Goal: Information Seeking & Learning: Learn about a topic

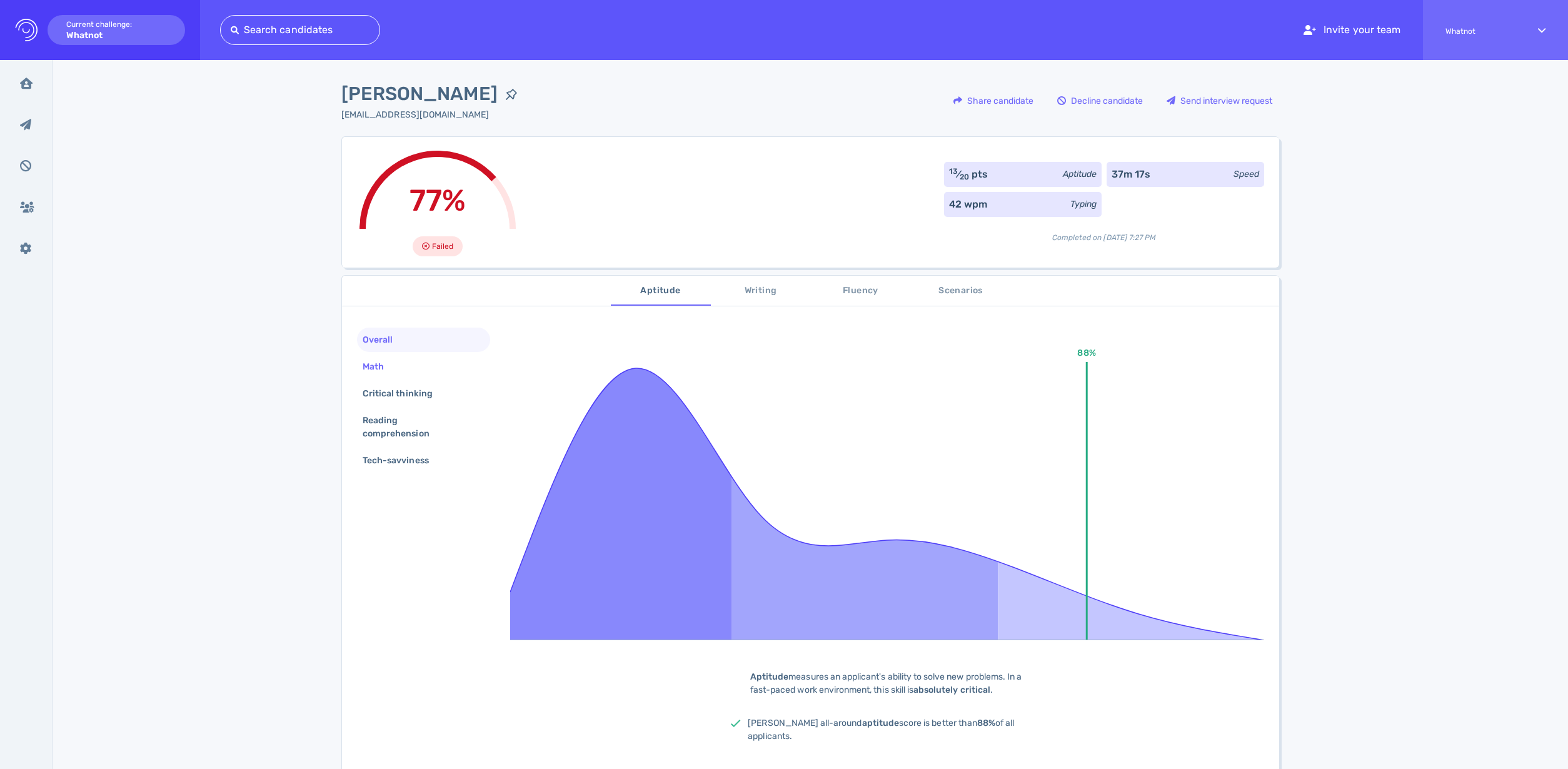
click at [385, 374] on div "Math" at bounding box center [379, 366] width 39 height 18
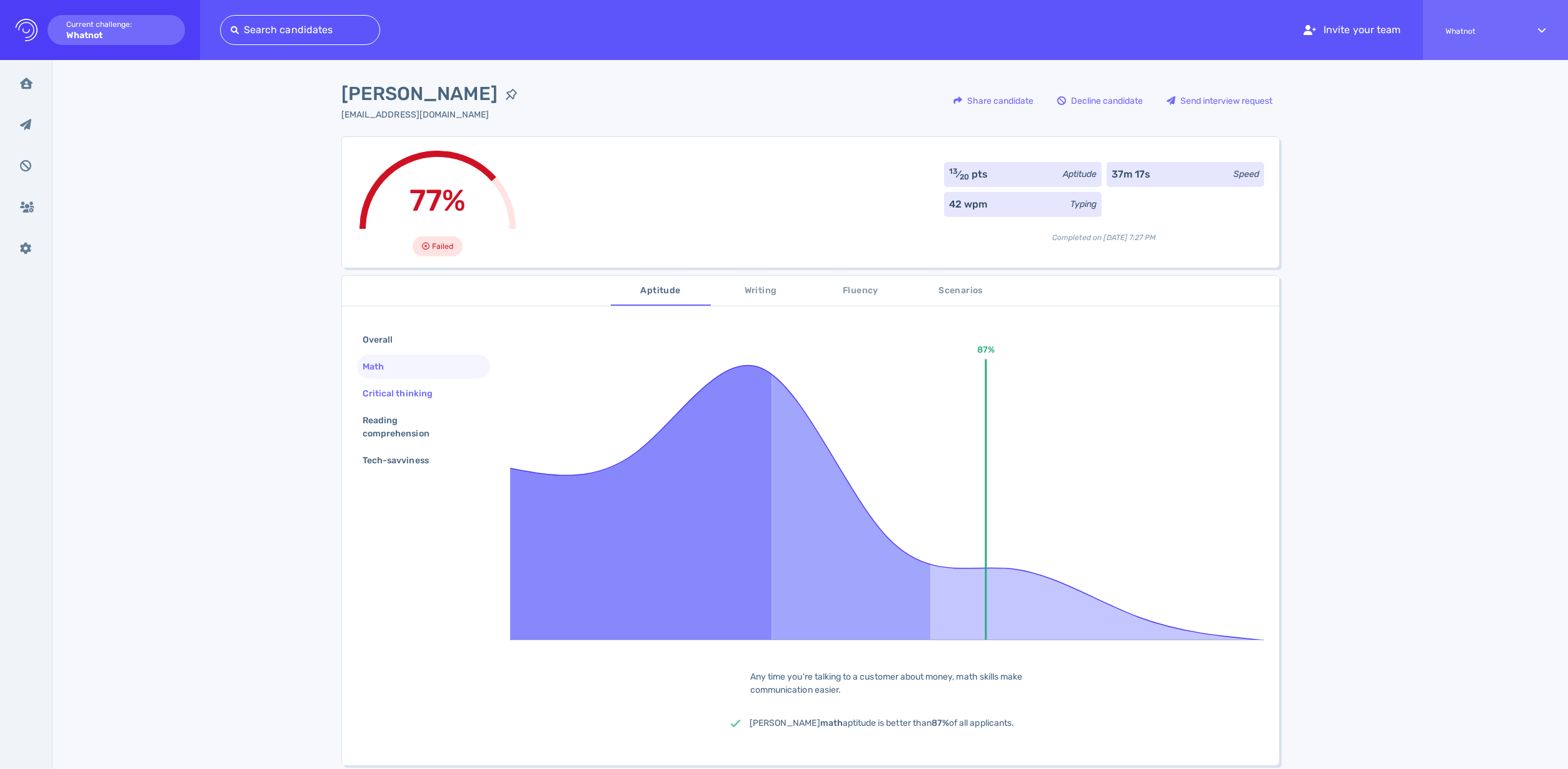
click at [387, 394] on div "Critical thinking" at bounding box center [403, 394] width 88 height 18
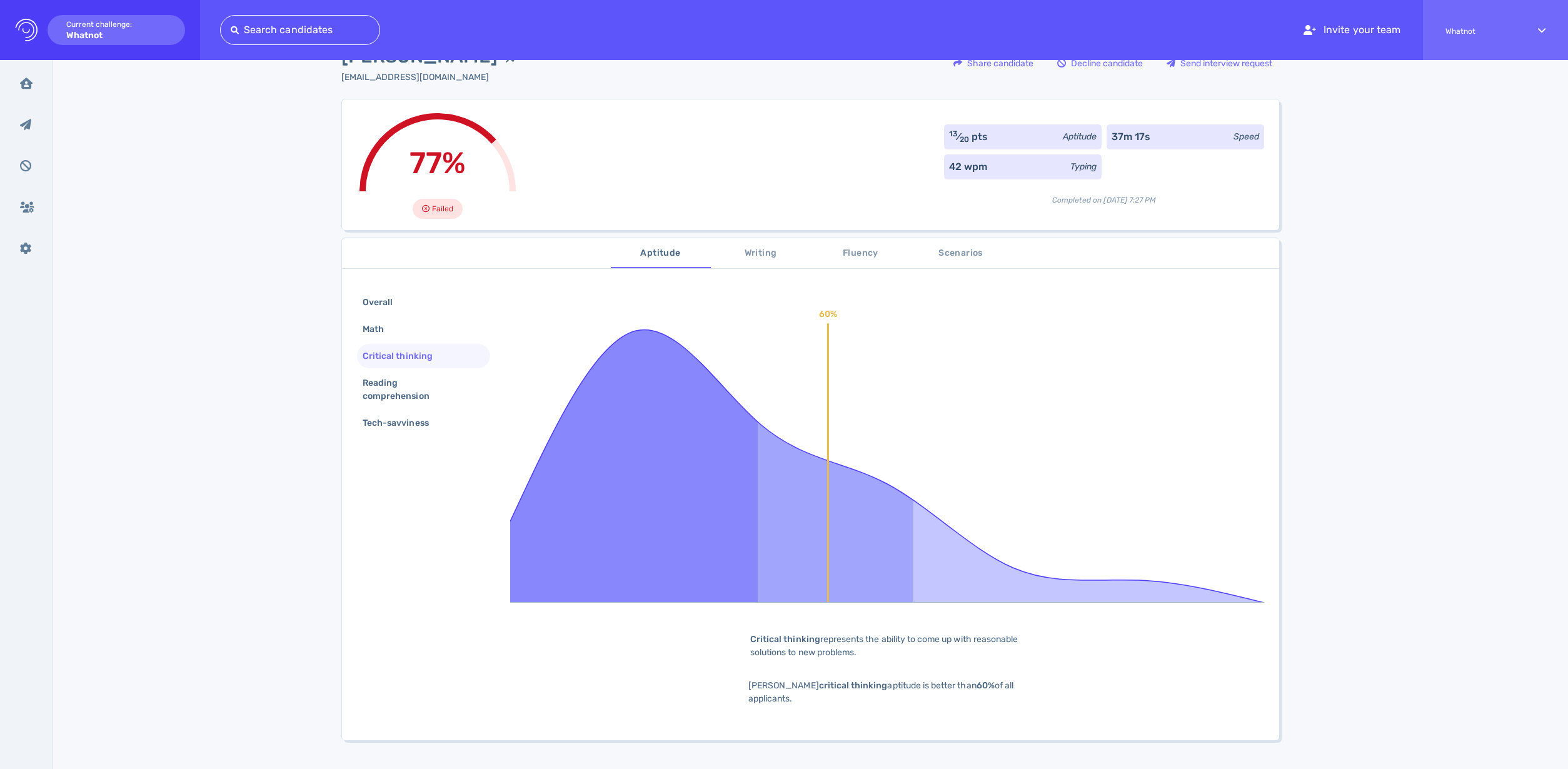
scroll to position [39, 0]
click at [394, 396] on div "Reading comprehension" at bounding box center [418, 388] width 117 height 31
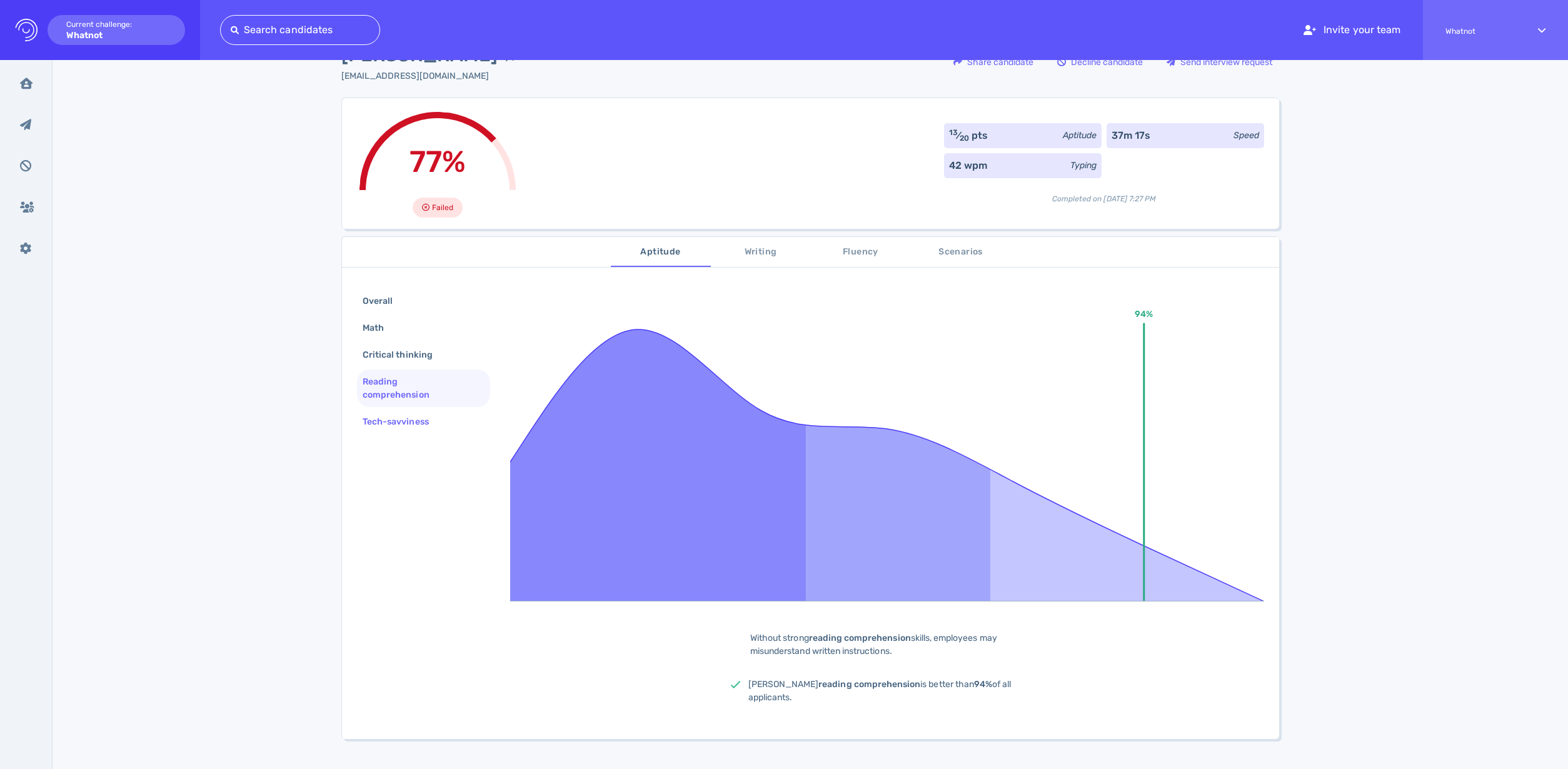
click at [393, 417] on div "Tech-savviness" at bounding box center [402, 421] width 84 height 18
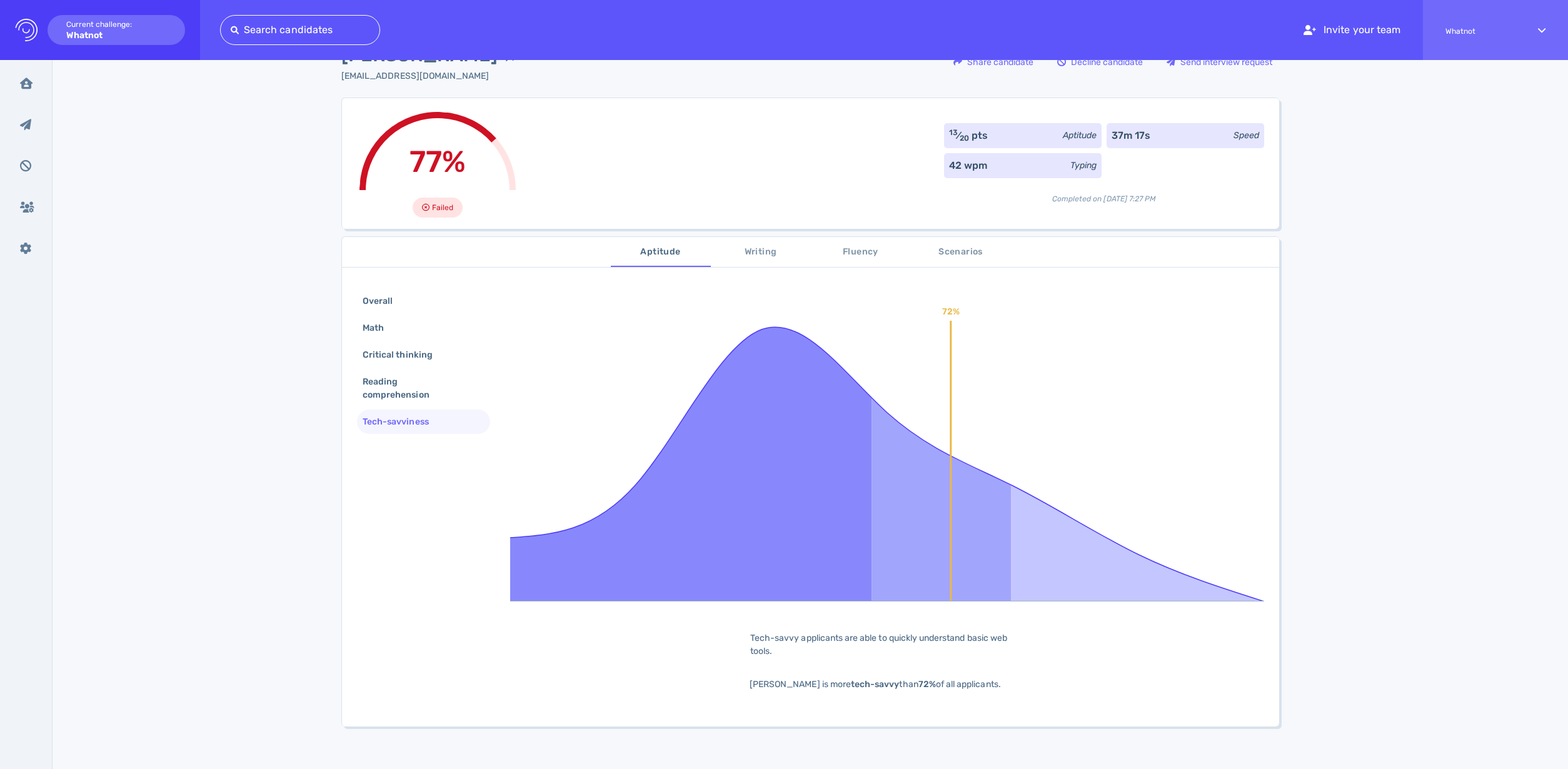
scroll to position [40, 0]
click at [750, 244] on span "Writing" at bounding box center [761, 251] width 85 height 16
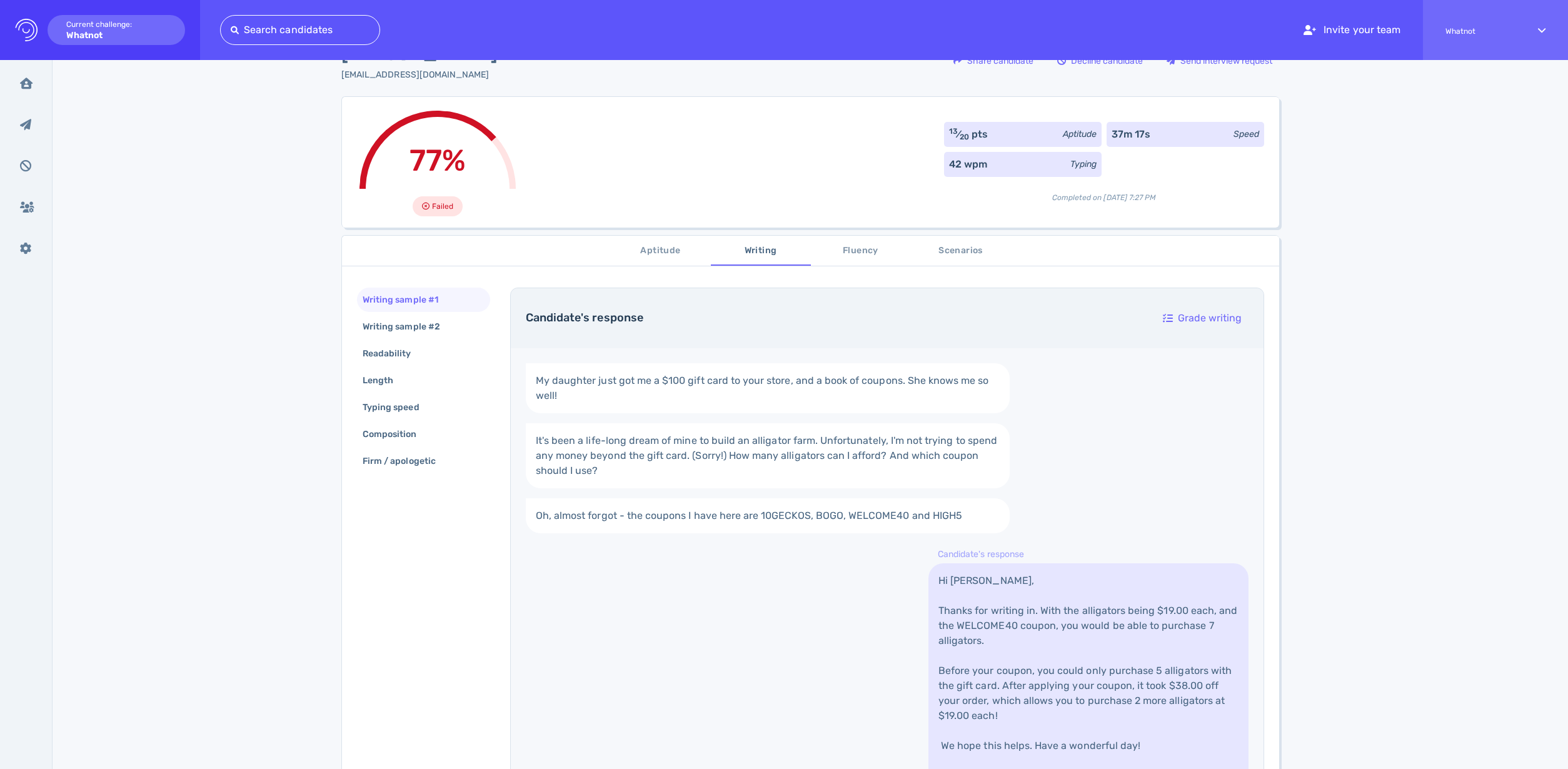
scroll to position [0, 0]
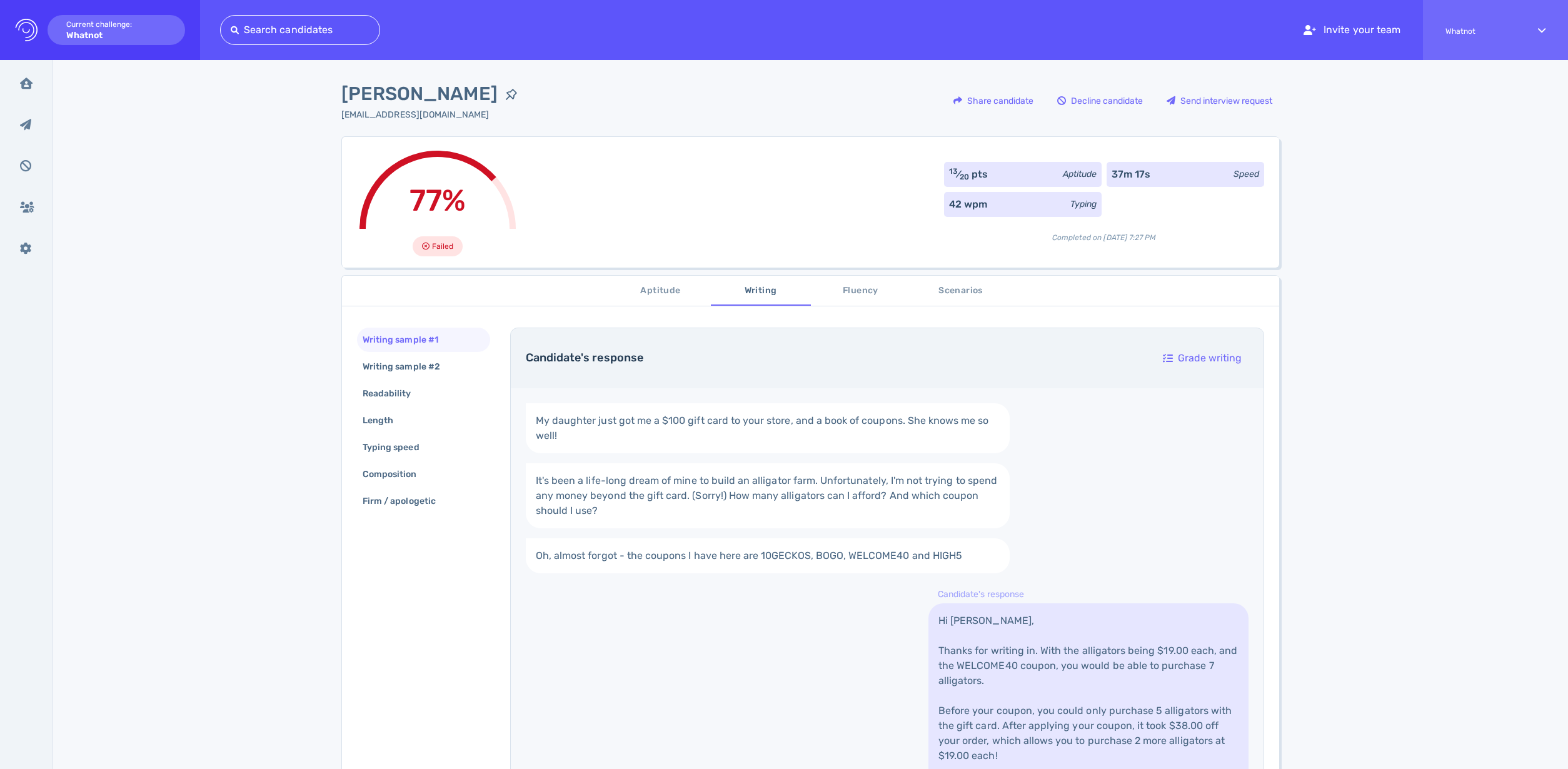
click at [92, 28] on div "Logo Created with Sketch. Current challenge: Whatnot" at bounding box center [100, 30] width 200 height 60
click at [25, 78] on icon at bounding box center [25, 84] width 12 height 11
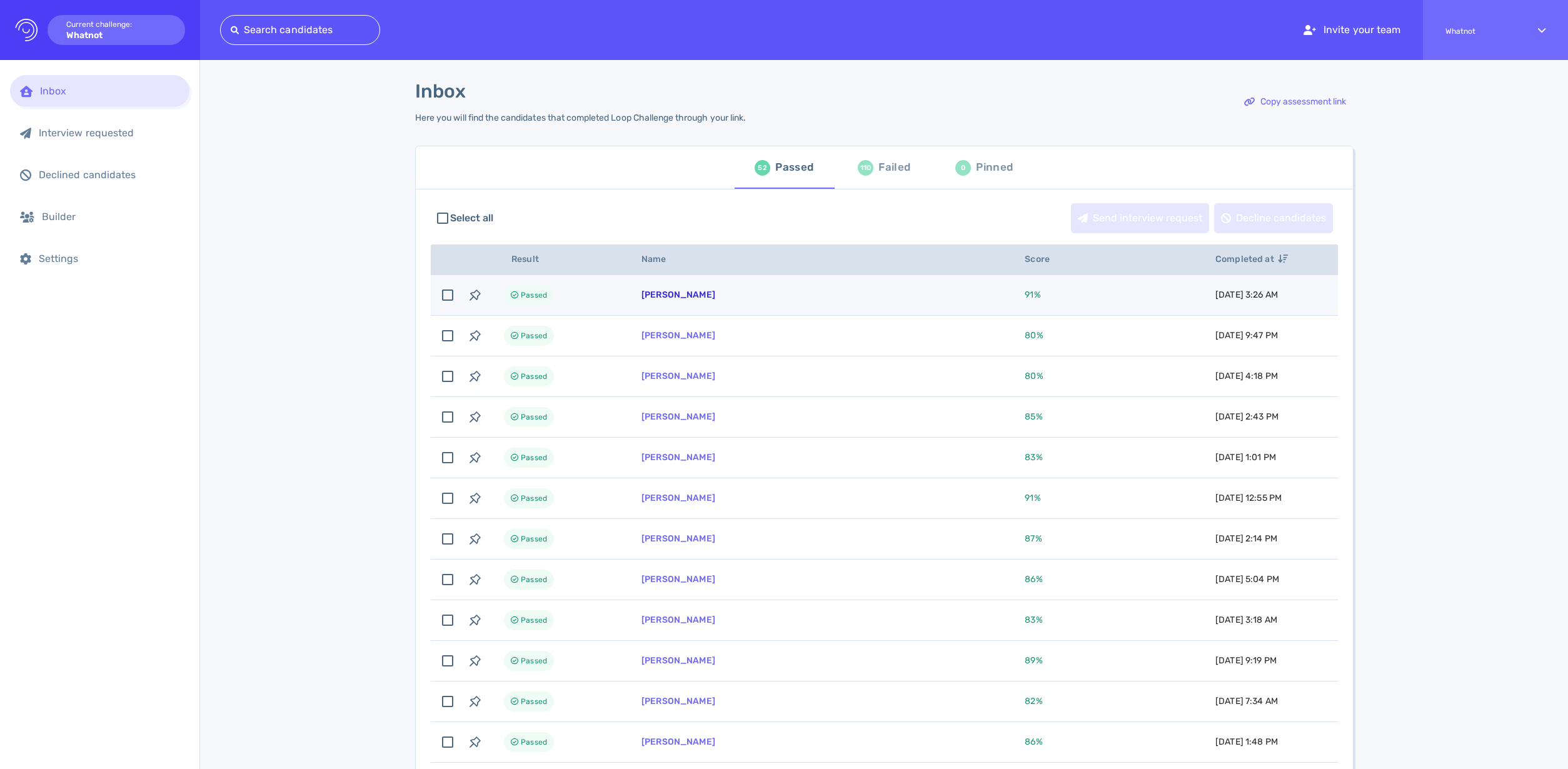
click at [664, 292] on link "Sean Aston" at bounding box center [678, 294] width 74 height 11
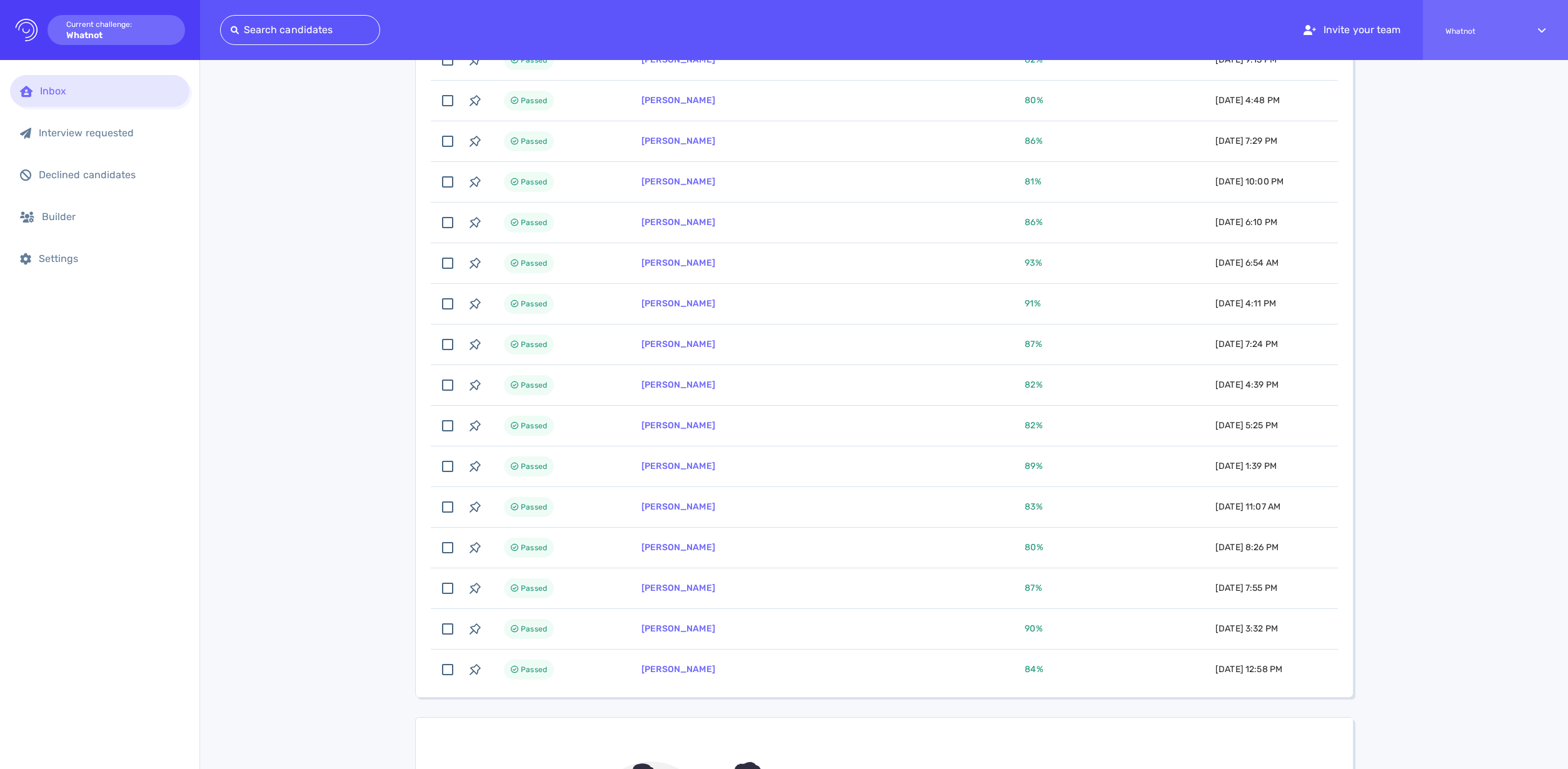
scroll to position [1749, 0]
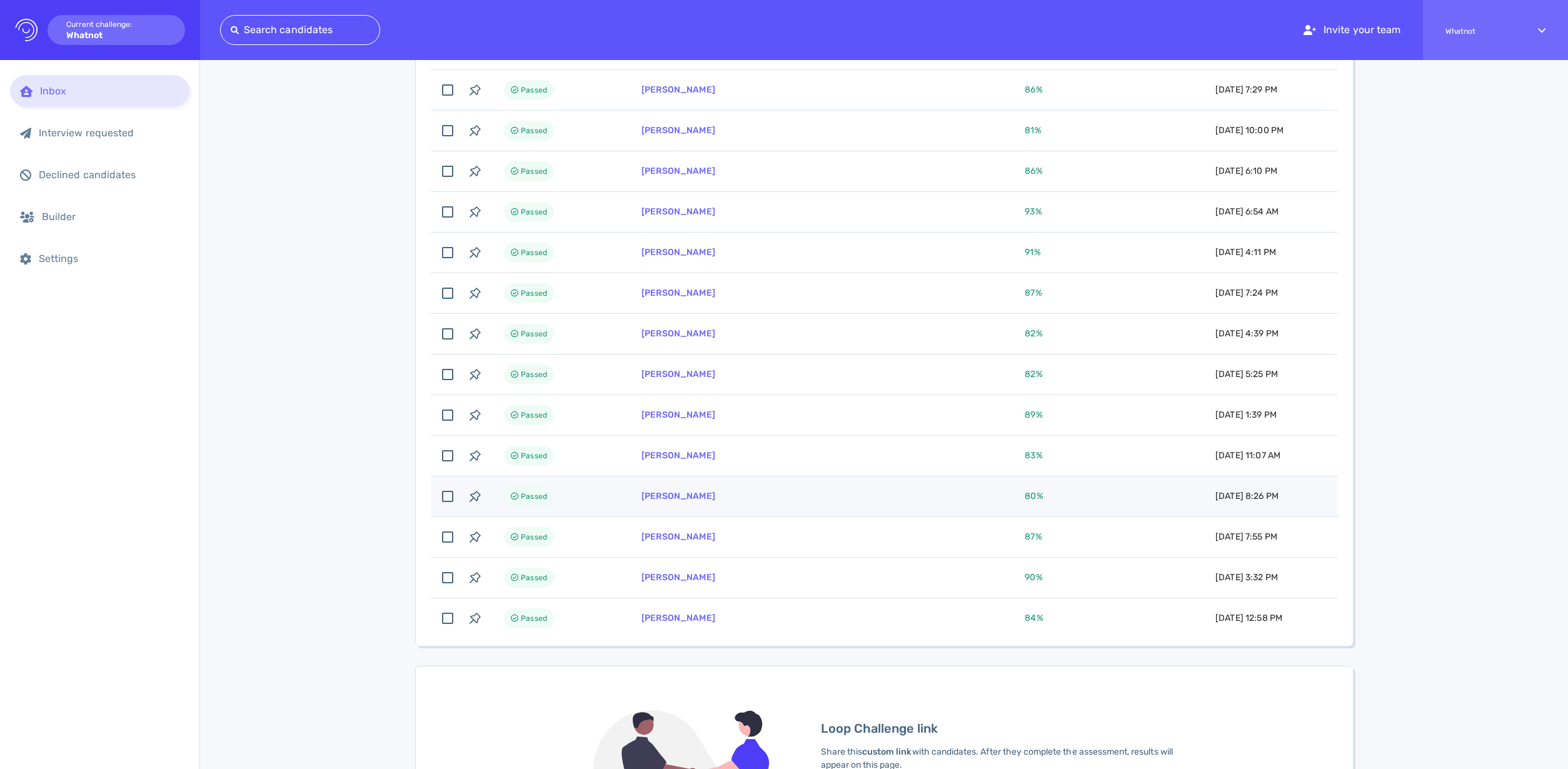
click at [759, 501] on td "kyle kim" at bounding box center [818, 497] width 383 height 41
click at [763, 501] on td "kyle kim" at bounding box center [818, 497] width 383 height 41
checkbox input "false"
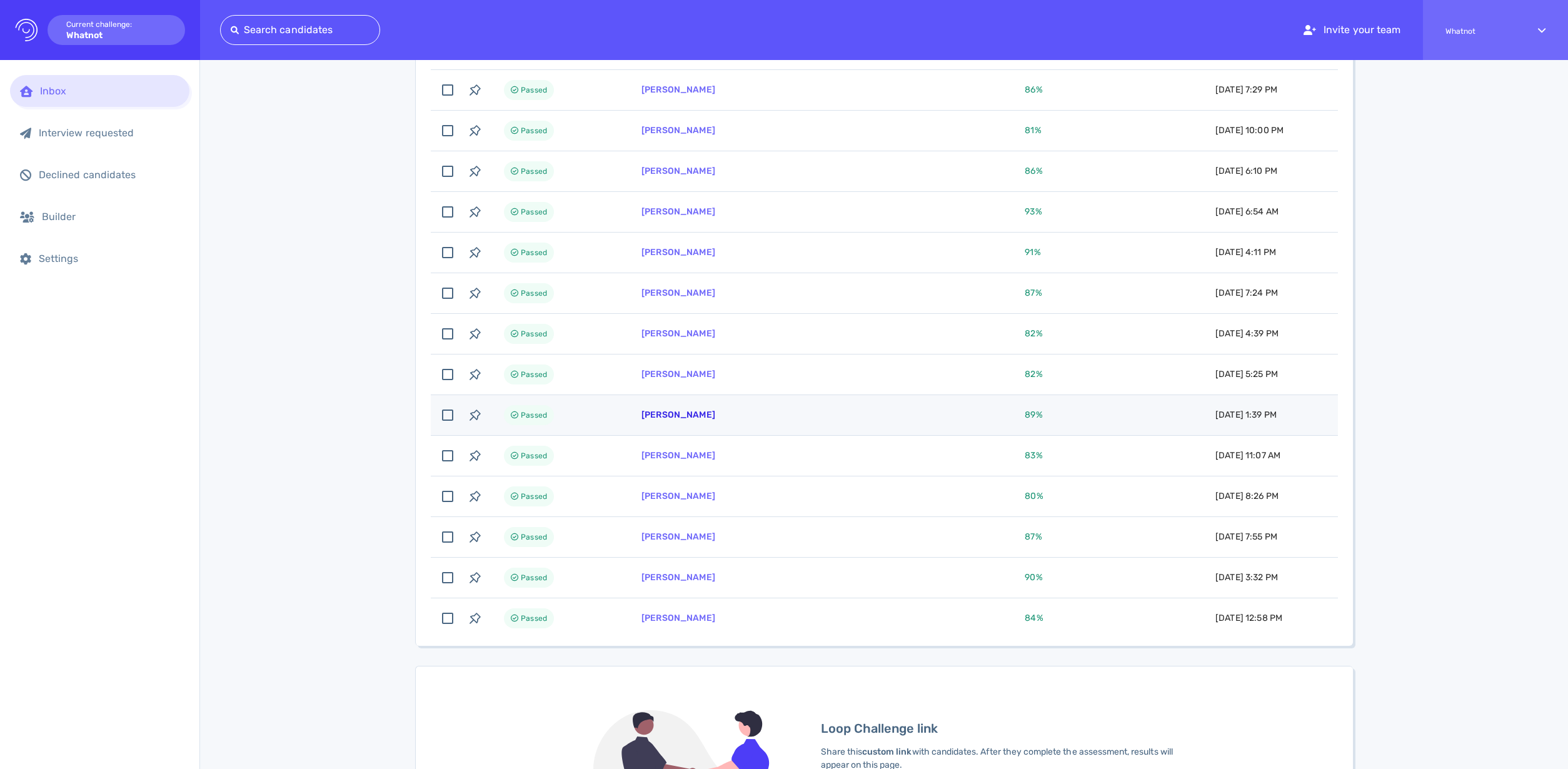
click at [672, 412] on link "Daniel Hoidal" at bounding box center [678, 414] width 74 height 11
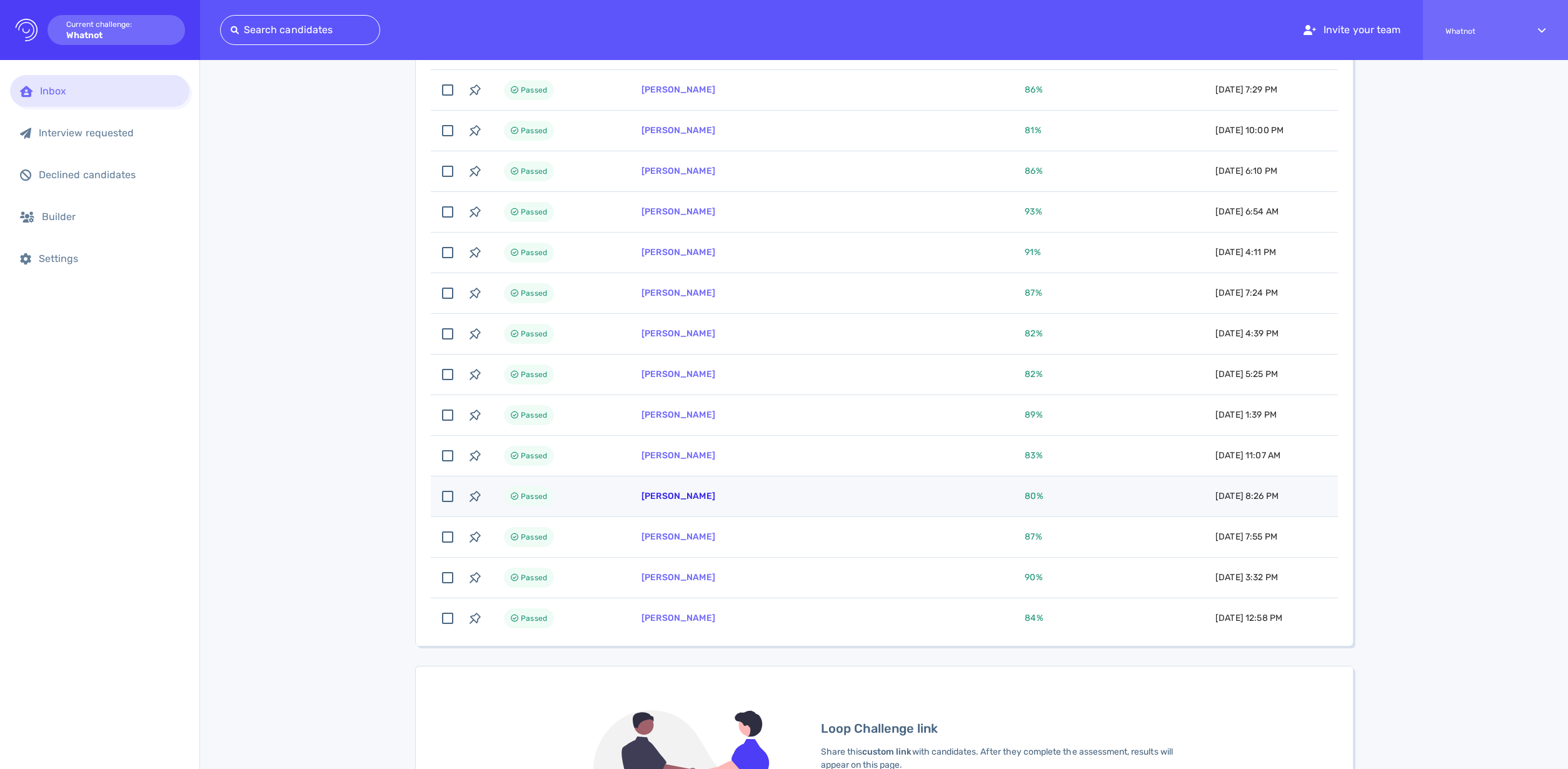
click at [649, 494] on link "[PERSON_NAME]" at bounding box center [678, 495] width 74 height 11
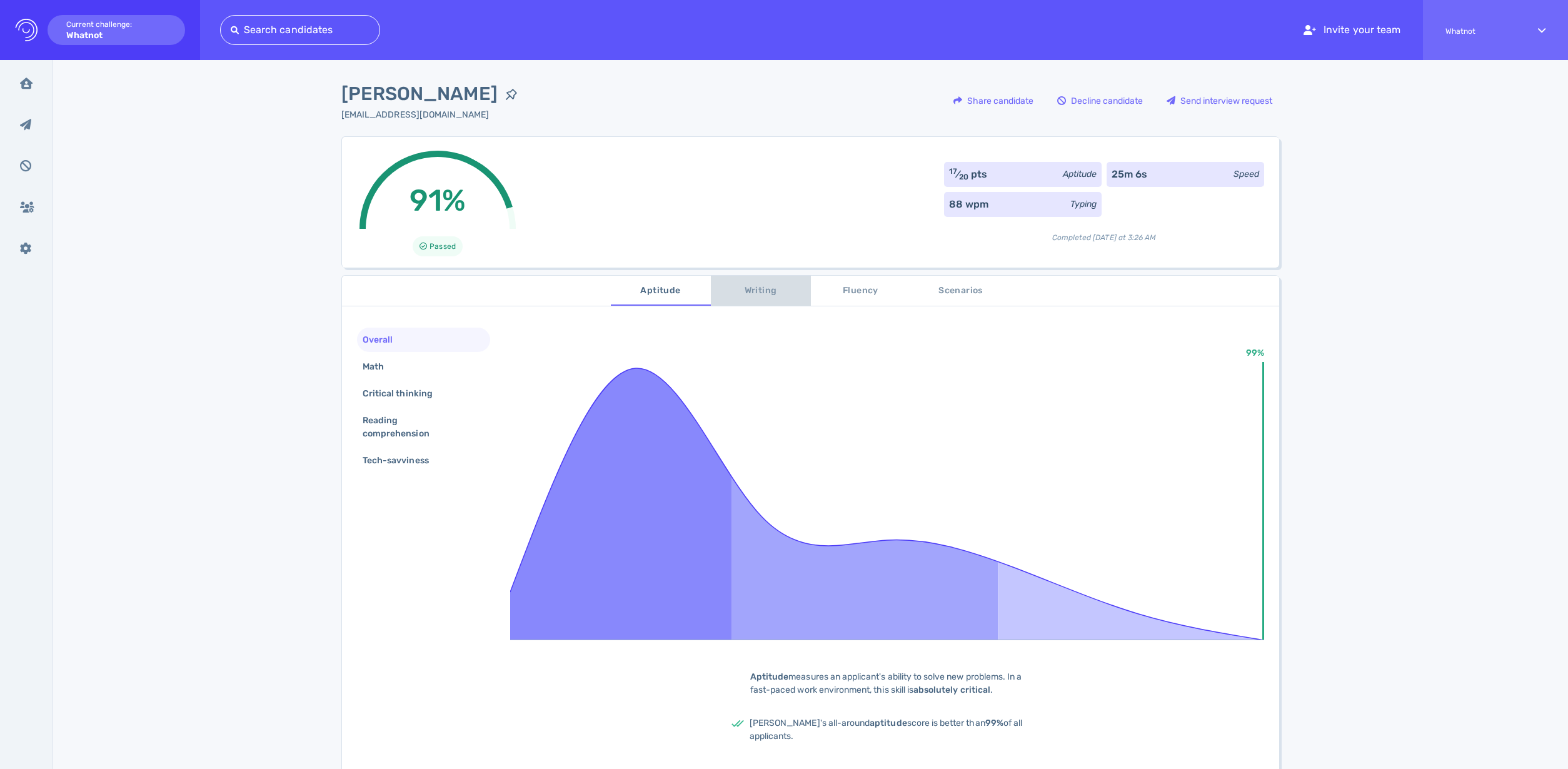
click at [756, 289] on span "Writing" at bounding box center [761, 290] width 85 height 16
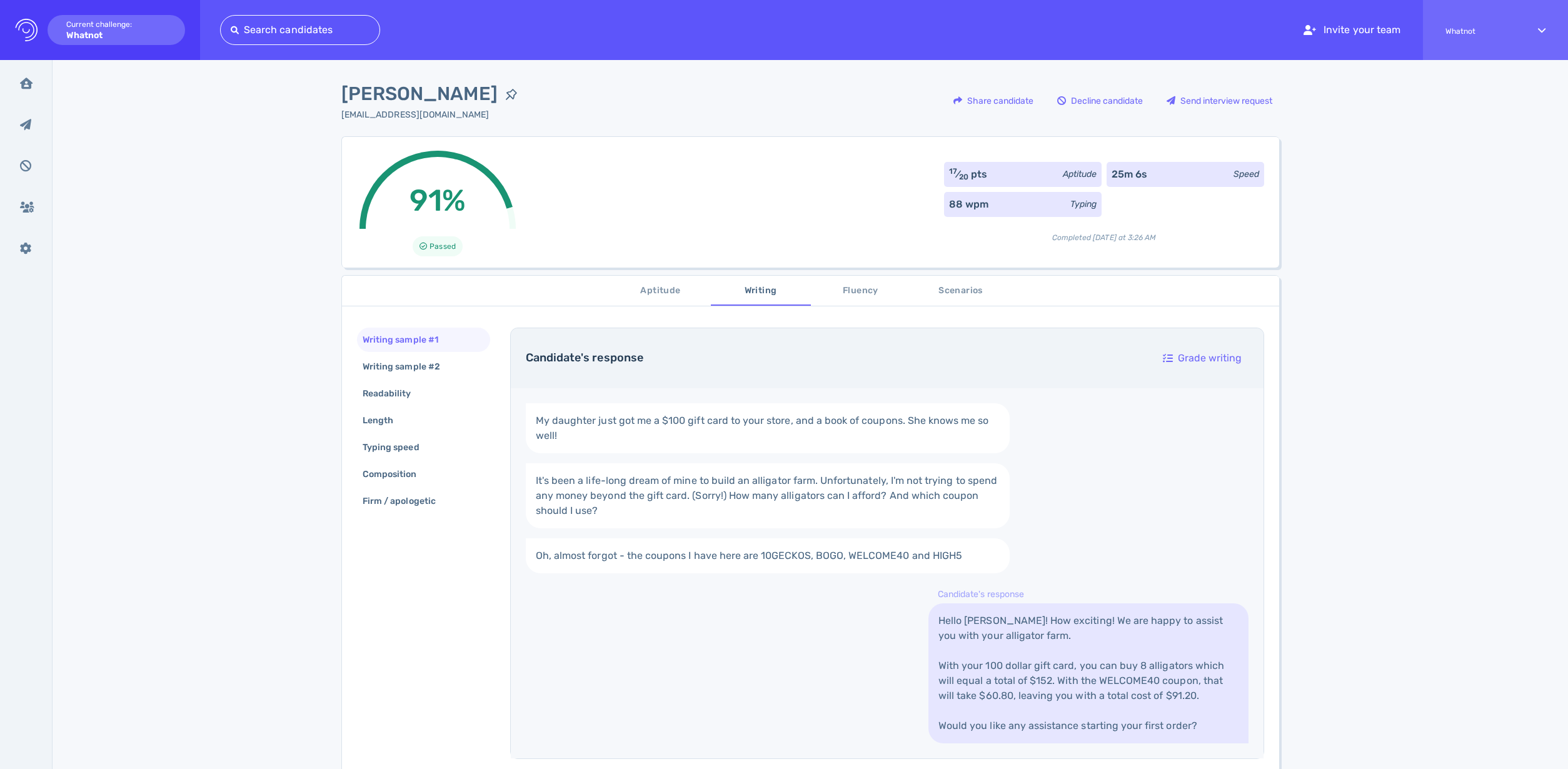
scroll to position [120, 0]
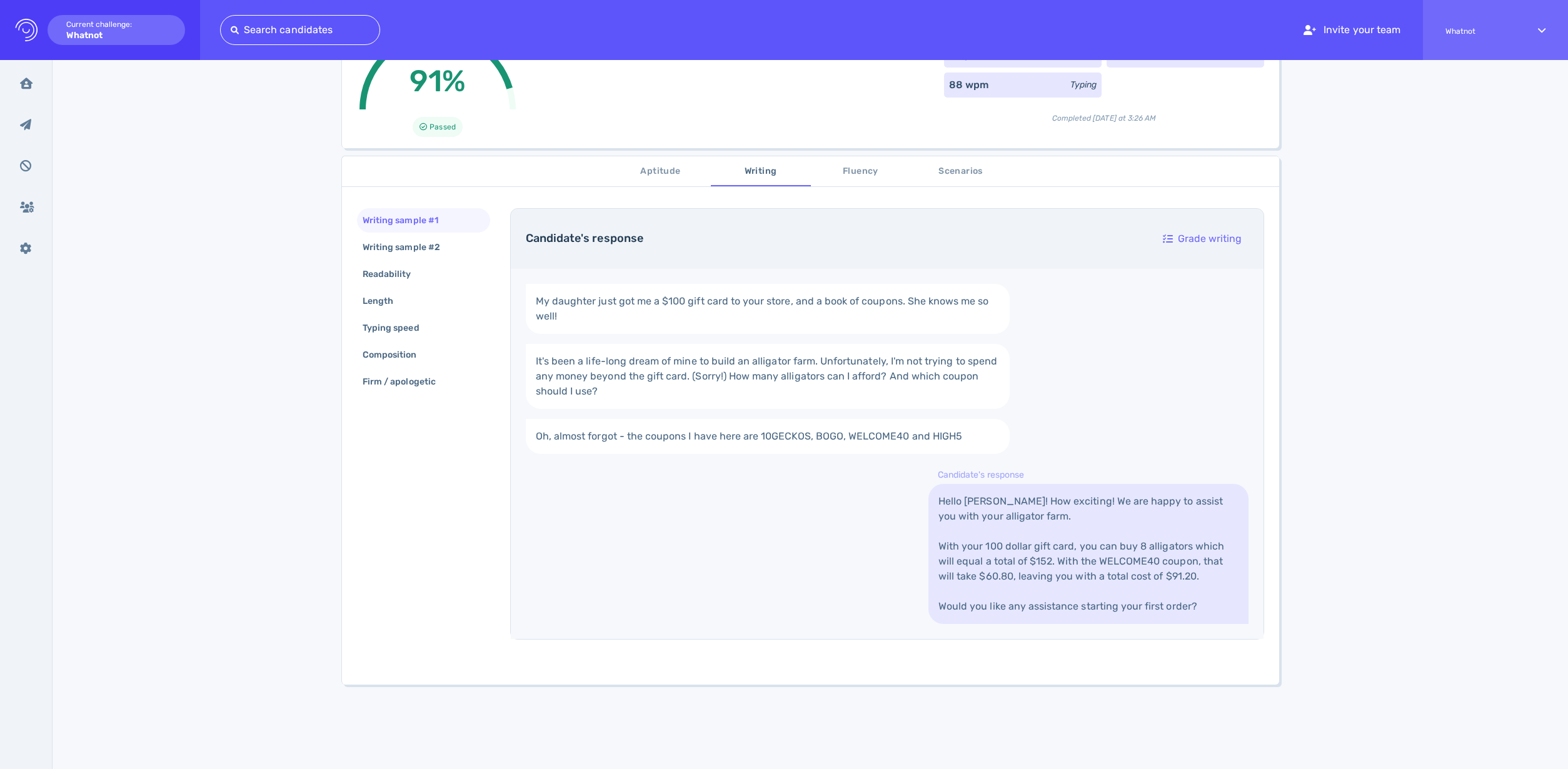
click at [934, 171] on span "Scenarios" at bounding box center [961, 171] width 85 height 16
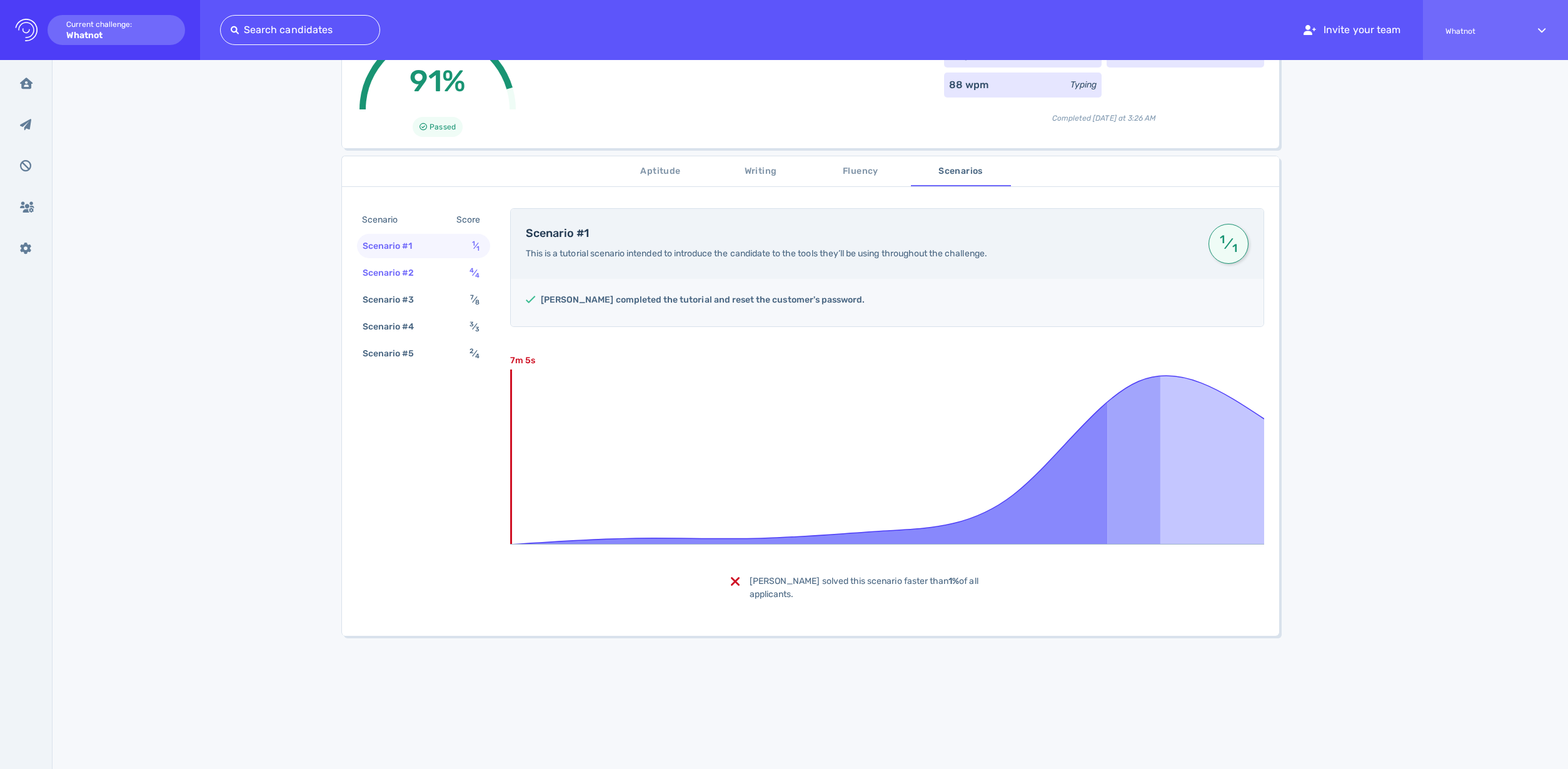
click at [407, 267] on div "Scenario #2" at bounding box center [394, 273] width 70 height 18
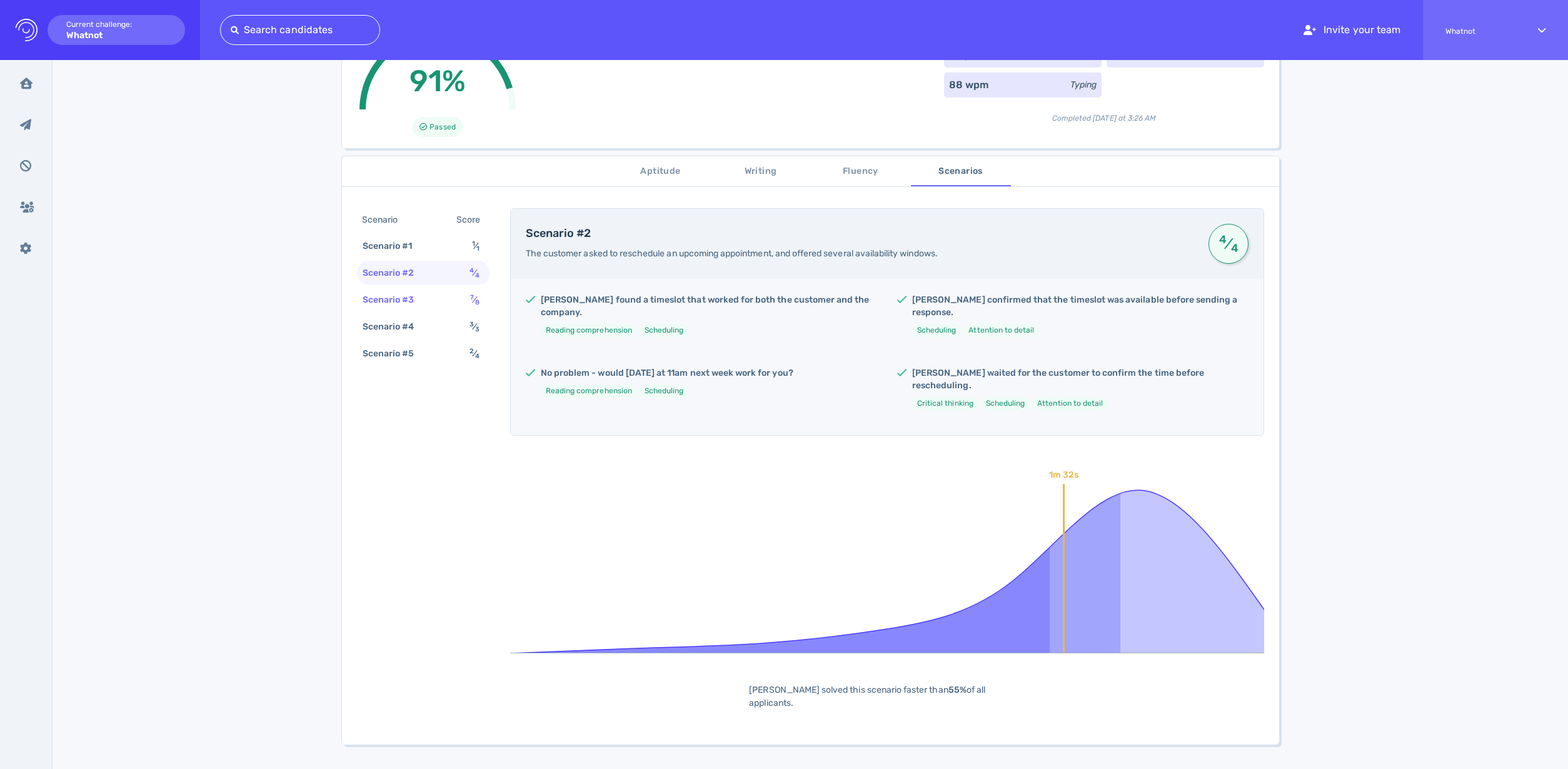
click at [412, 293] on div "Scenario #3" at bounding box center [394, 299] width 70 height 18
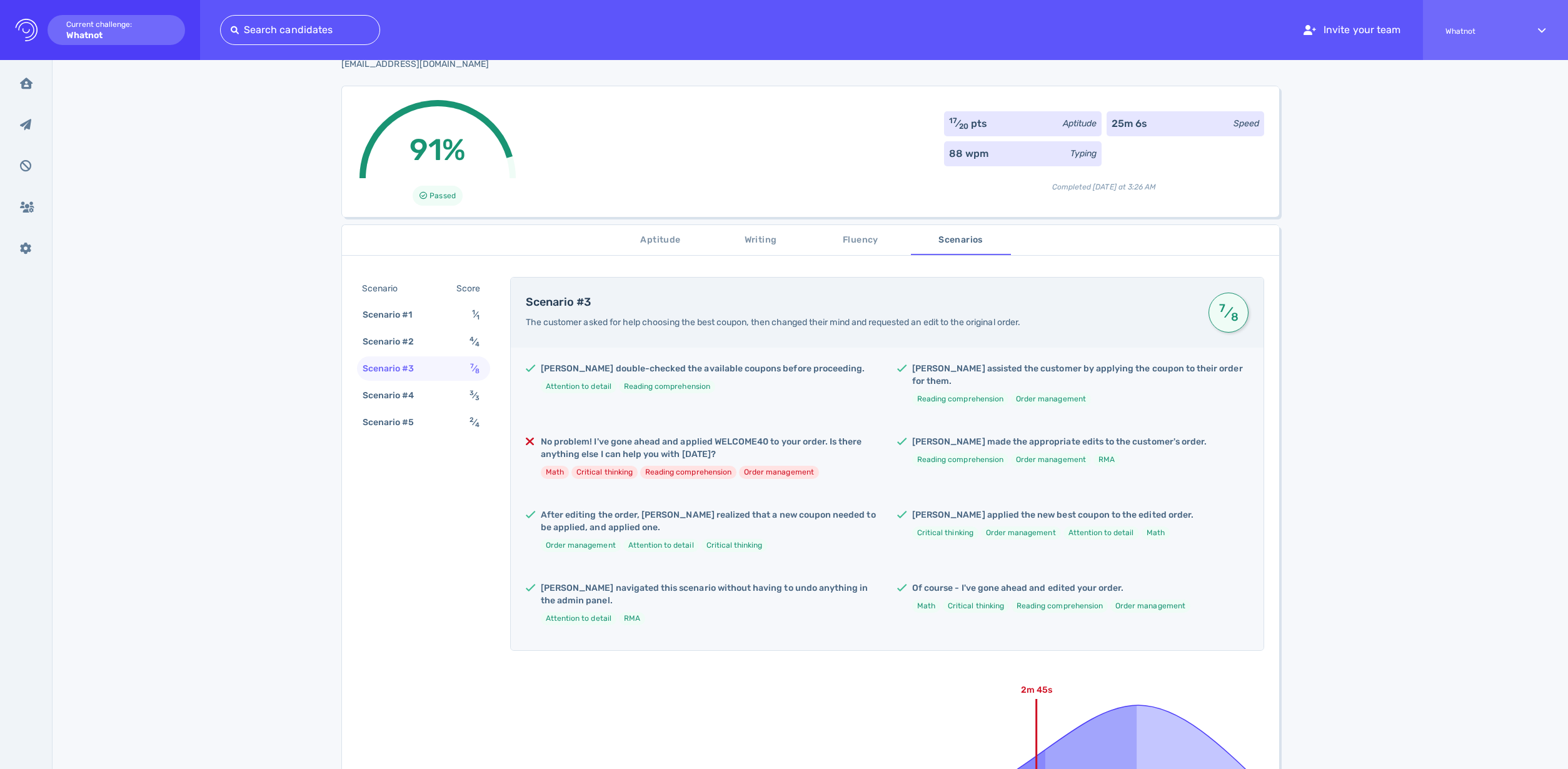
scroll to position [0, 0]
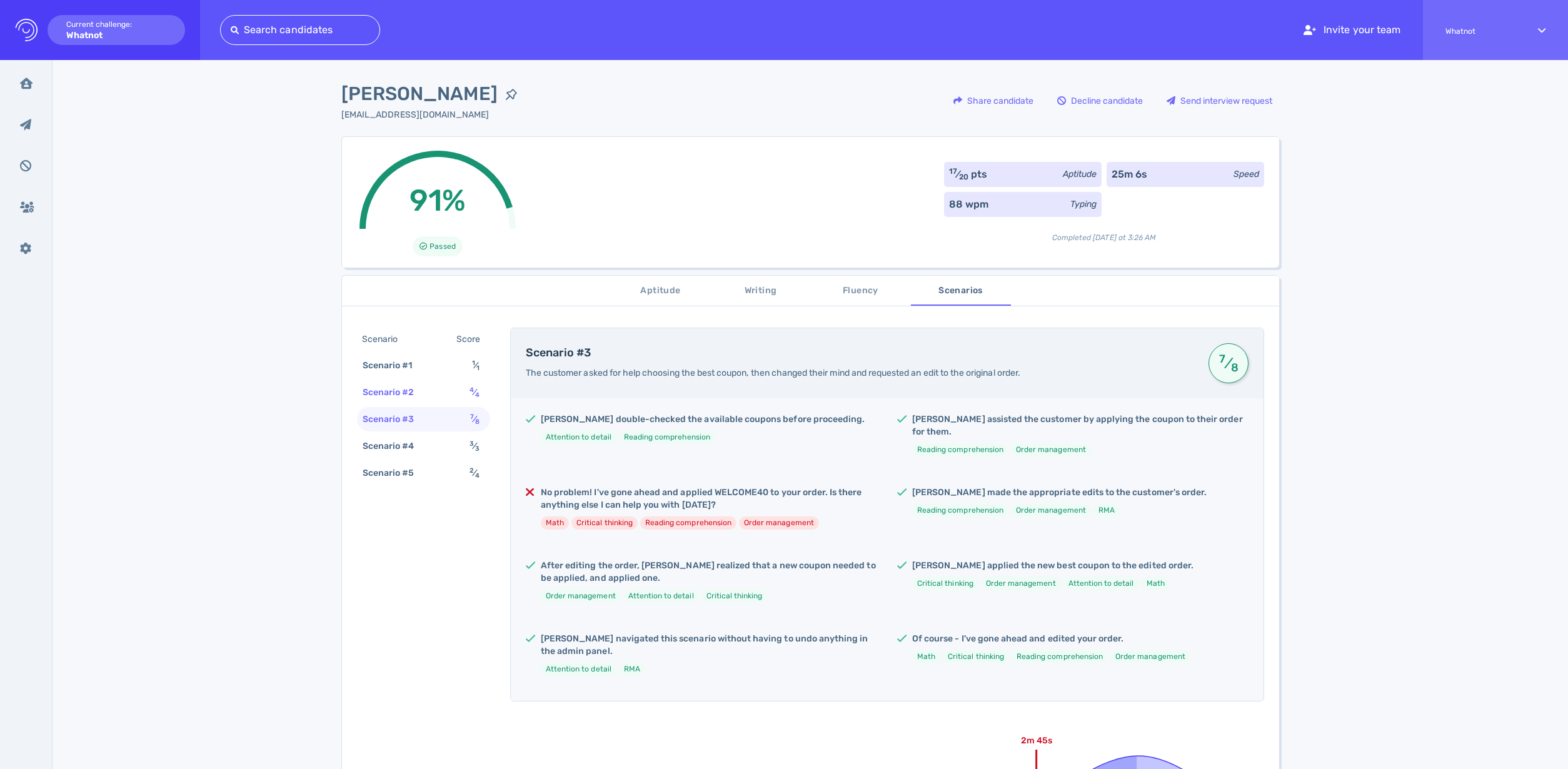
click at [460, 389] on div "Scenario #2 4 ⁄ 4" at bounding box center [423, 392] width 133 height 25
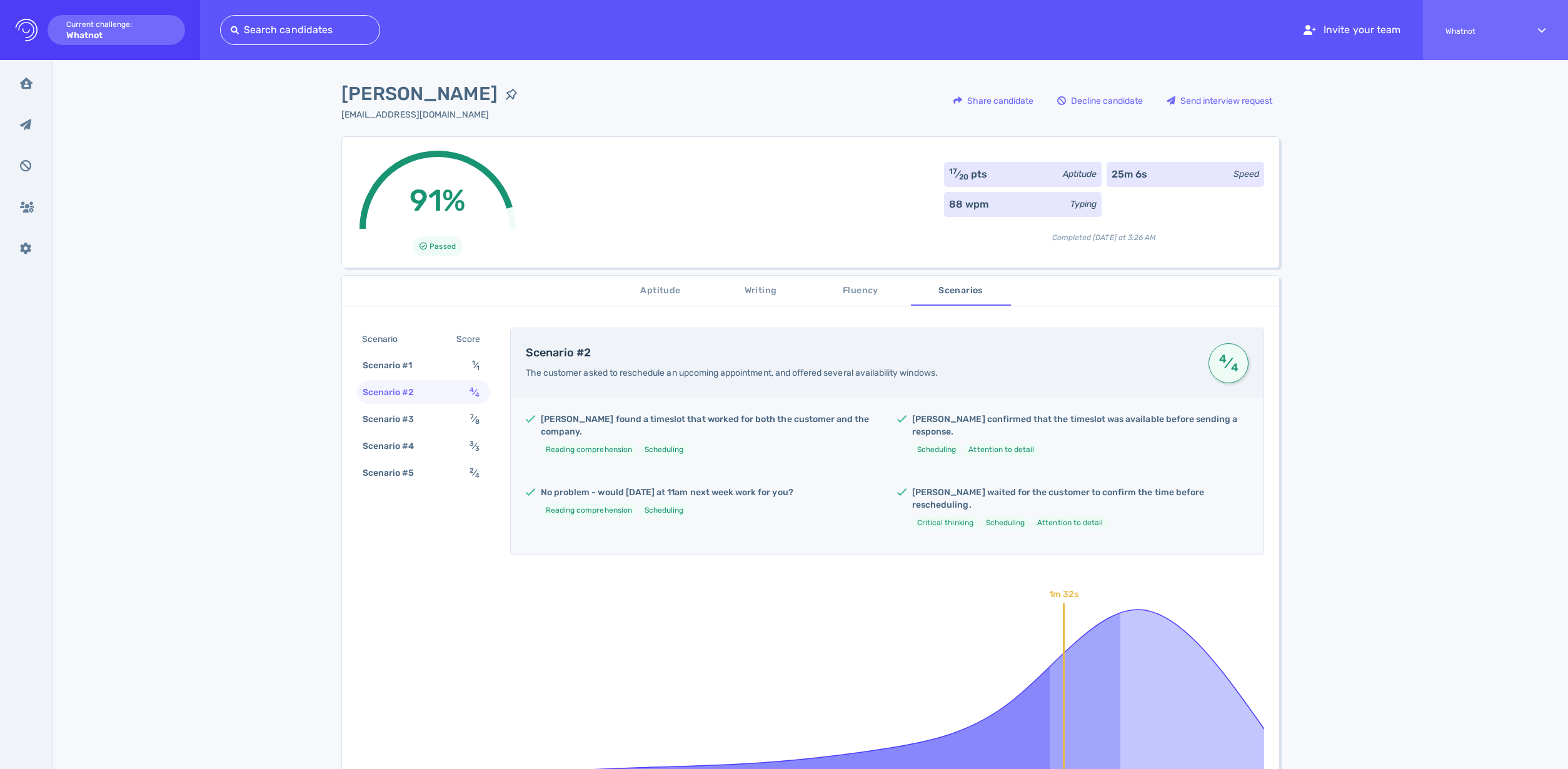
scroll to position [80, 0]
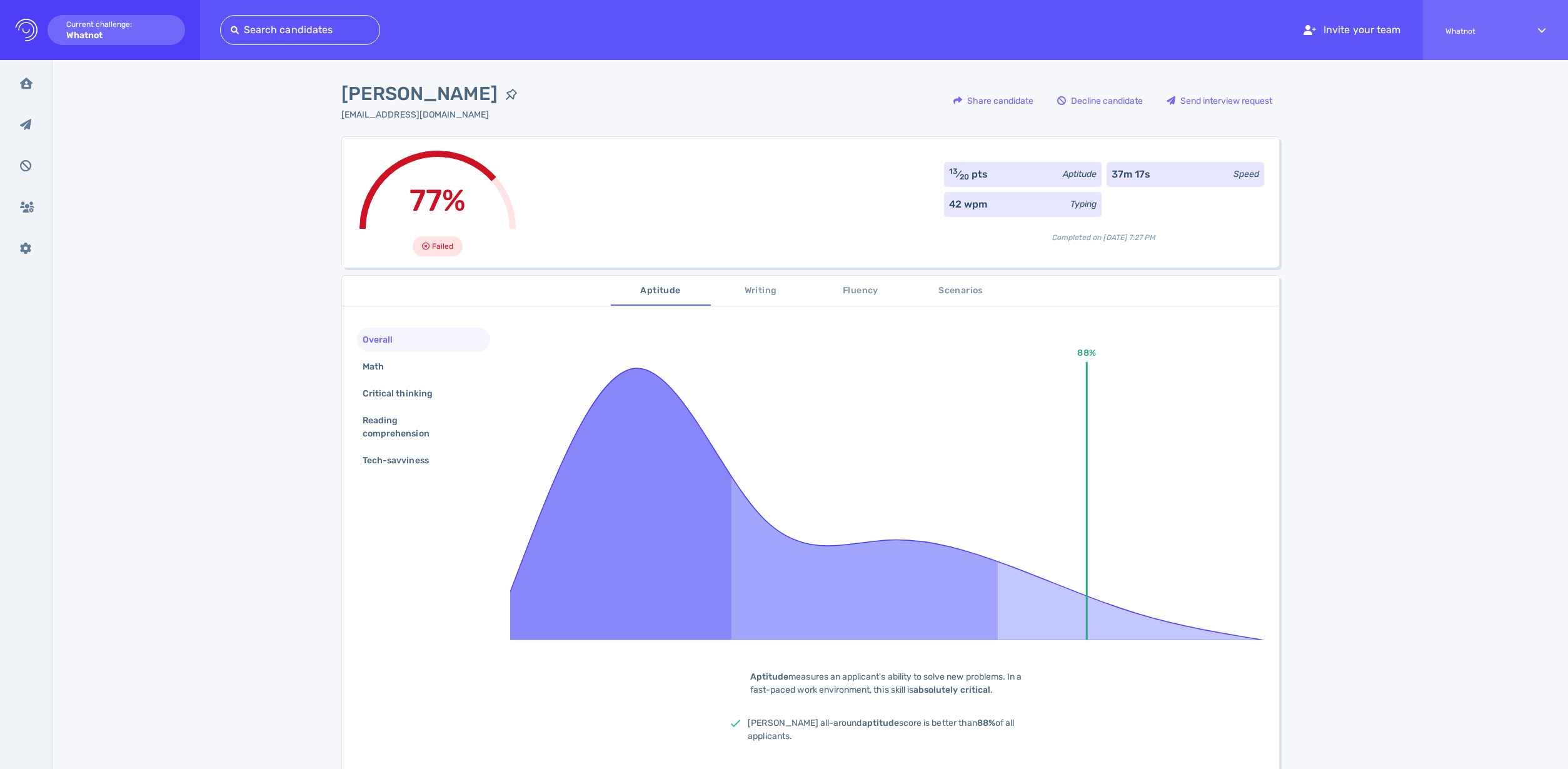
click at [750, 298] on button "Writing" at bounding box center [761, 290] width 100 height 30
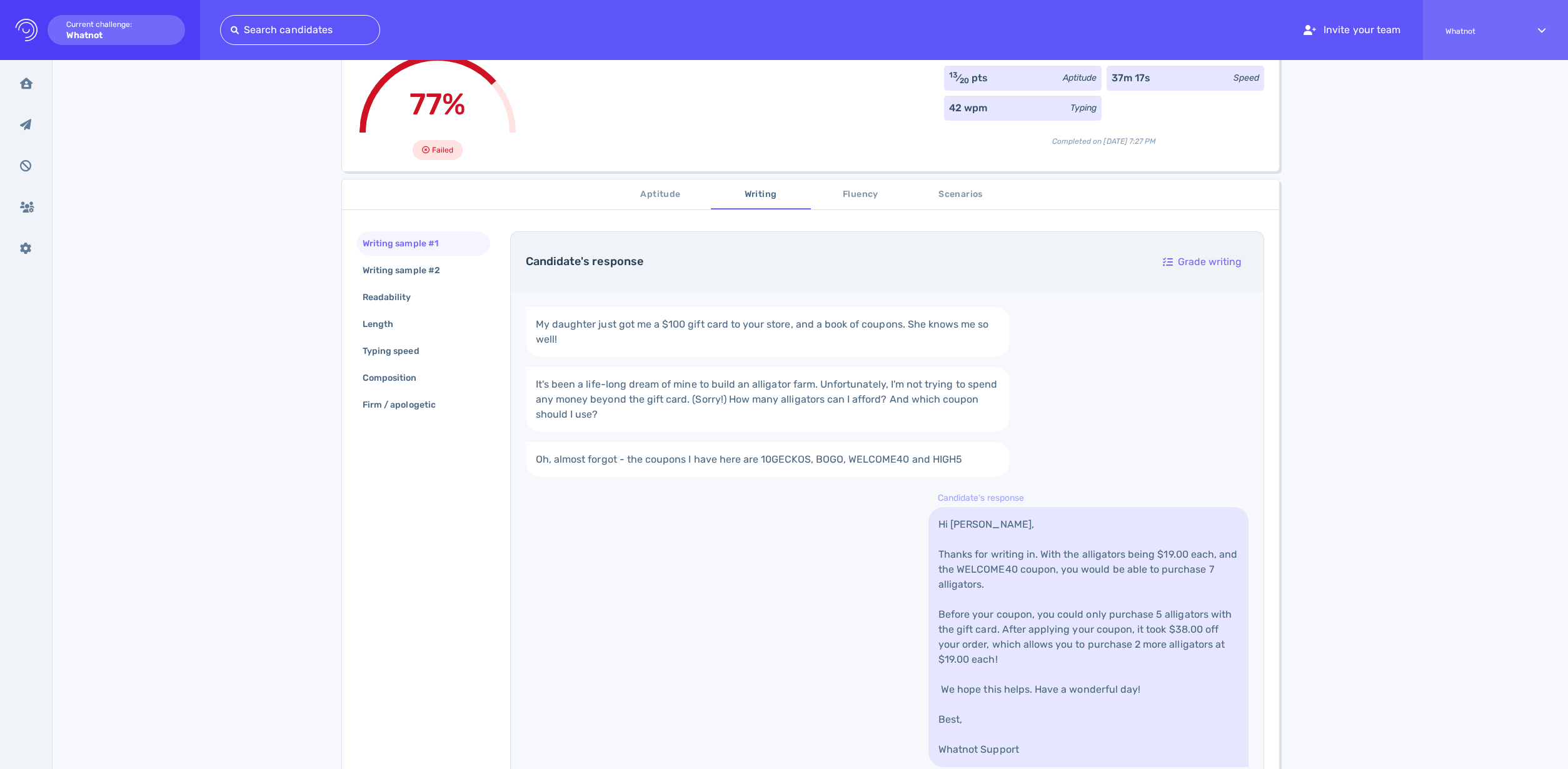
scroll to position [198, 0]
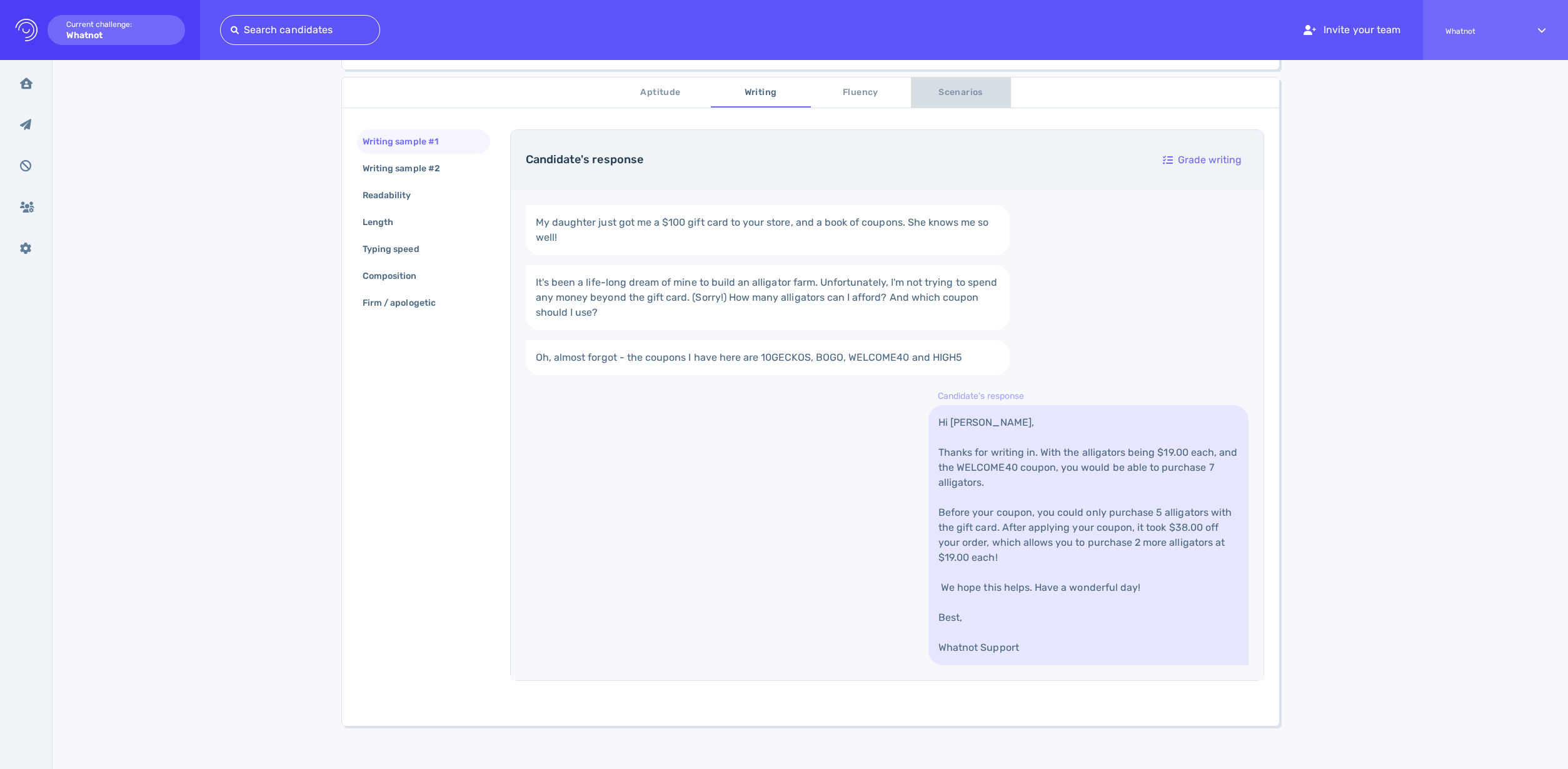
click at [959, 102] on button "Scenarios" at bounding box center [961, 93] width 100 height 30
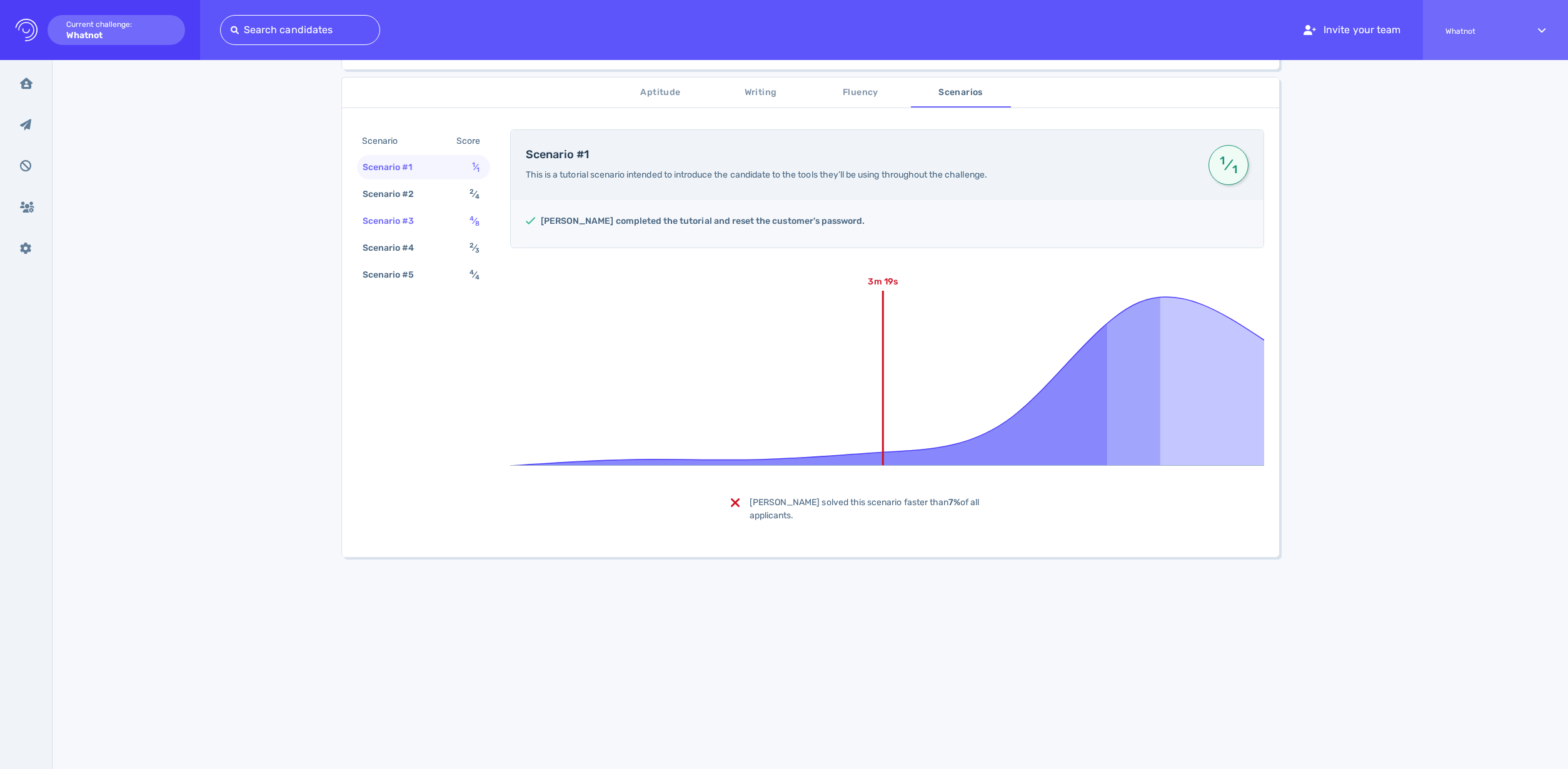
click at [417, 222] on div "Scenario #3" at bounding box center [394, 221] width 70 height 18
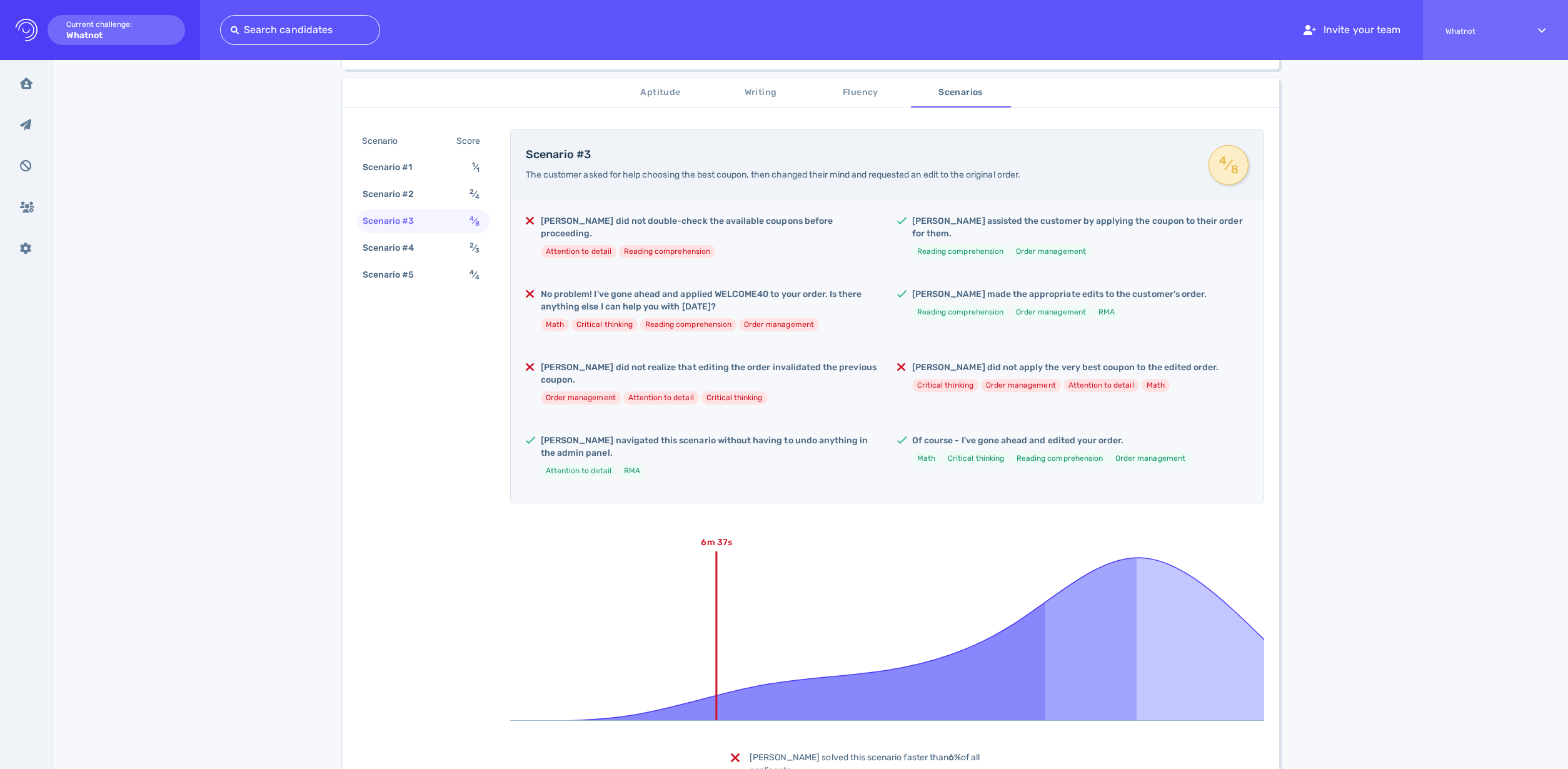
scroll to position [253, 0]
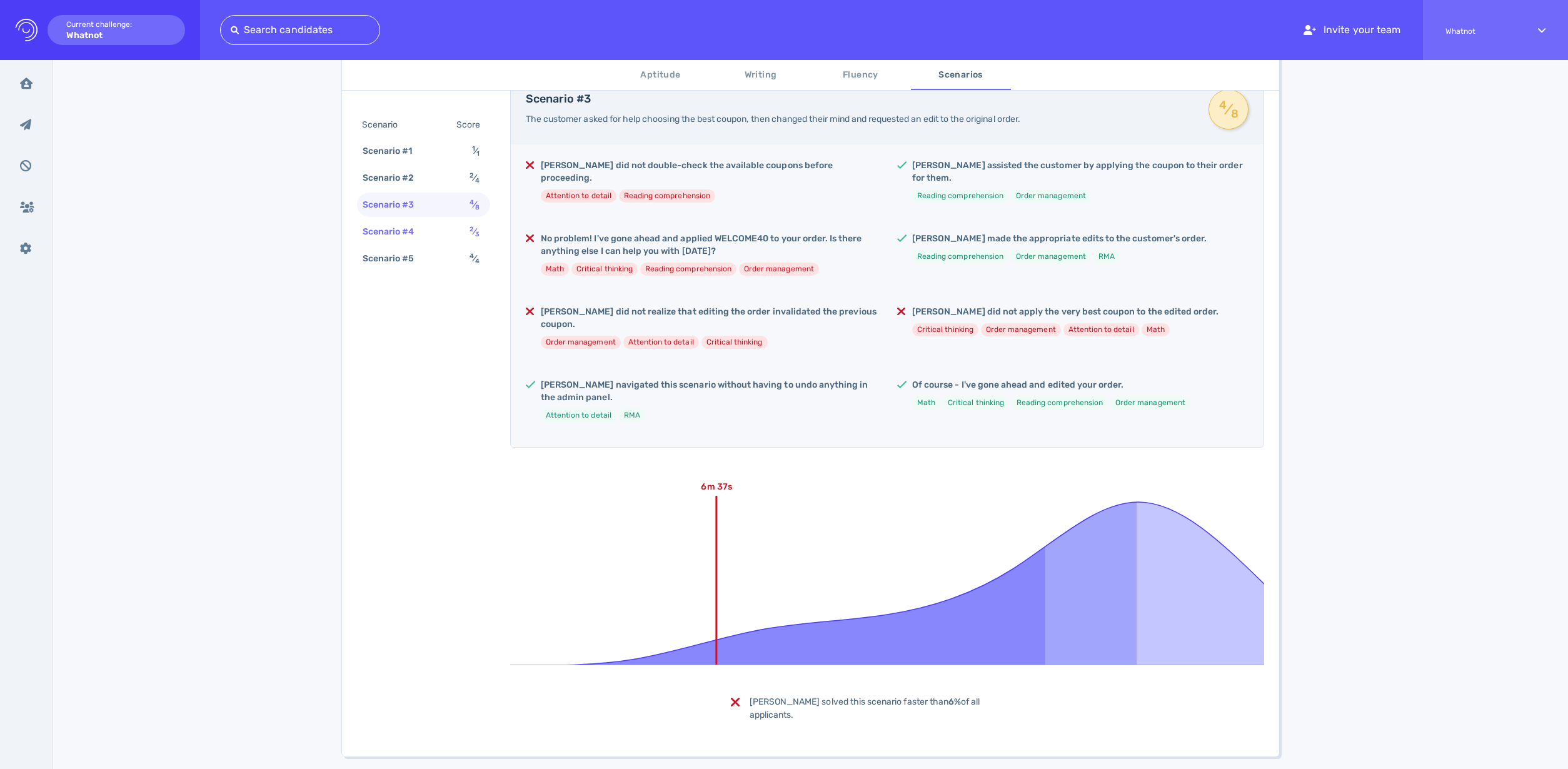
click at [393, 238] on div "Scenario #4" at bounding box center [394, 231] width 70 height 18
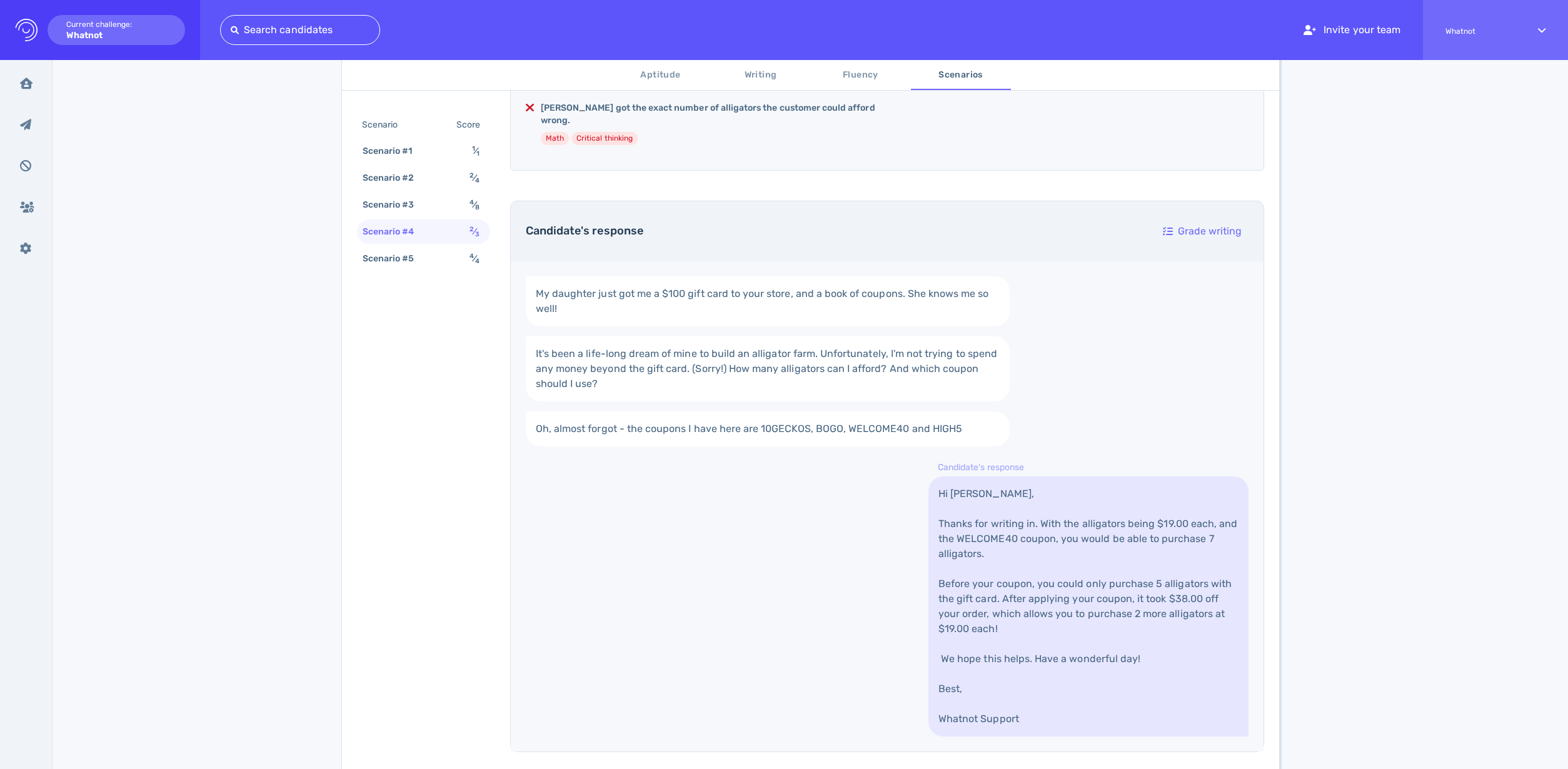
scroll to position [372, 0]
click at [429, 258] on div "Scenario #5 4 ⁄ 4" at bounding box center [423, 258] width 133 height 25
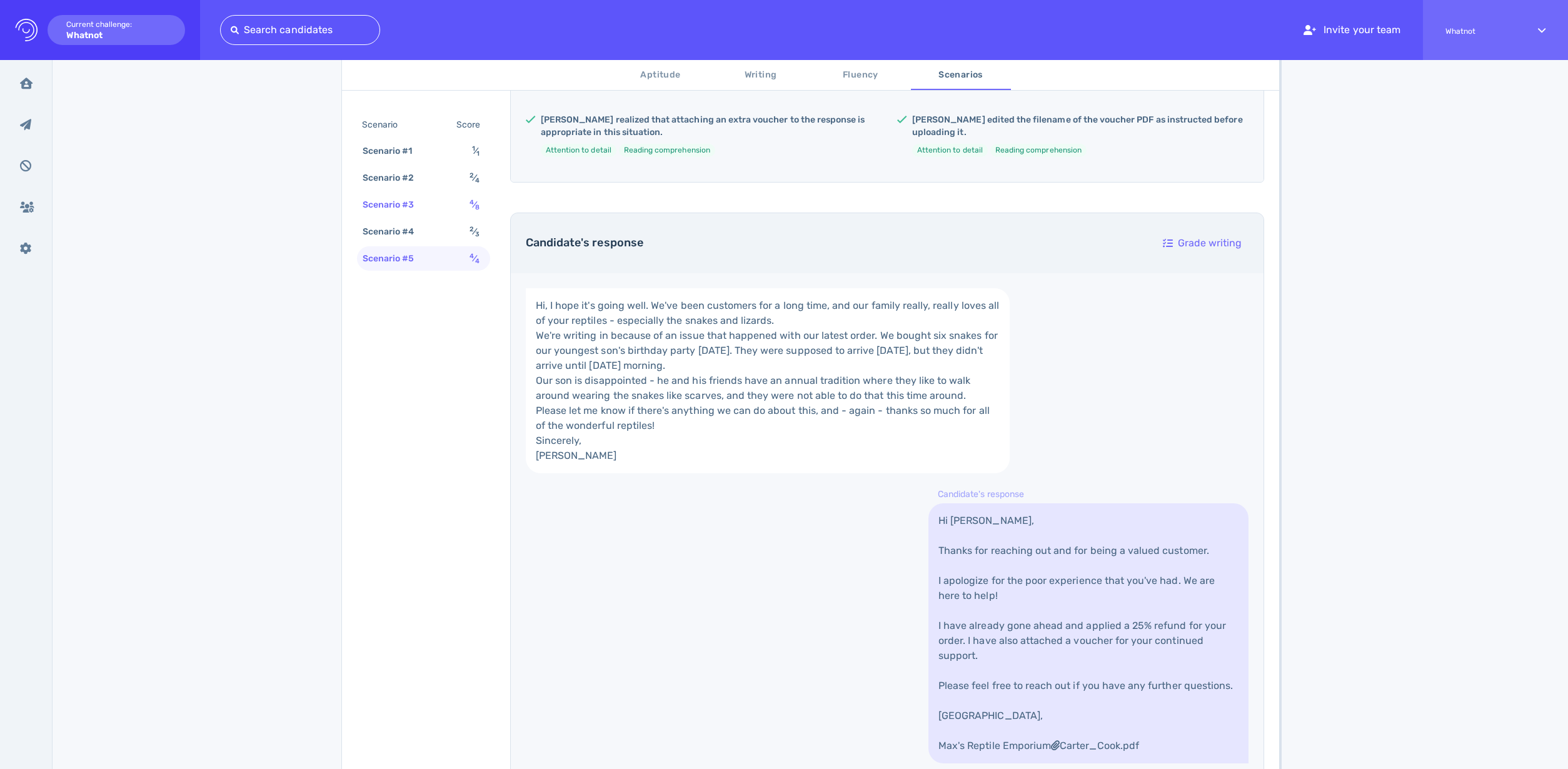
click at [443, 201] on div "Scenario #3 4 ⁄ 8" at bounding box center [423, 205] width 133 height 25
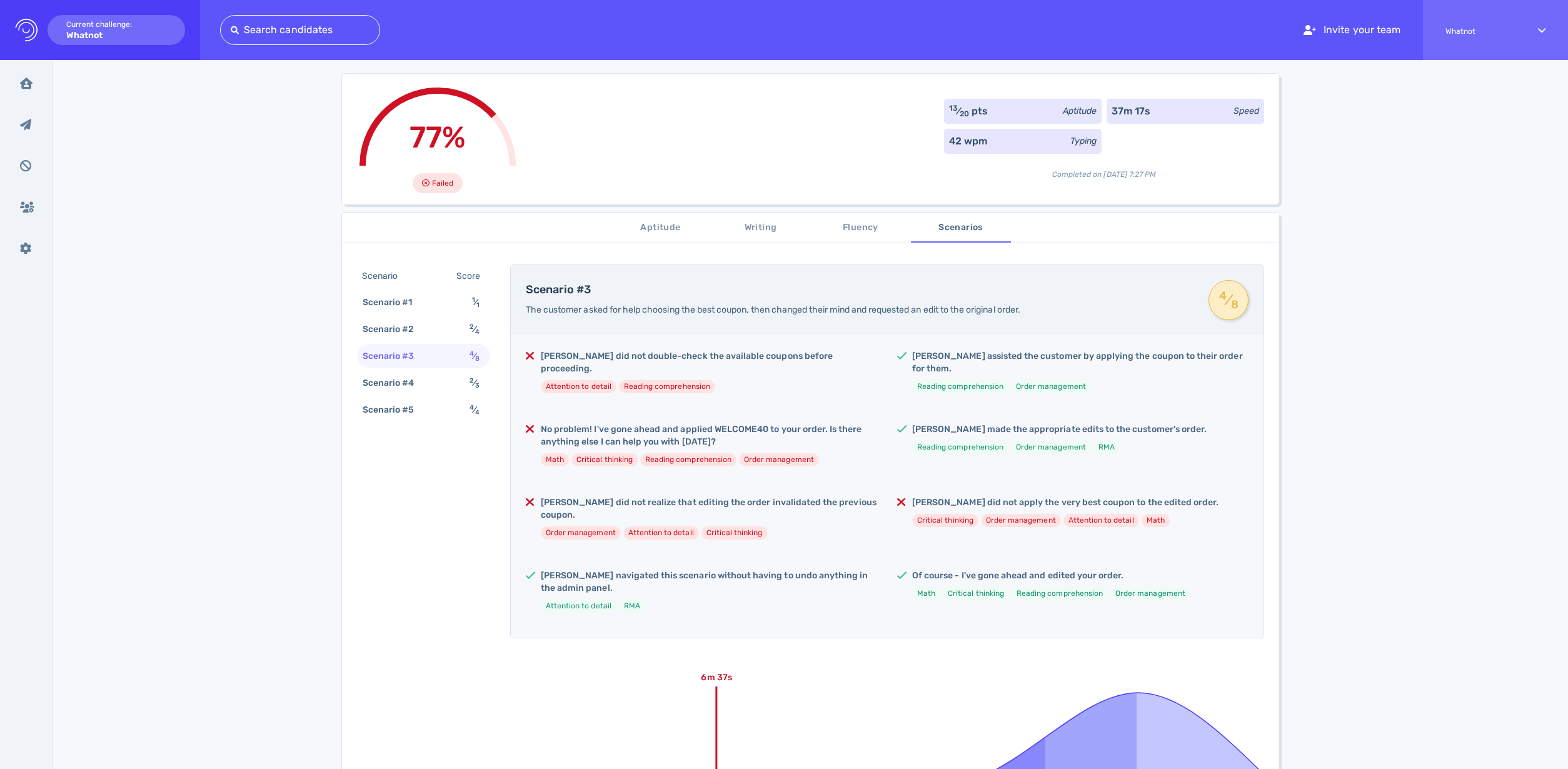
scroll to position [0, 0]
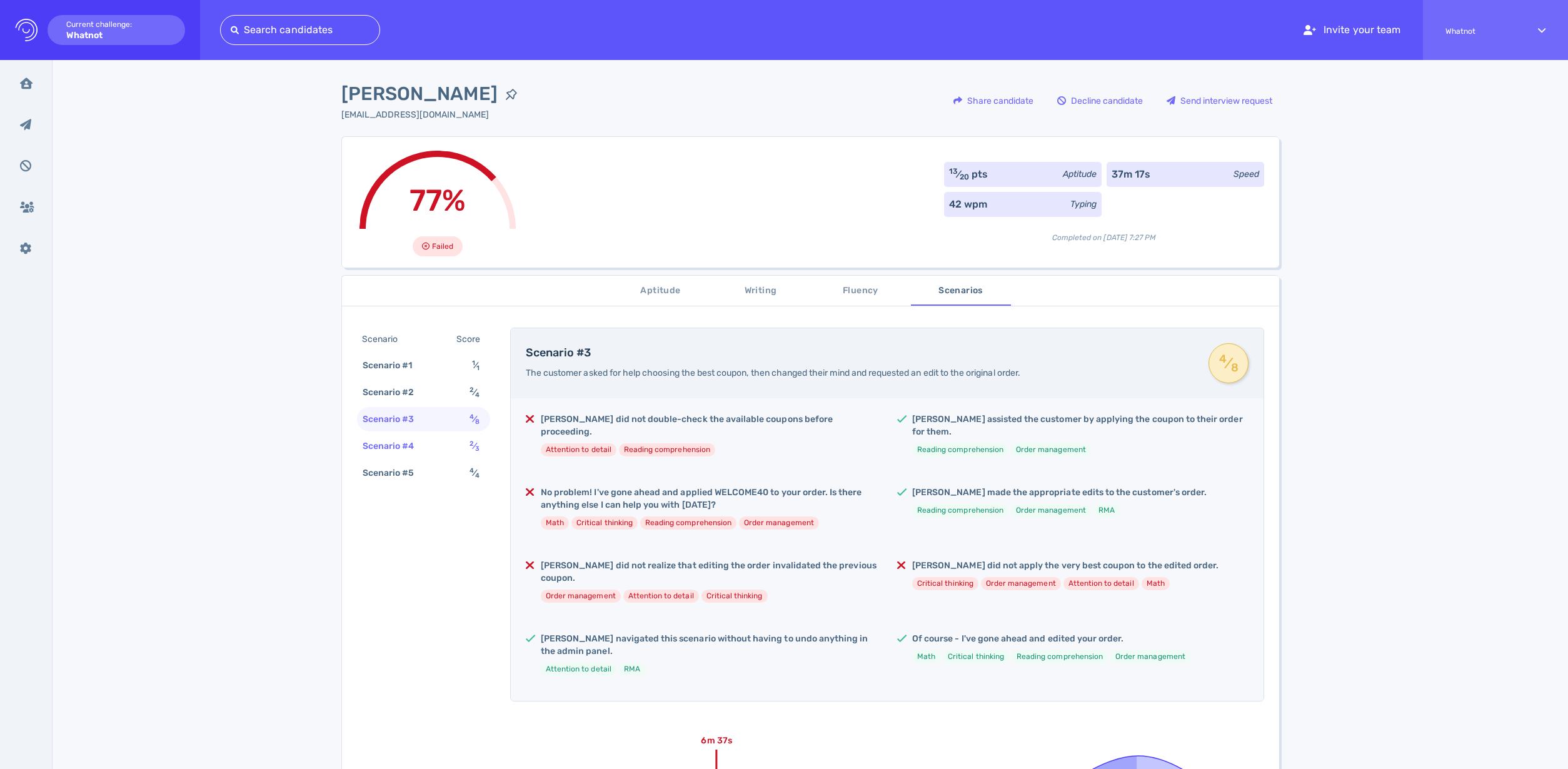
click at [406, 441] on div "Scenario #4" at bounding box center [394, 446] width 70 height 18
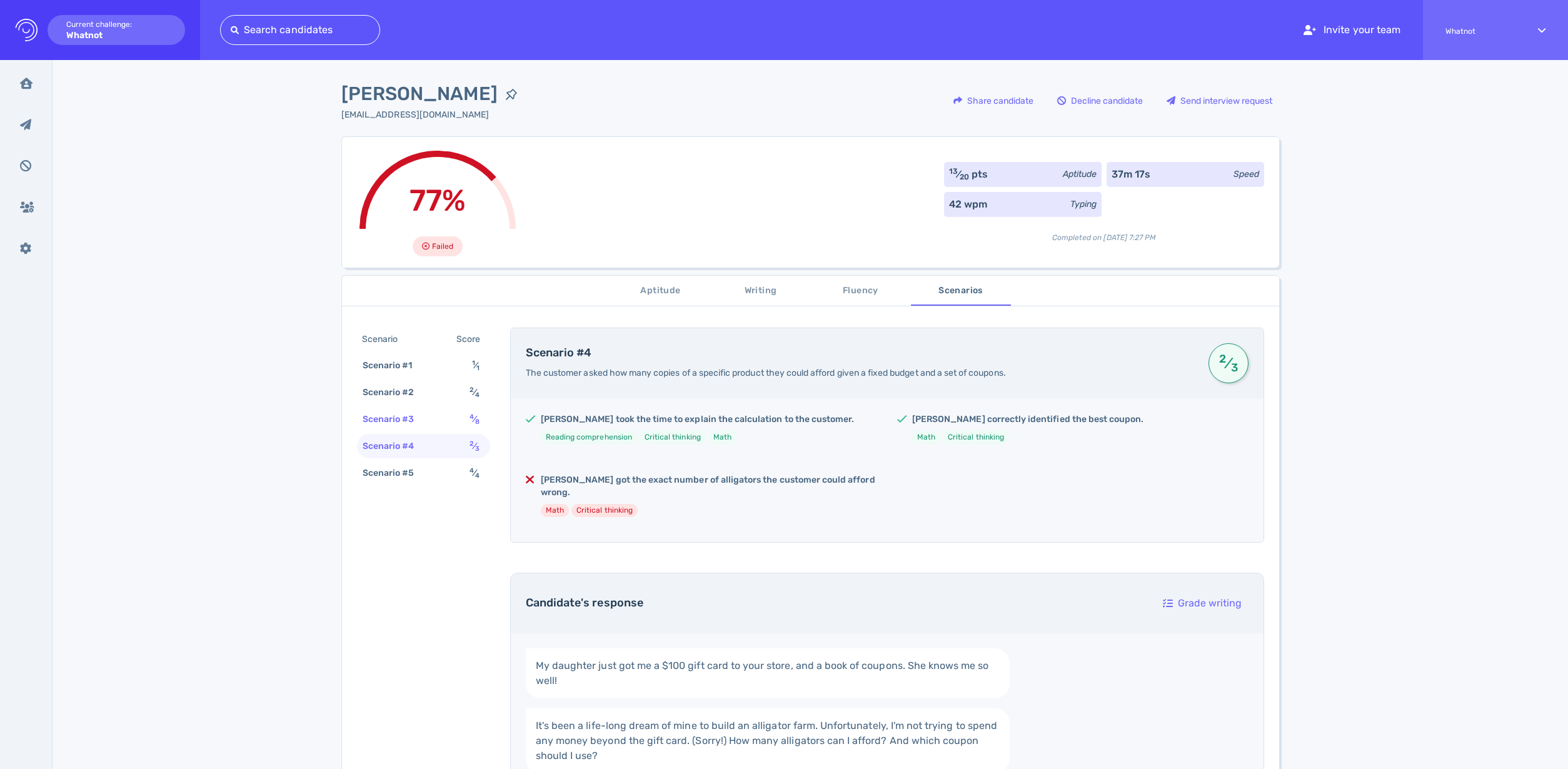
click at [399, 425] on div "Scenario #3" at bounding box center [394, 419] width 70 height 18
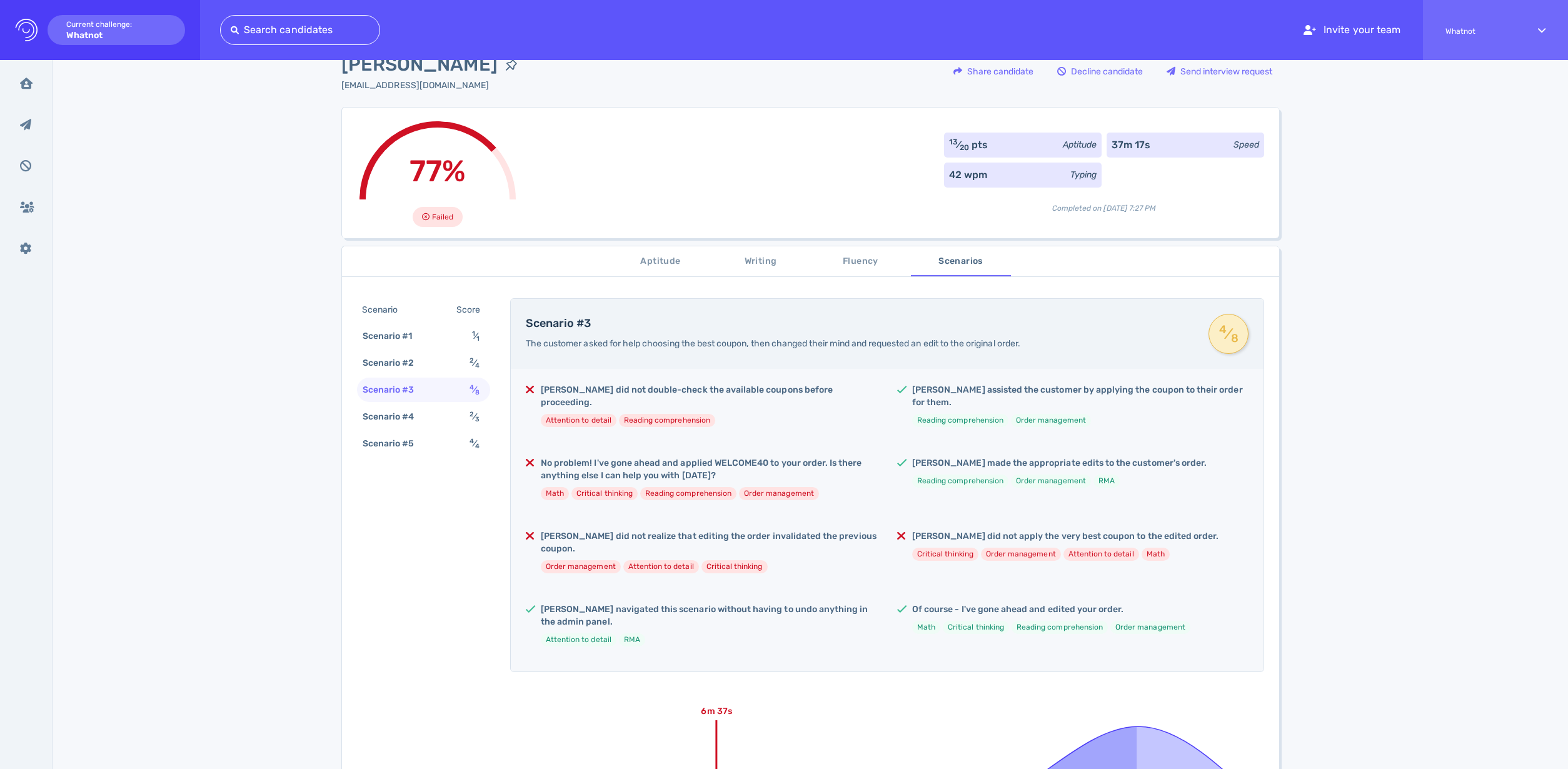
scroll to position [61, 0]
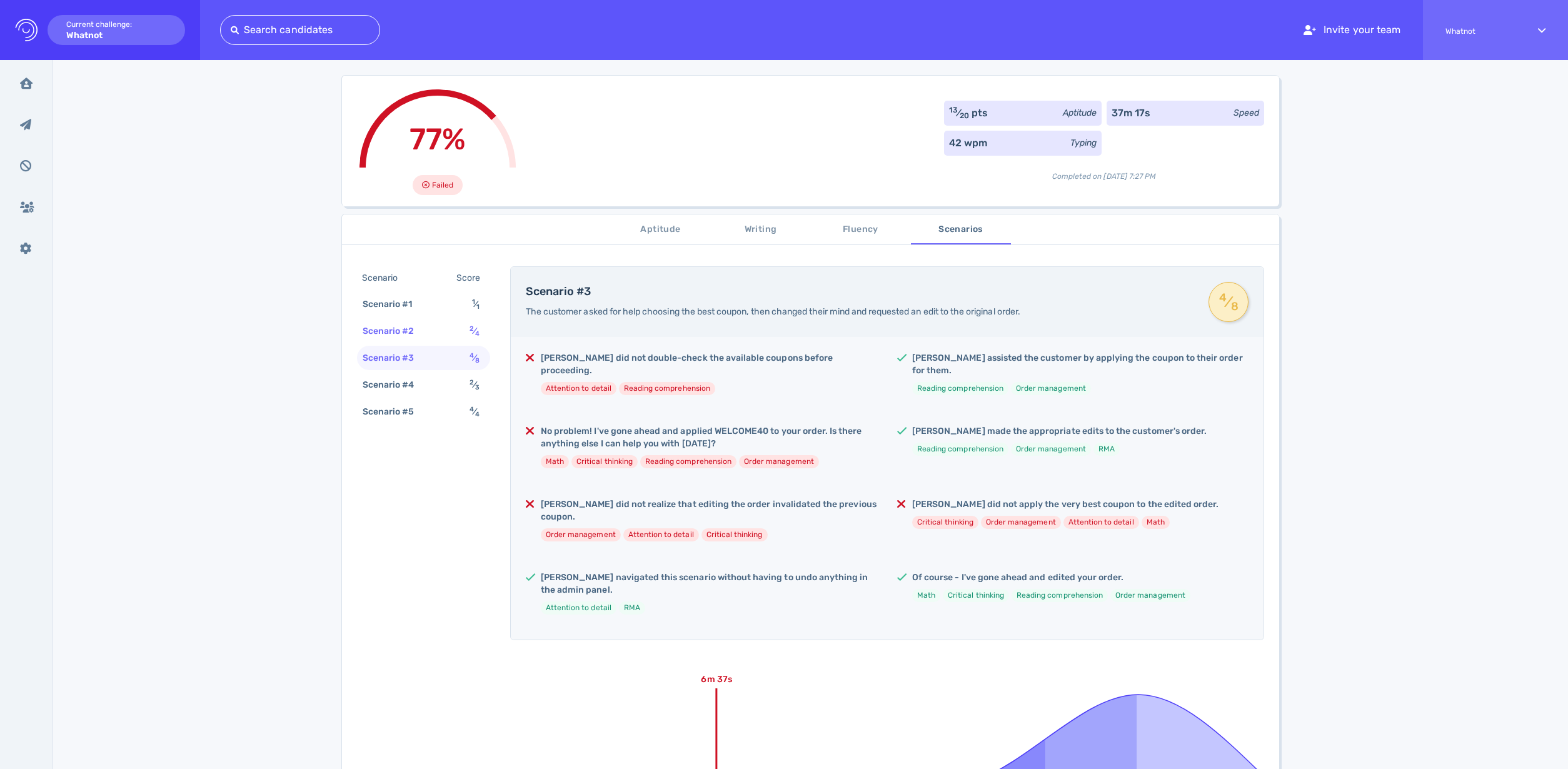
click at [433, 336] on div "Scenario #2 2 ⁄ 4" at bounding box center [423, 331] width 133 height 25
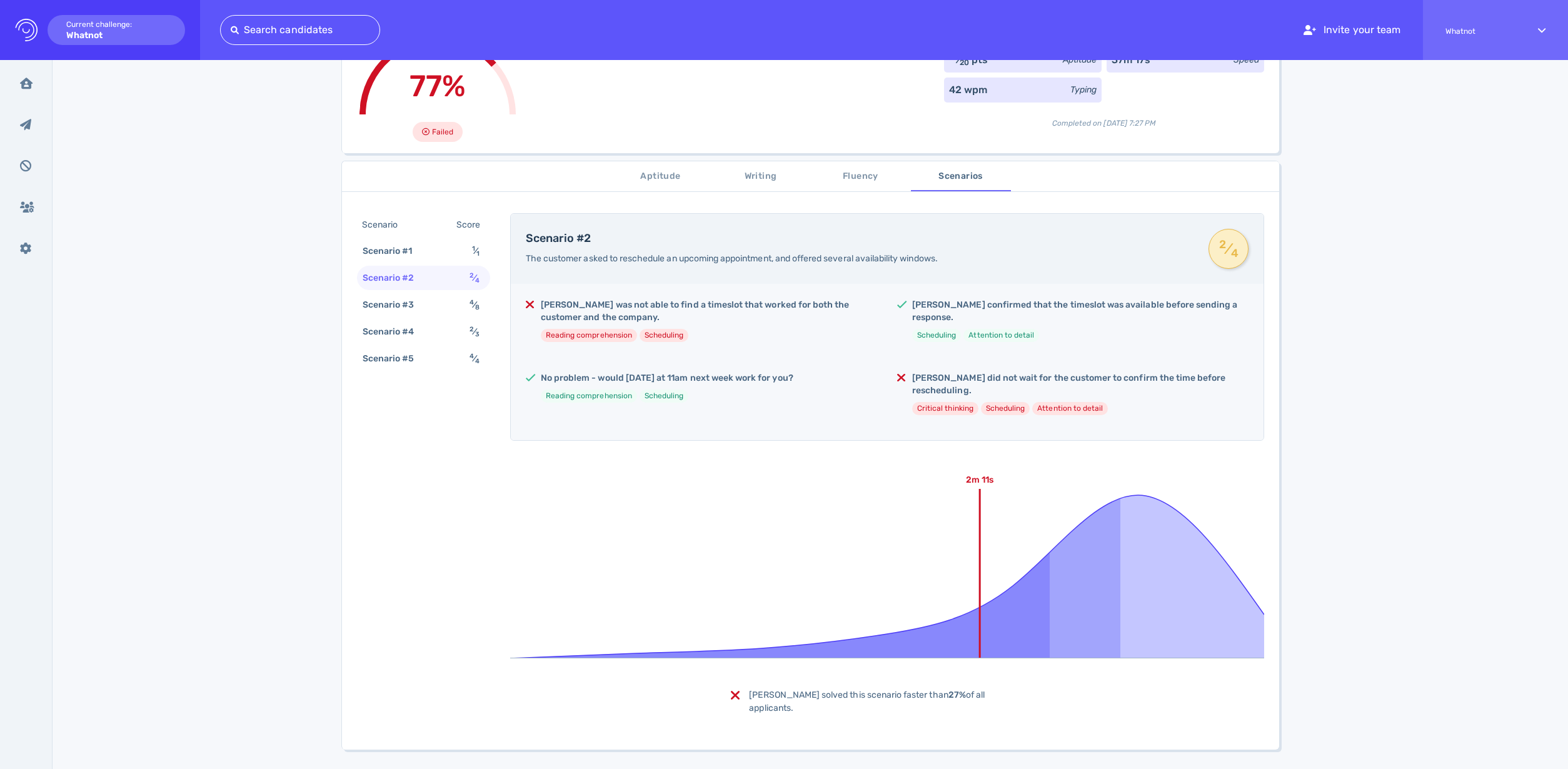
scroll to position [103, 0]
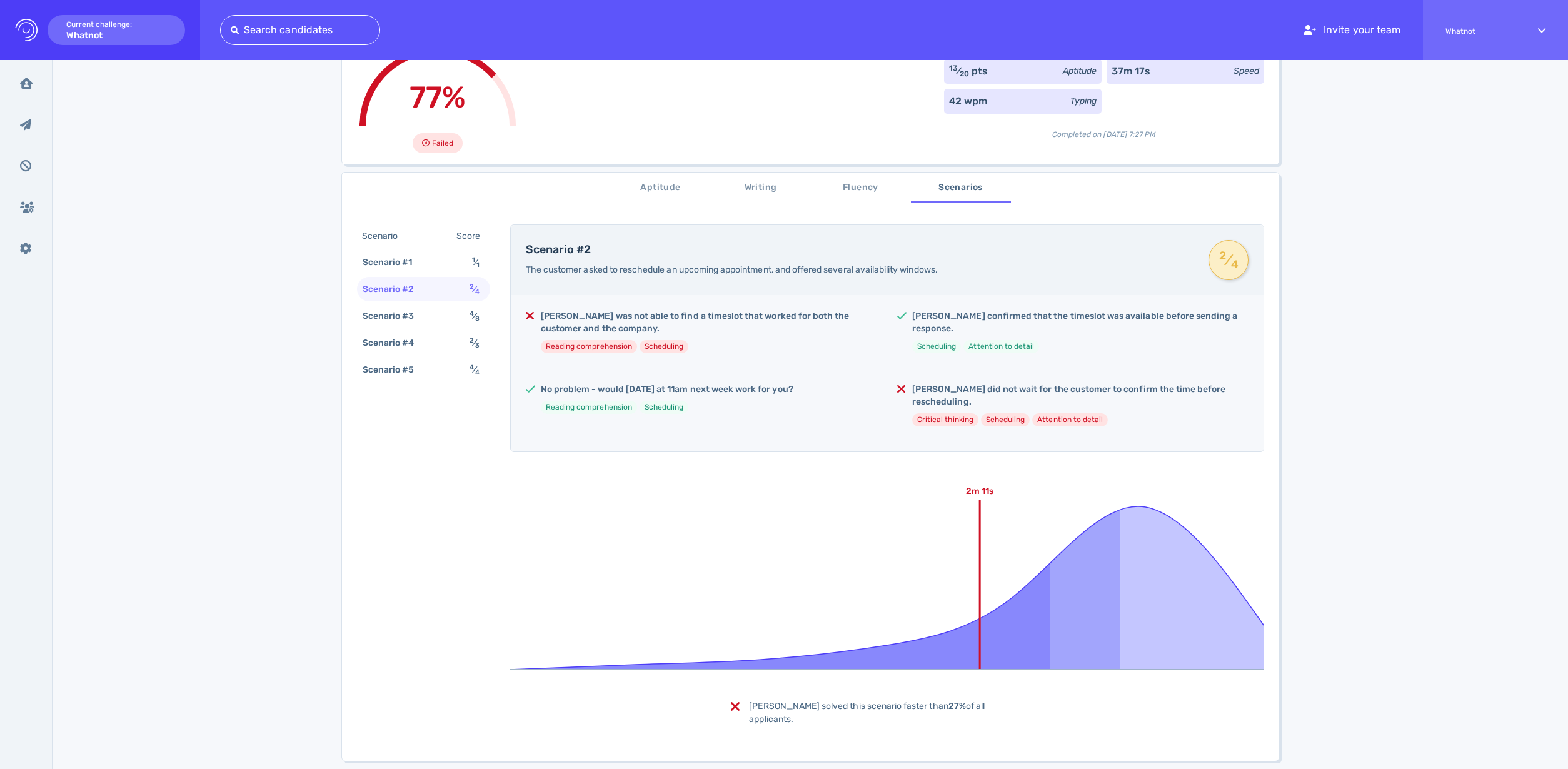
click at [856, 186] on span "Fluency" at bounding box center [861, 188] width 85 height 16
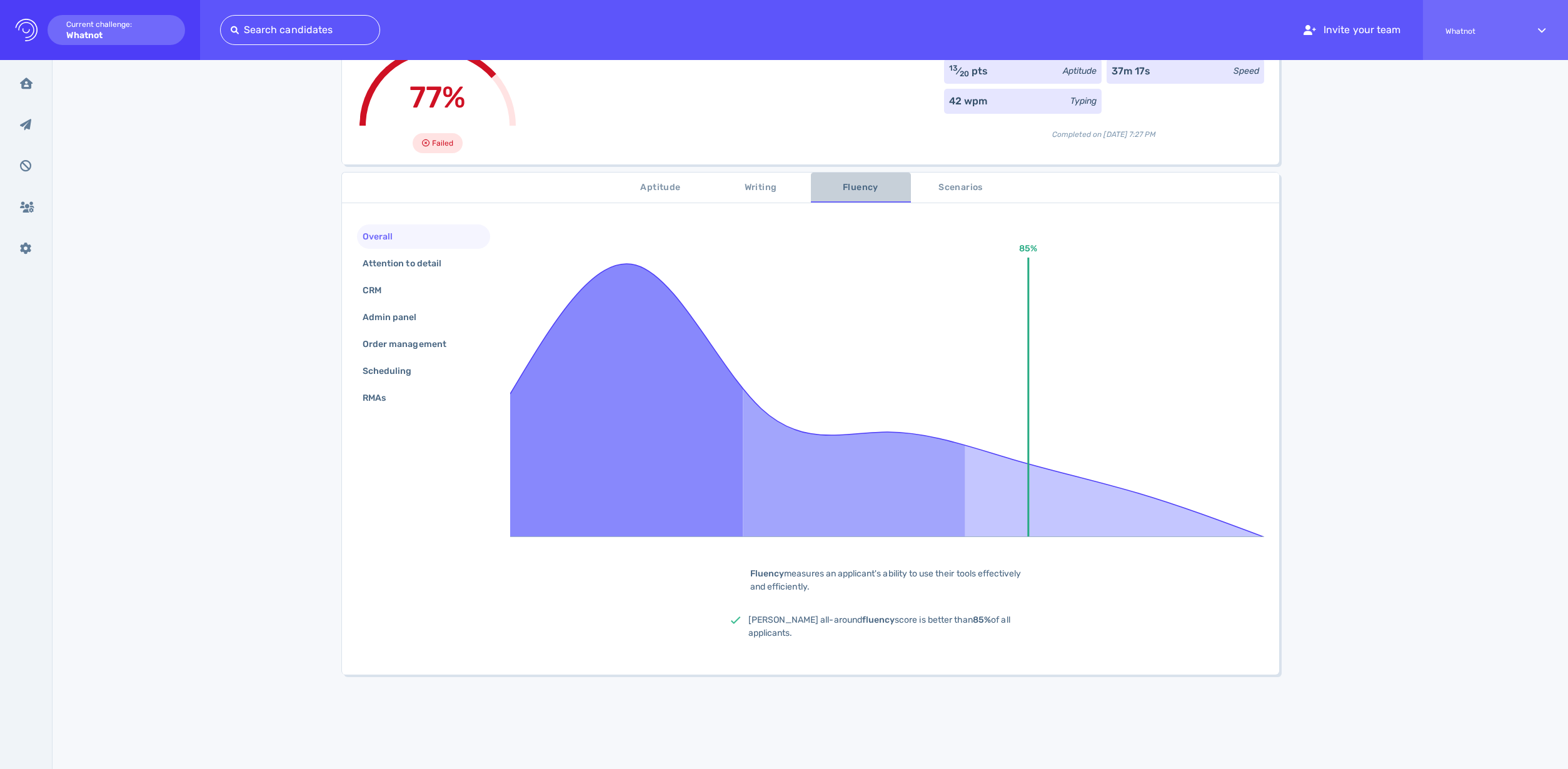
click at [856, 186] on span "Fluency" at bounding box center [861, 188] width 85 height 16
click at [389, 259] on div "Attention to detail" at bounding box center [408, 263] width 96 height 18
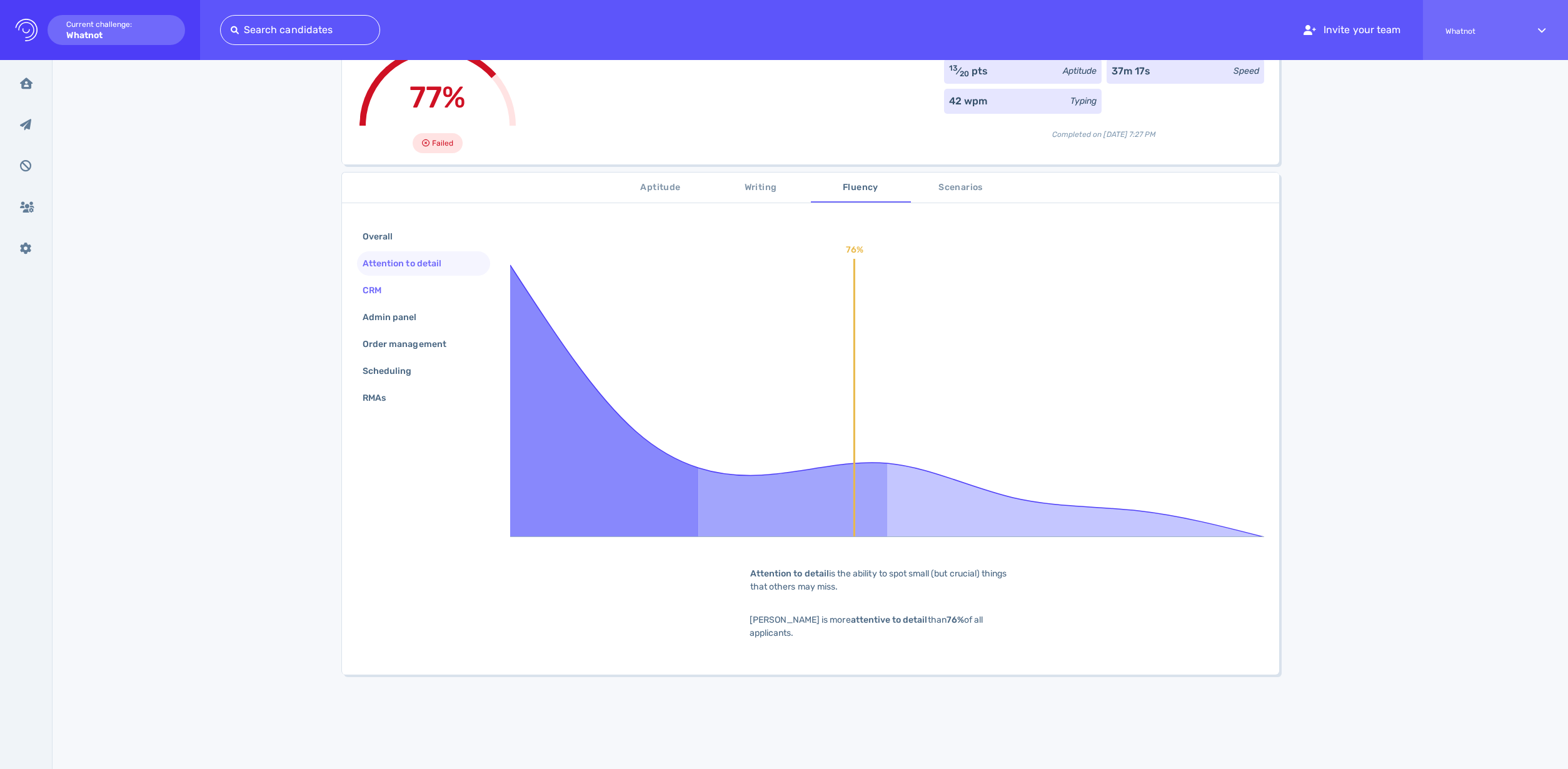
click at [399, 283] on div "CRM" at bounding box center [423, 290] width 133 height 25
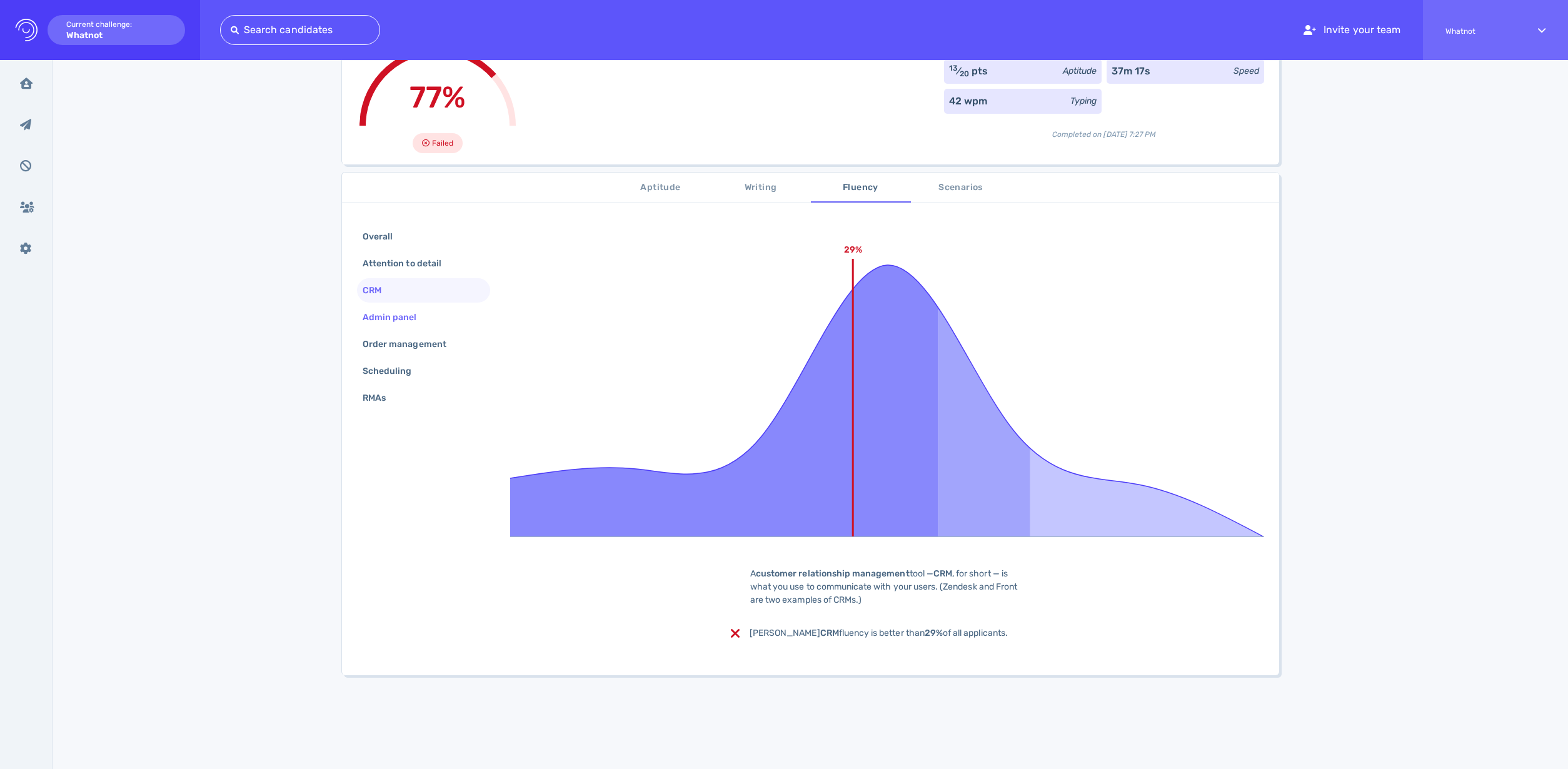
click at [389, 308] on div "Admin panel" at bounding box center [396, 317] width 72 height 18
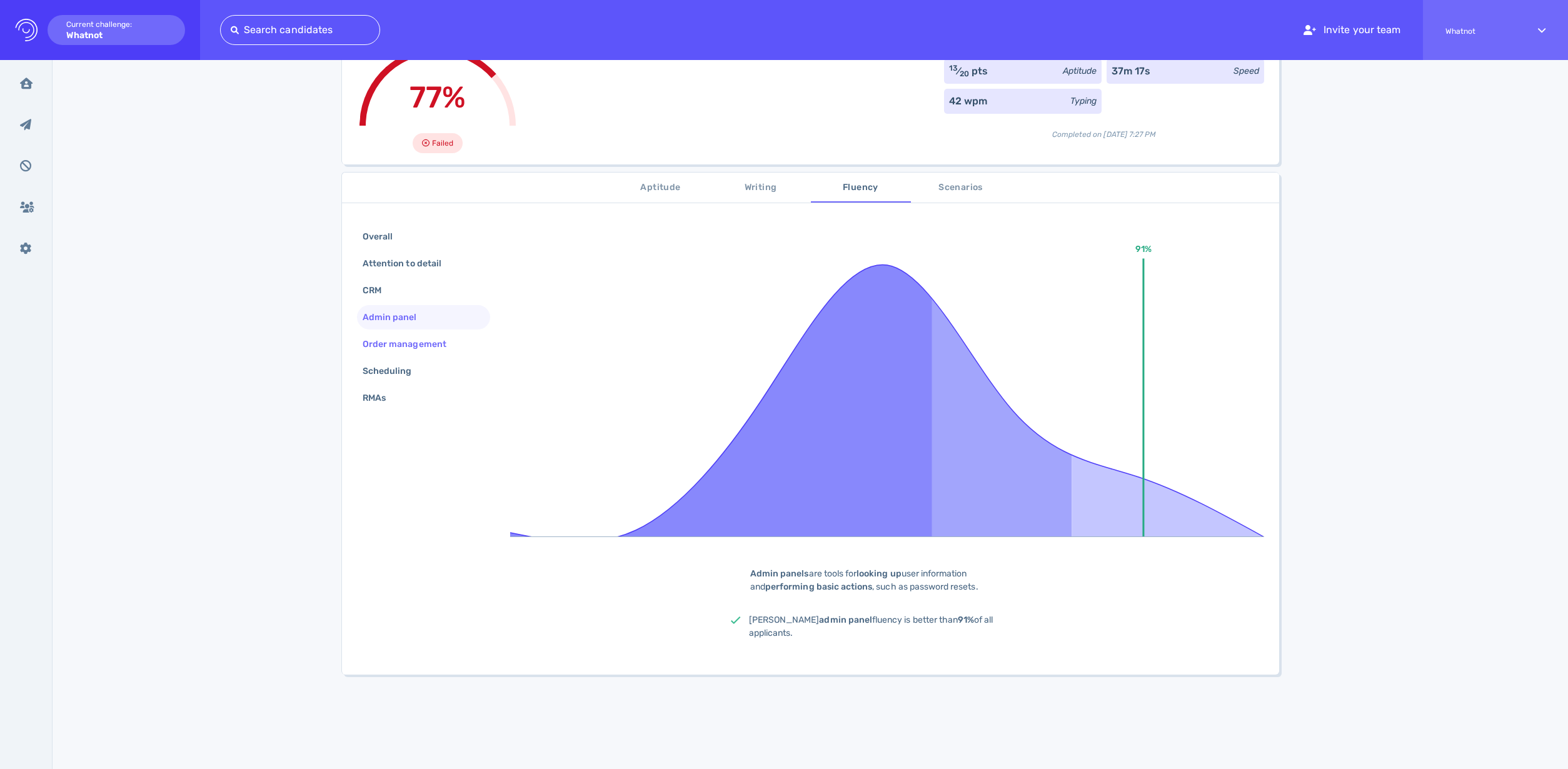
click at [394, 335] on div "Order management" at bounding box center [410, 344] width 101 height 18
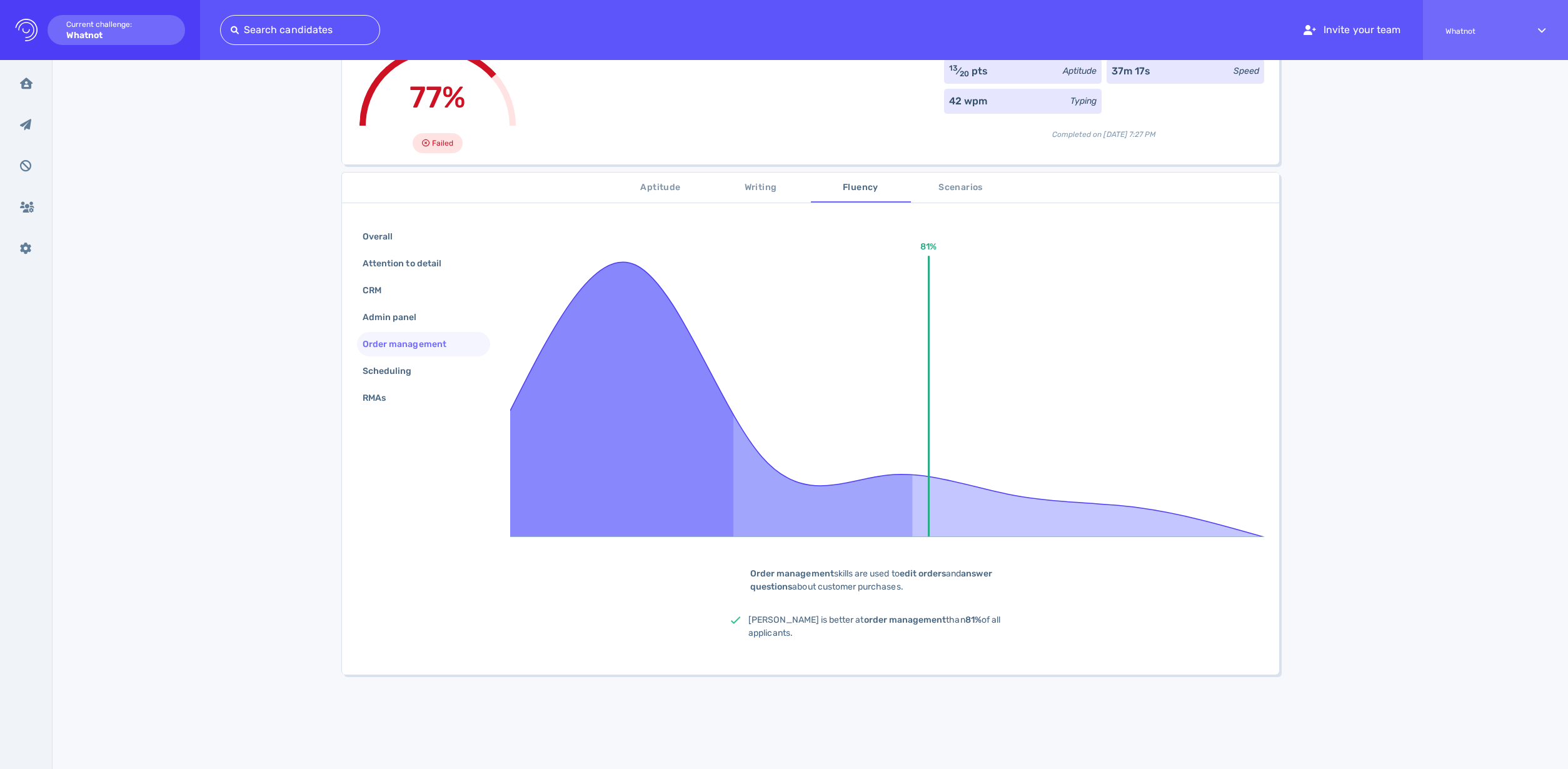
click at [385, 353] on div "Order management" at bounding box center [423, 344] width 133 height 25
click at [753, 189] on span "Writing" at bounding box center [761, 188] width 85 height 16
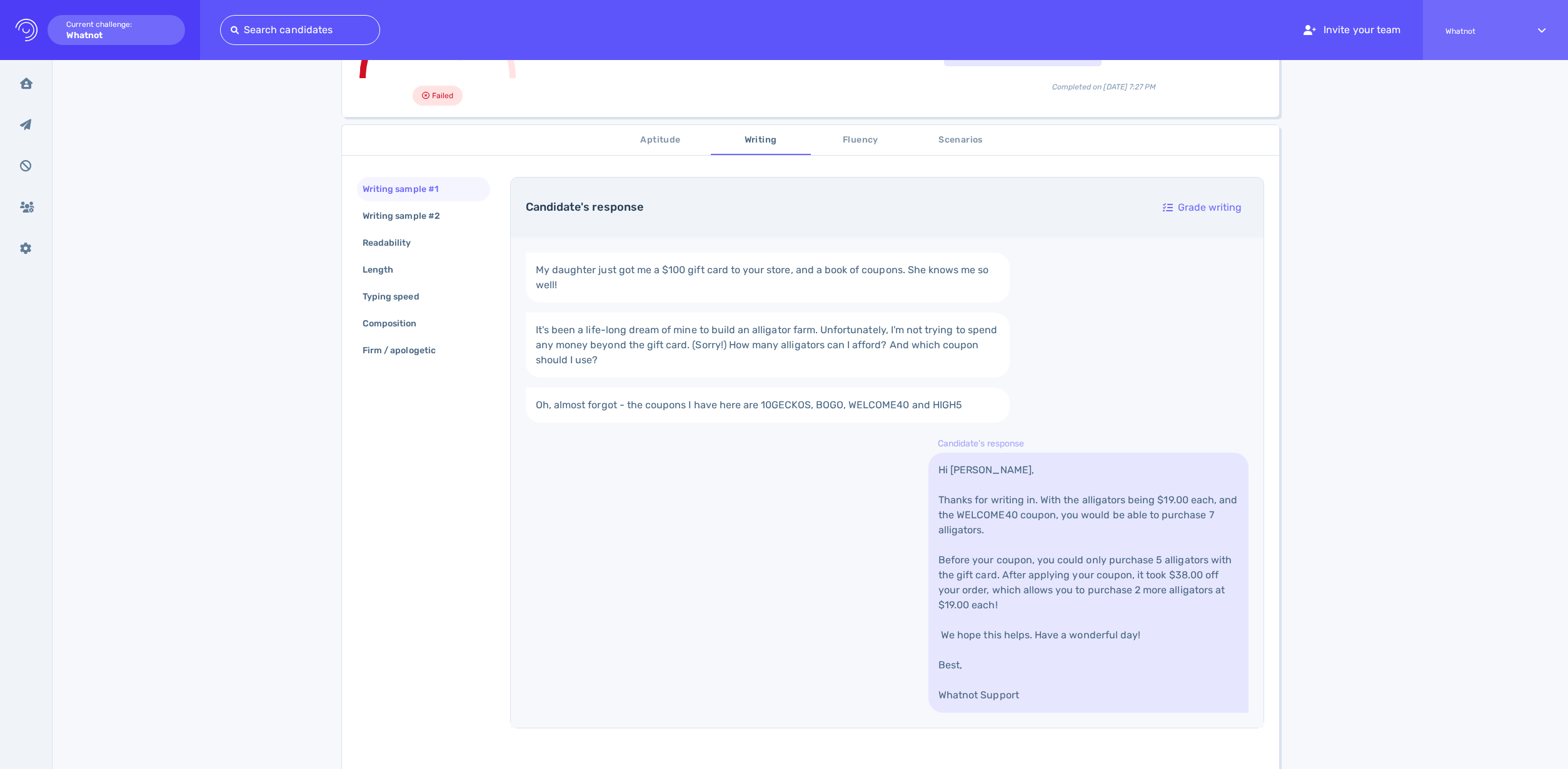
scroll to position [114, 0]
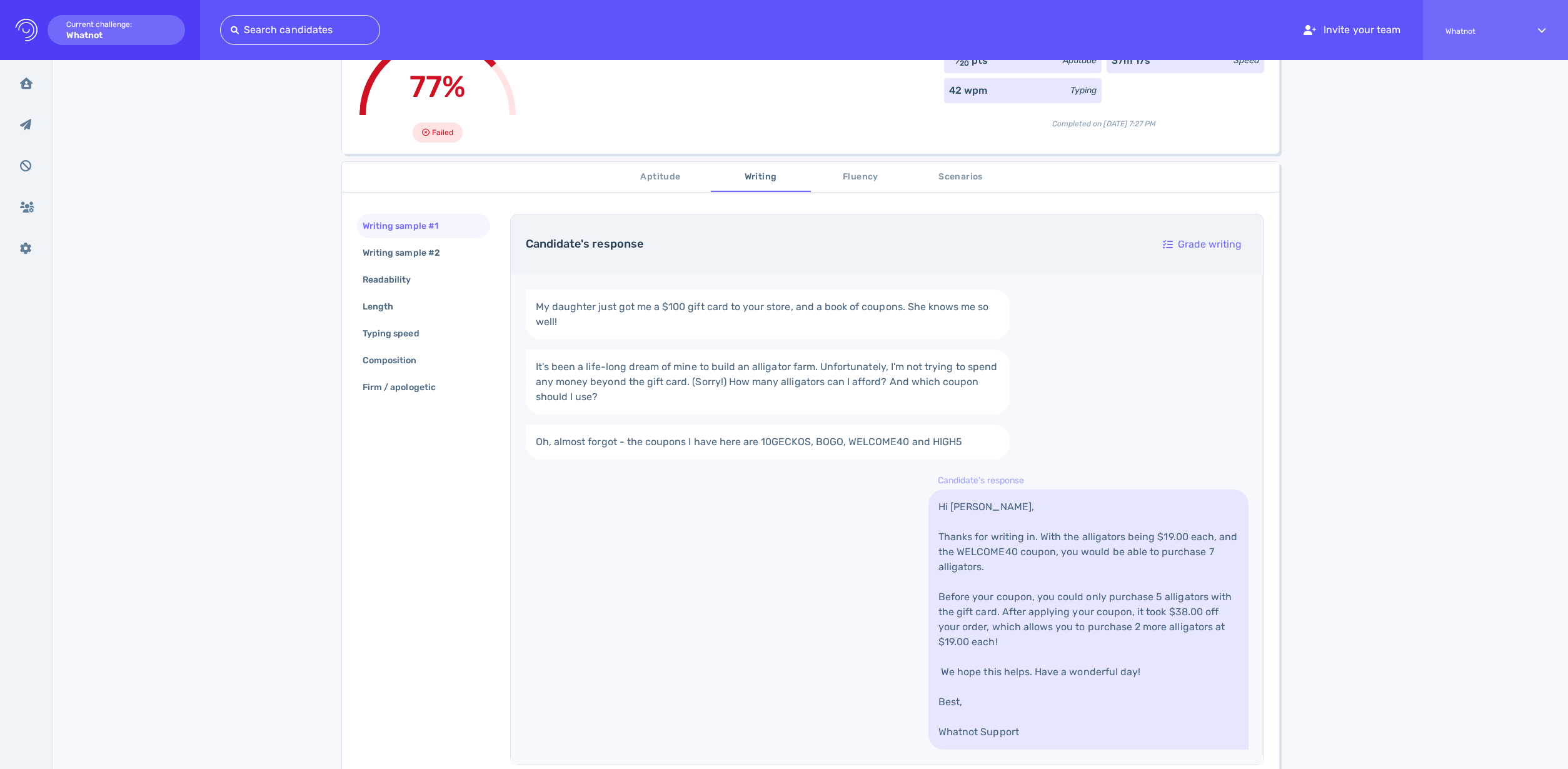
click at [664, 170] on span "Aptitude" at bounding box center [661, 177] width 85 height 16
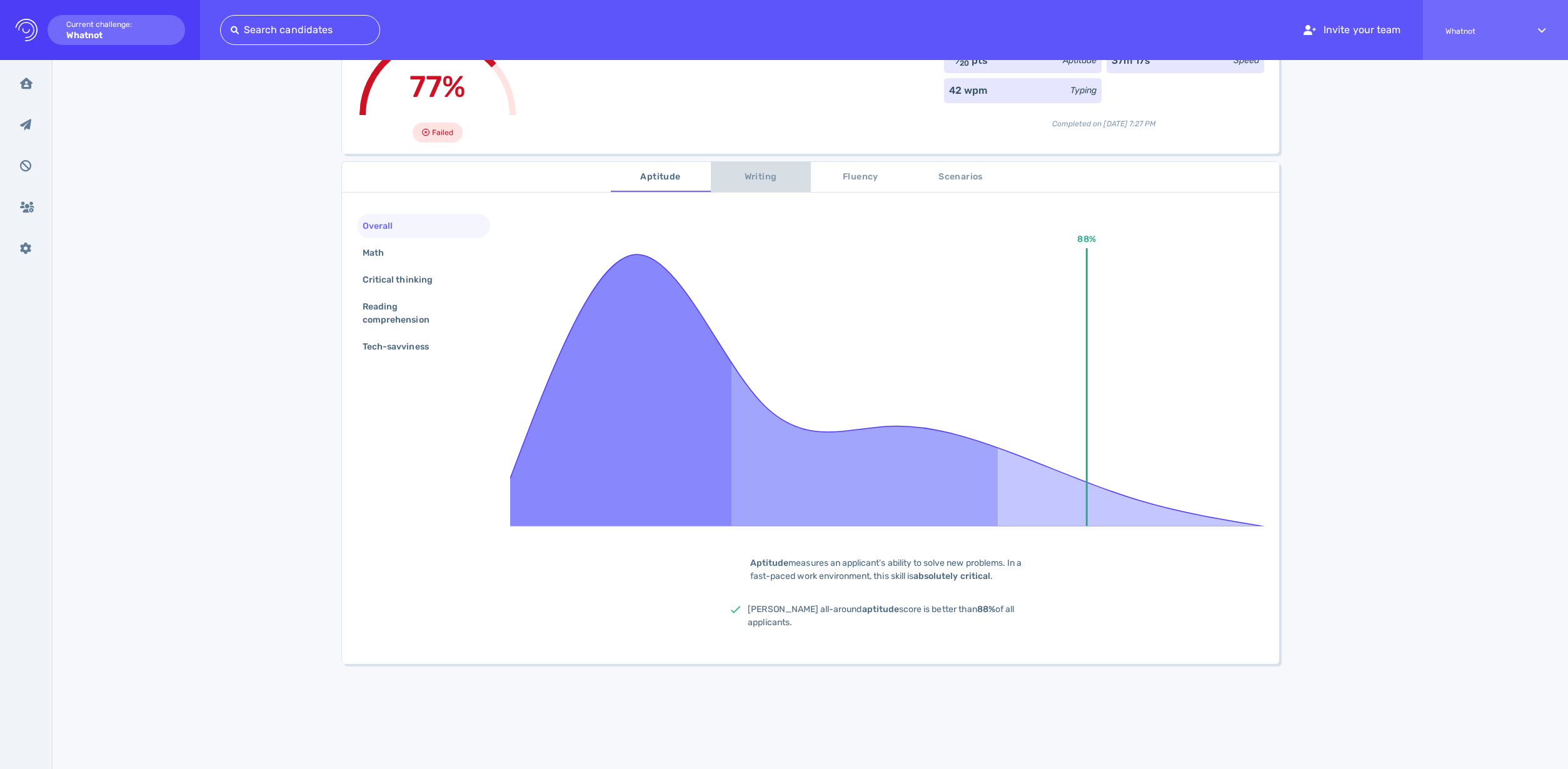
click at [750, 168] on button "Writing" at bounding box center [761, 176] width 100 height 30
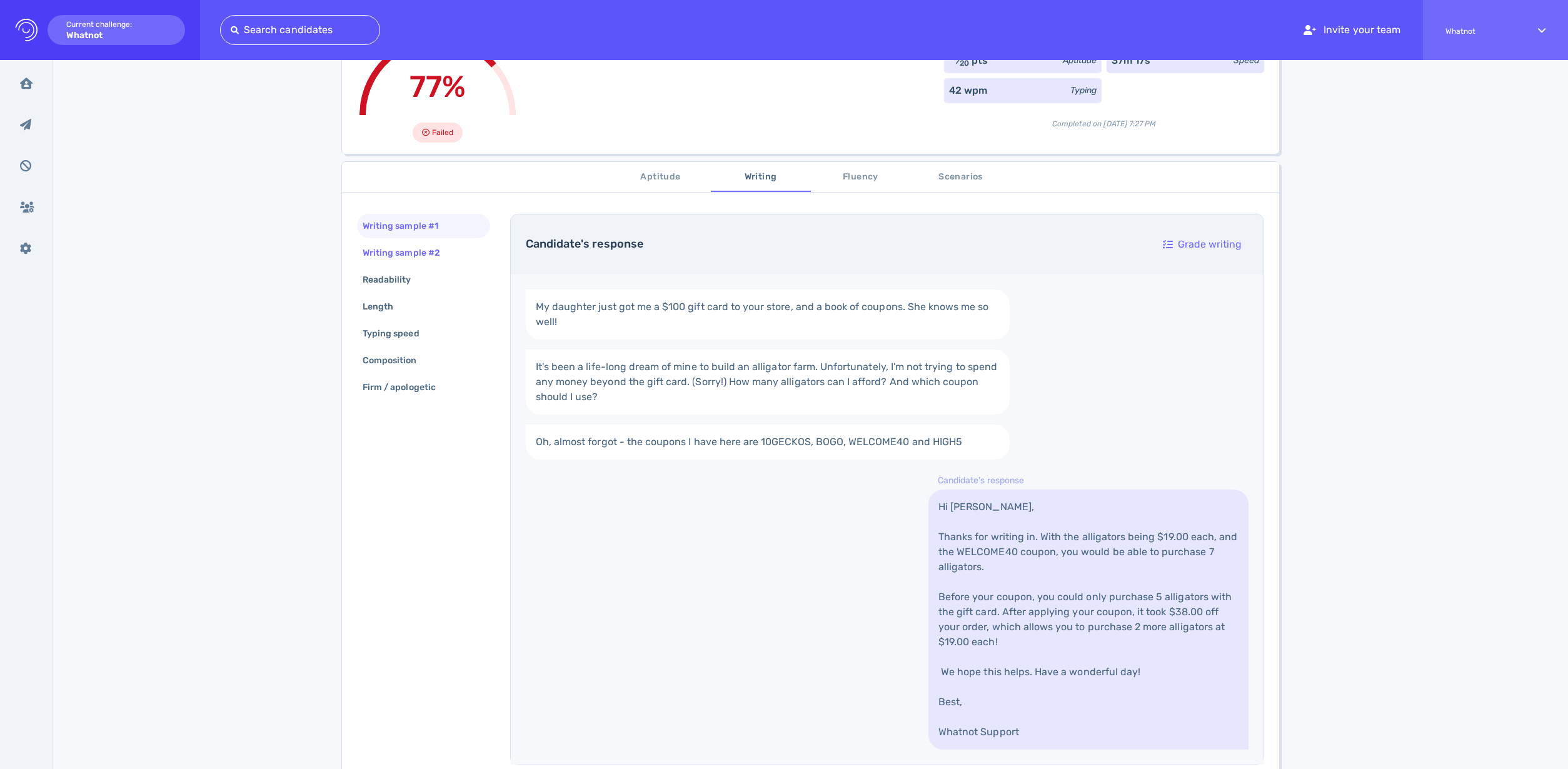
click at [418, 253] on div "Writing sample #2" at bounding box center [408, 253] width 95 height 18
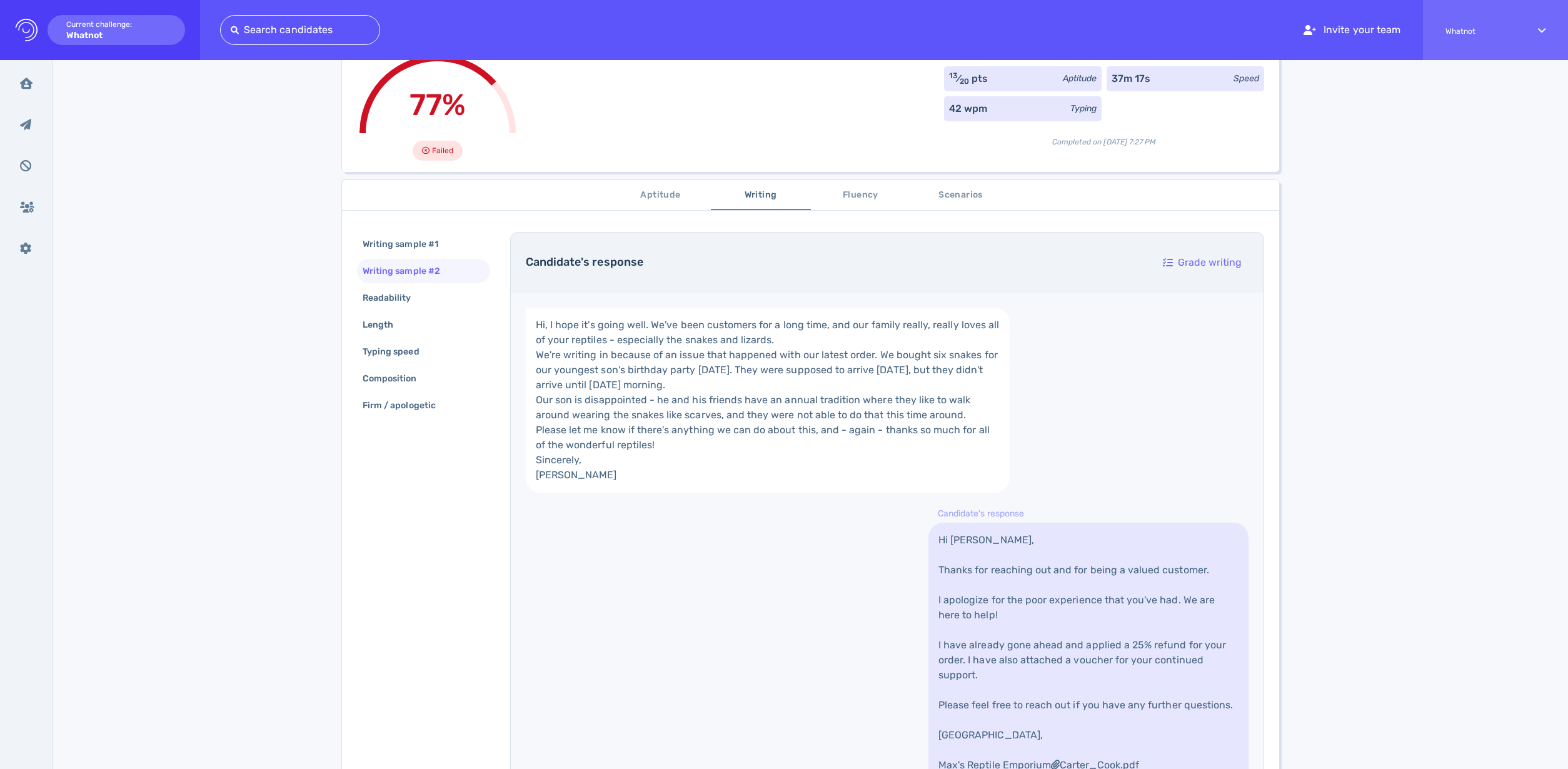
scroll to position [43, 0]
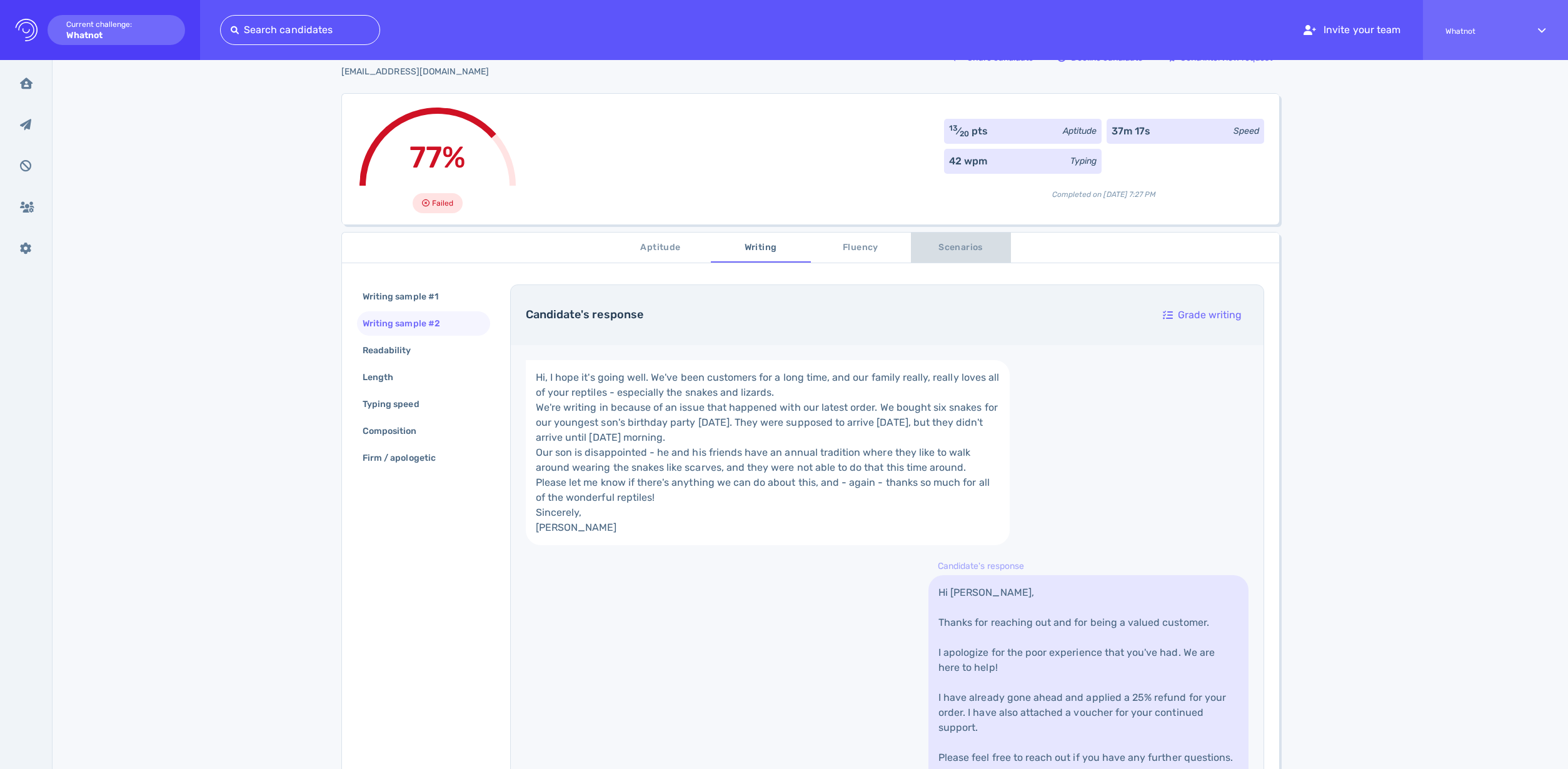
click at [959, 248] on span "Scenarios" at bounding box center [961, 248] width 85 height 16
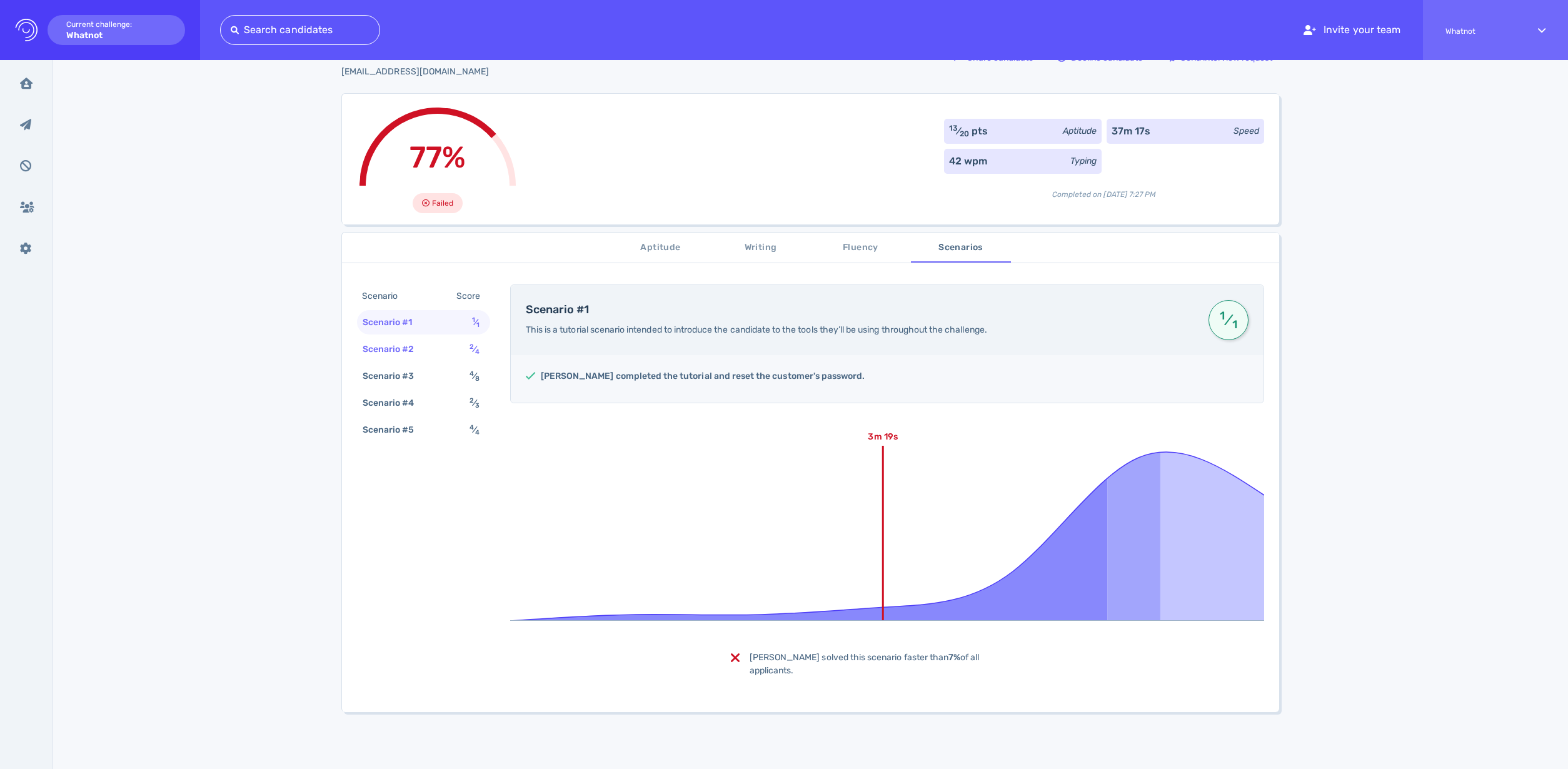
click at [399, 346] on div "Scenario #2" at bounding box center [394, 349] width 70 height 18
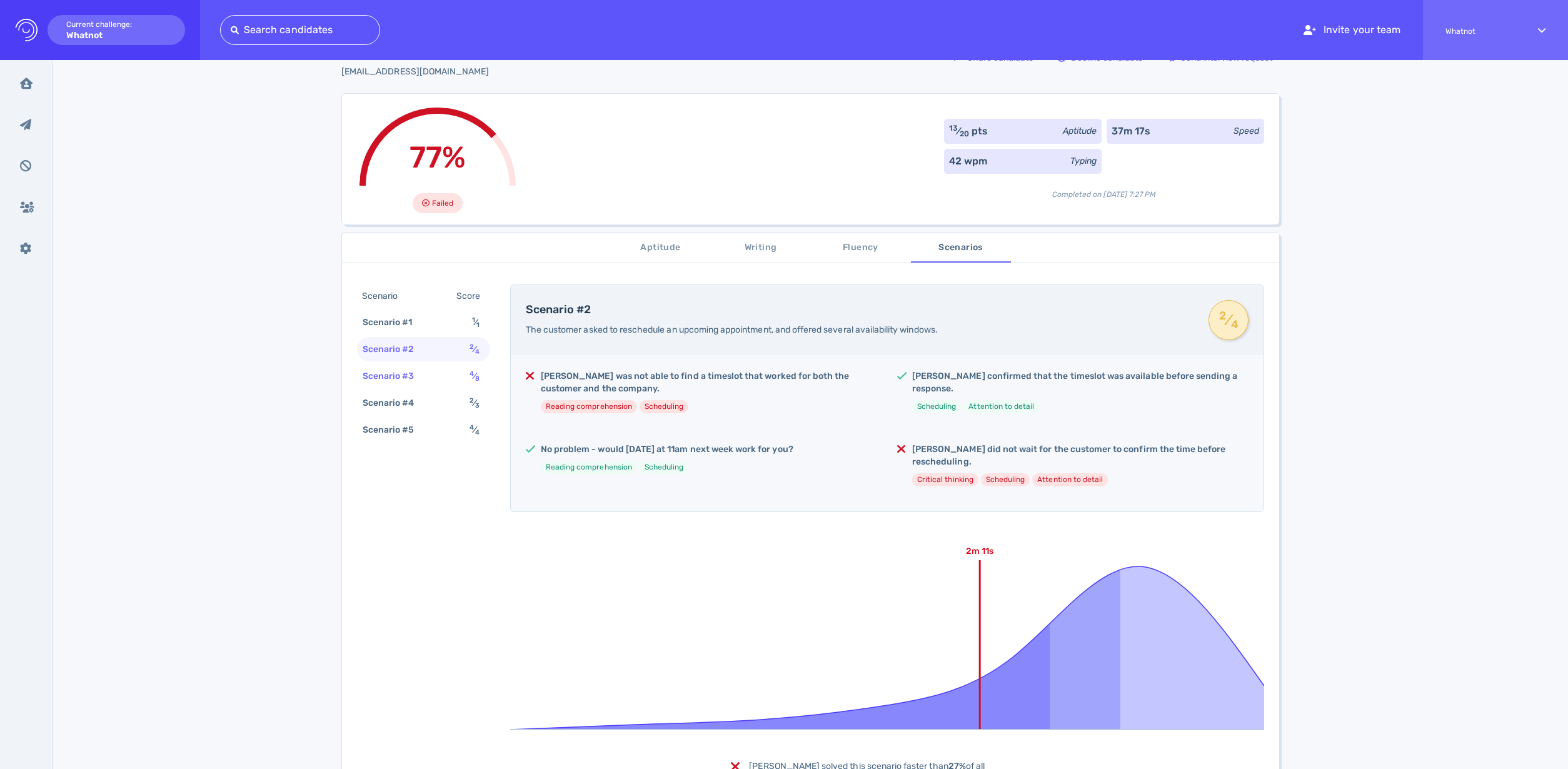
click at [413, 385] on div "Scenario #3 4 ⁄ 8" at bounding box center [423, 376] width 133 height 25
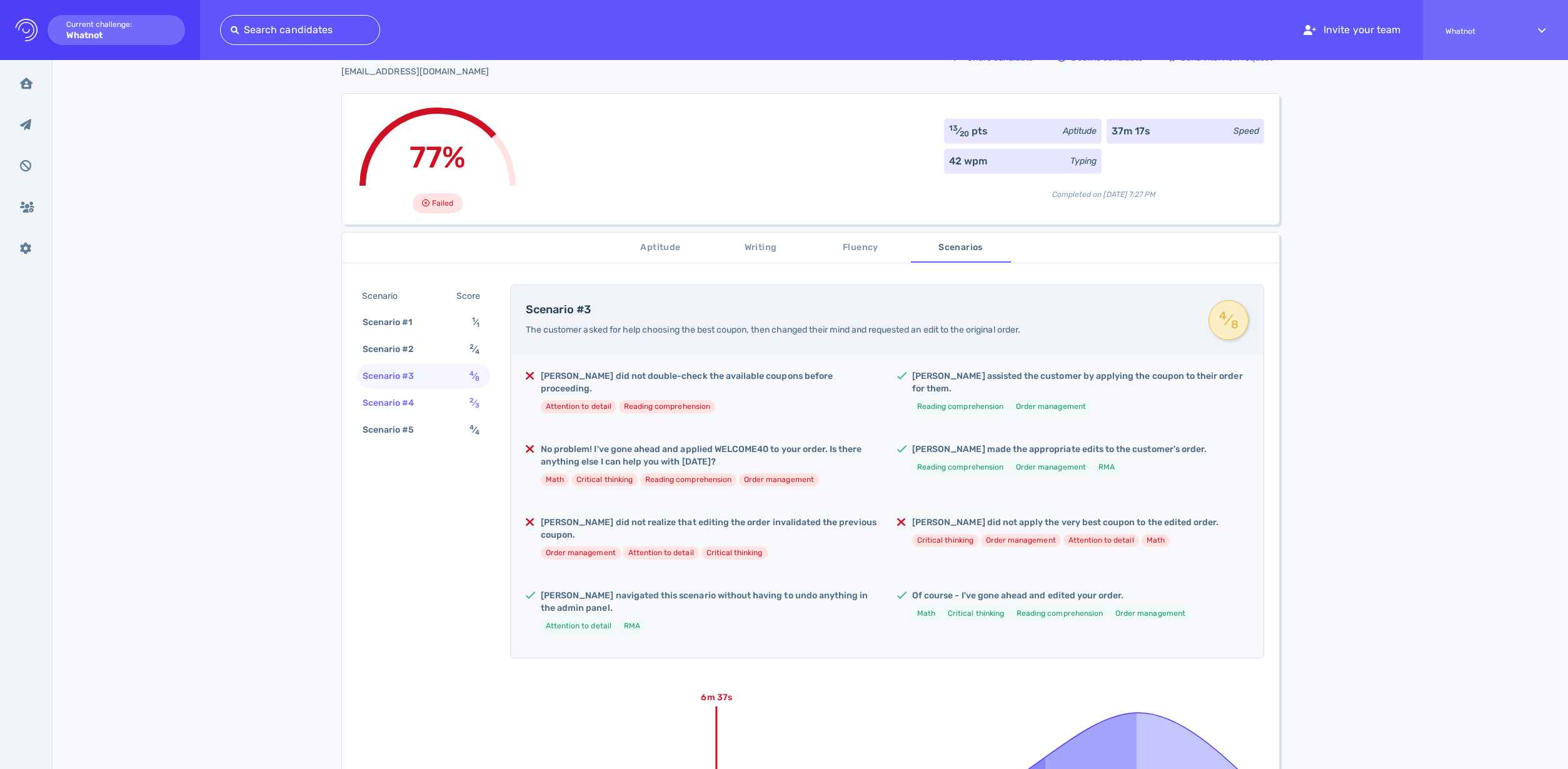
click at [408, 401] on div "Scenario #4" at bounding box center [394, 403] width 70 height 18
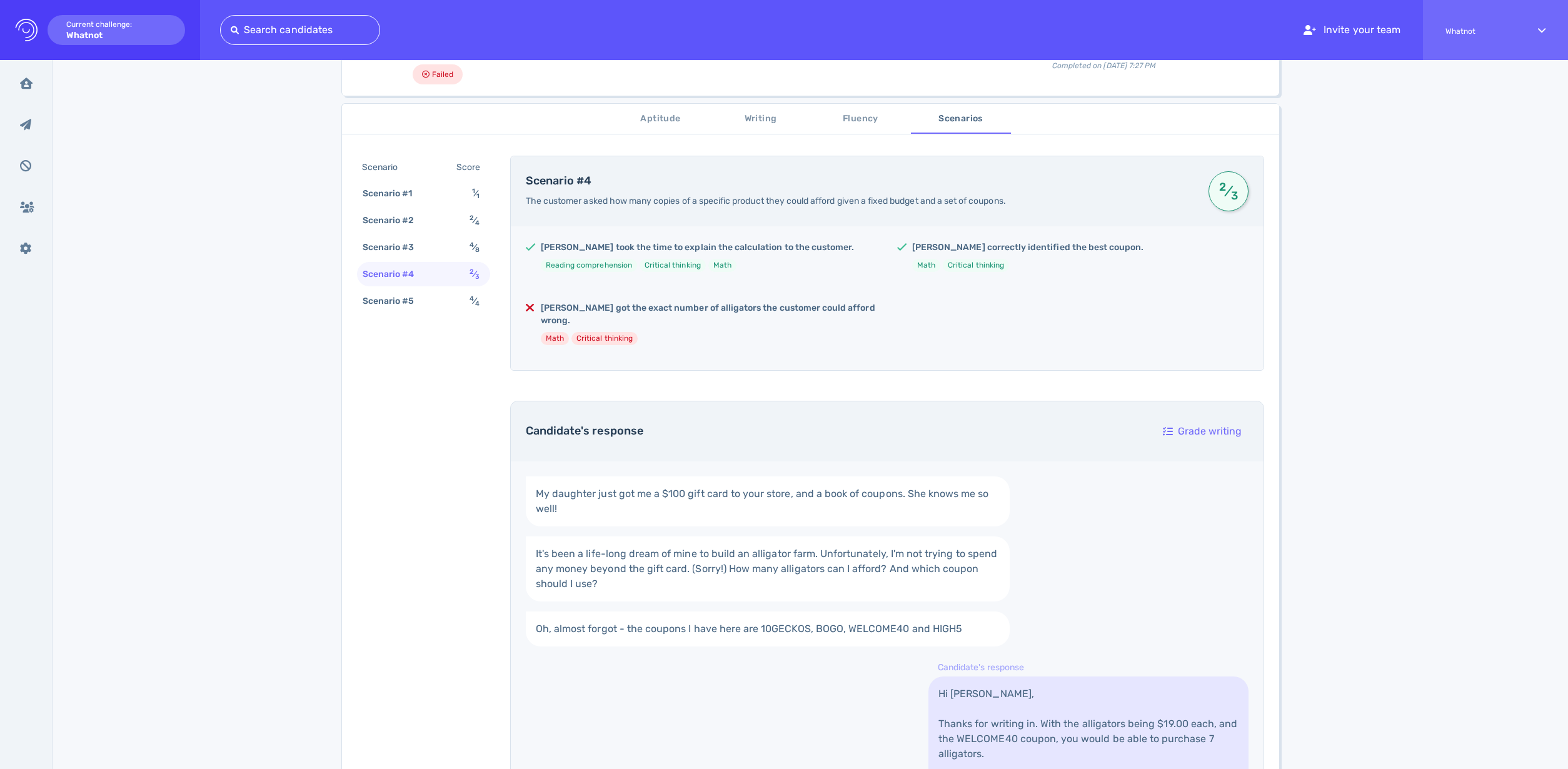
scroll to position [192, 0]
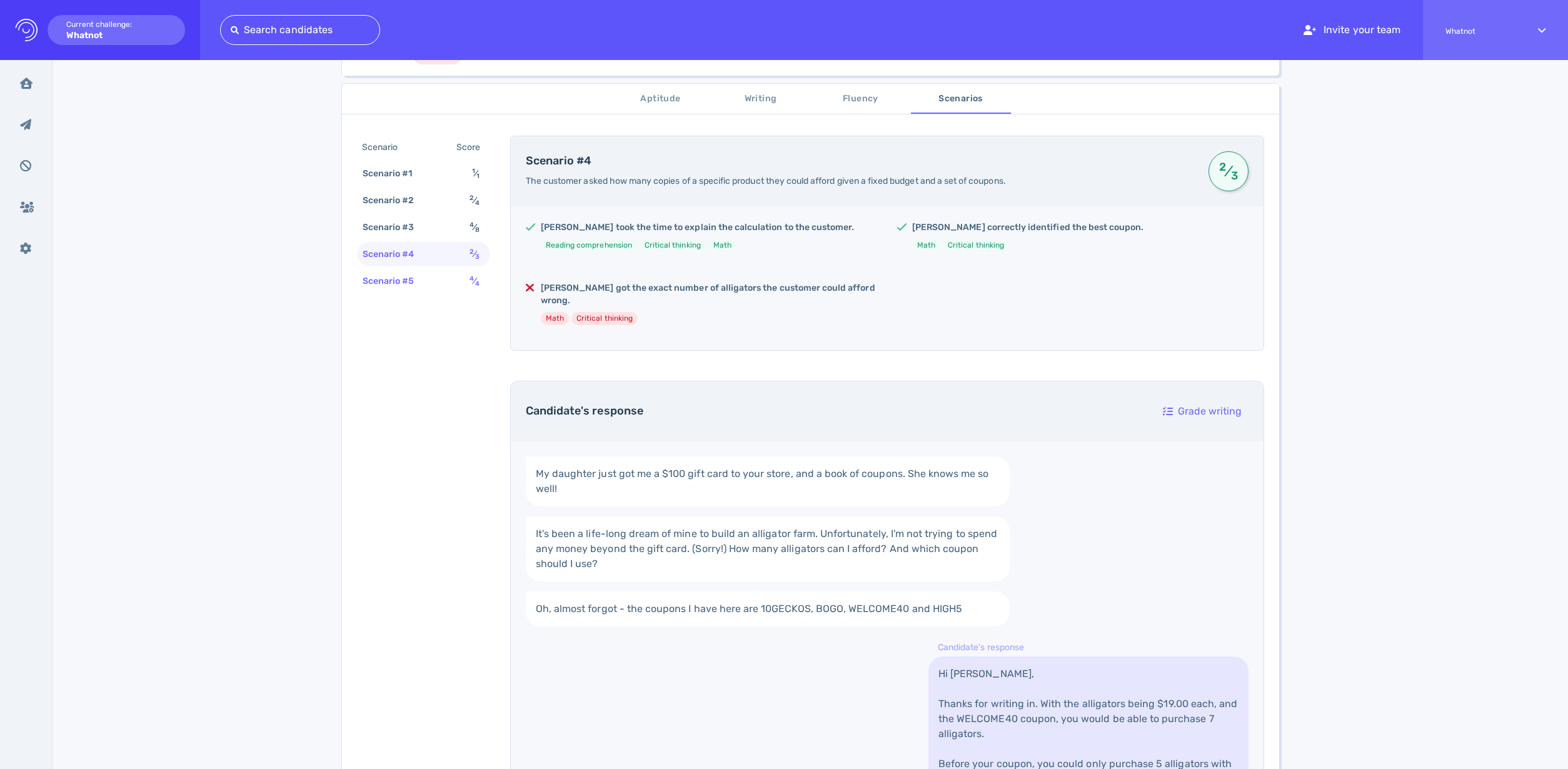
click at [403, 290] on div "Scenario #5 4 ⁄ 4" at bounding box center [423, 281] width 133 height 25
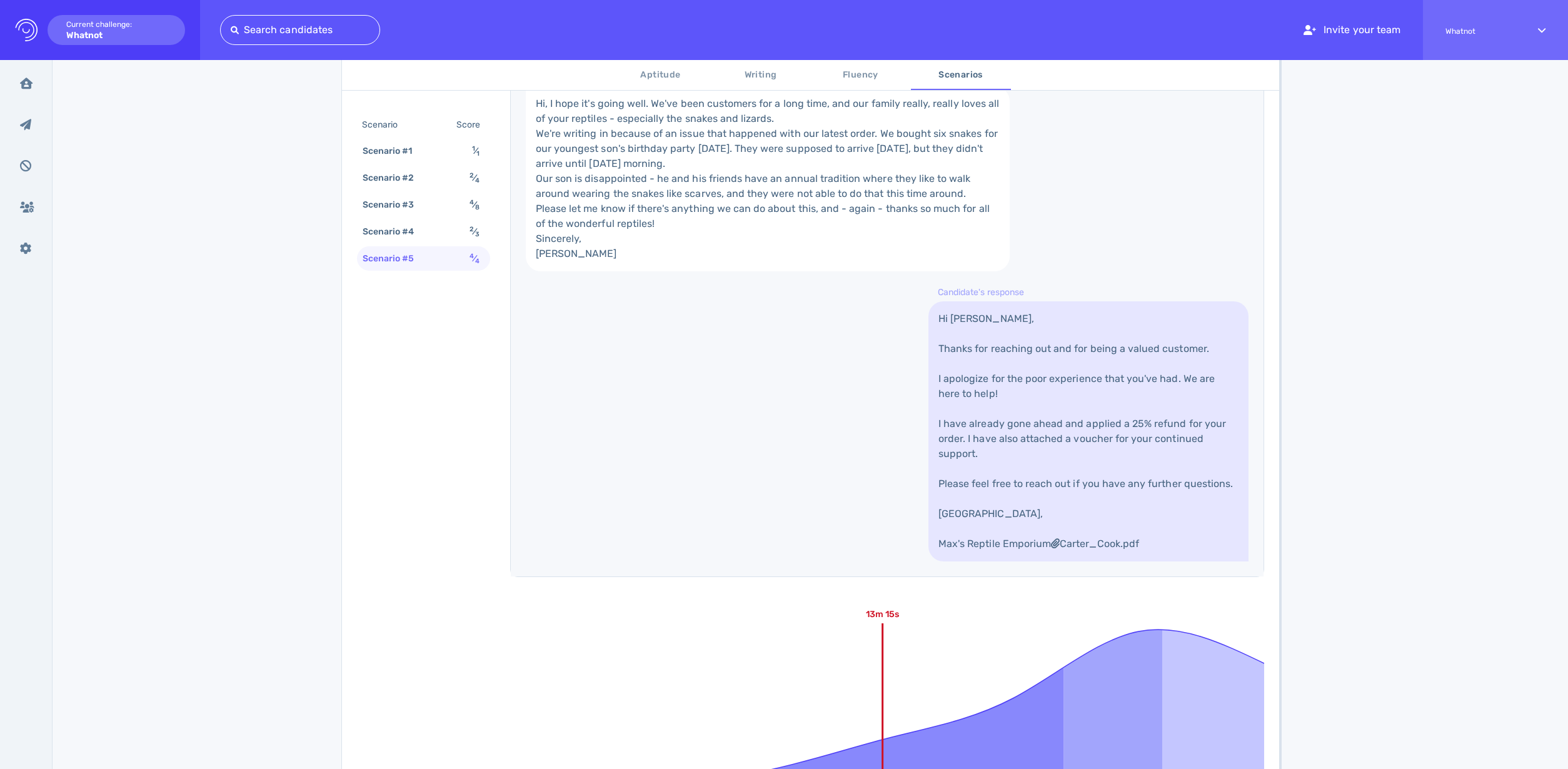
scroll to position [506, 0]
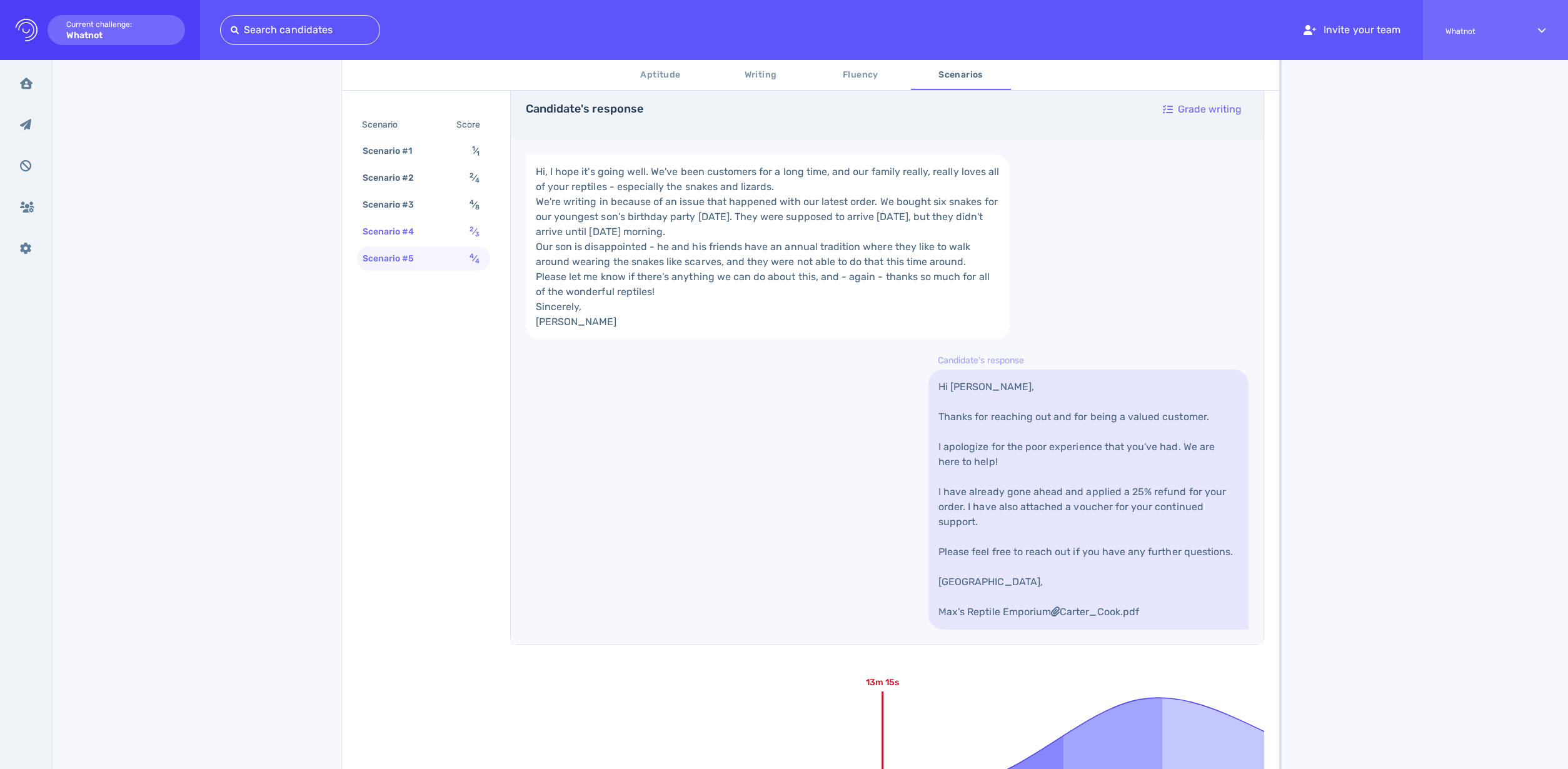
click at [418, 233] on div "Scenario #4" at bounding box center [394, 231] width 70 height 18
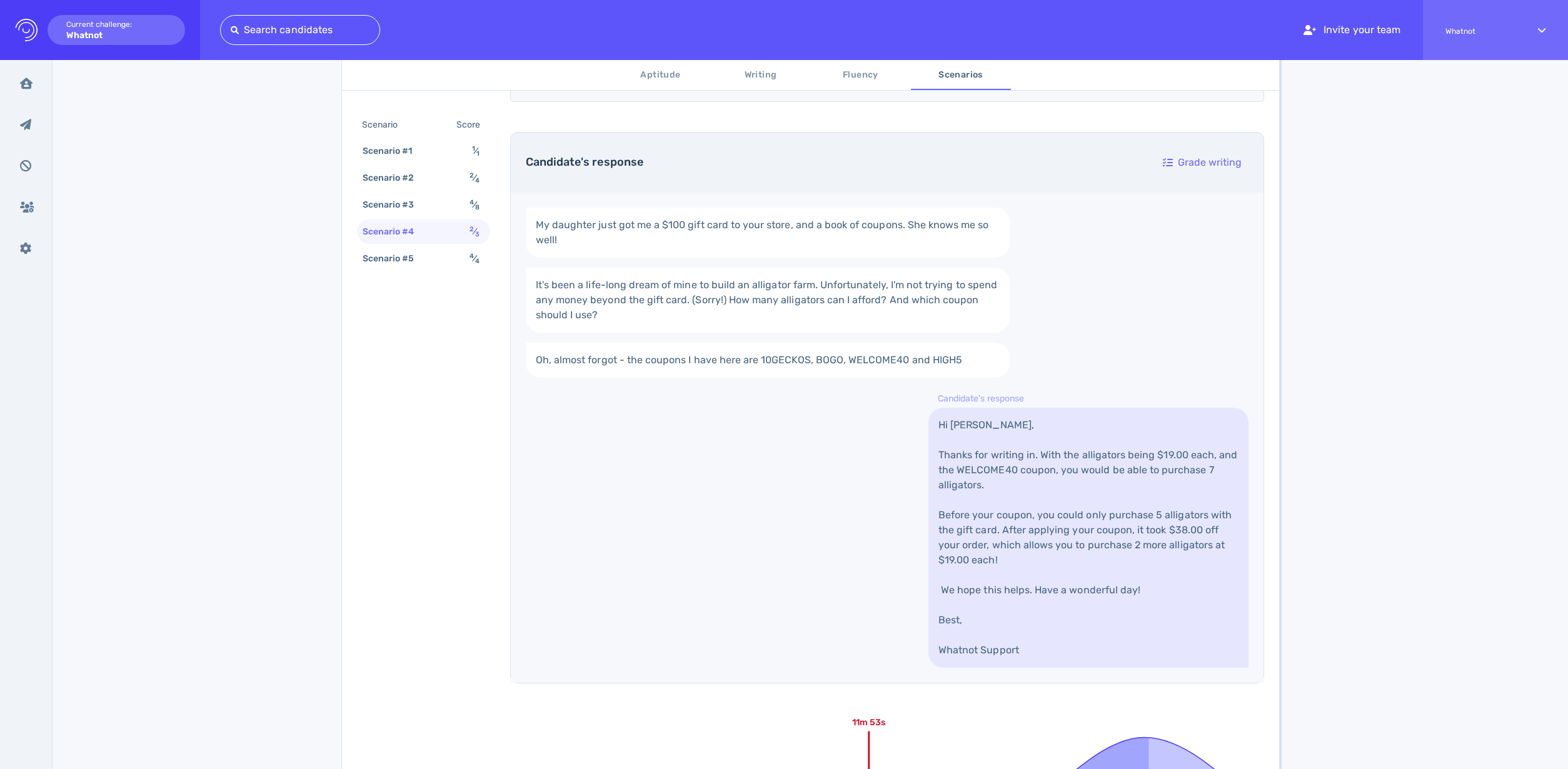
scroll to position [346, 0]
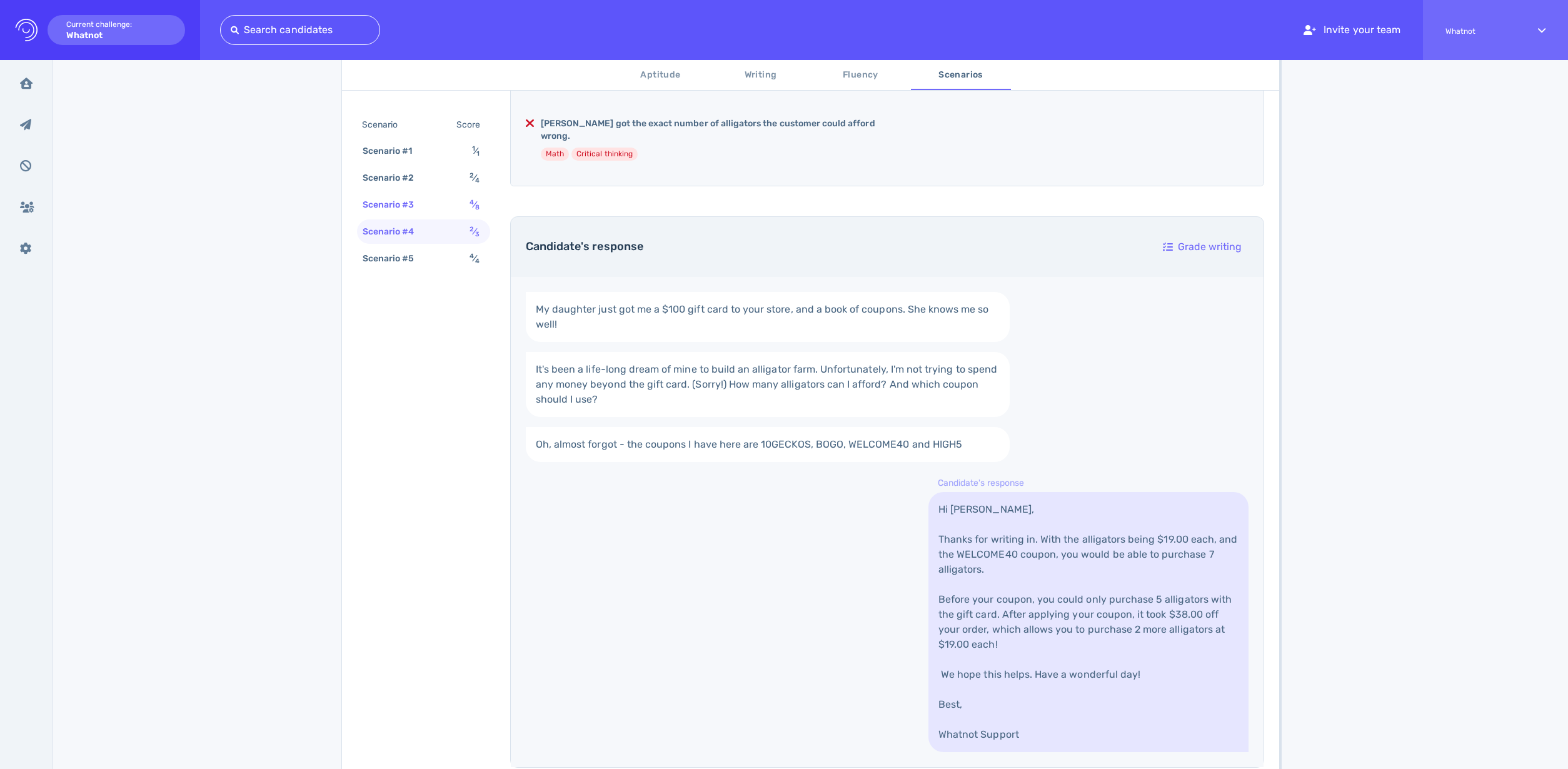
click at [401, 207] on div "Scenario #3" at bounding box center [394, 205] width 70 height 18
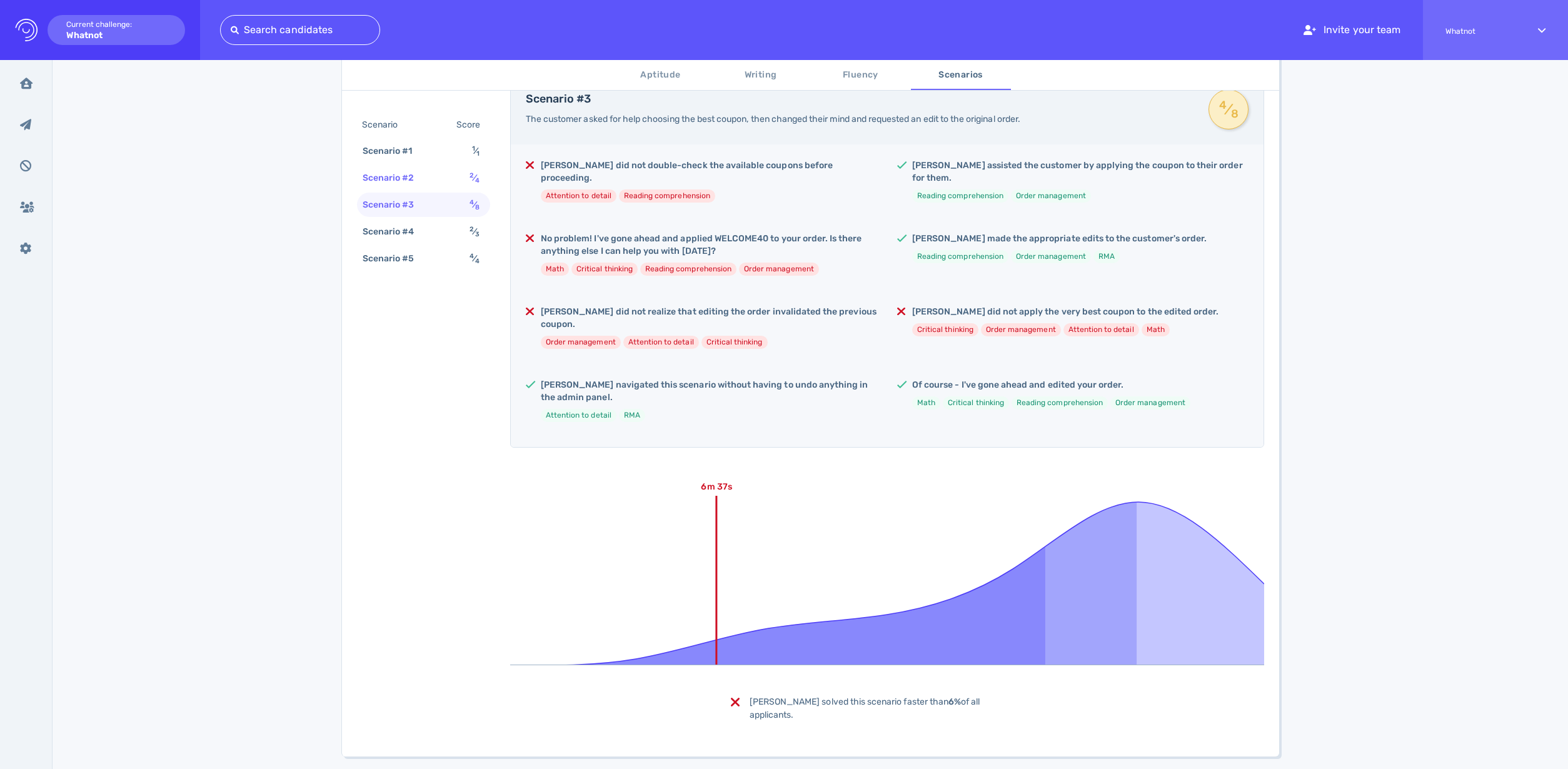
click at [422, 175] on div "Scenario #2" at bounding box center [394, 178] width 70 height 18
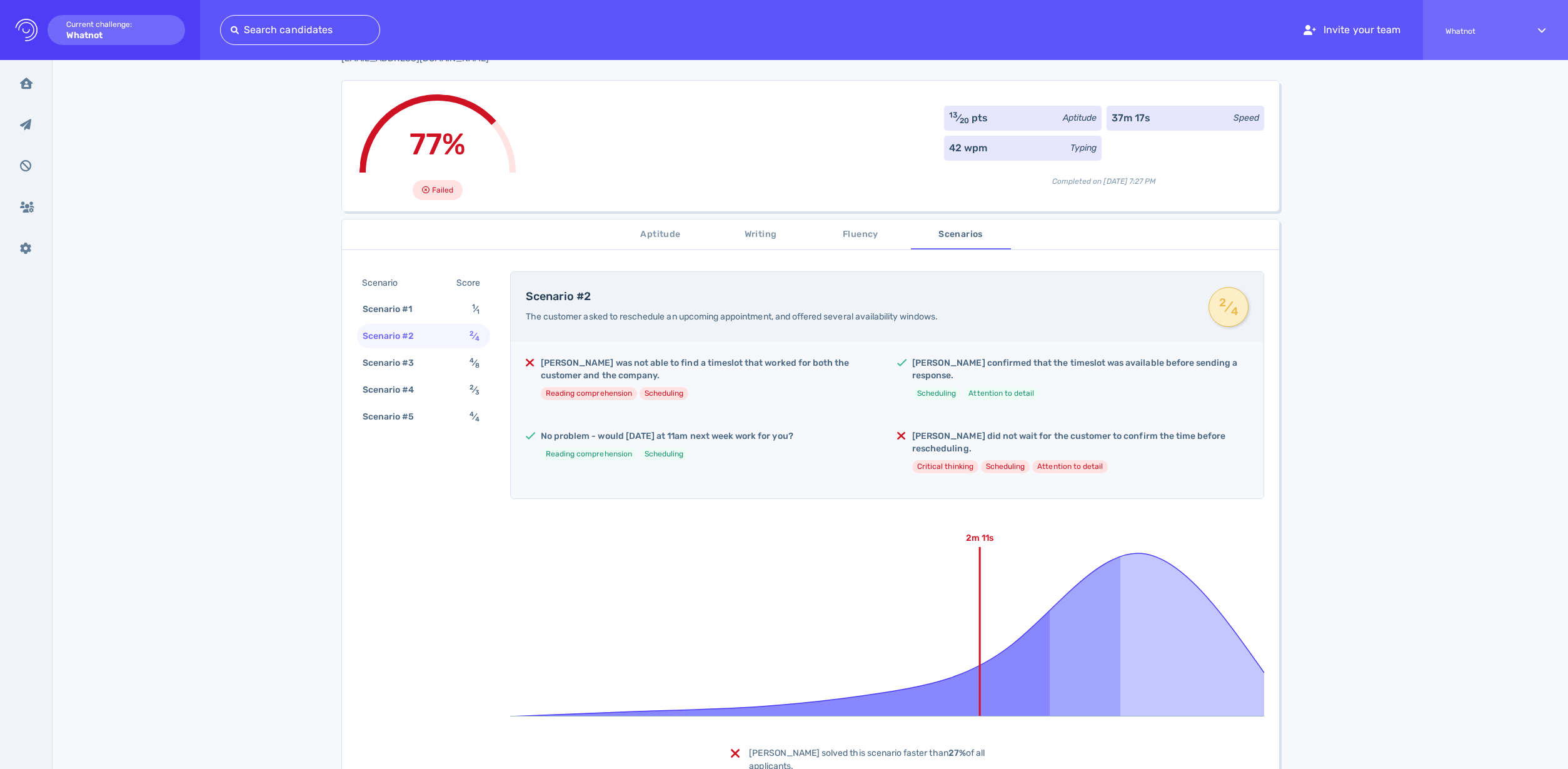
scroll to position [0, 0]
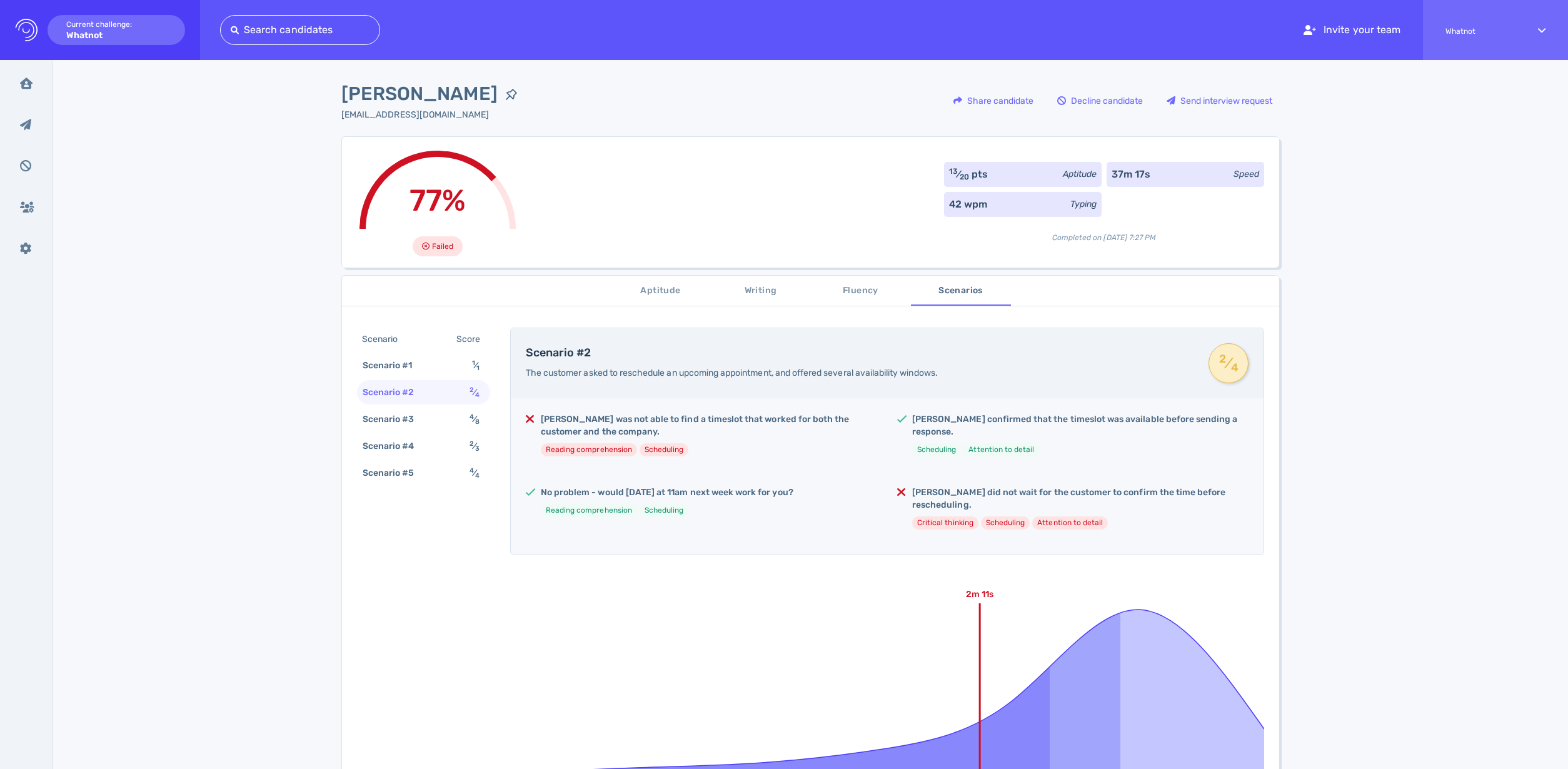
click at [659, 283] on span "Aptitude" at bounding box center [661, 290] width 85 height 16
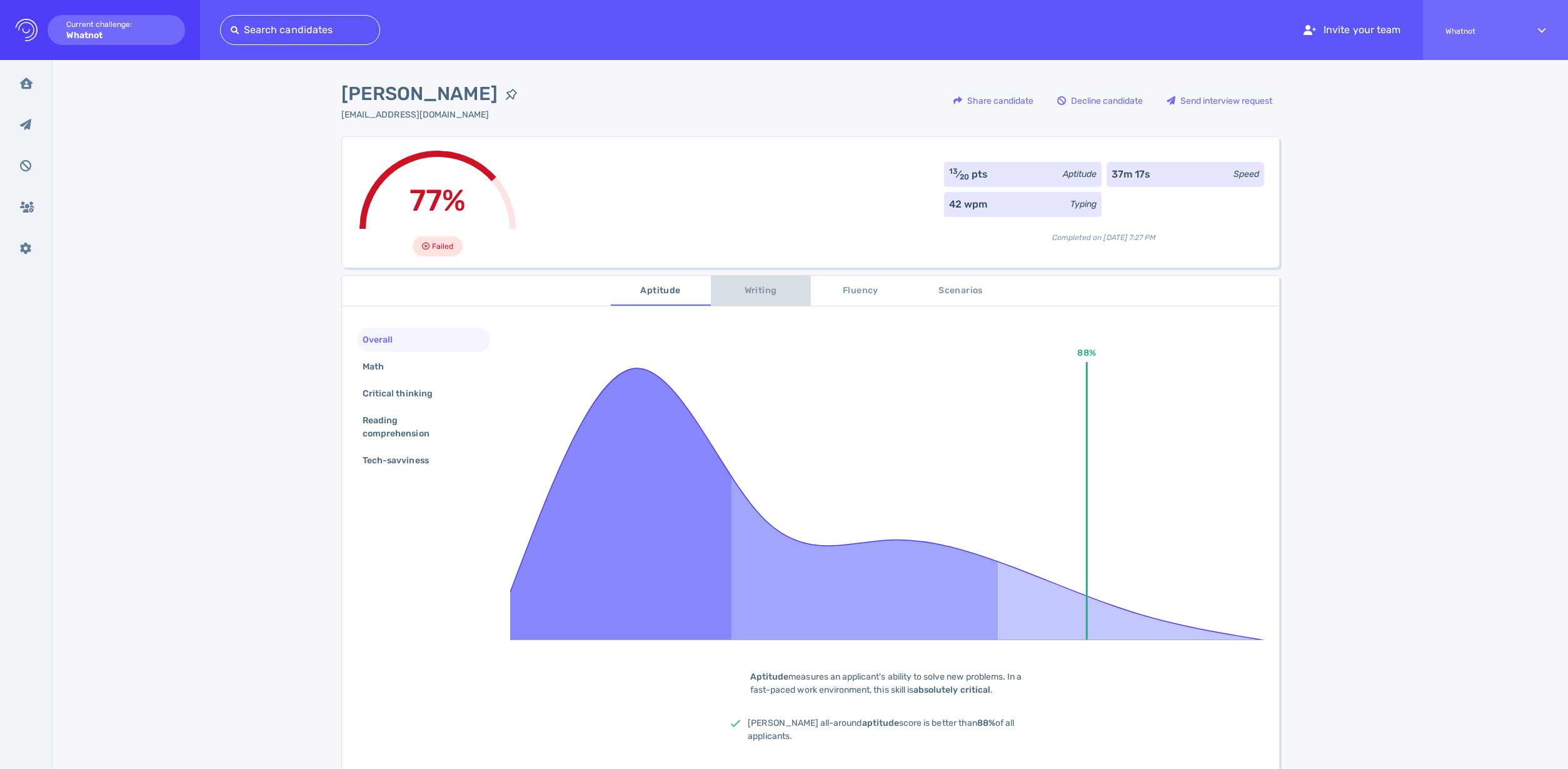
click at [732, 285] on span "Writing" at bounding box center [761, 290] width 85 height 16
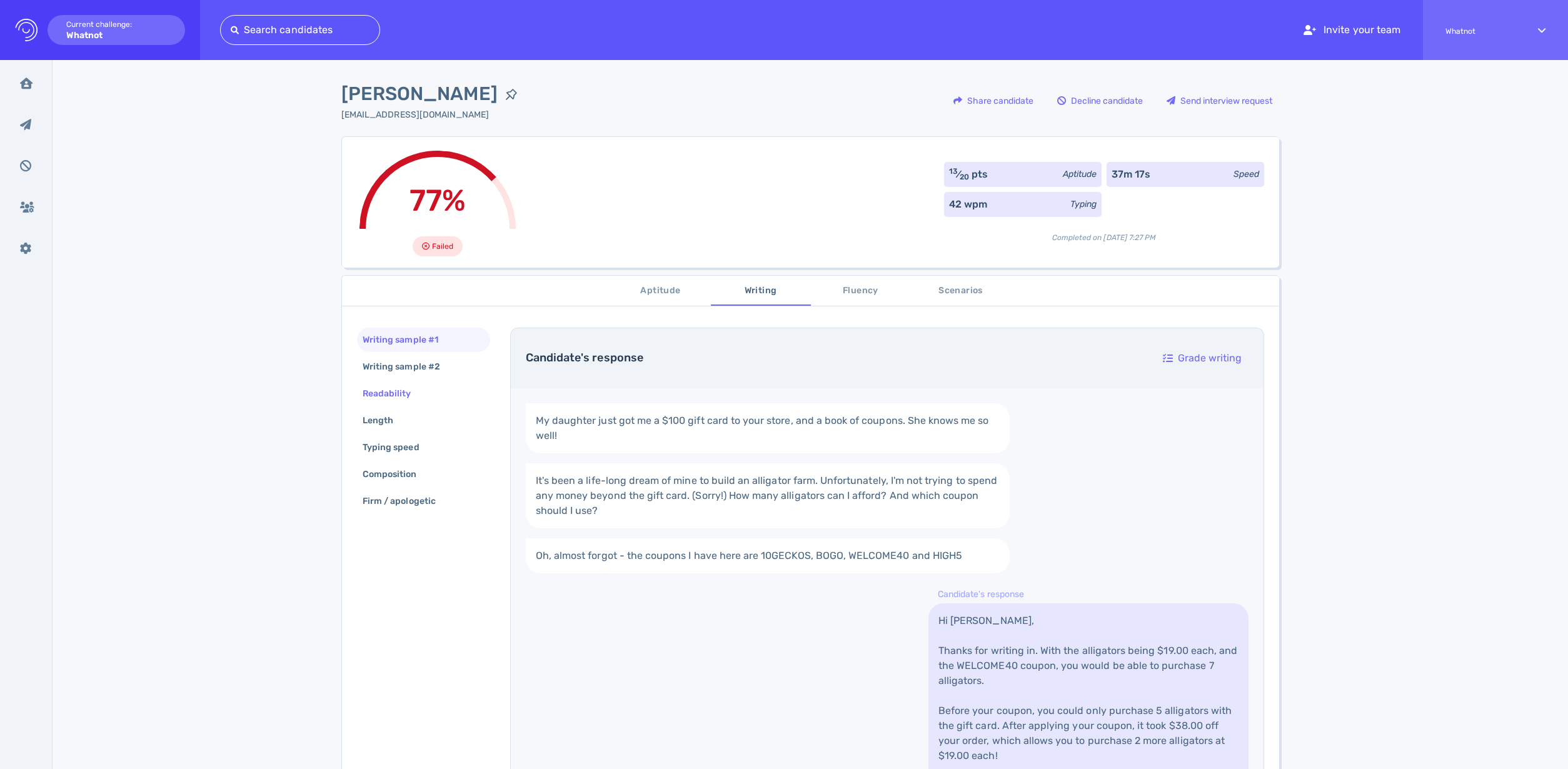
click at [414, 393] on div "Readability" at bounding box center [393, 394] width 66 height 18
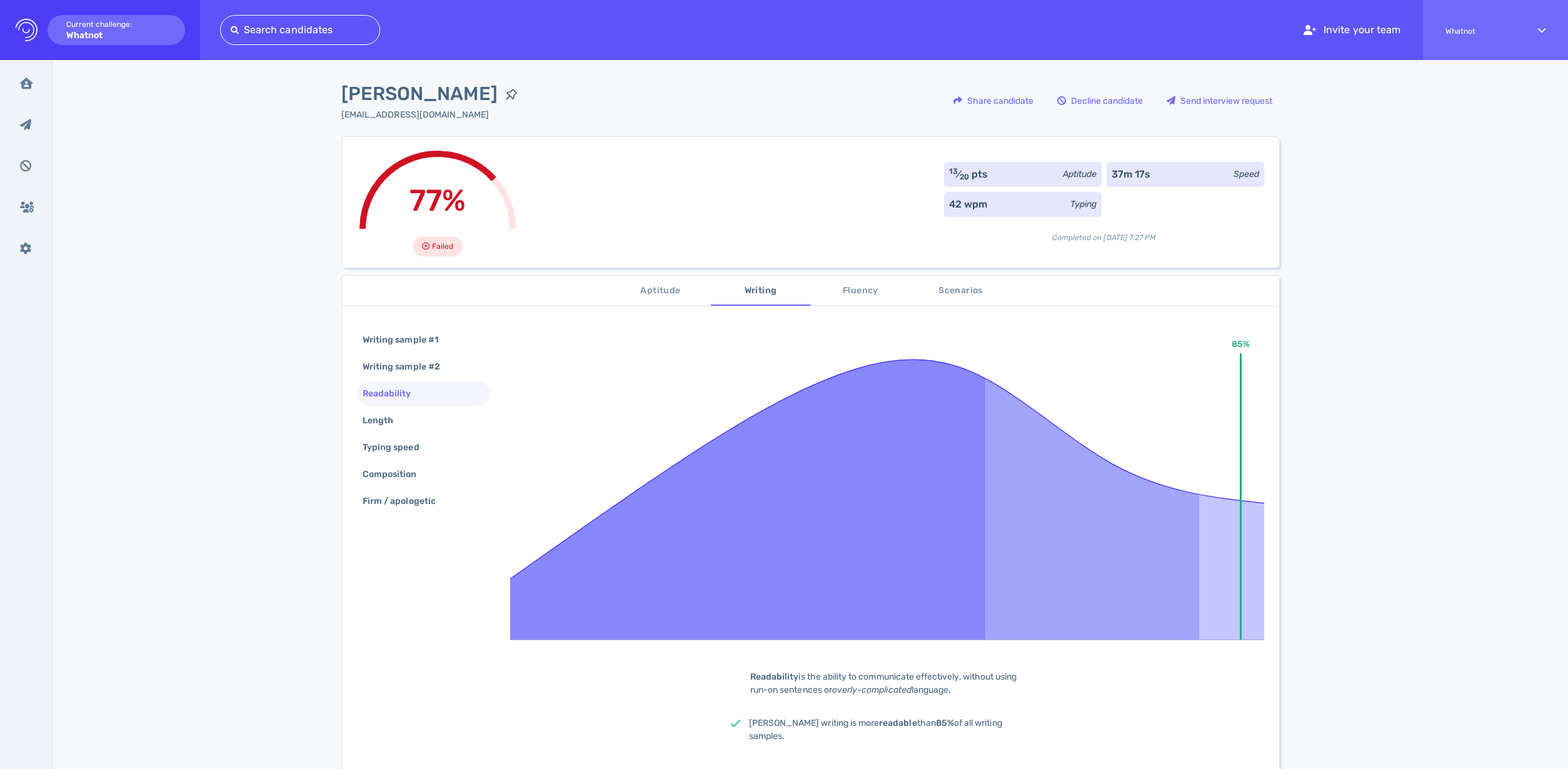
scroll to position [66, 0]
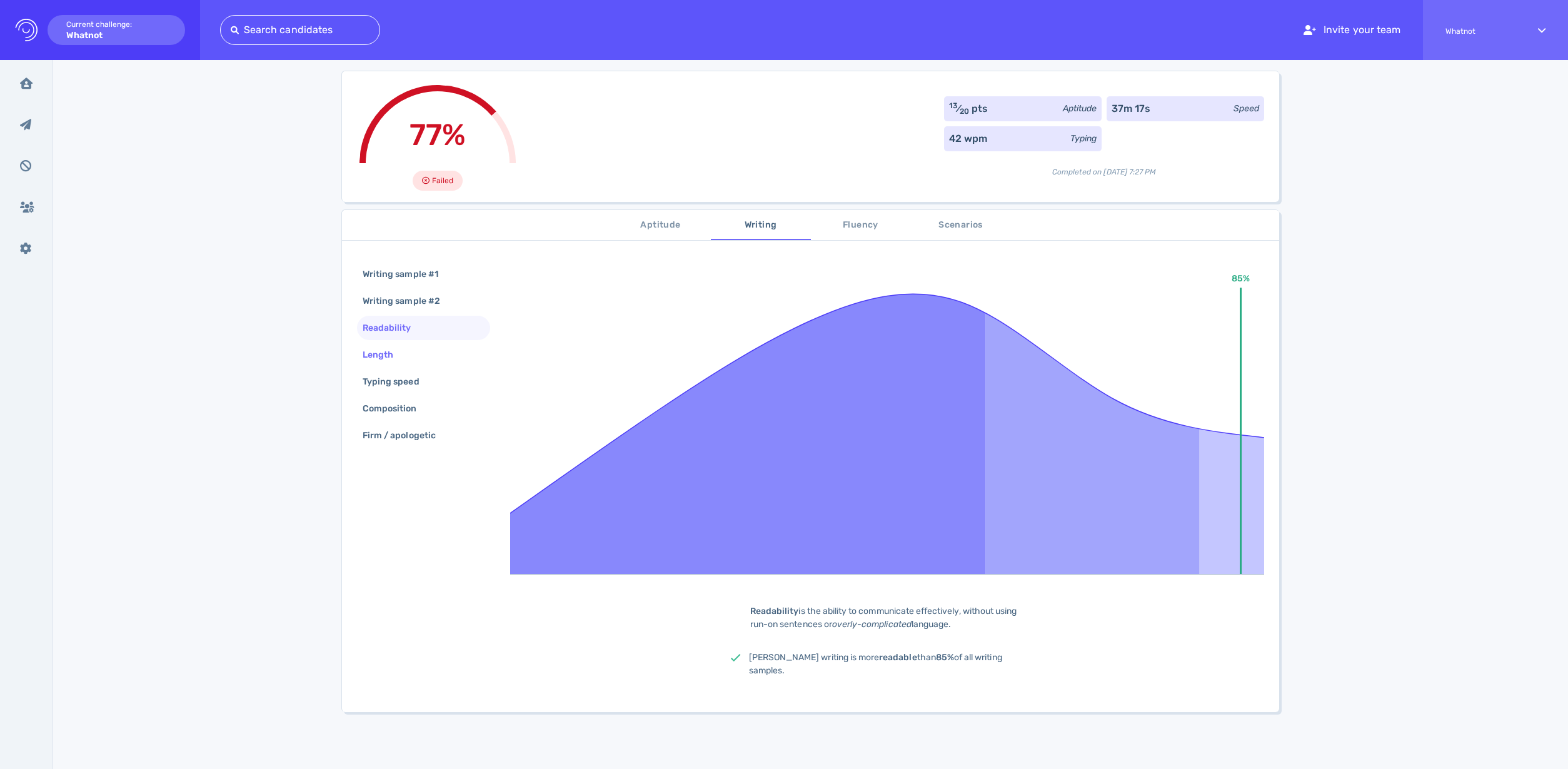
click at [404, 353] on div "Length" at bounding box center [384, 355] width 48 height 18
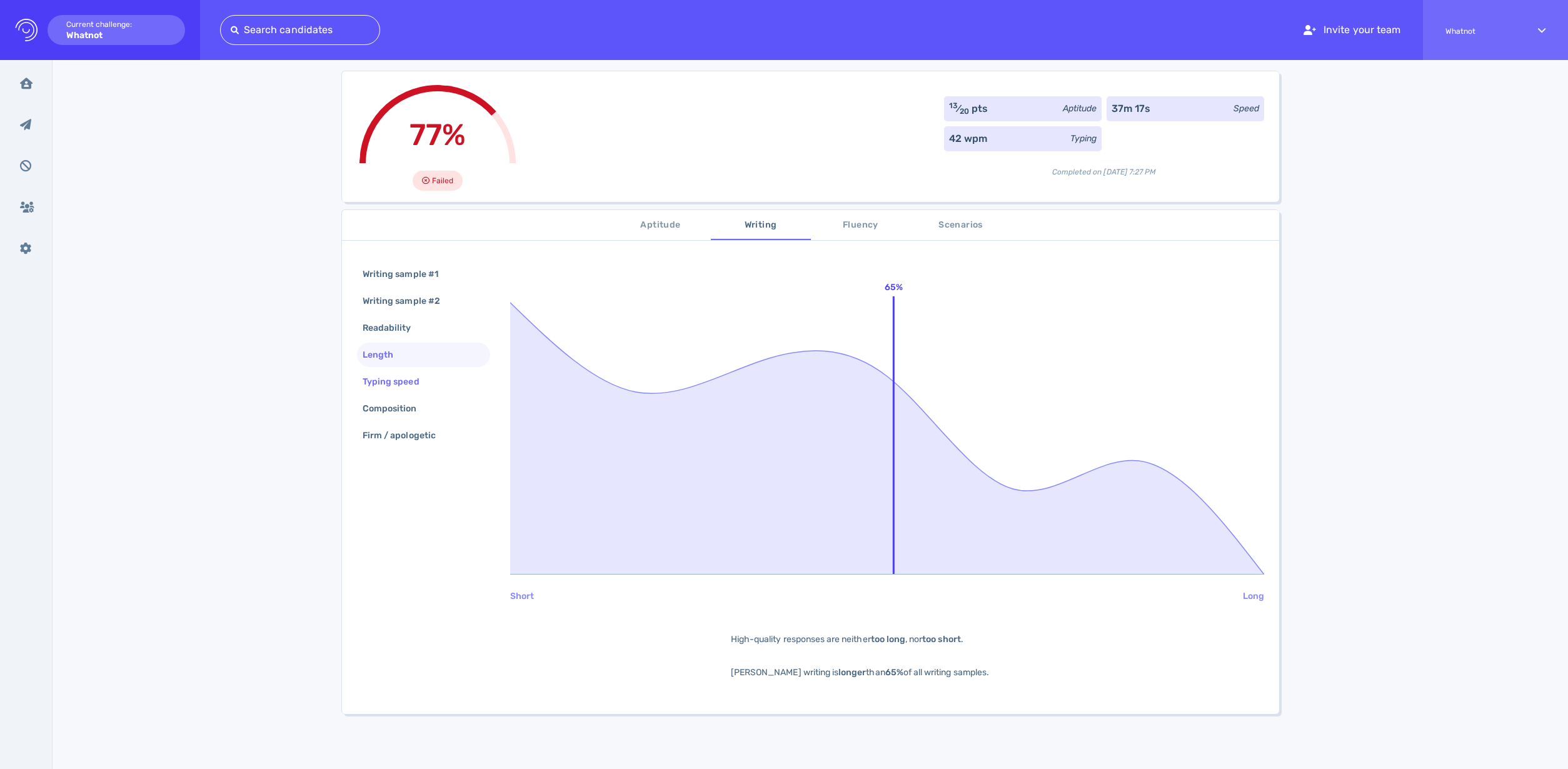
click at [406, 382] on div "Typing speed" at bounding box center [397, 381] width 75 height 18
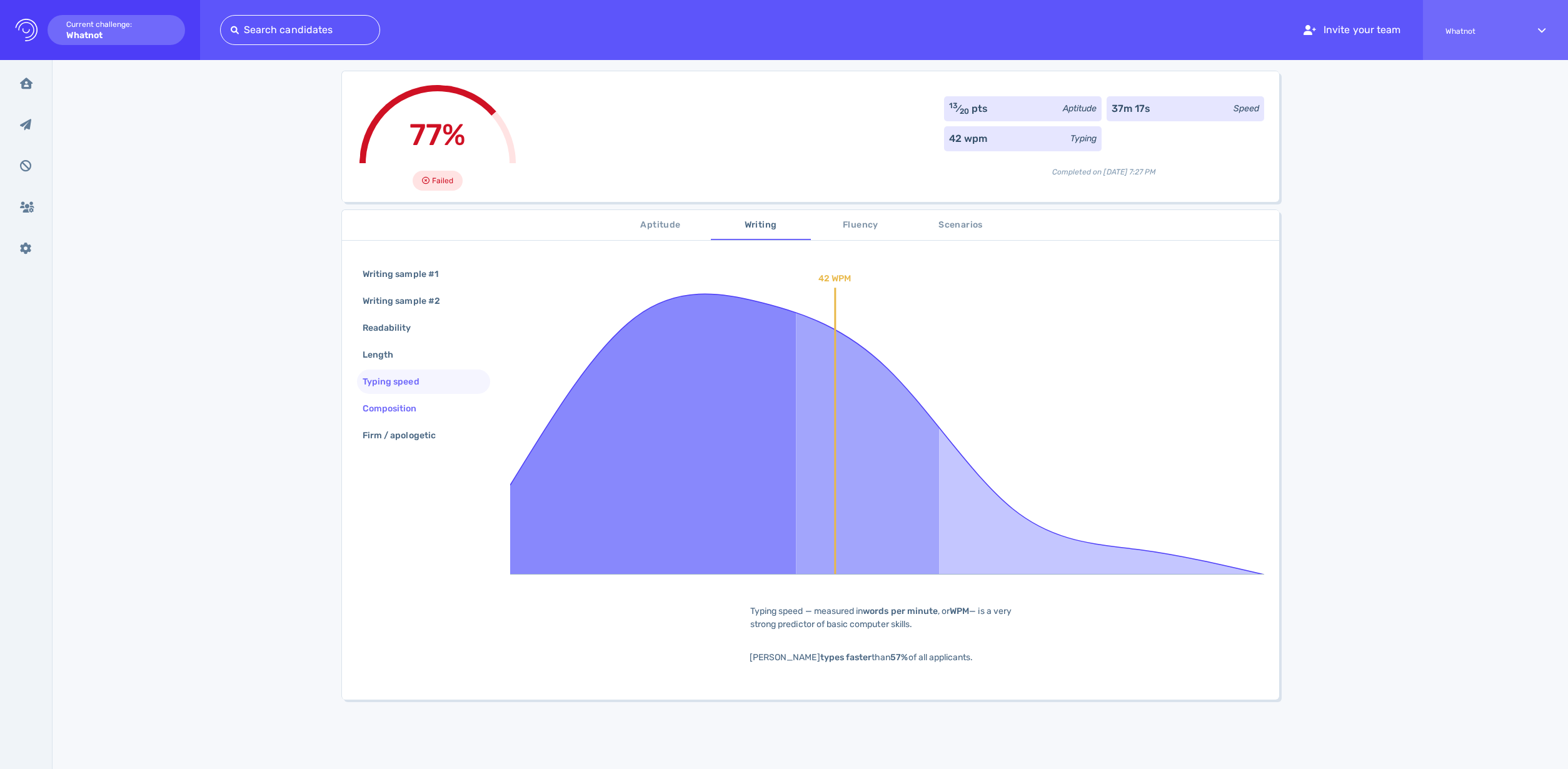
click at [401, 403] on div "Composition" at bounding box center [396, 408] width 72 height 18
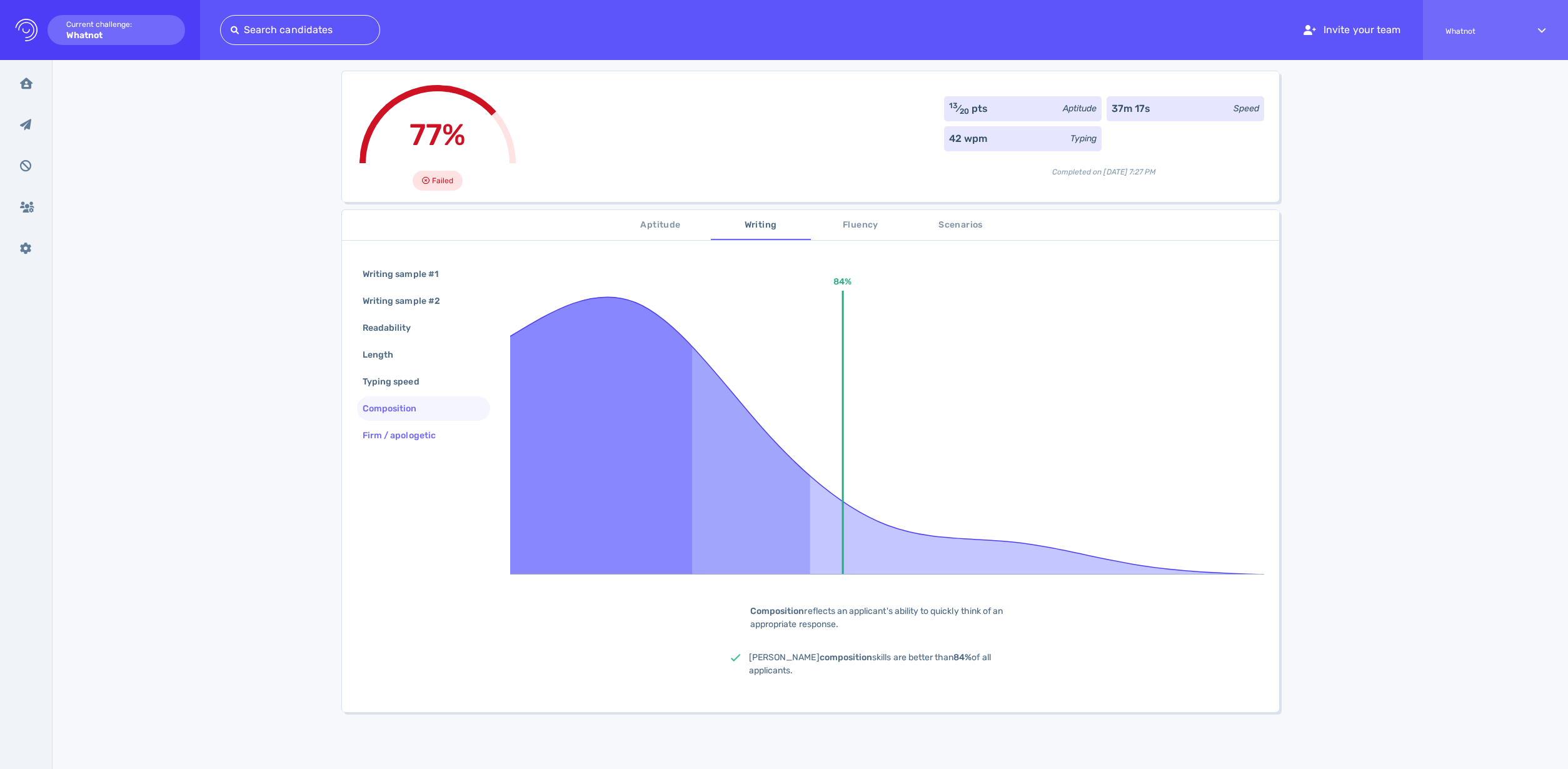
click at [403, 429] on div "Firm / apologetic" at bounding box center [405, 435] width 91 height 18
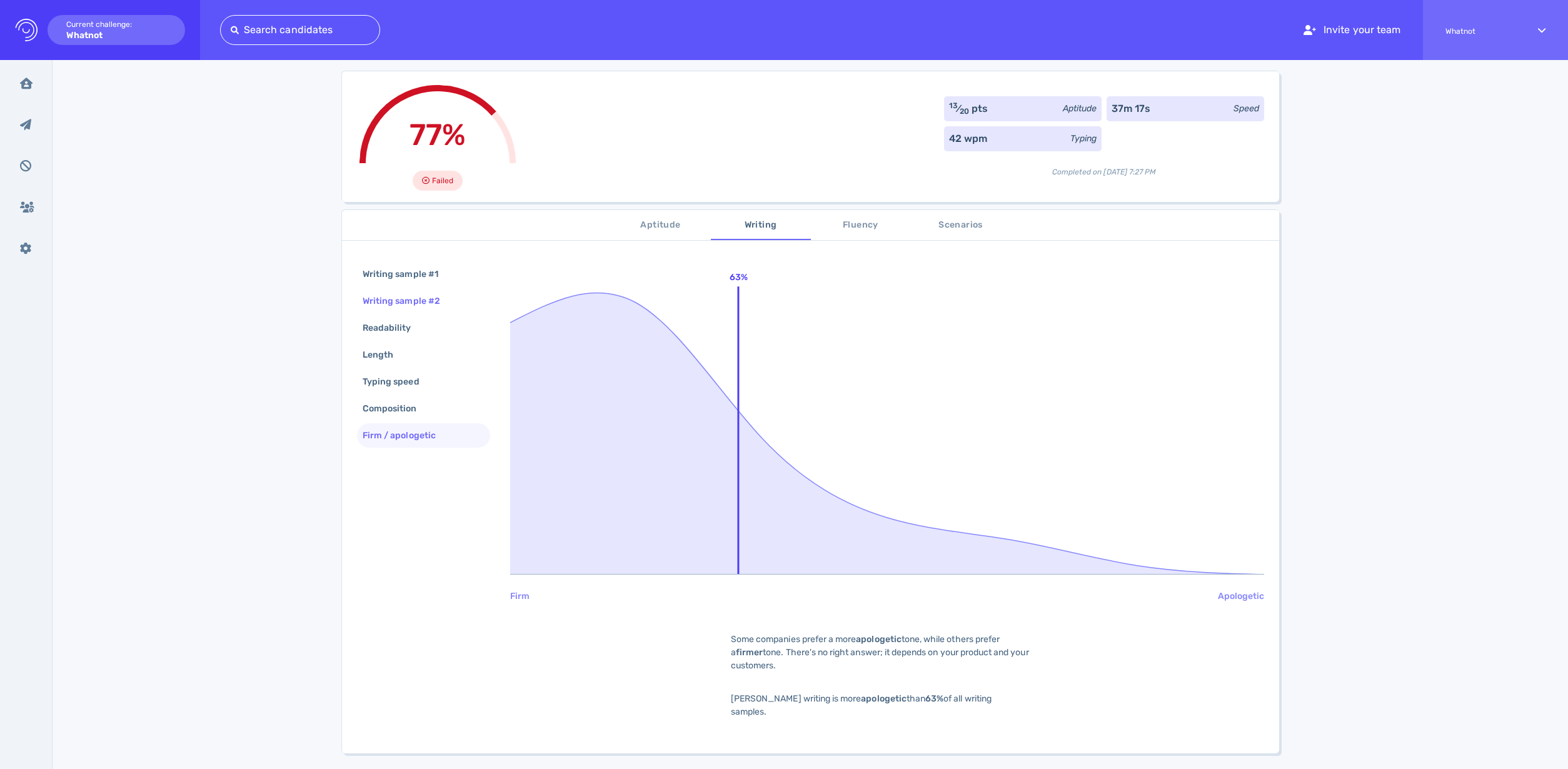
click at [413, 302] on div "Writing sample #2" at bounding box center [408, 301] width 95 height 18
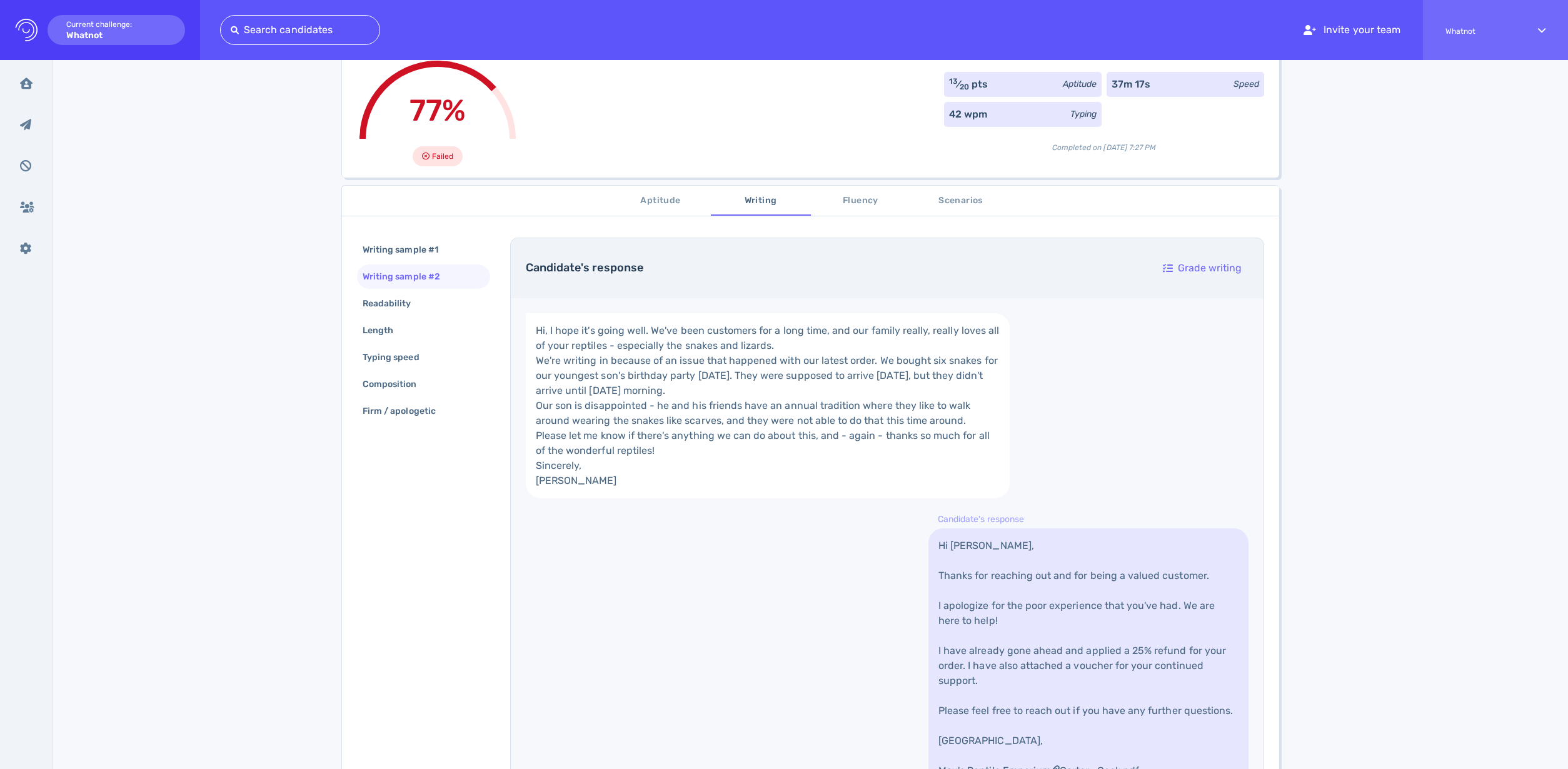
scroll to position [57, 0]
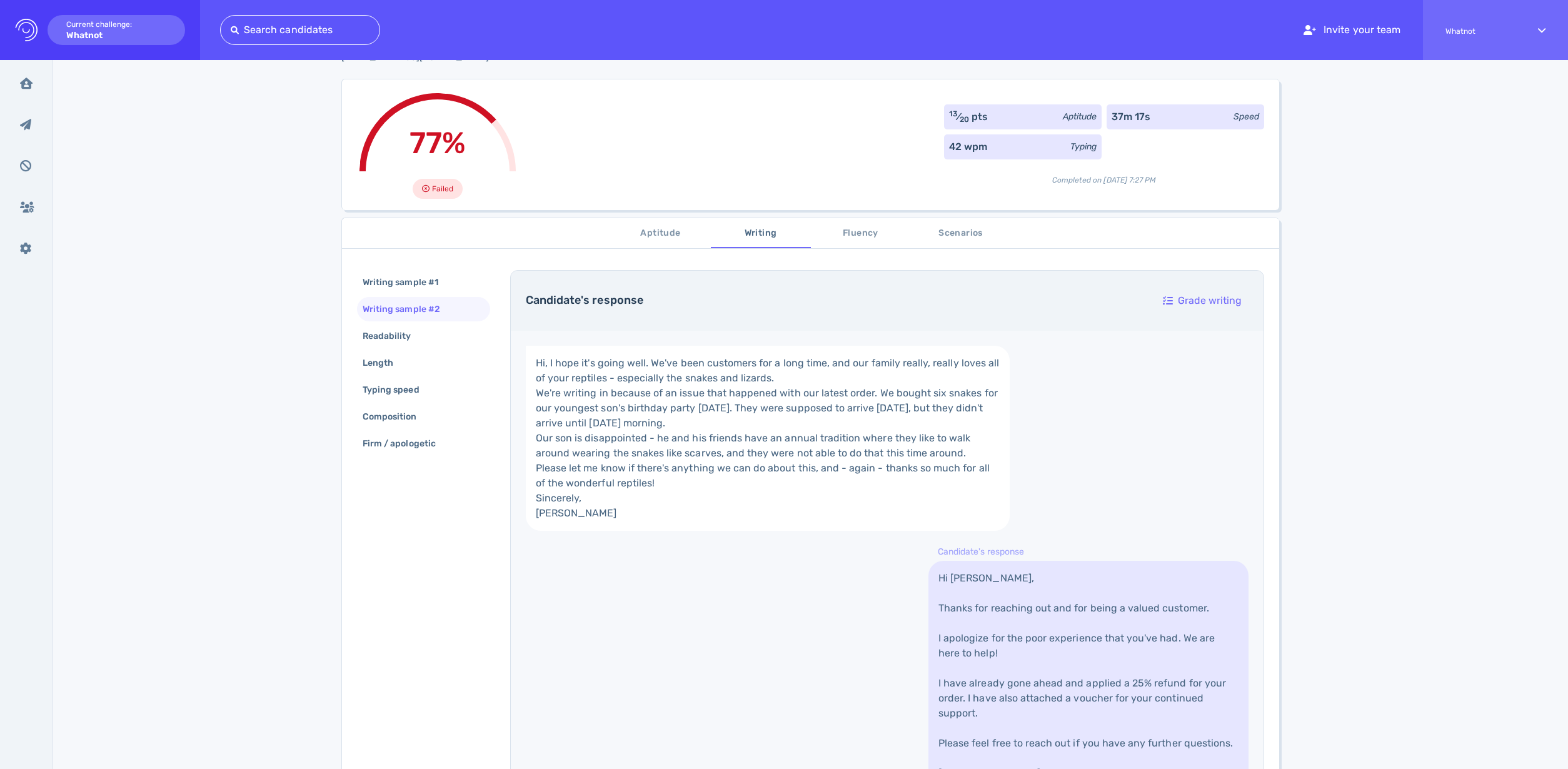
click at [860, 225] on span "Fluency" at bounding box center [861, 233] width 85 height 16
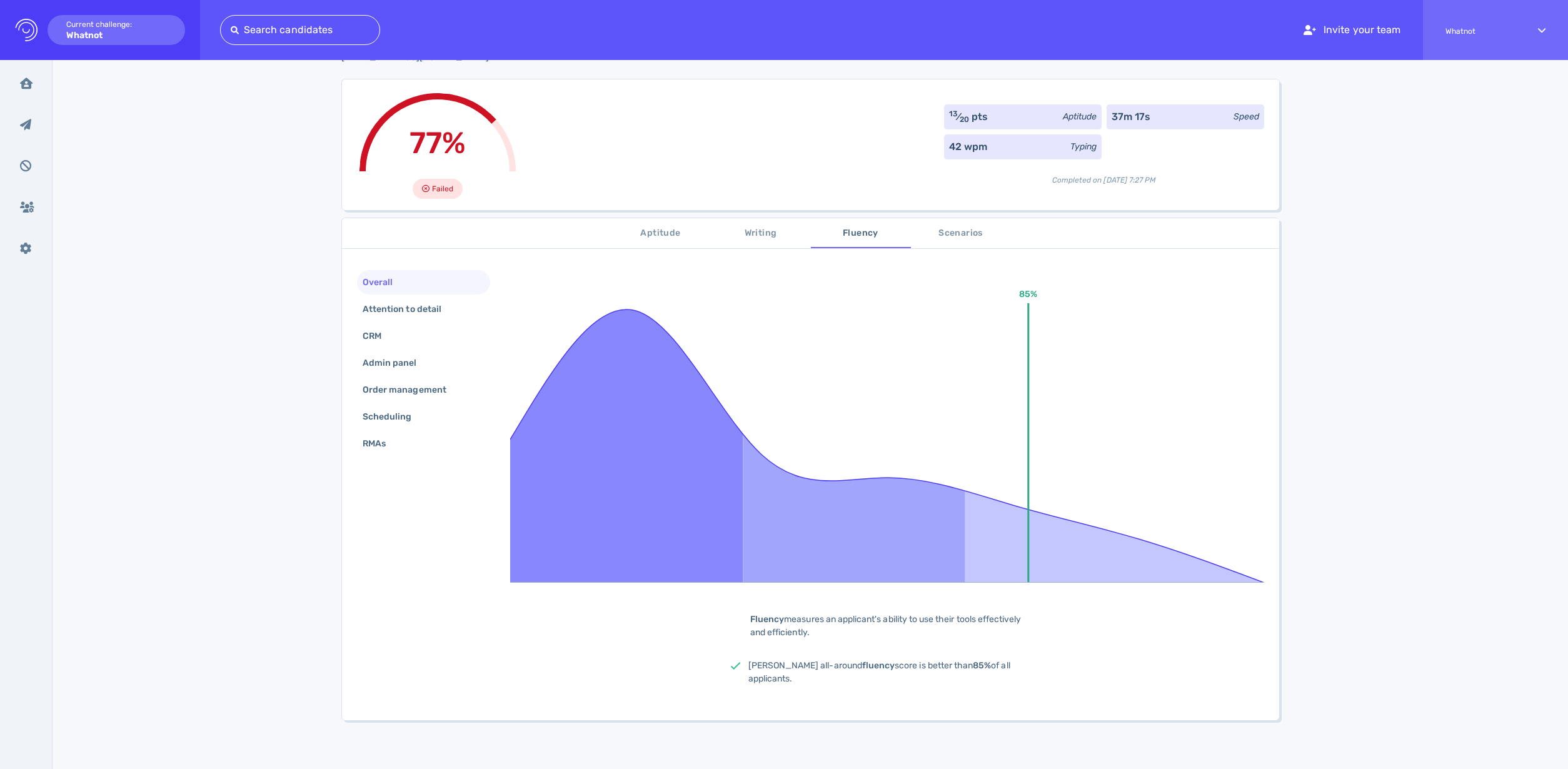
click at [964, 234] on span "Scenarios" at bounding box center [961, 233] width 85 height 16
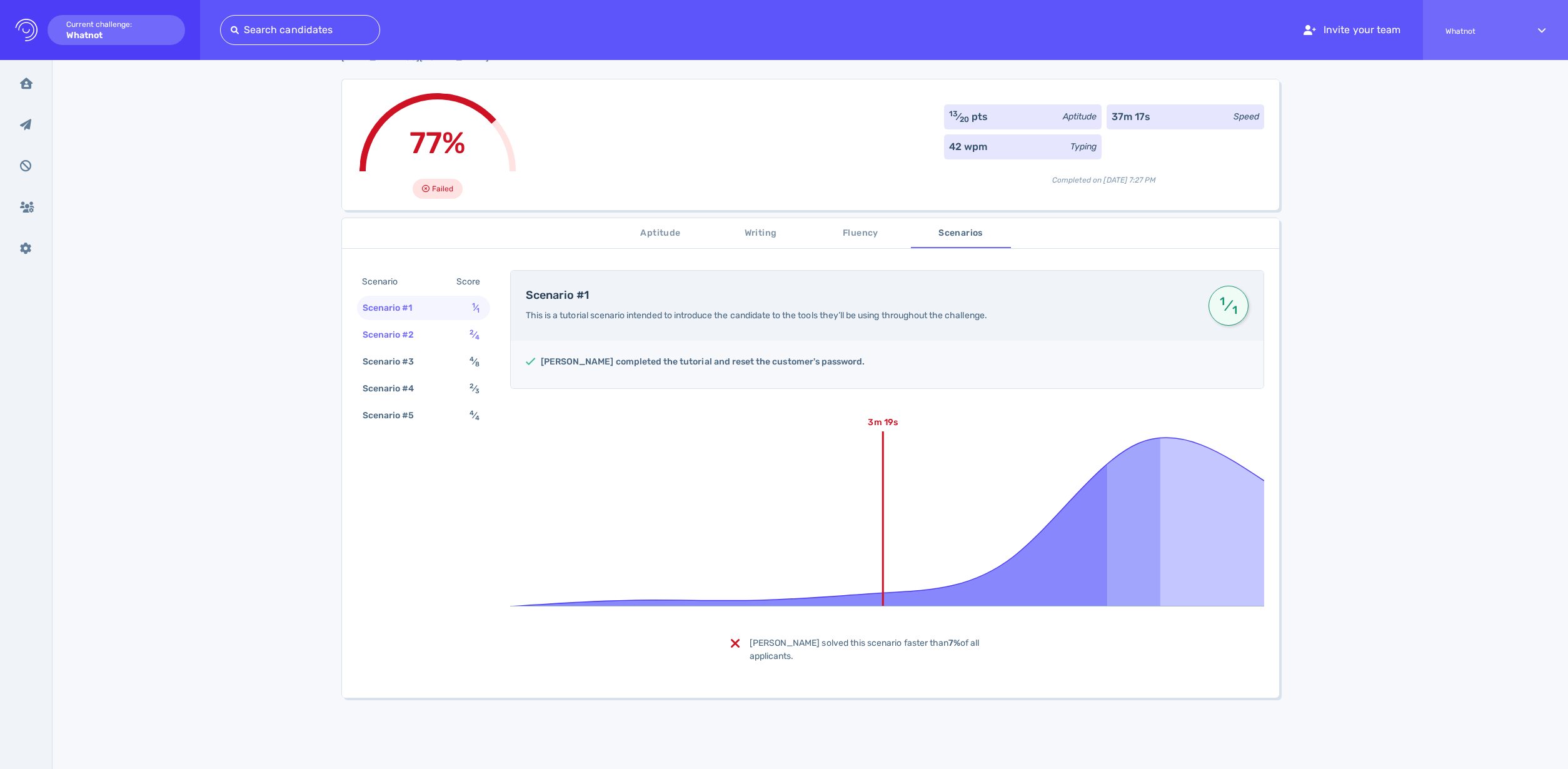
click at [422, 336] on div "Scenario #2" at bounding box center [394, 334] width 70 height 18
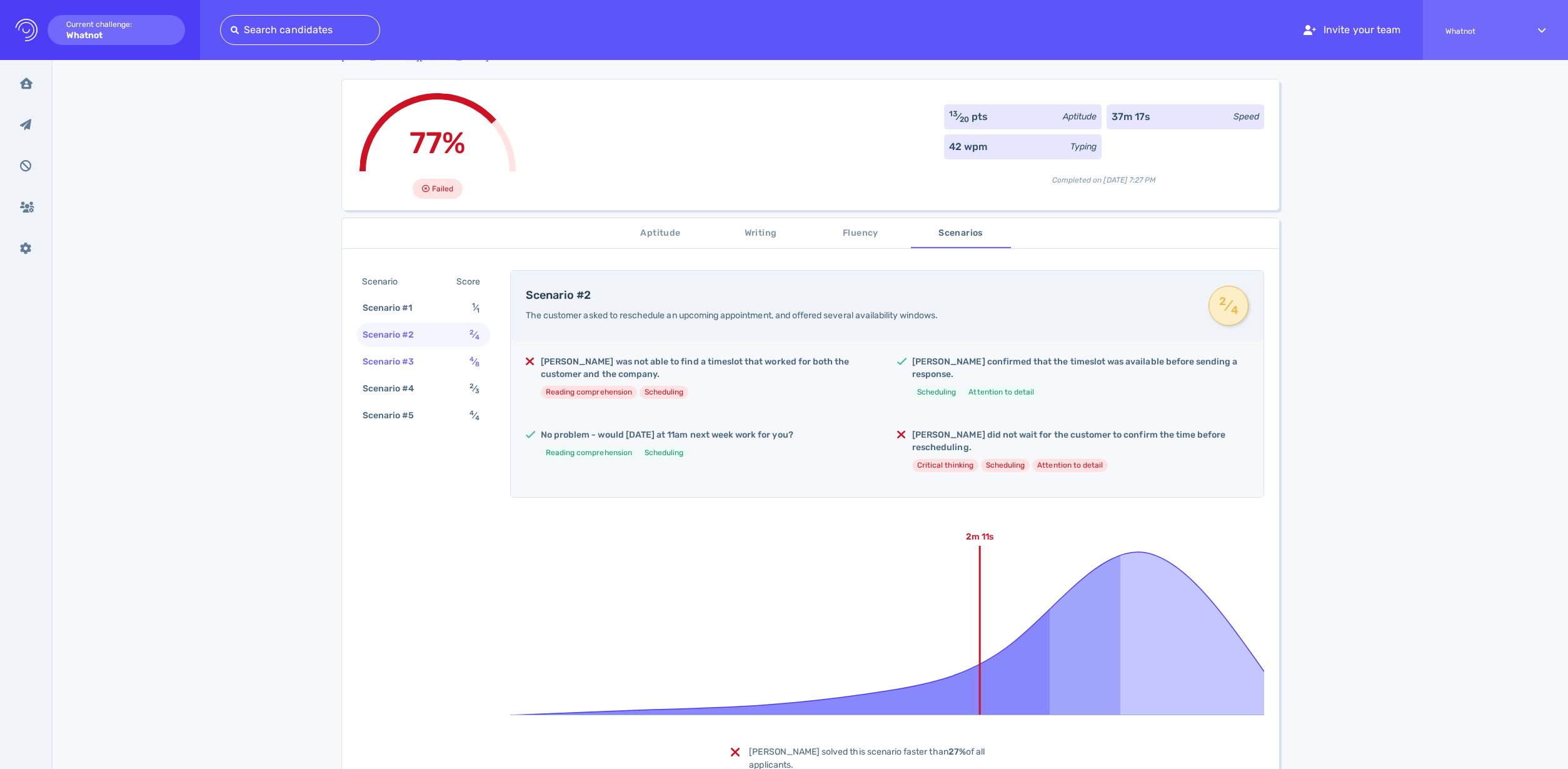
click at [417, 372] on div "Scenario #3 4 ⁄ 8" at bounding box center [423, 362] width 133 height 25
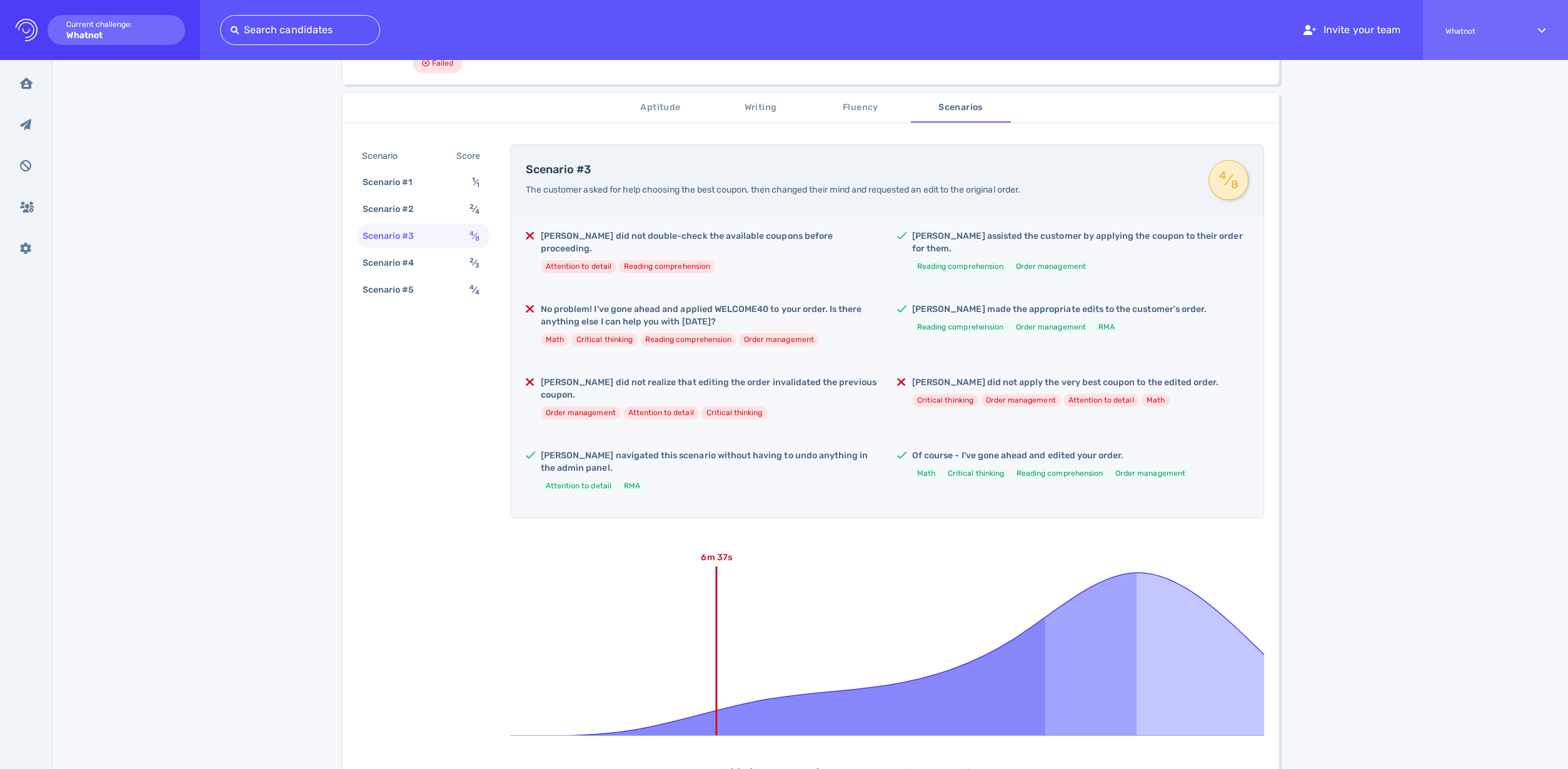
scroll to position [188, 0]
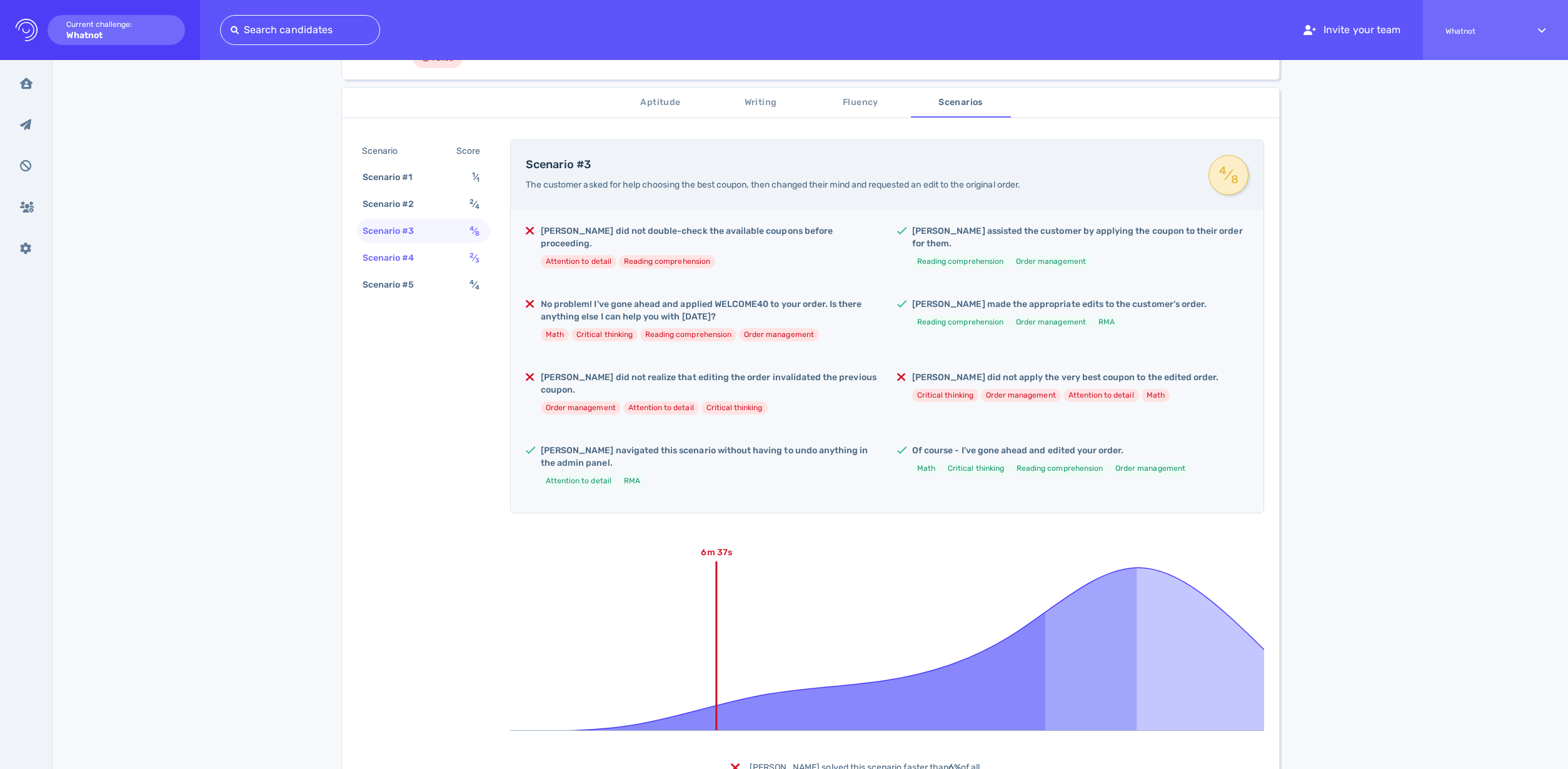
click at [451, 255] on div "Scenario #4 2 ⁄ 3" at bounding box center [423, 258] width 133 height 25
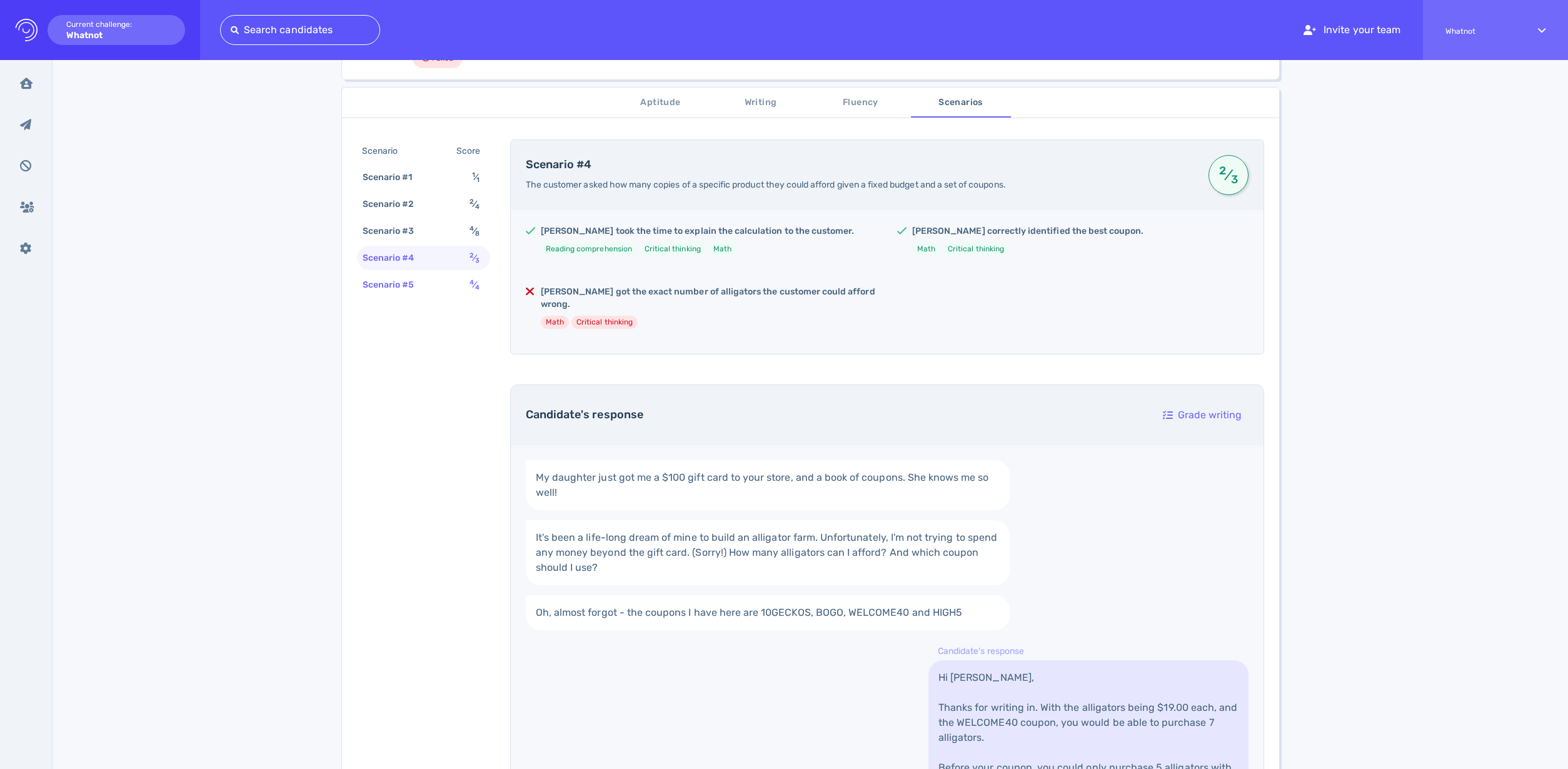
click at [438, 284] on div "Scenario #5 4 ⁄ 4" at bounding box center [423, 284] width 133 height 25
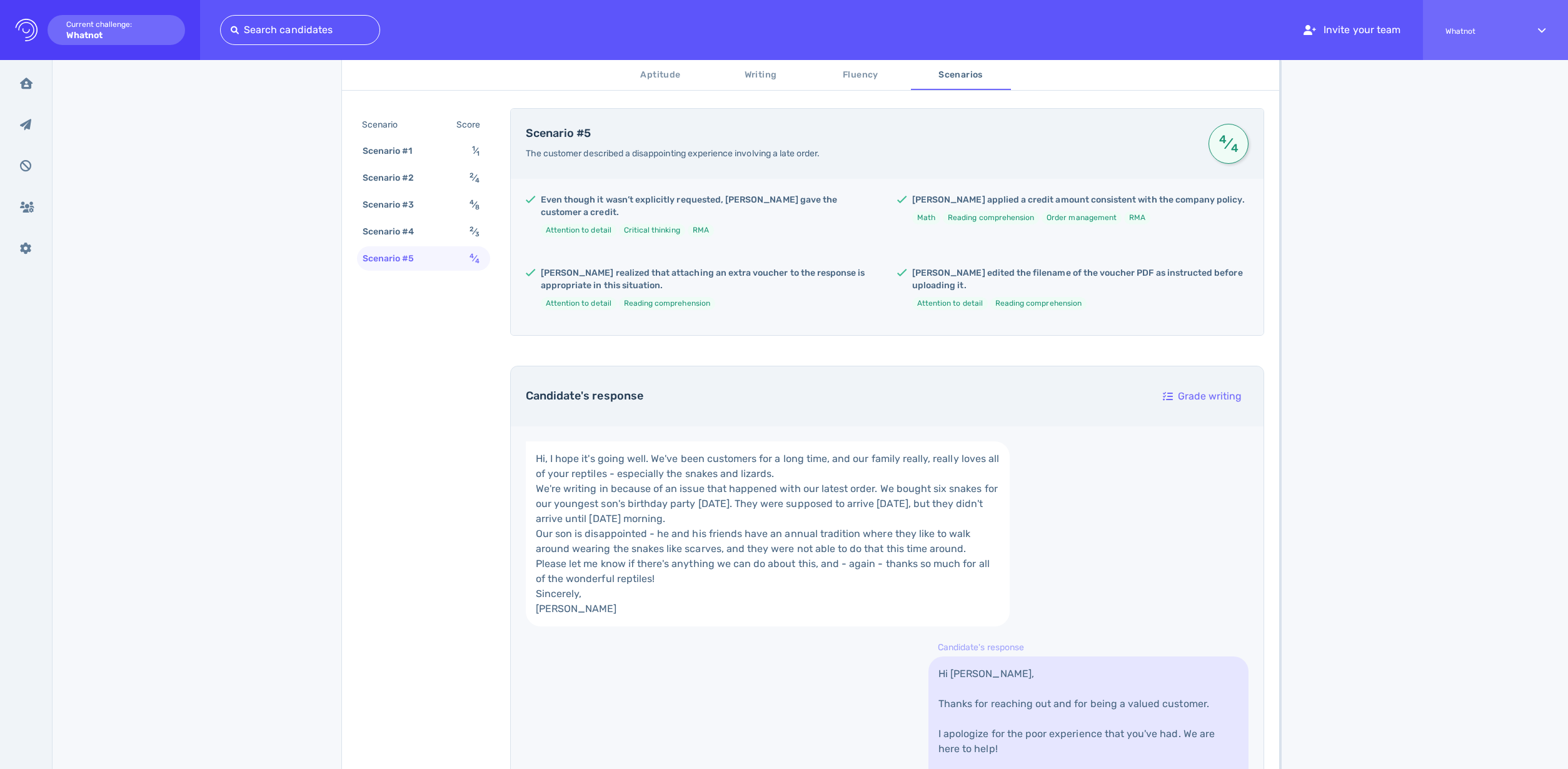
scroll to position [180, 0]
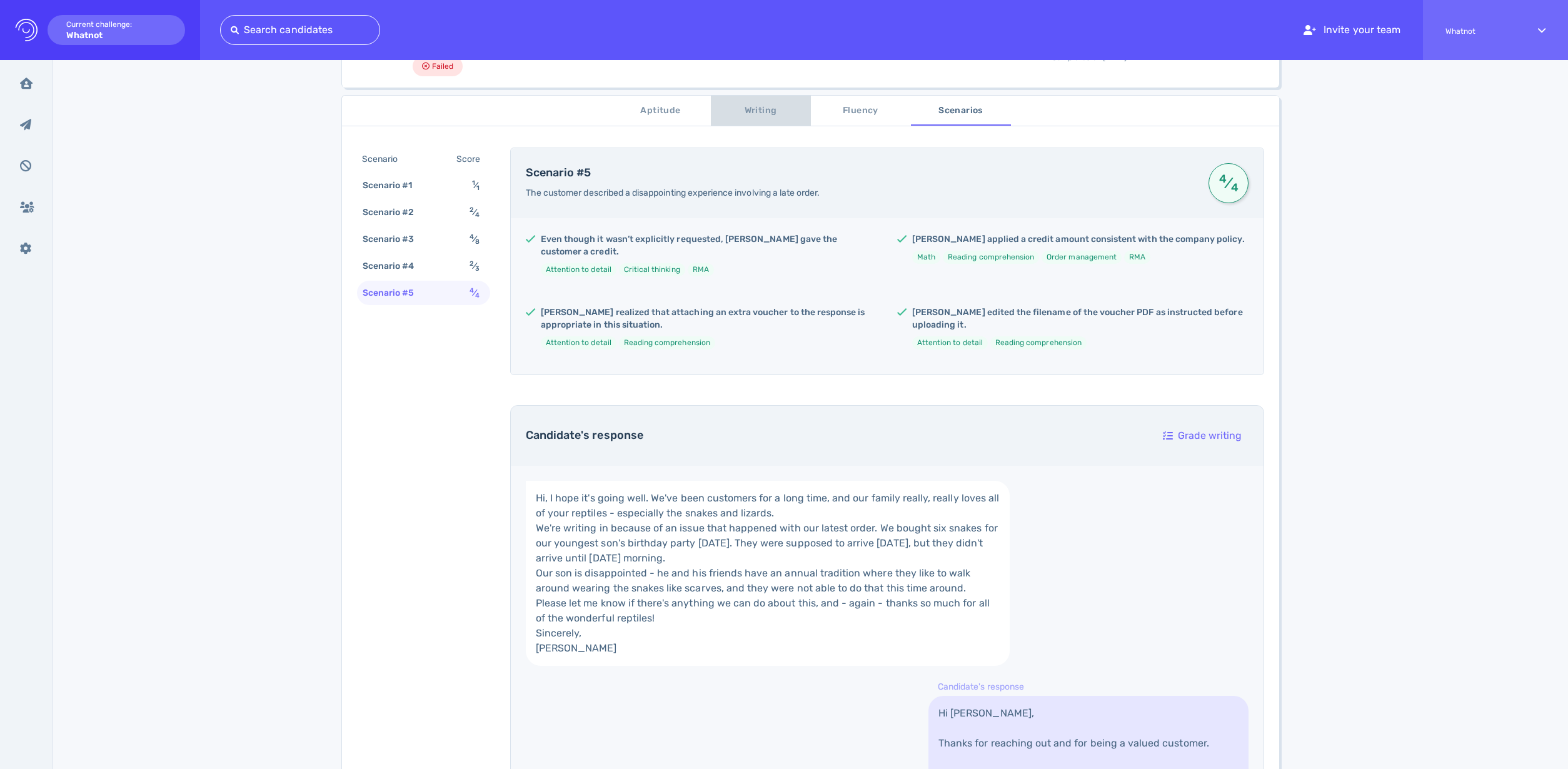
click at [754, 121] on button "Writing" at bounding box center [761, 111] width 100 height 30
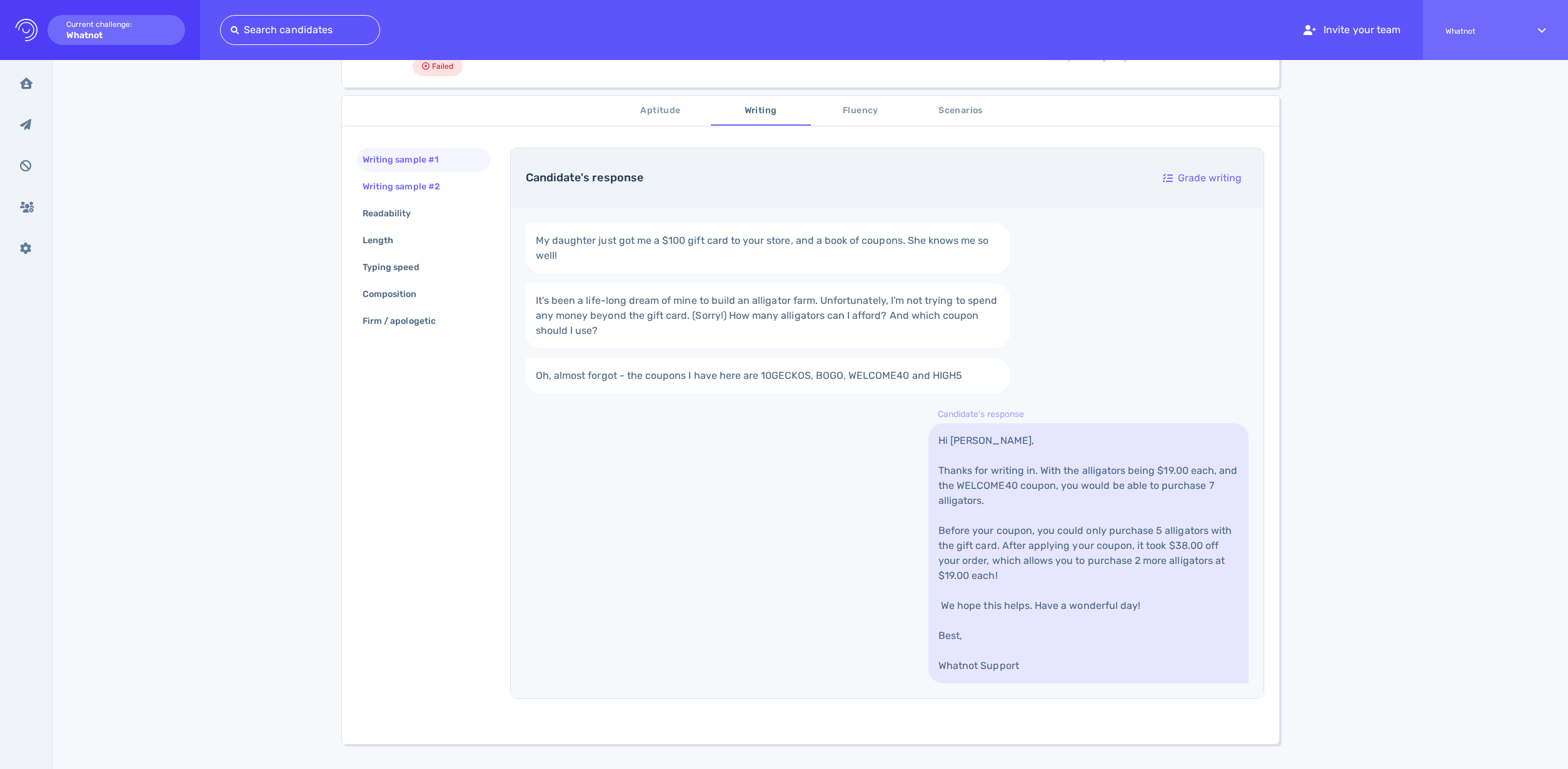
click at [429, 188] on div "Writing sample #2" at bounding box center [408, 186] width 95 height 18
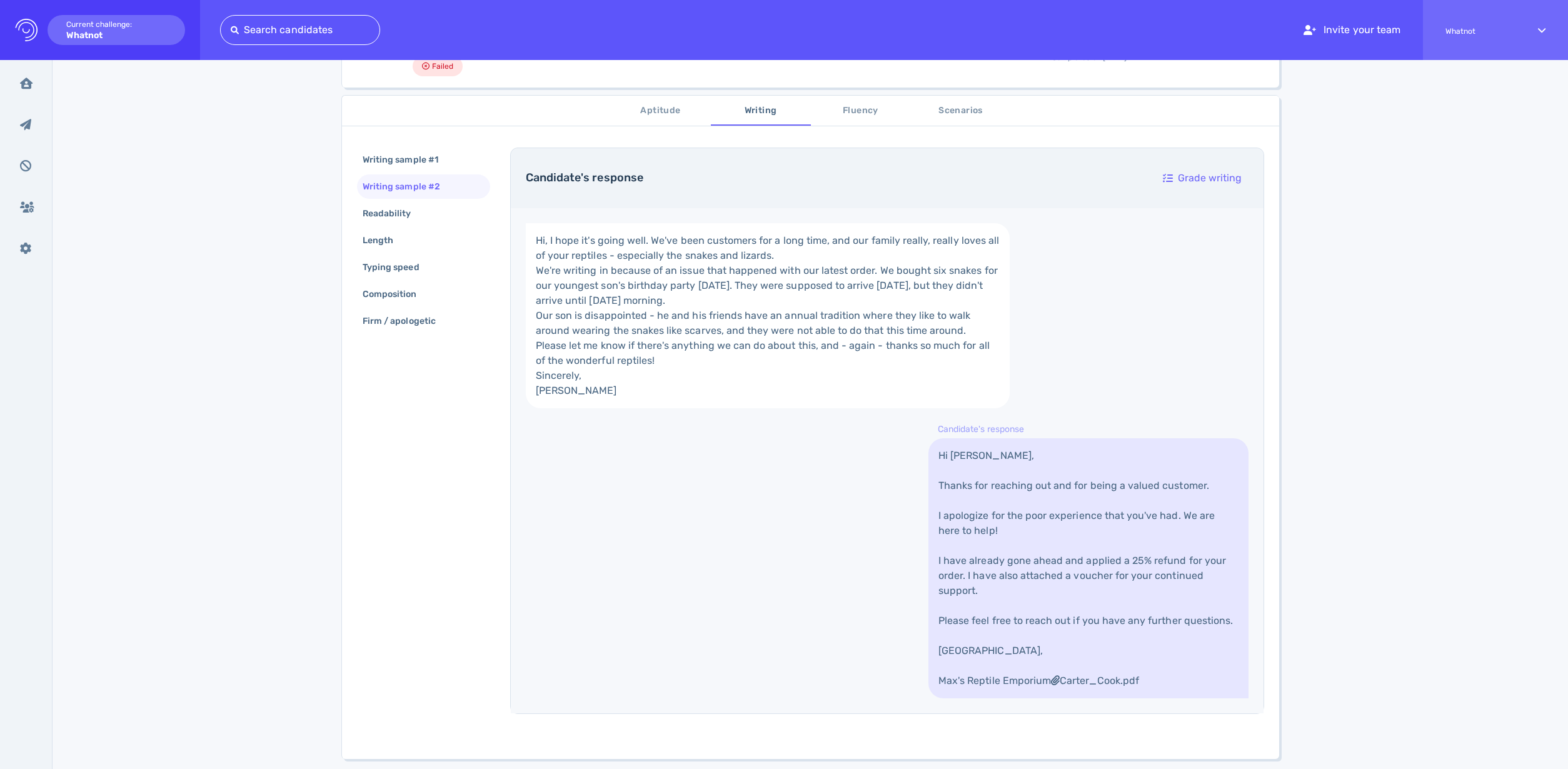
click at [390, 177] on div "Writing sample #2" at bounding box center [408, 186] width 95 height 18
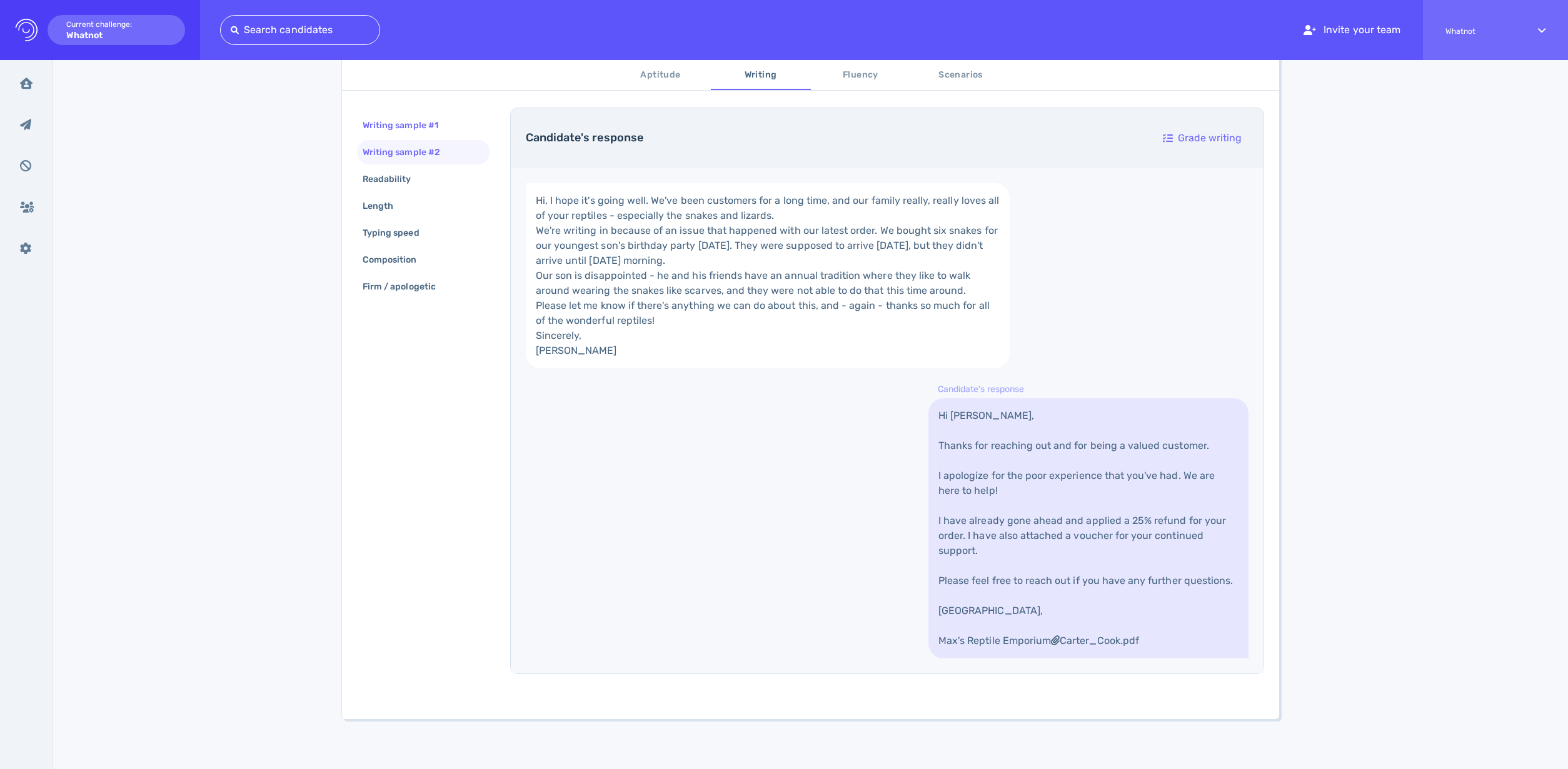
click at [417, 130] on div "Writing sample #1" at bounding box center [407, 125] width 93 height 18
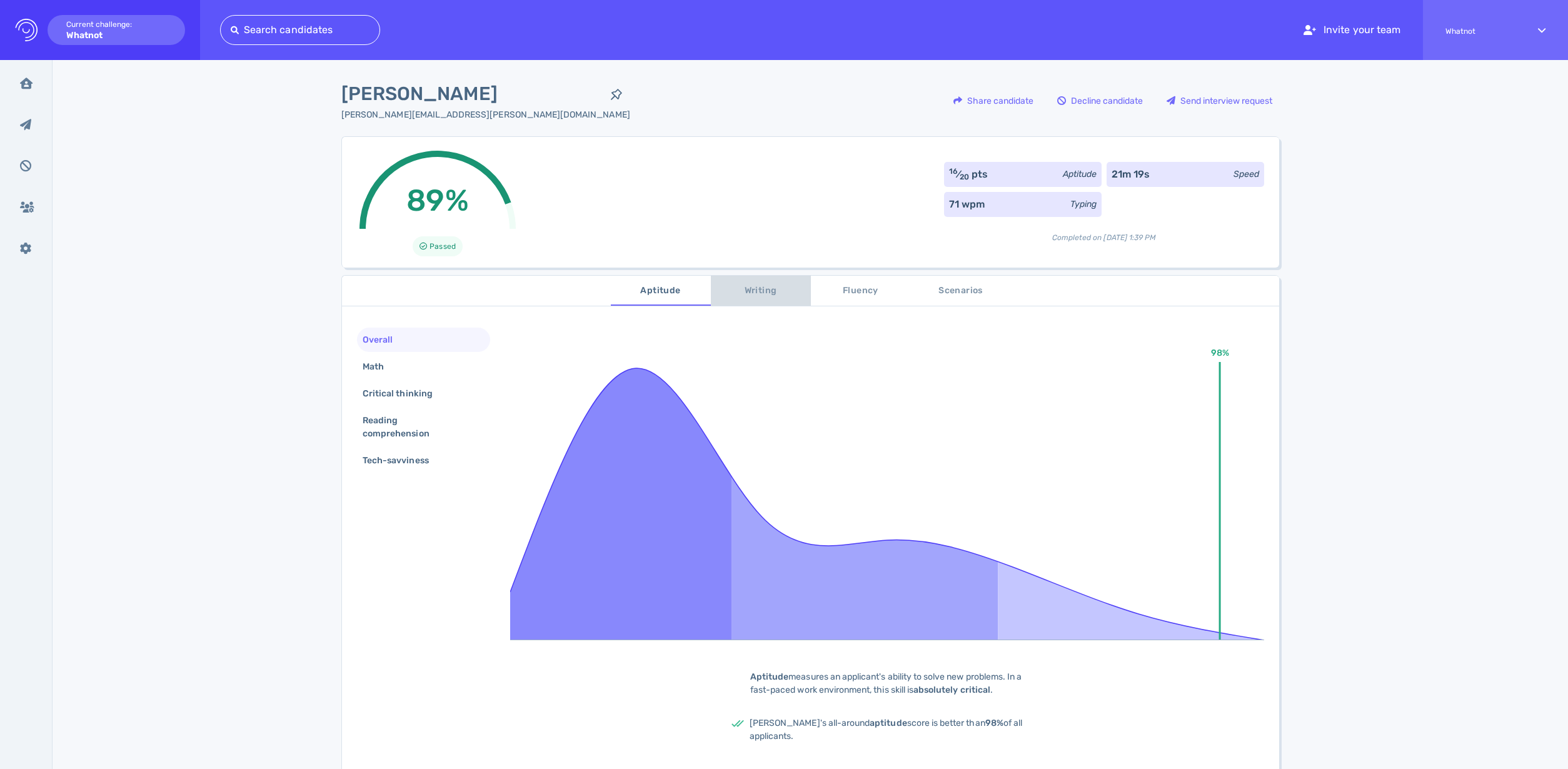
click at [763, 293] on span "Writing" at bounding box center [761, 290] width 85 height 16
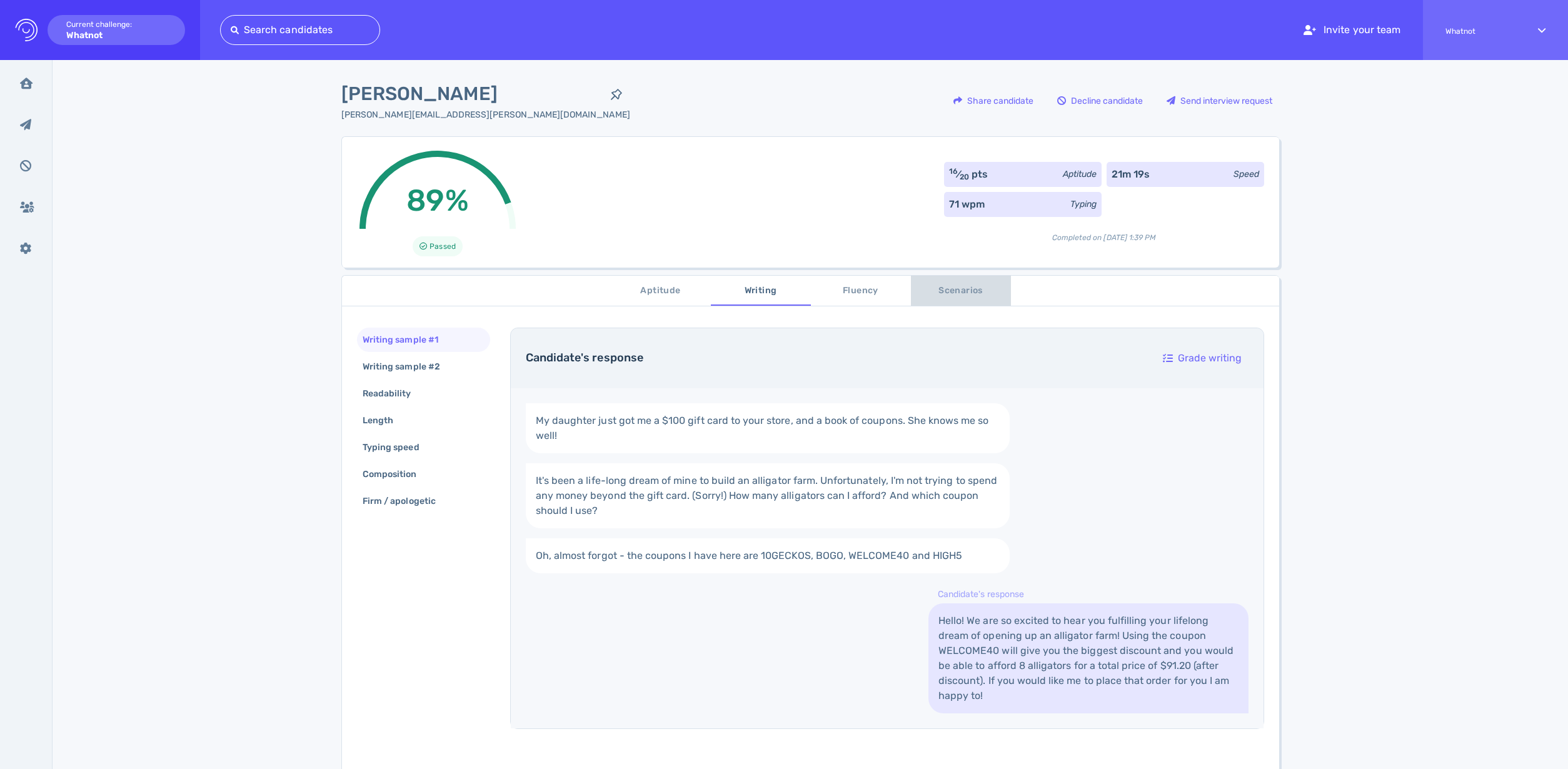
click at [976, 298] on span "Scenarios" at bounding box center [961, 290] width 85 height 16
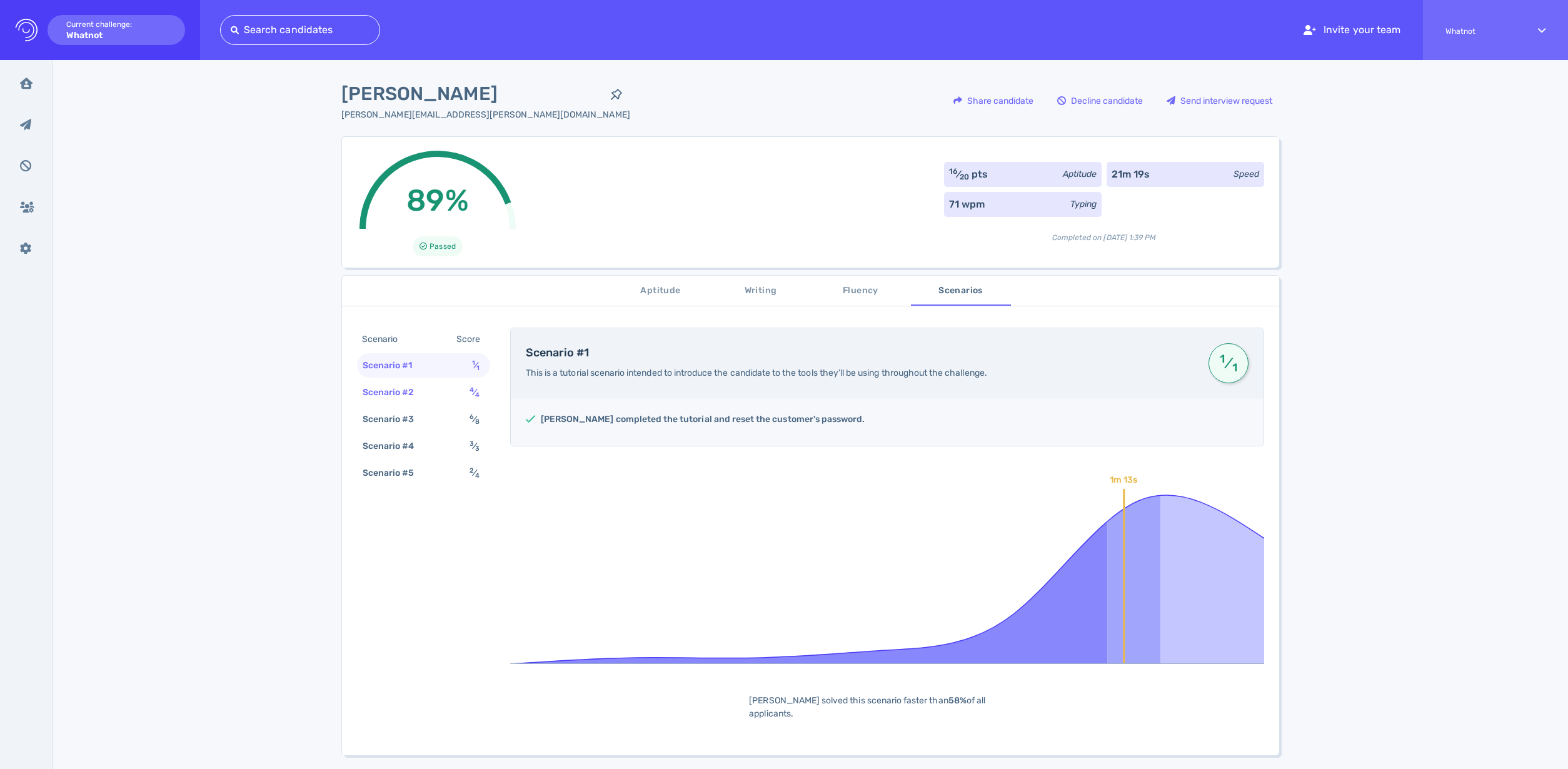
click at [413, 384] on div "Scenario #2" at bounding box center [394, 392] width 70 height 18
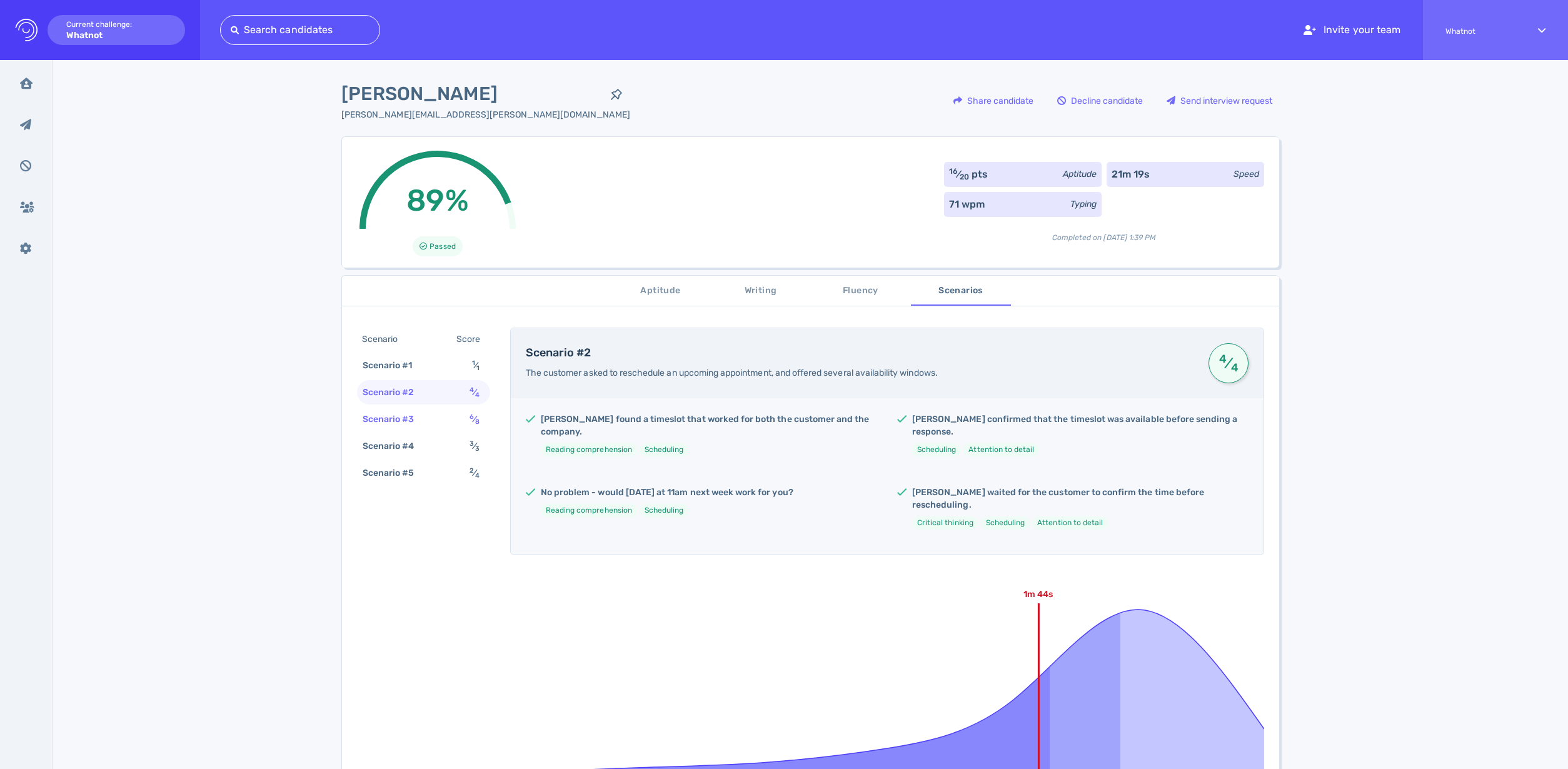
click at [418, 416] on div "Scenario #3" at bounding box center [394, 419] width 70 height 18
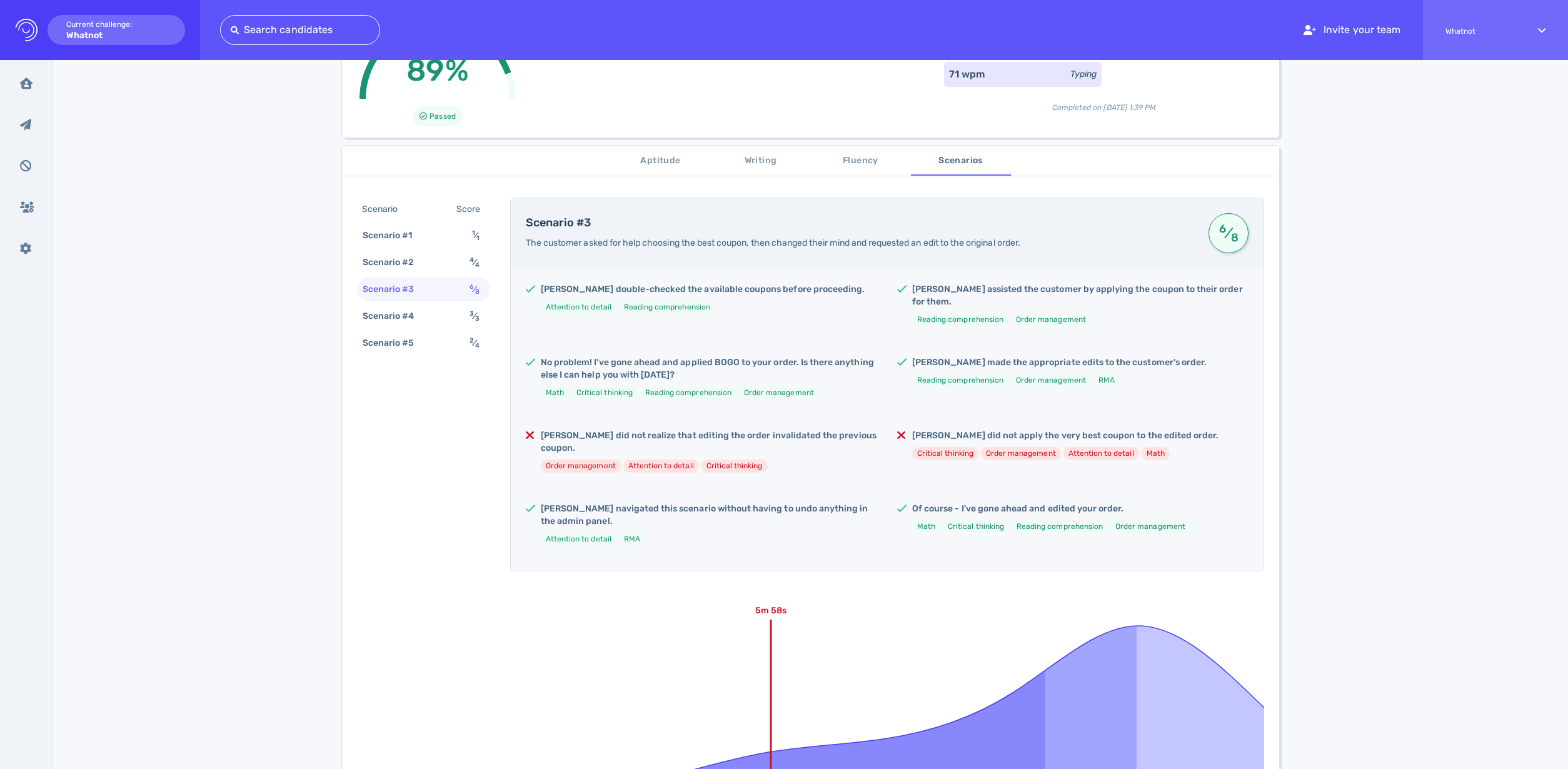
scroll to position [130, 0]
click at [419, 312] on div "Scenario #4" at bounding box center [394, 316] width 70 height 18
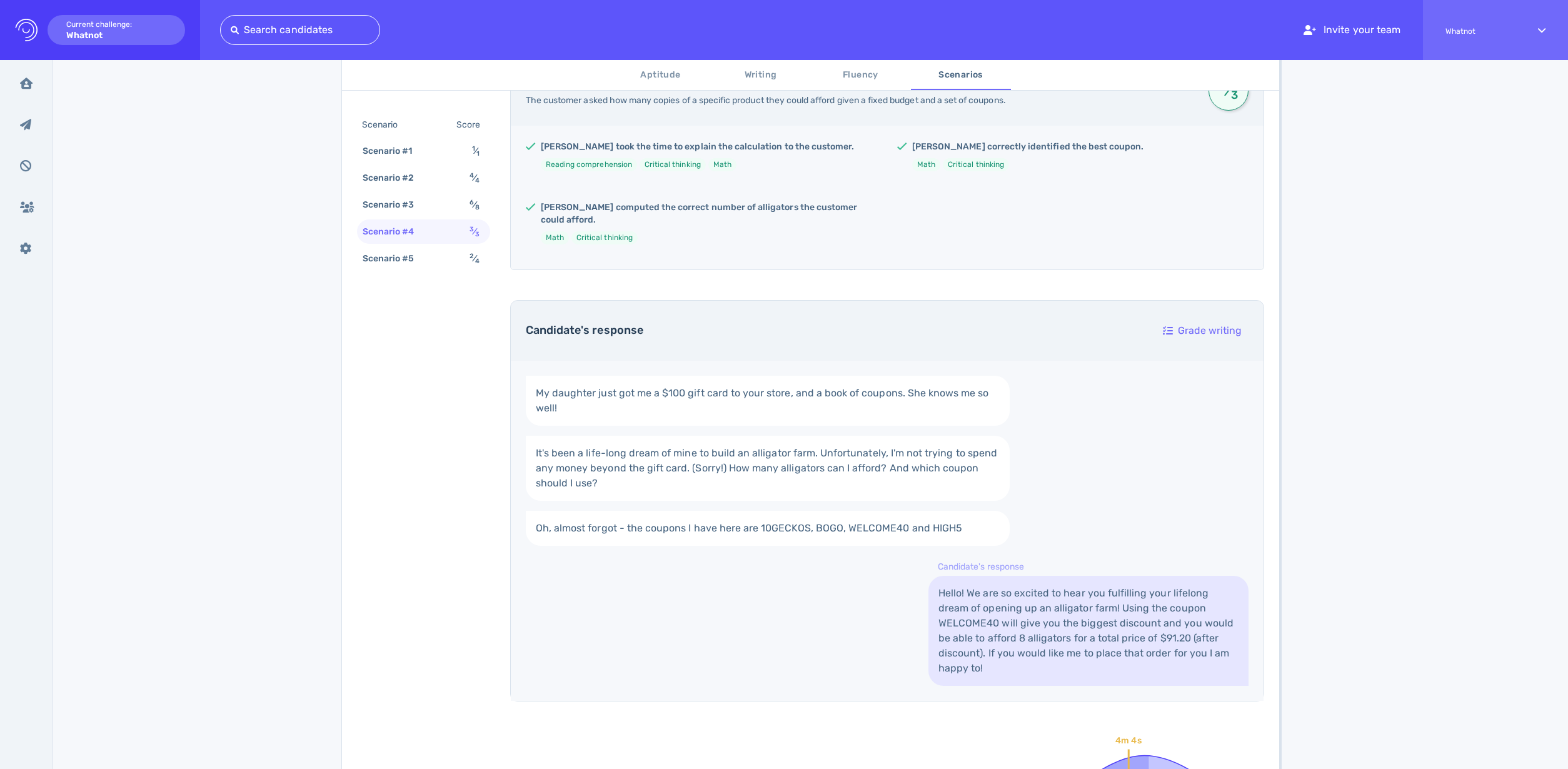
scroll to position [248, 0]
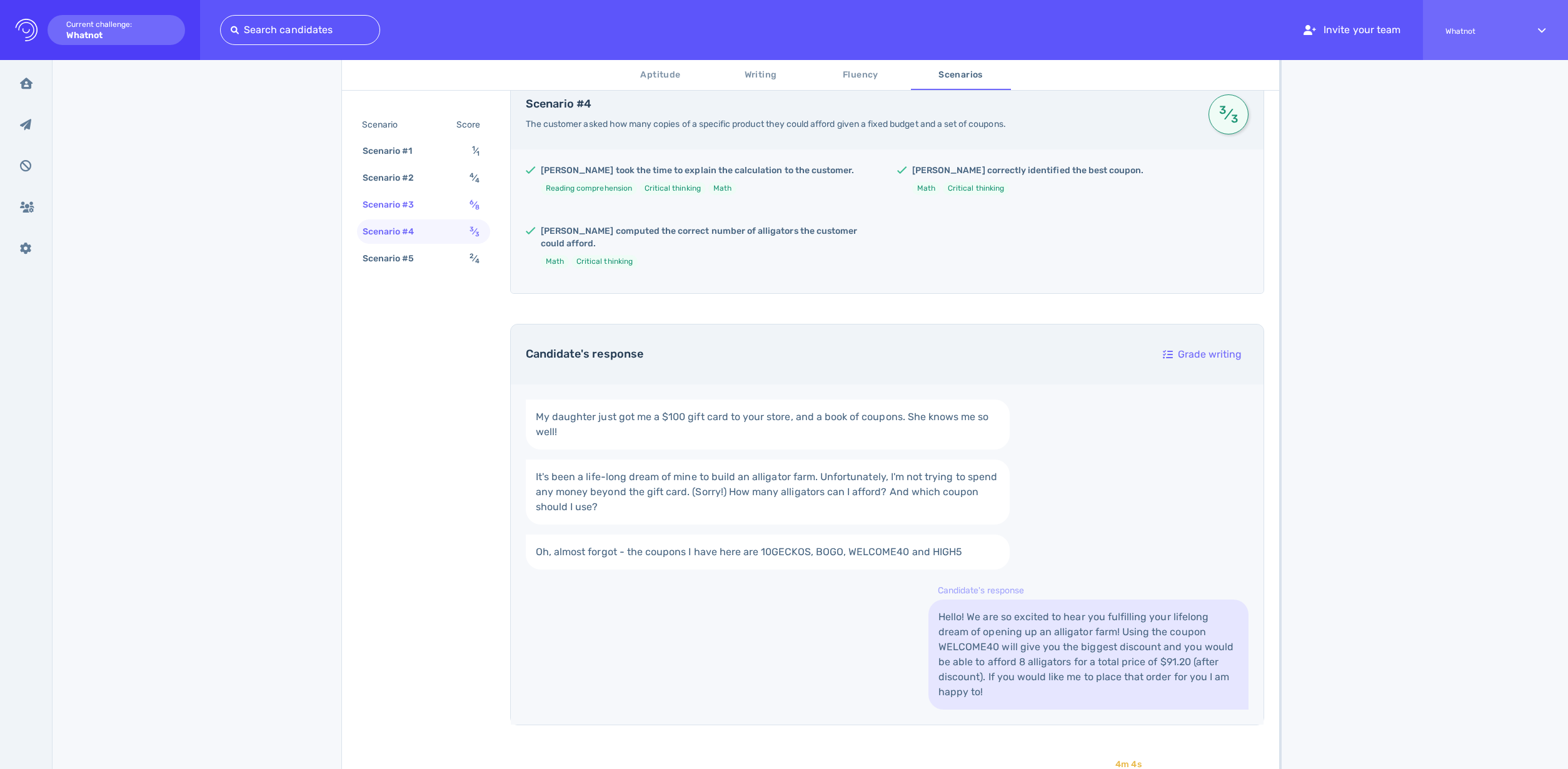
click at [417, 202] on div "Scenario #3" at bounding box center [394, 205] width 70 height 18
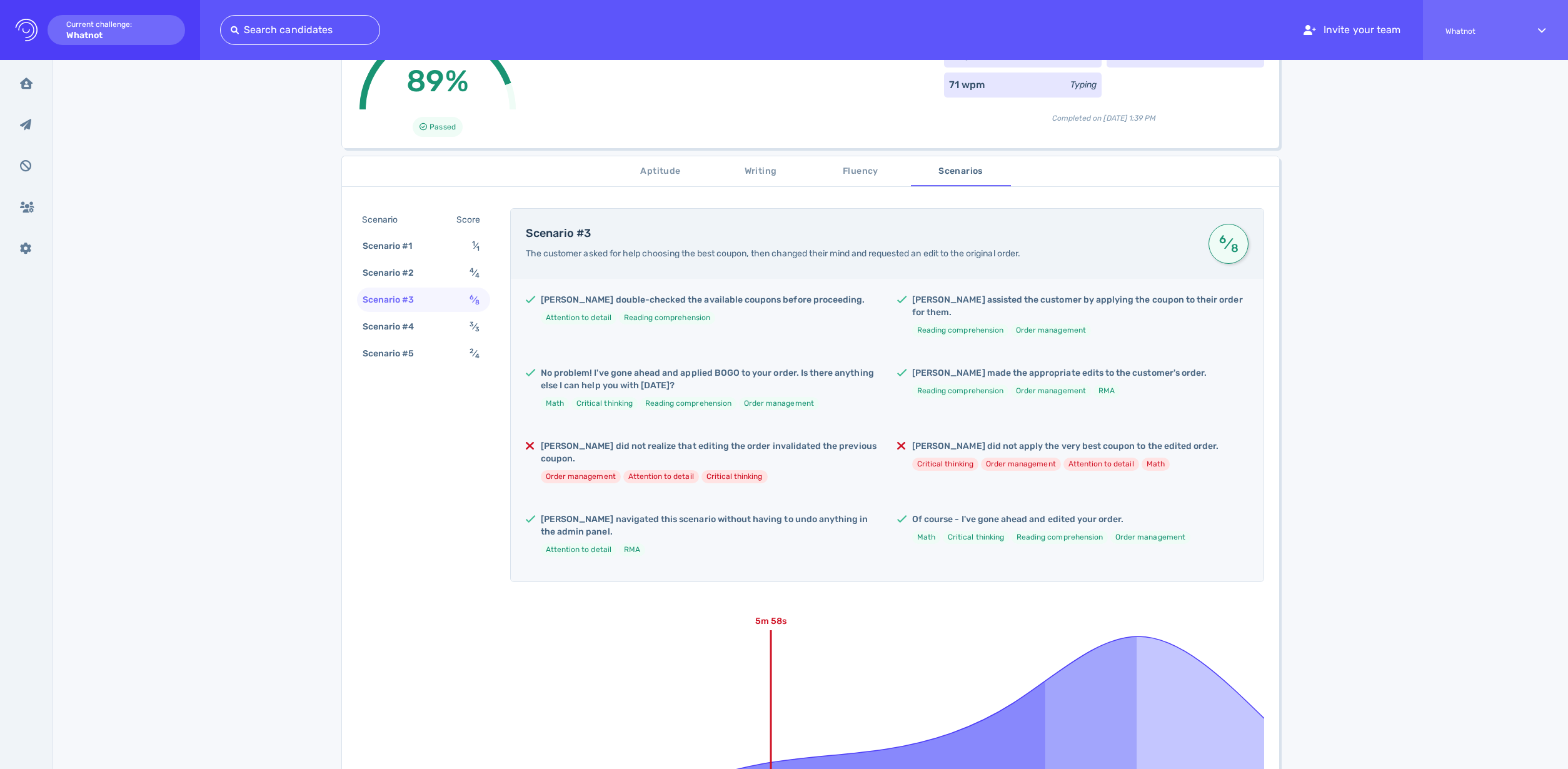
scroll to position [100, 0]
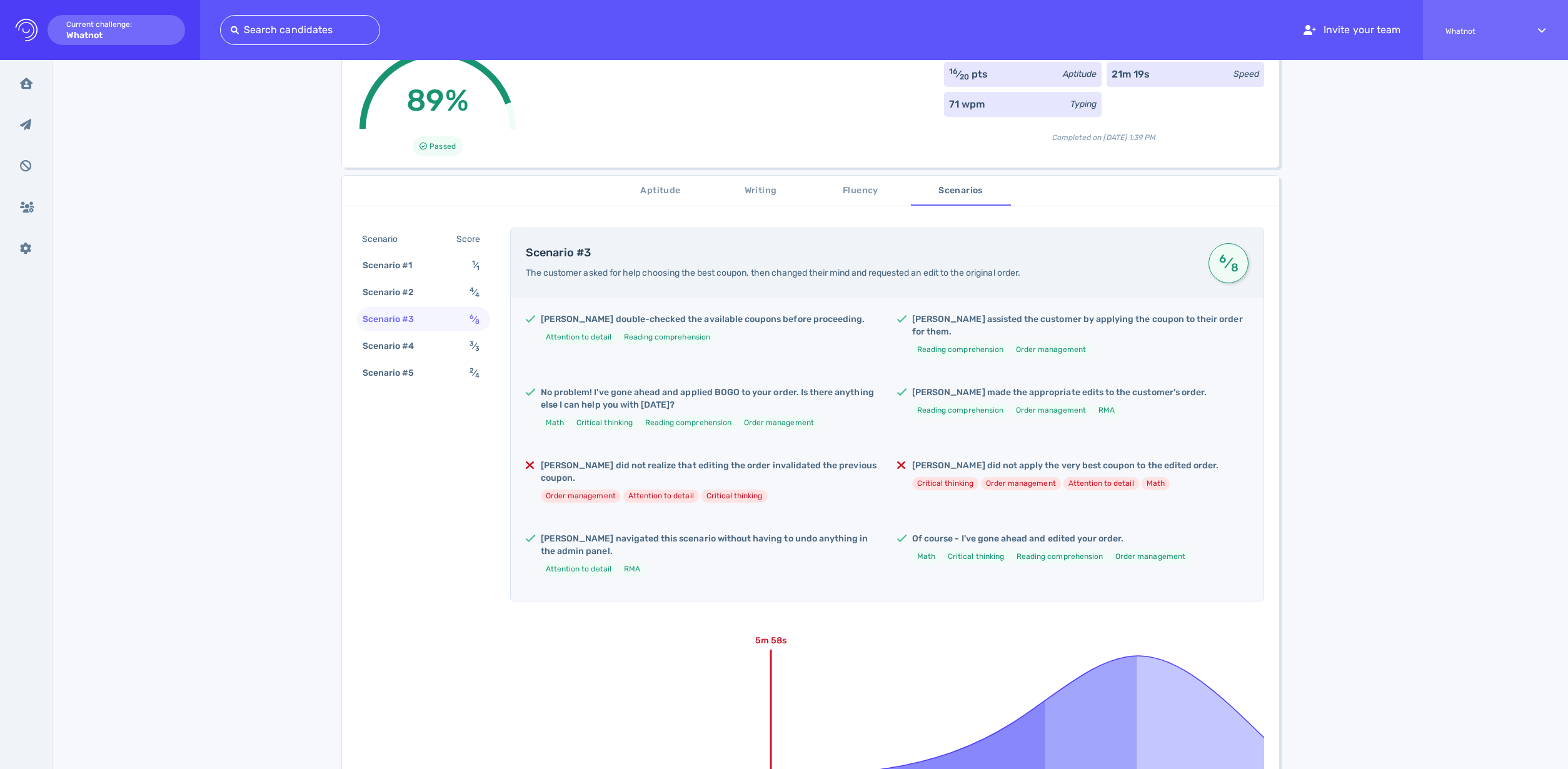
click at [850, 190] on span "Fluency" at bounding box center [861, 190] width 85 height 16
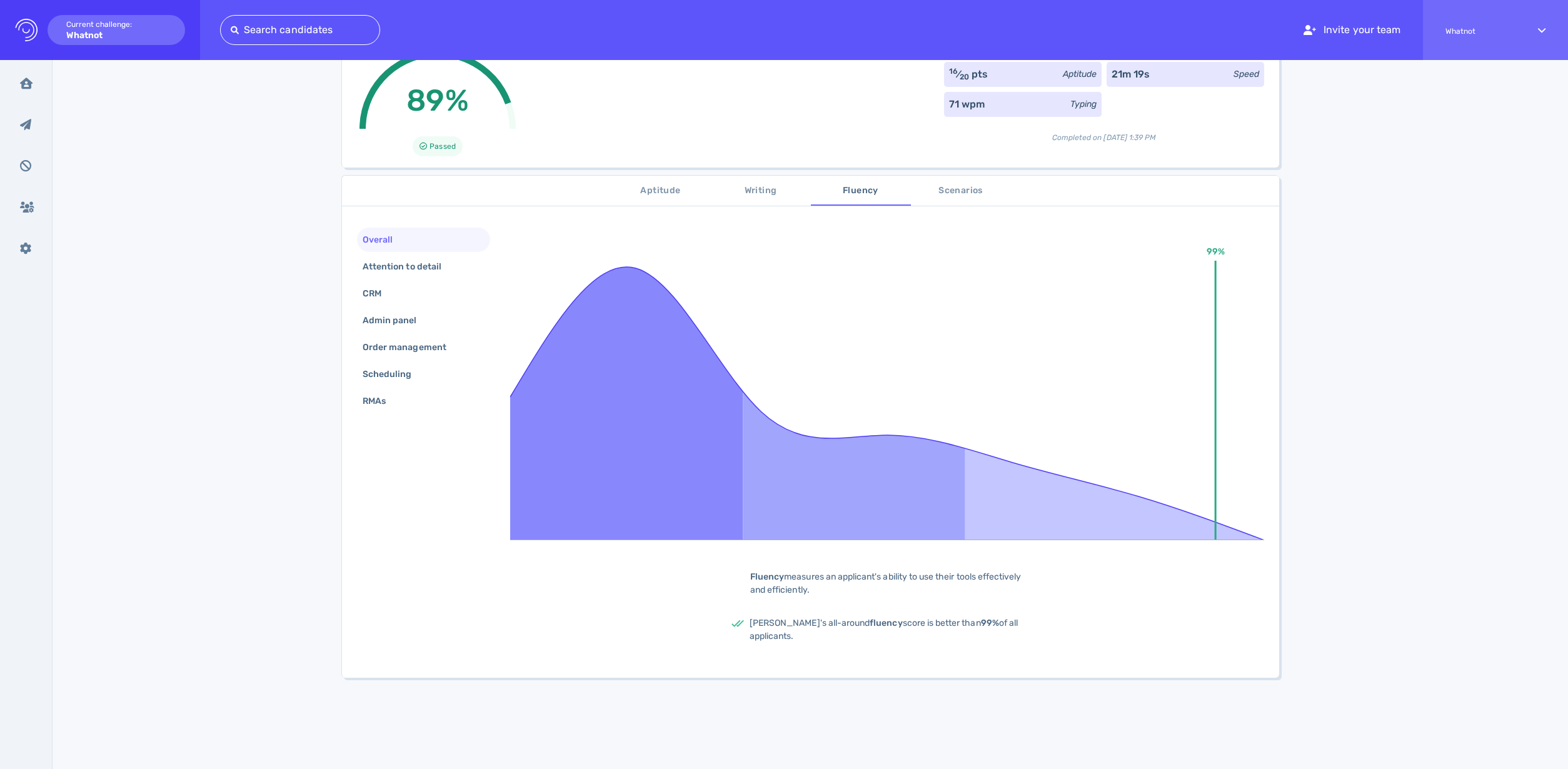
click at [965, 188] on span "Scenarios" at bounding box center [961, 190] width 85 height 16
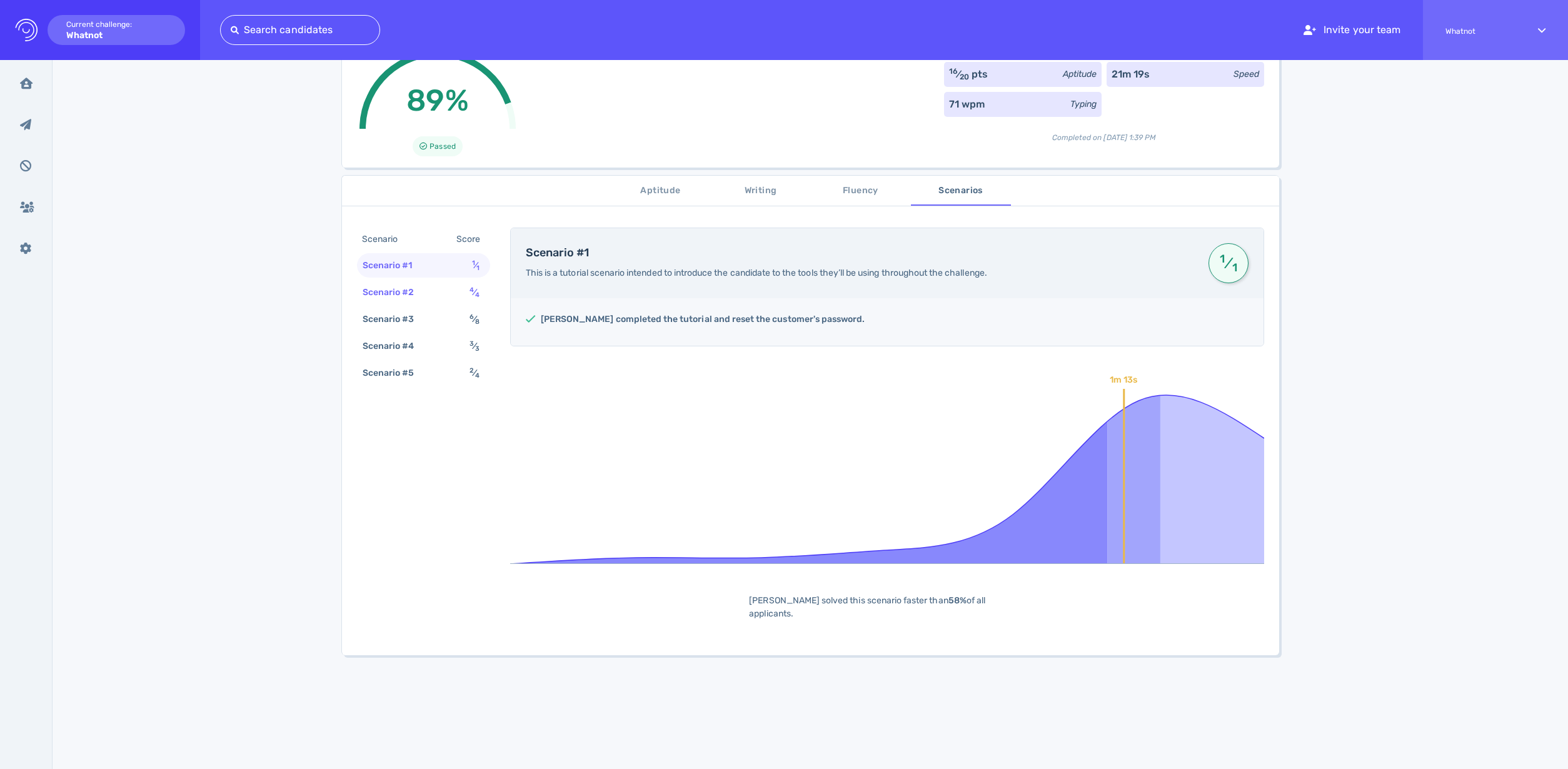
click at [432, 305] on div "Scenario Score Scenario #1 1 ⁄ 1 Scenario #2 4 ⁄ 4 Scenario #3 6 ⁄ 8 Scenario #…" at bounding box center [423, 307] width 133 height 160
click at [426, 298] on div "Scenario #2 4 ⁄ 4" at bounding box center [423, 293] width 133 height 25
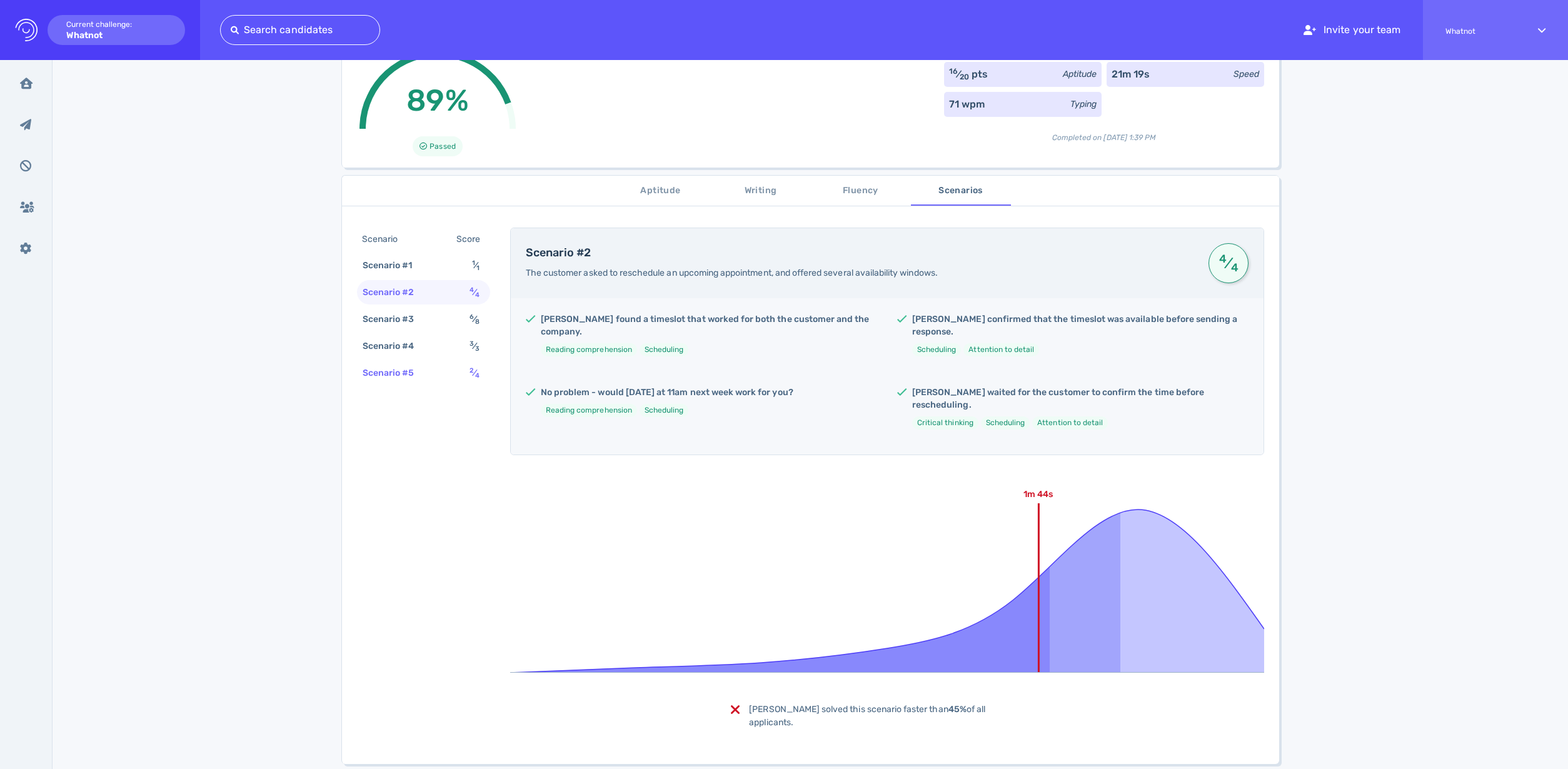
click at [431, 366] on div "Scenario #5 2 ⁄ 4" at bounding box center [423, 373] width 133 height 25
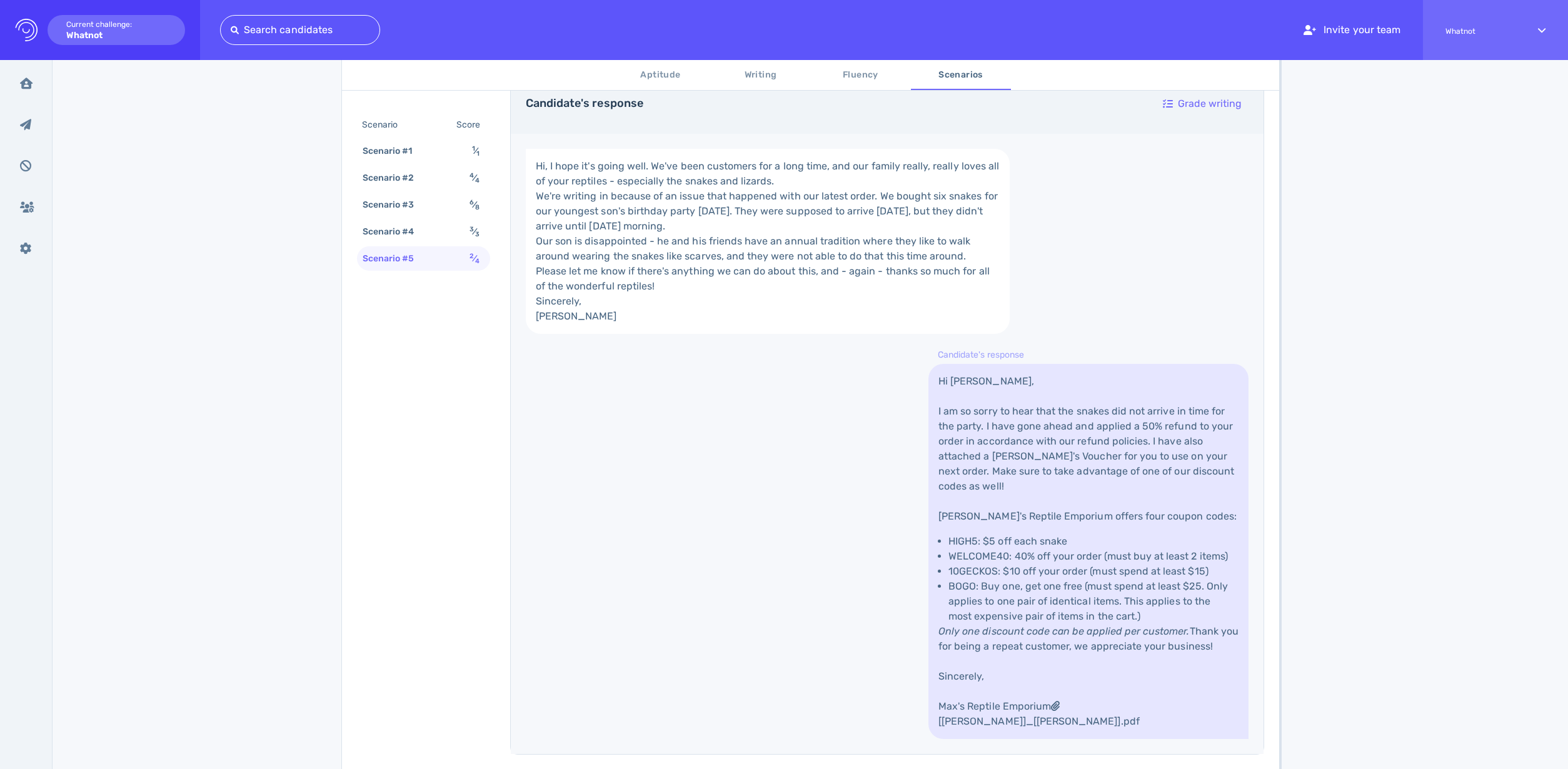
scroll to position [498, 0]
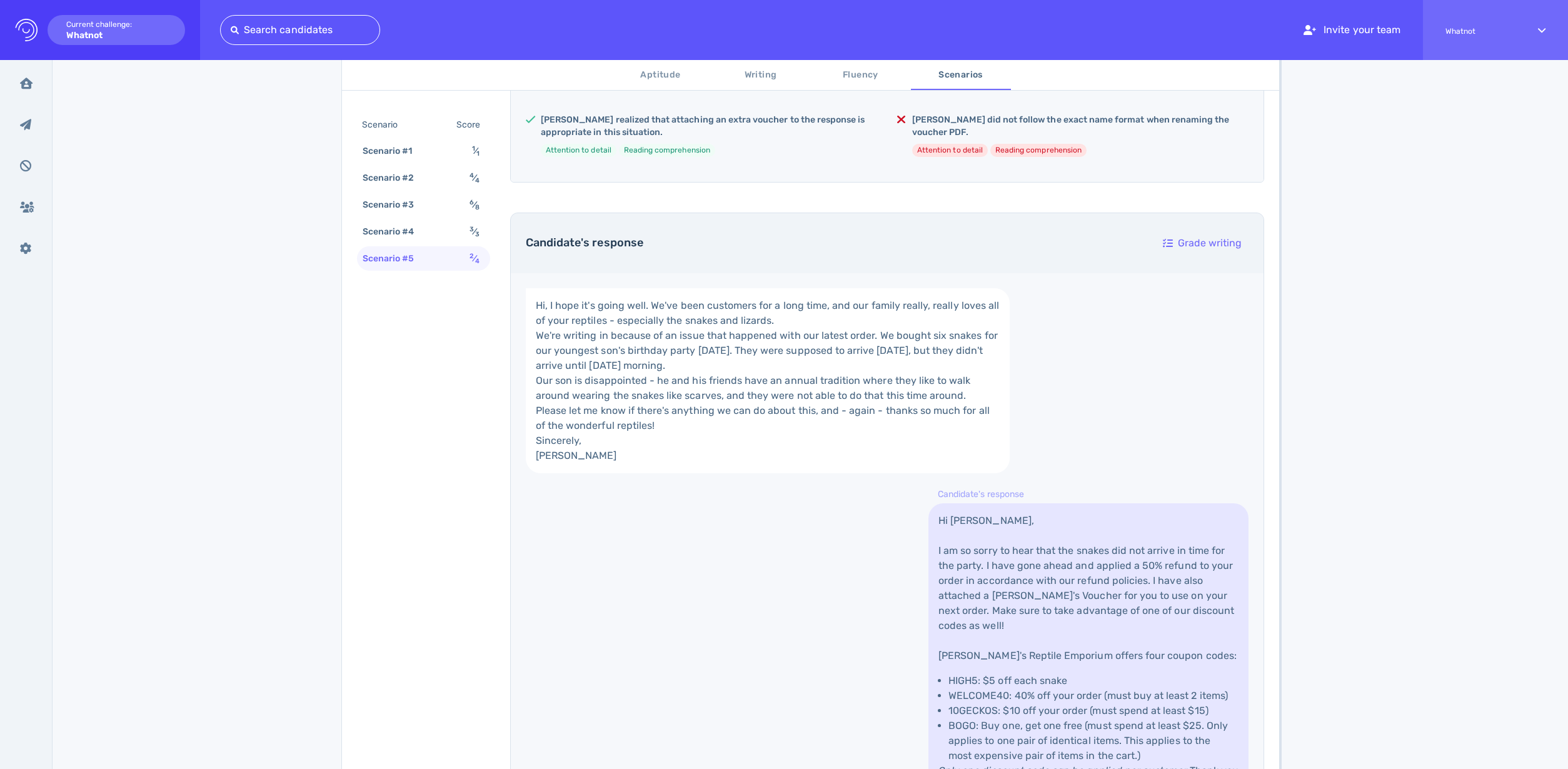
click at [664, 78] on span "Aptitude" at bounding box center [661, 75] width 85 height 16
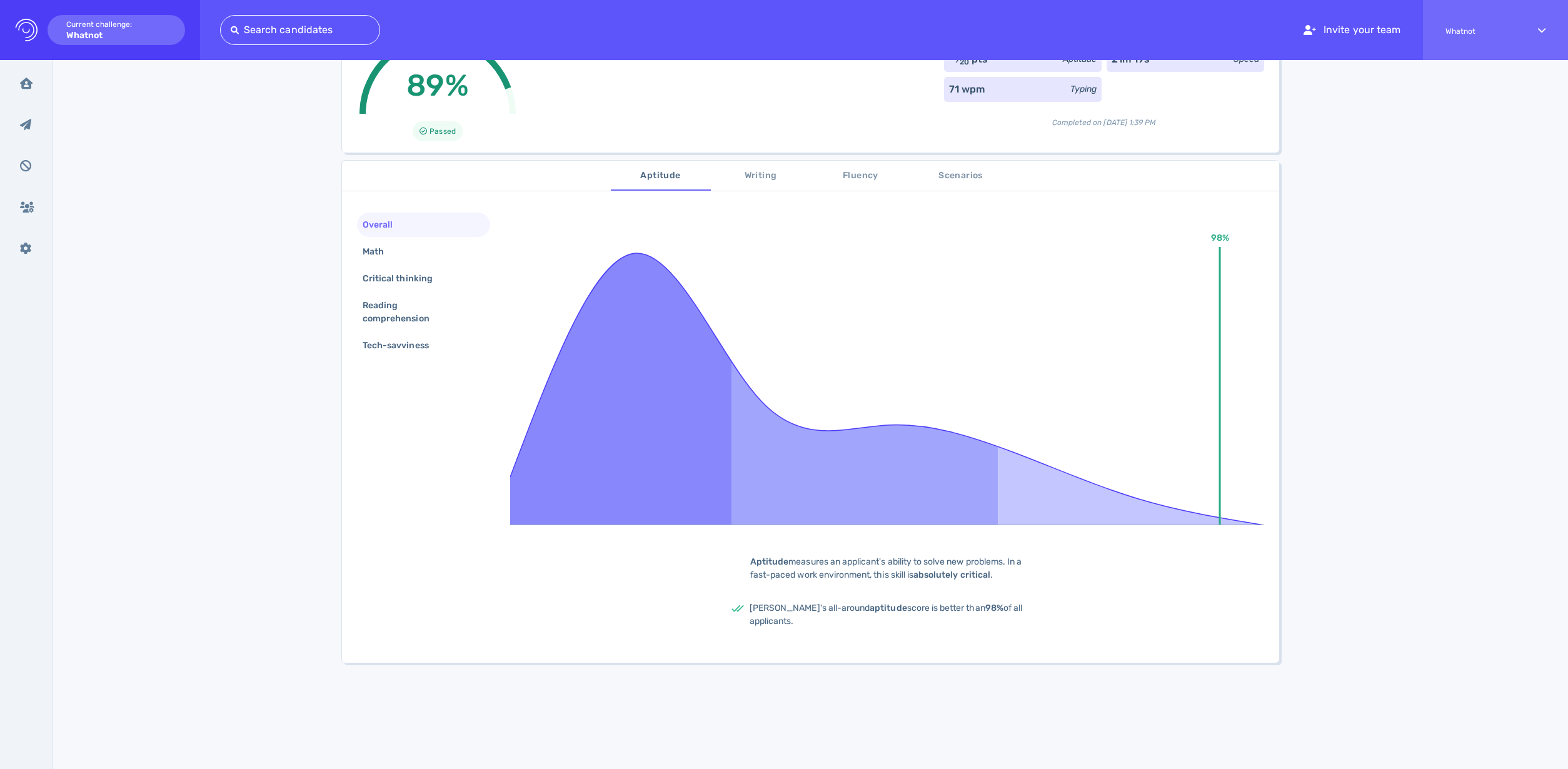
scroll to position [0, 0]
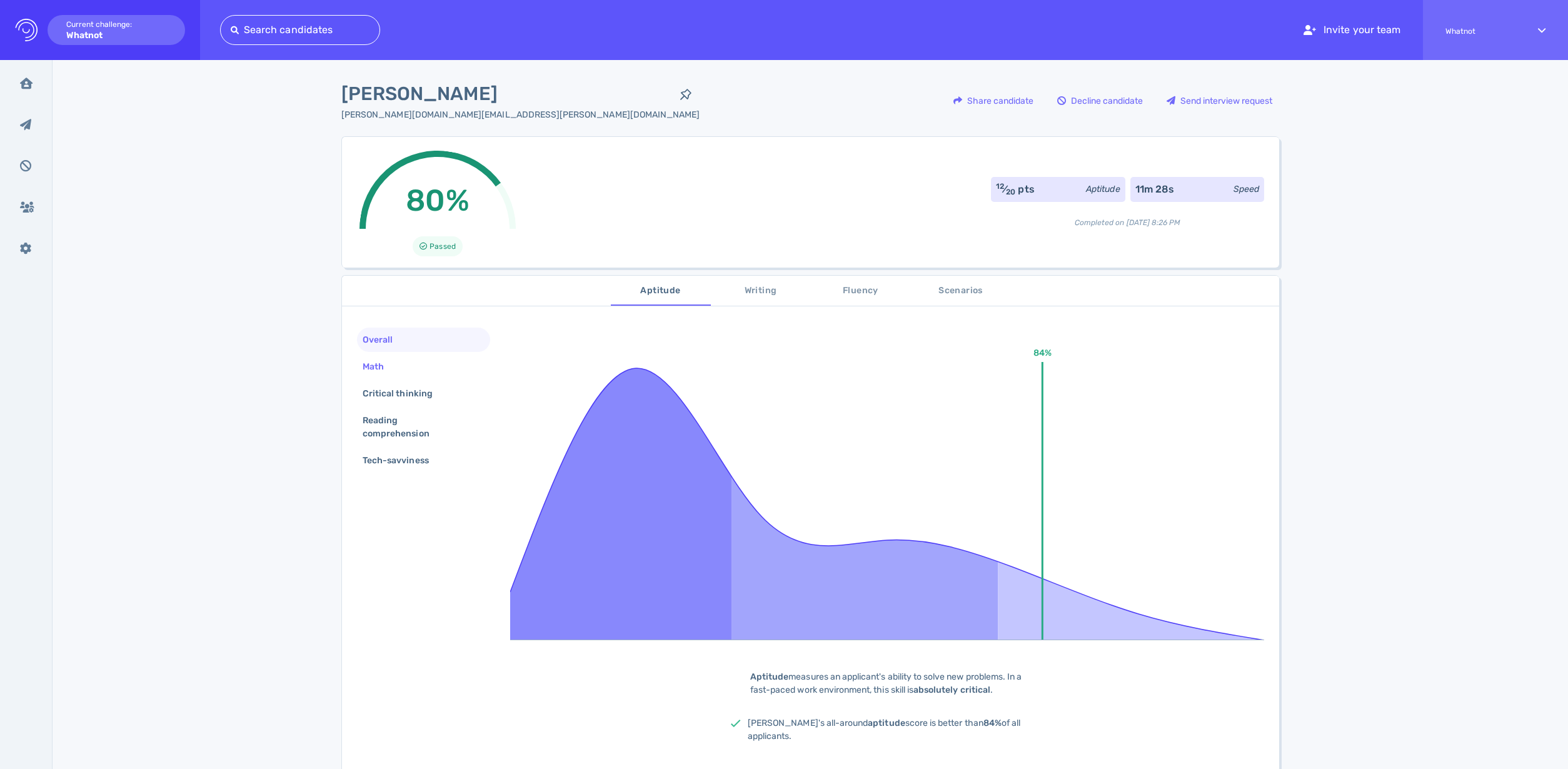
click at [396, 368] on div "Math" at bounding box center [423, 366] width 133 height 25
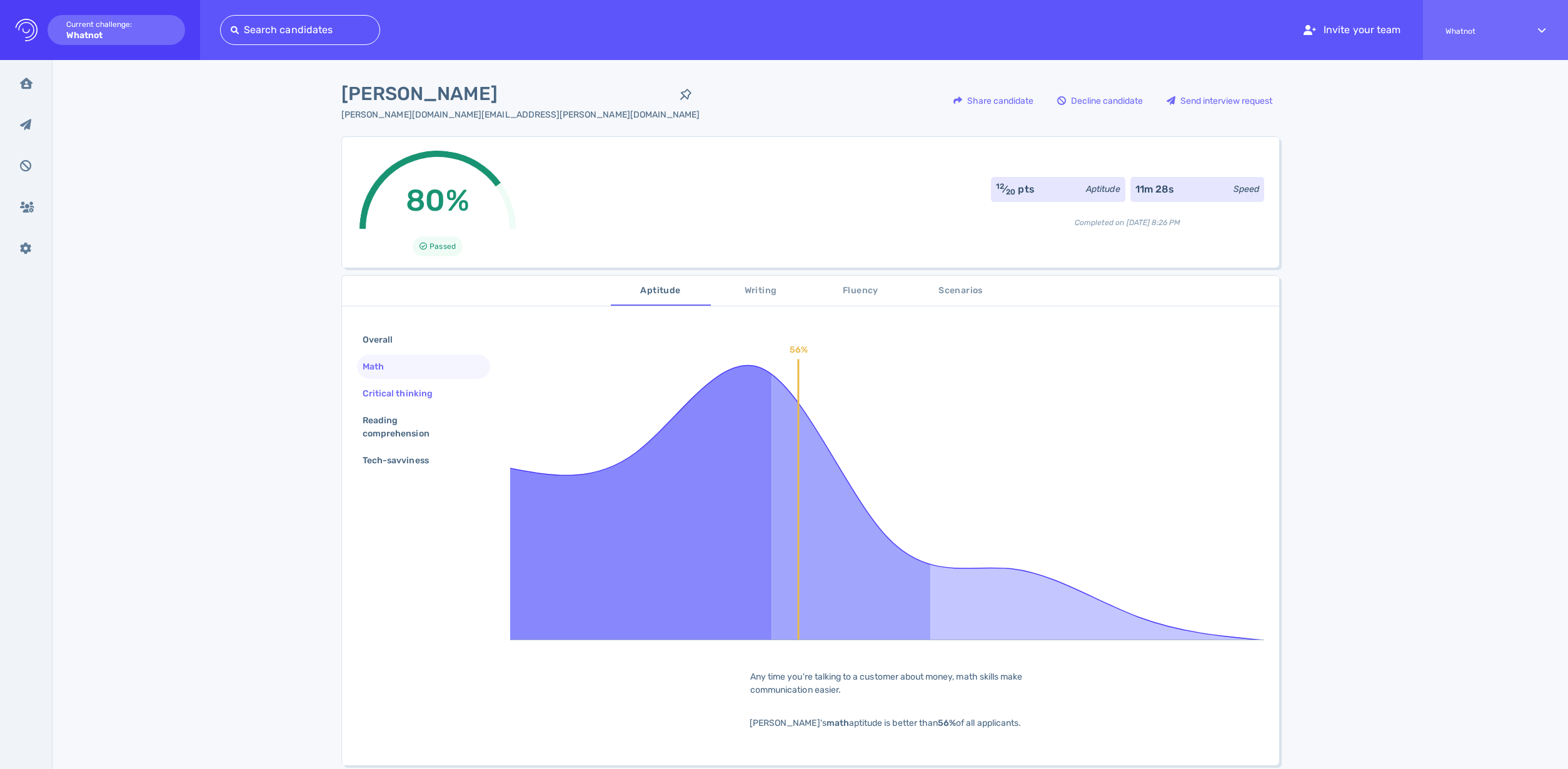
click at [390, 398] on div "Critical thinking" at bounding box center [403, 394] width 88 height 18
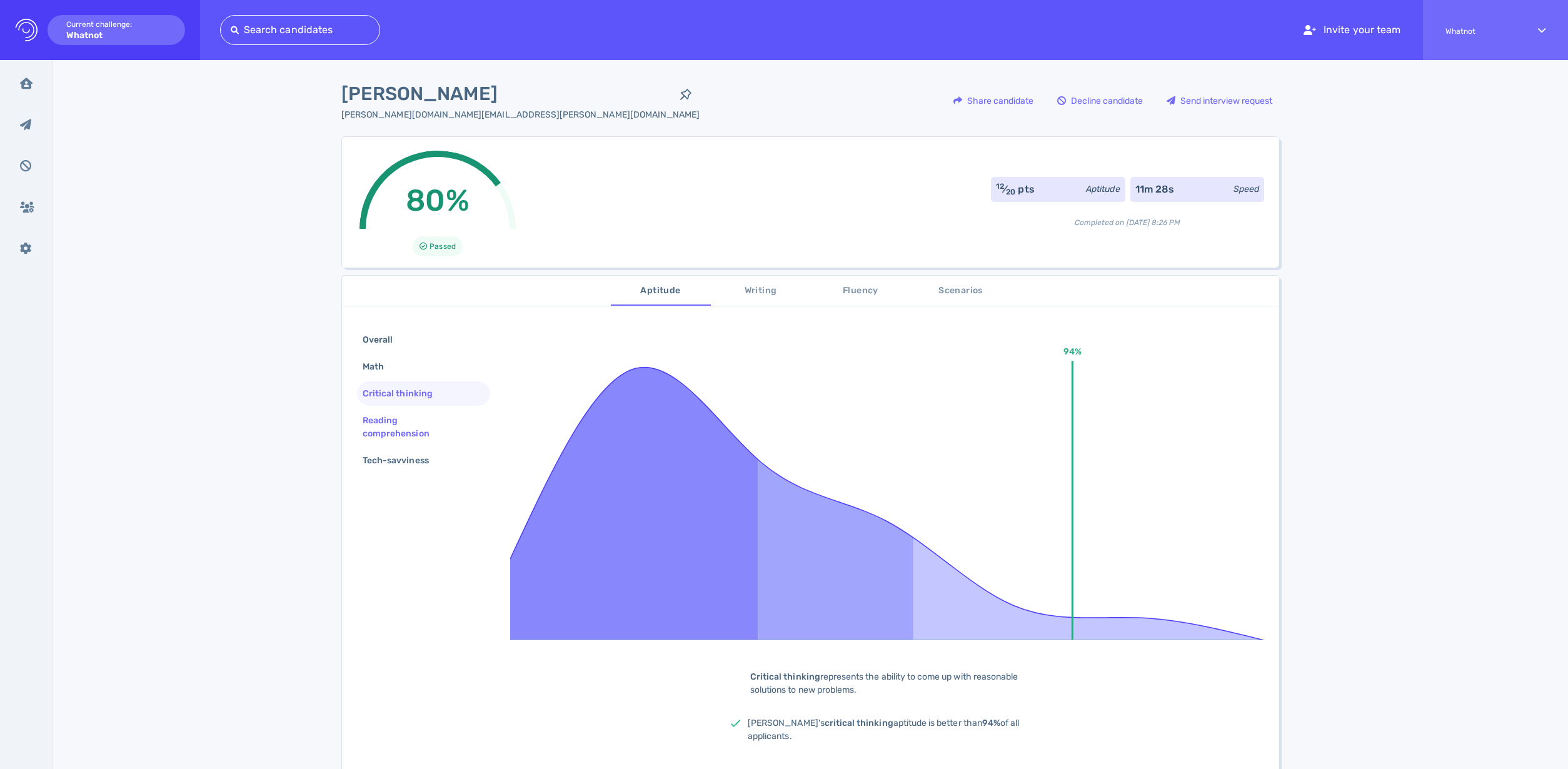
click at [390, 431] on div "Reading comprehension" at bounding box center [418, 427] width 117 height 31
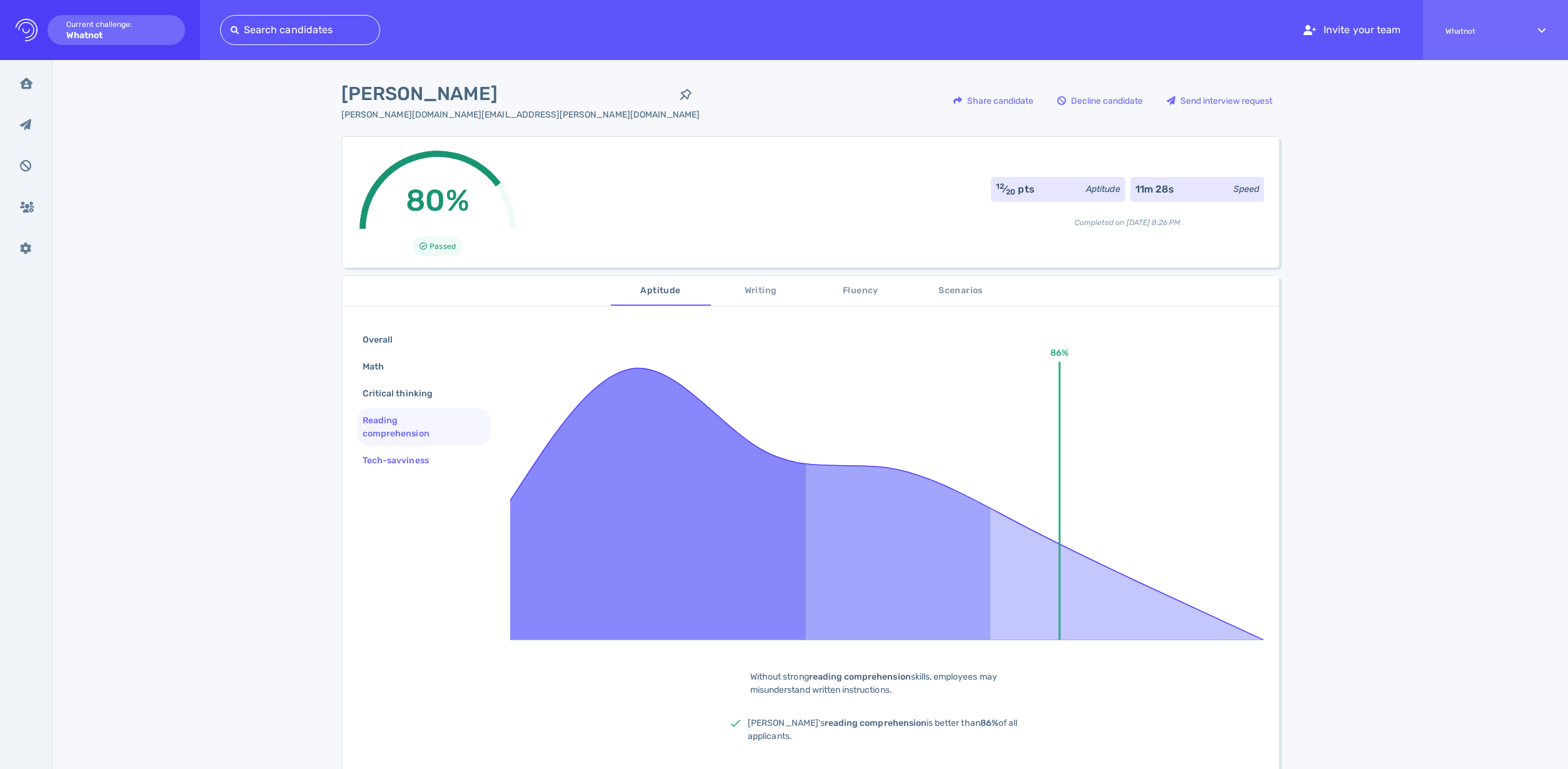
click at [396, 463] on div "Tech-savviness" at bounding box center [402, 460] width 84 height 18
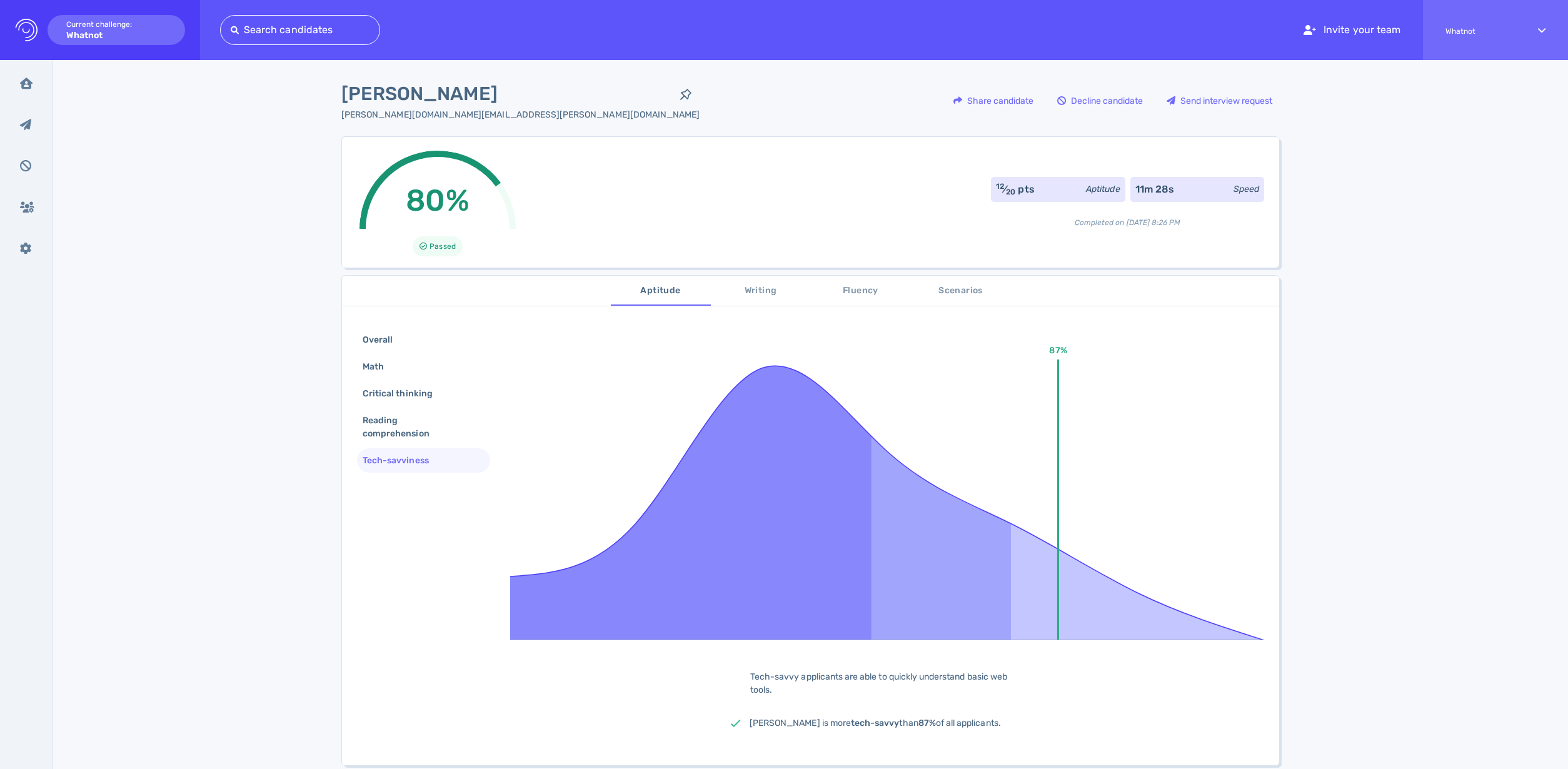
click at [742, 296] on span "Writing" at bounding box center [761, 290] width 85 height 16
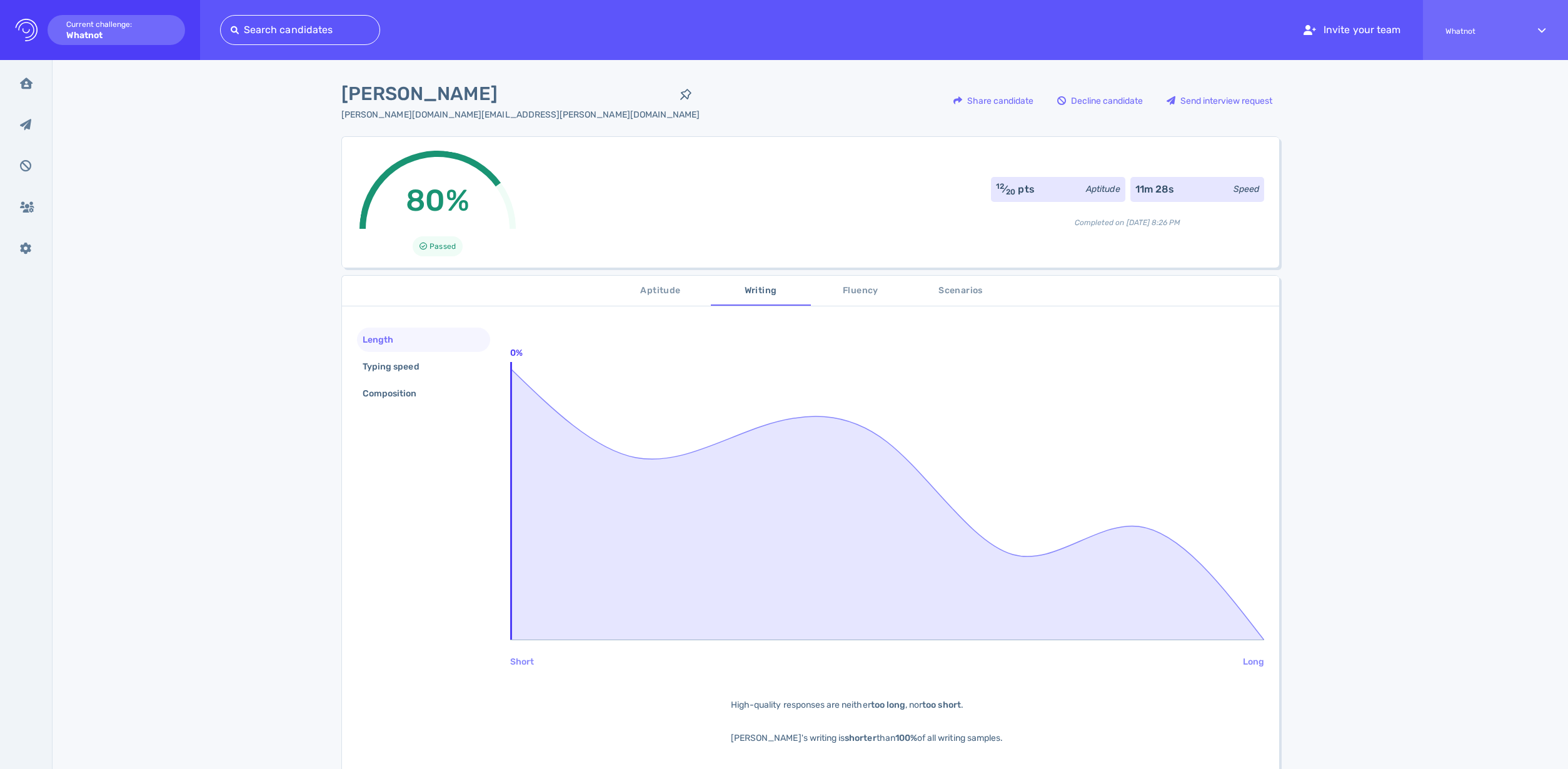
scroll to position [89, 0]
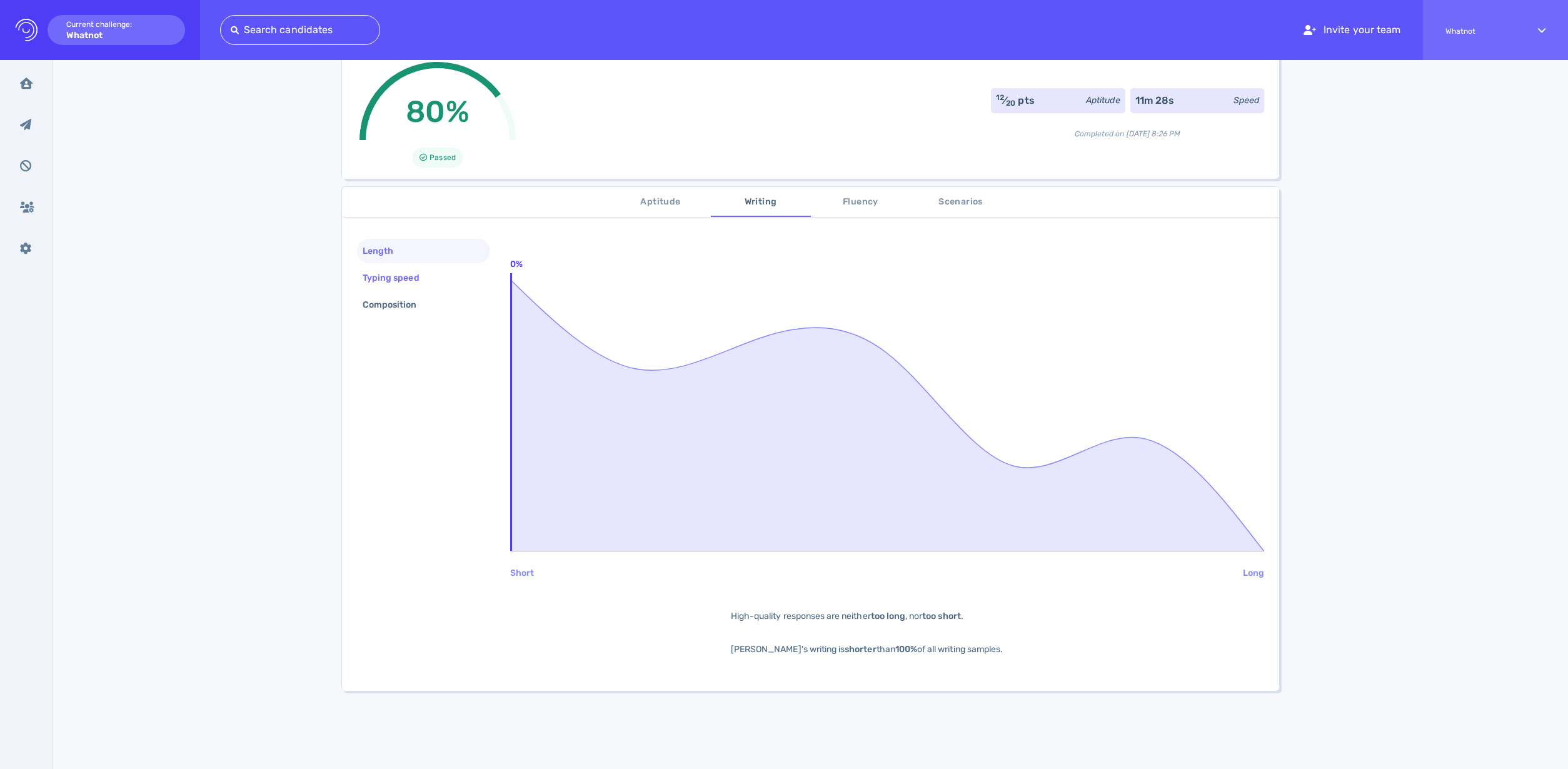
click at [406, 284] on div "Typing speed" at bounding box center [397, 278] width 75 height 18
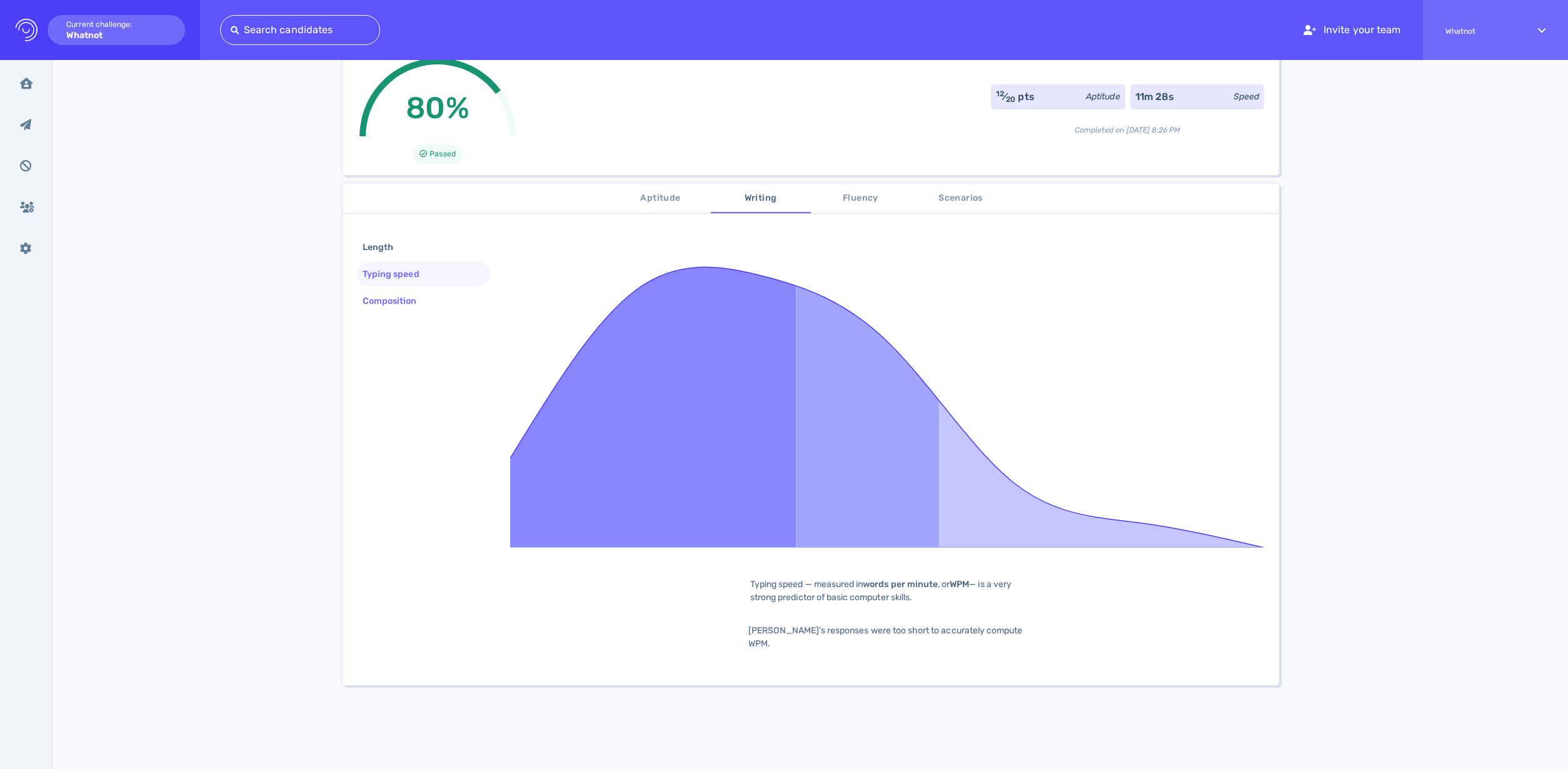
click at [403, 306] on div "Composition" at bounding box center [396, 301] width 72 height 18
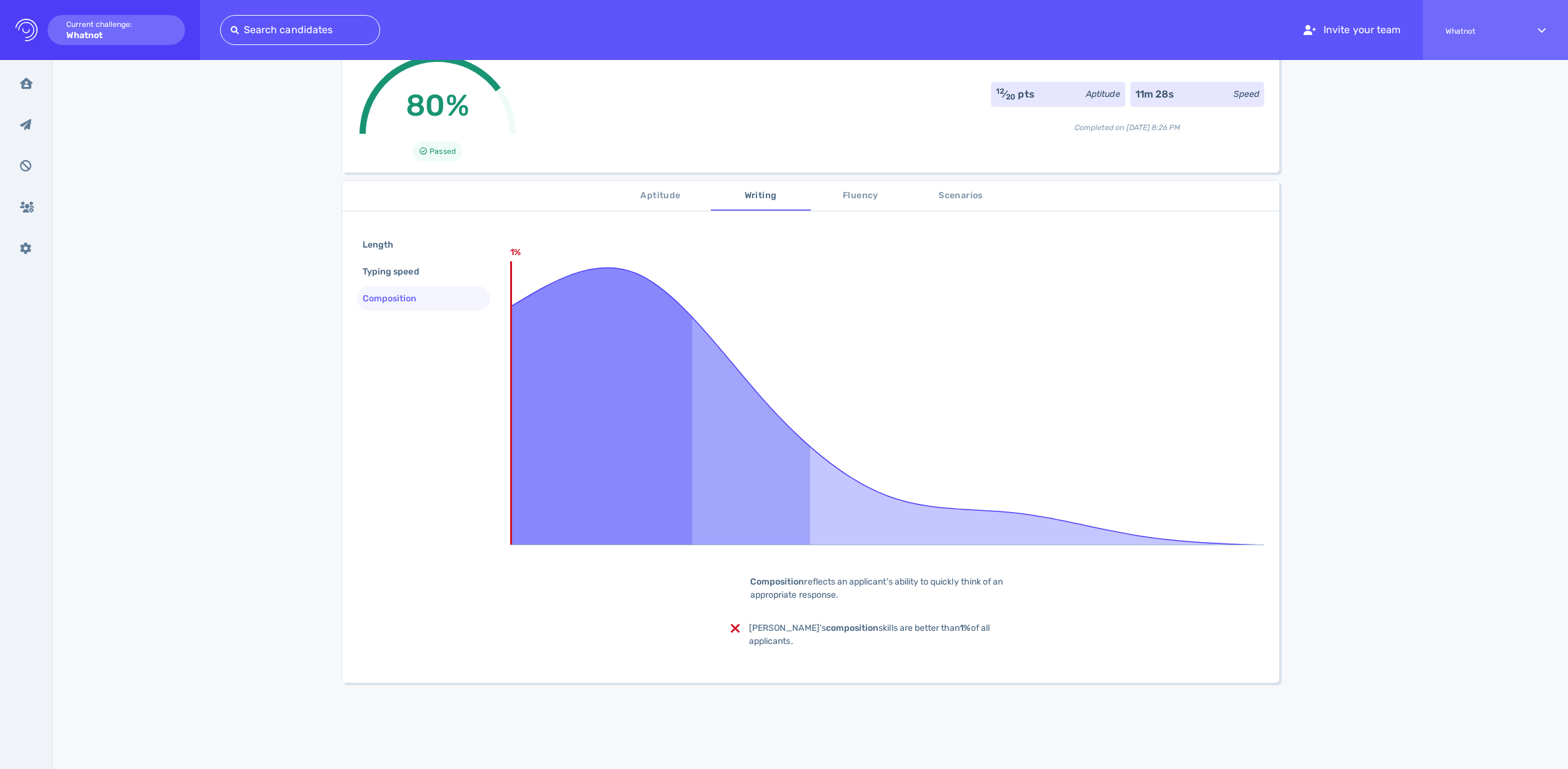
scroll to position [96, 0]
click at [833, 197] on span "Fluency" at bounding box center [861, 194] width 85 height 16
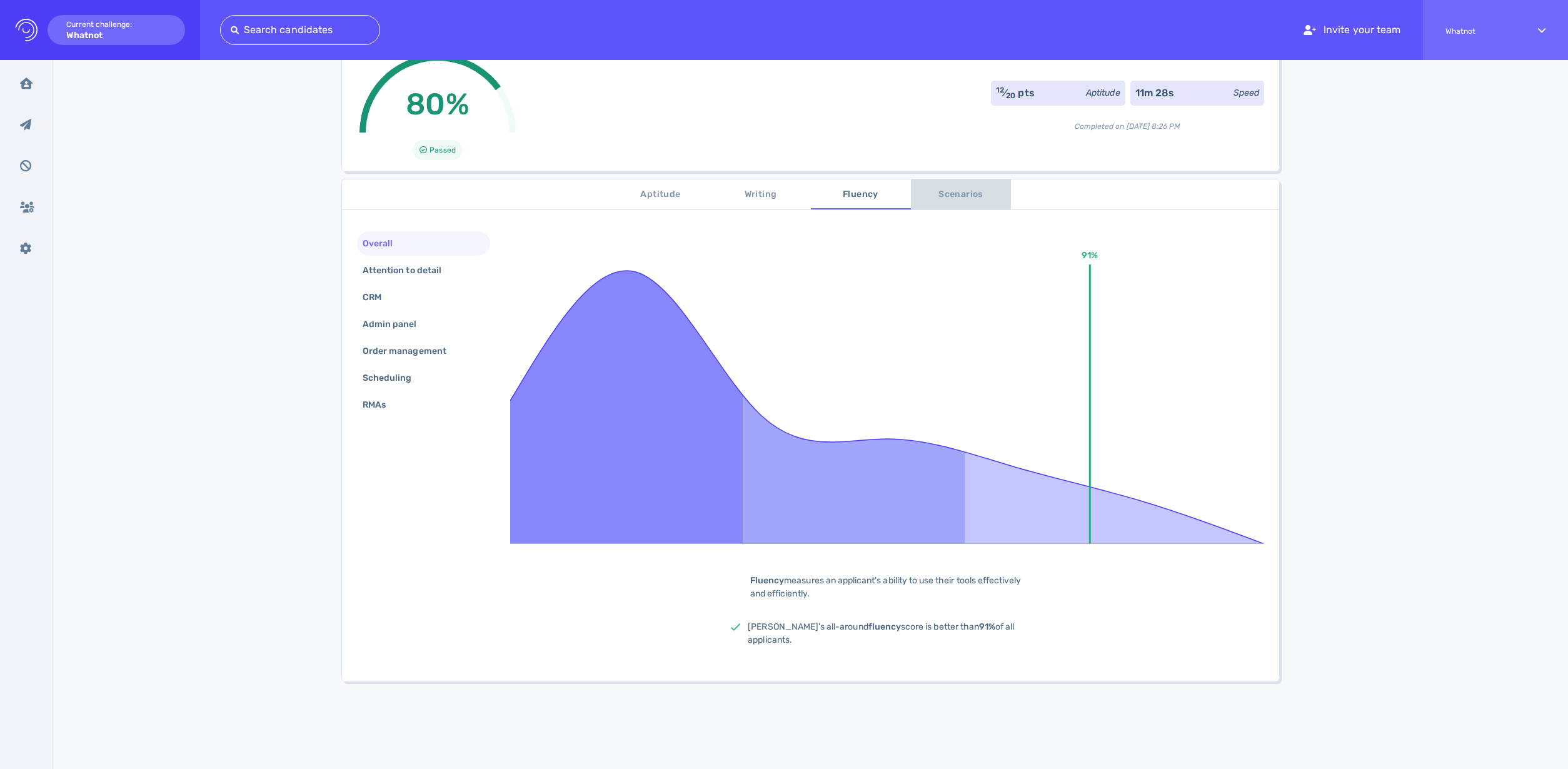
click at [949, 198] on span "Scenarios" at bounding box center [961, 194] width 85 height 16
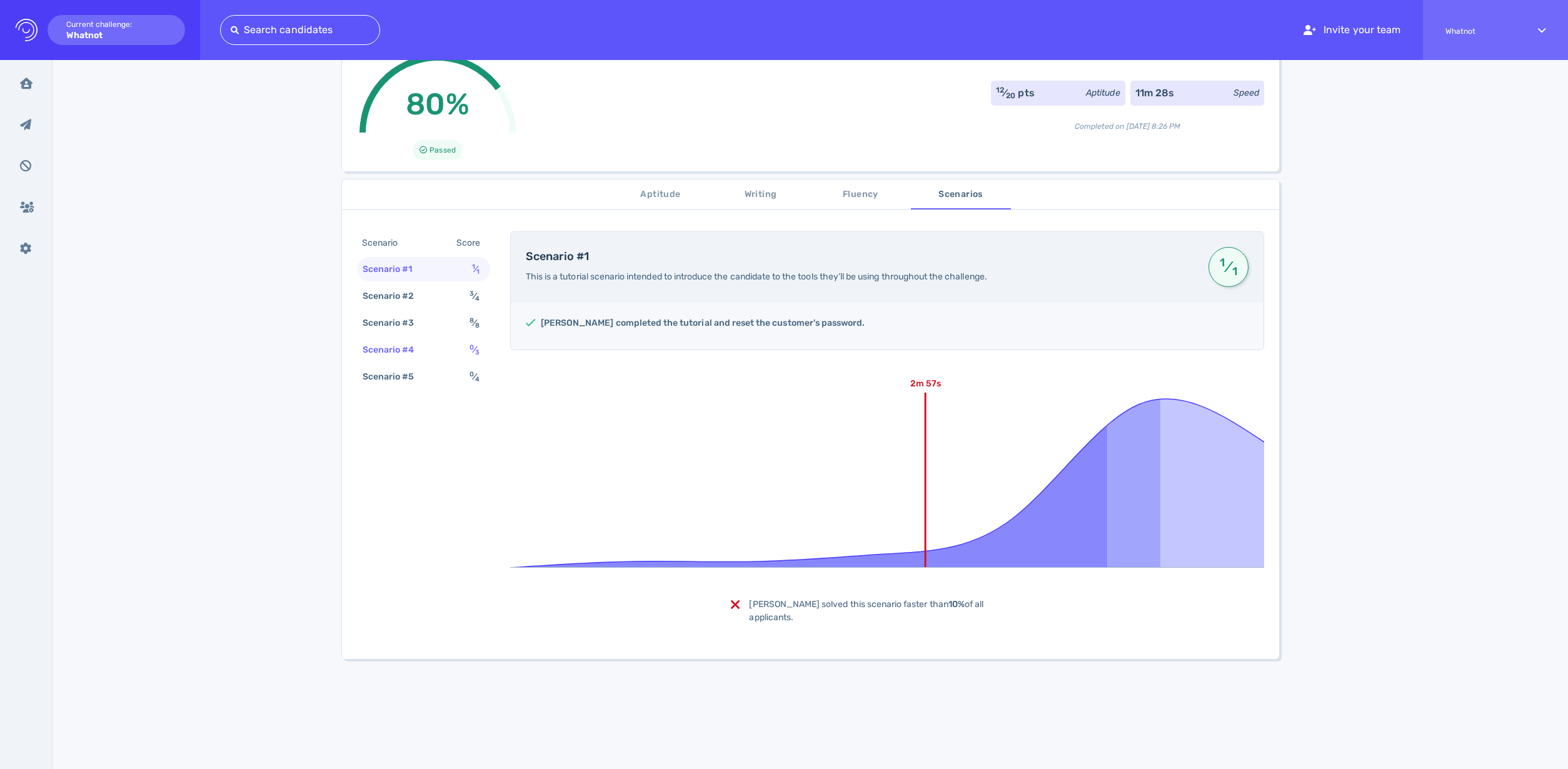
click at [405, 340] on div "Scenario #4" at bounding box center [394, 349] width 70 height 18
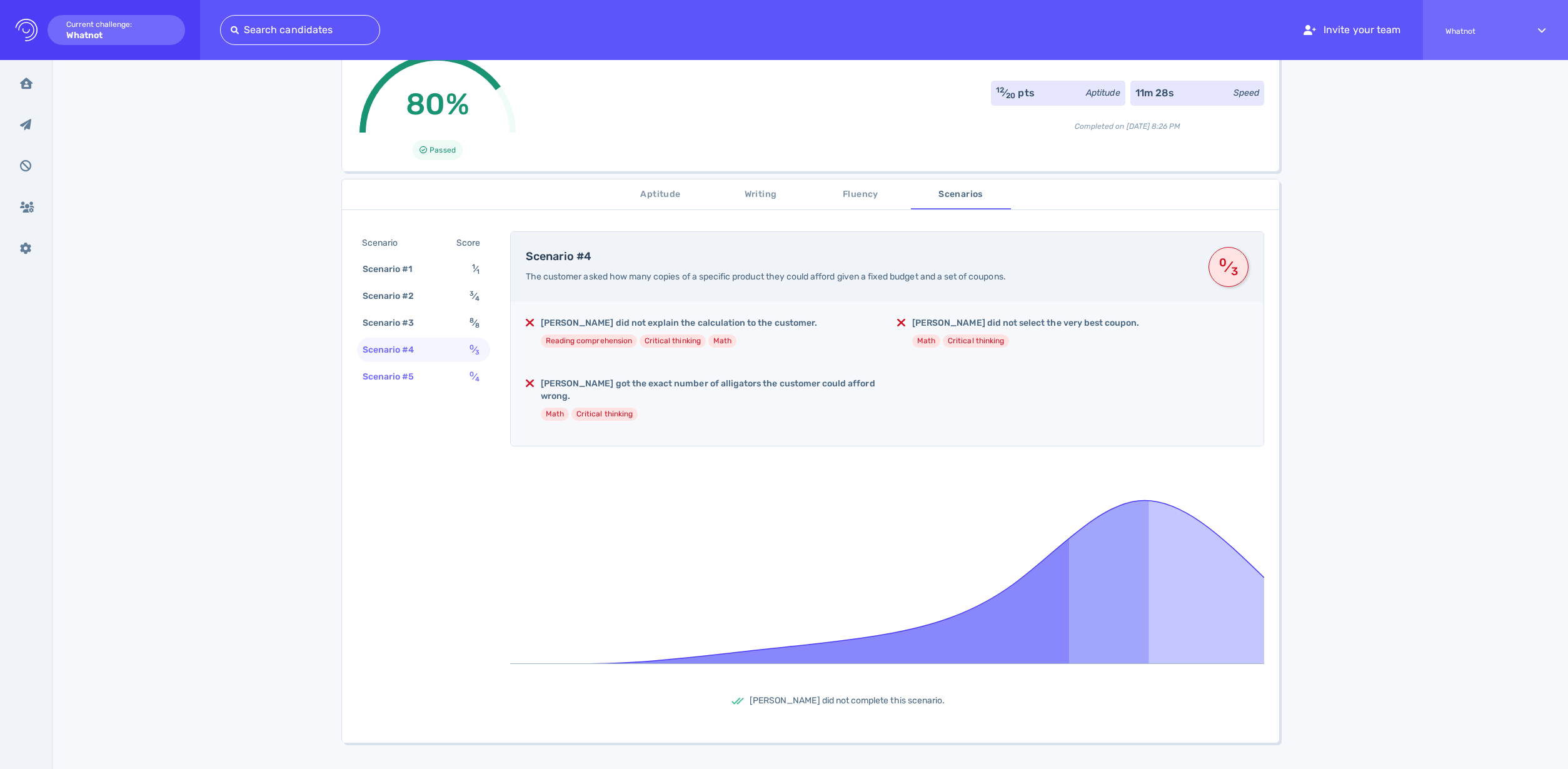
click at [415, 377] on div "Scenario #5" at bounding box center [394, 376] width 70 height 18
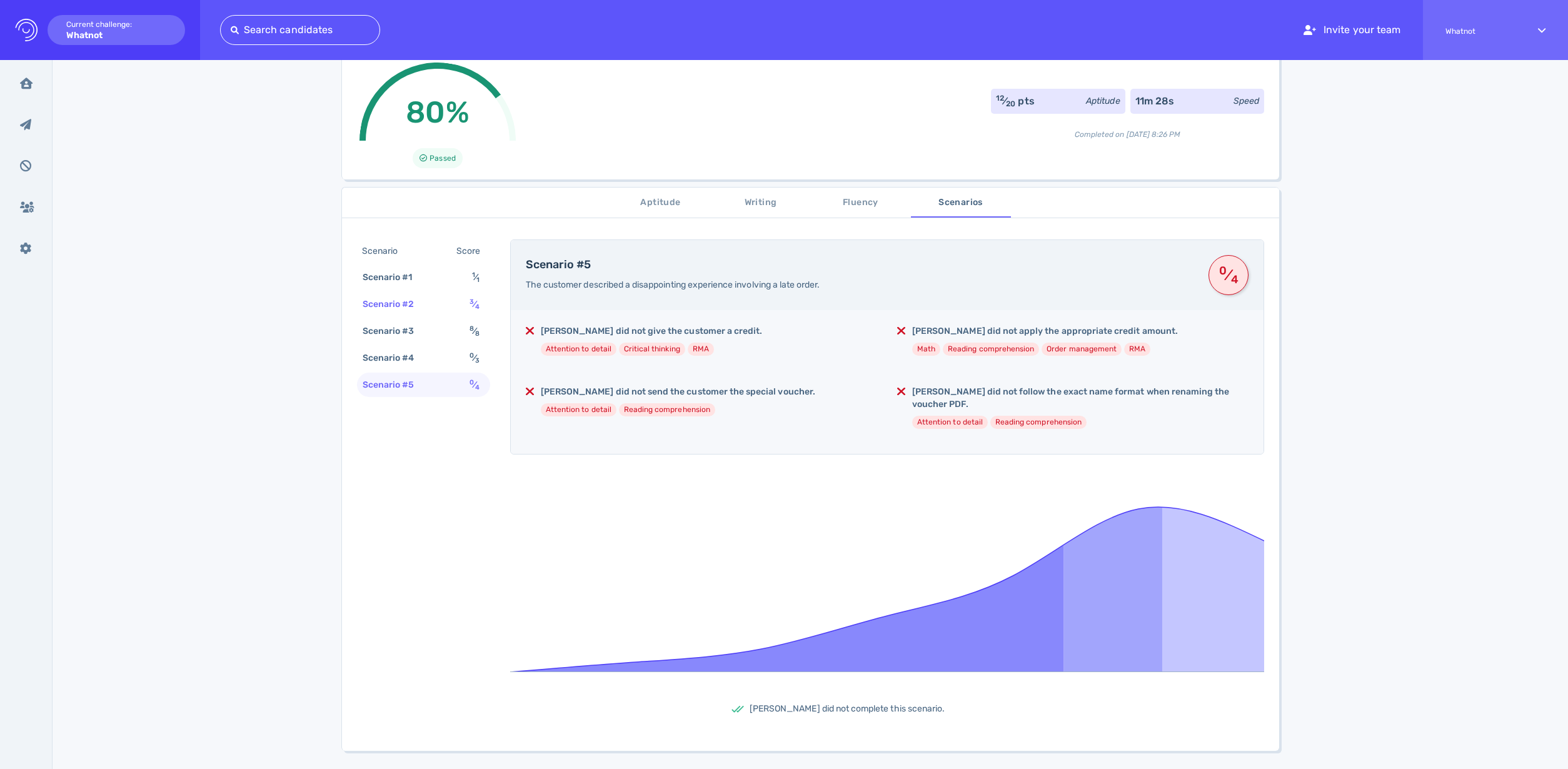
scroll to position [87, 0]
click at [426, 309] on div "Scenario #2 3 ⁄ 4" at bounding box center [423, 306] width 133 height 25
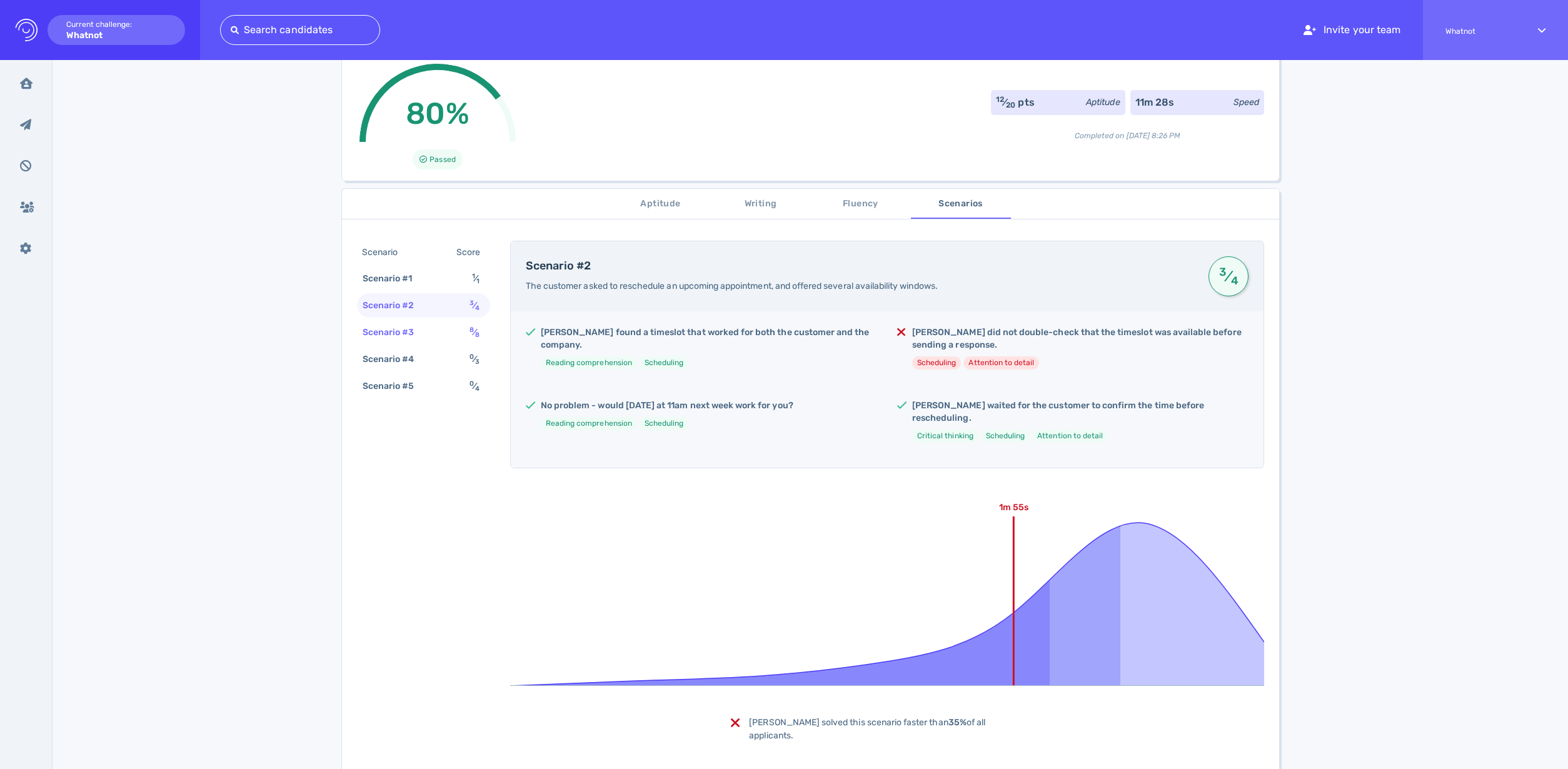
click at [422, 329] on div "Scenario #3" at bounding box center [394, 332] width 70 height 18
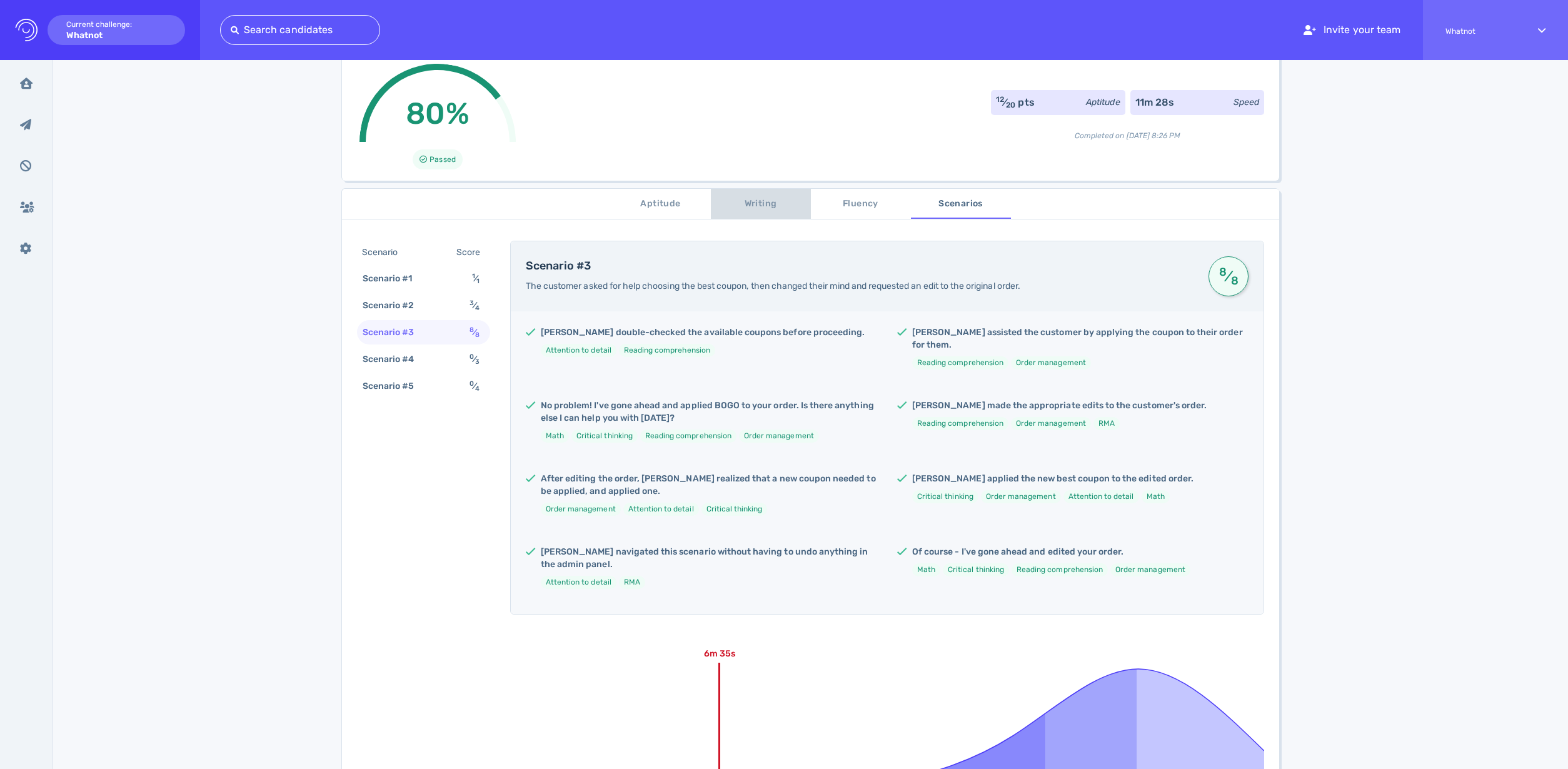
click at [764, 209] on span "Writing" at bounding box center [761, 203] width 85 height 16
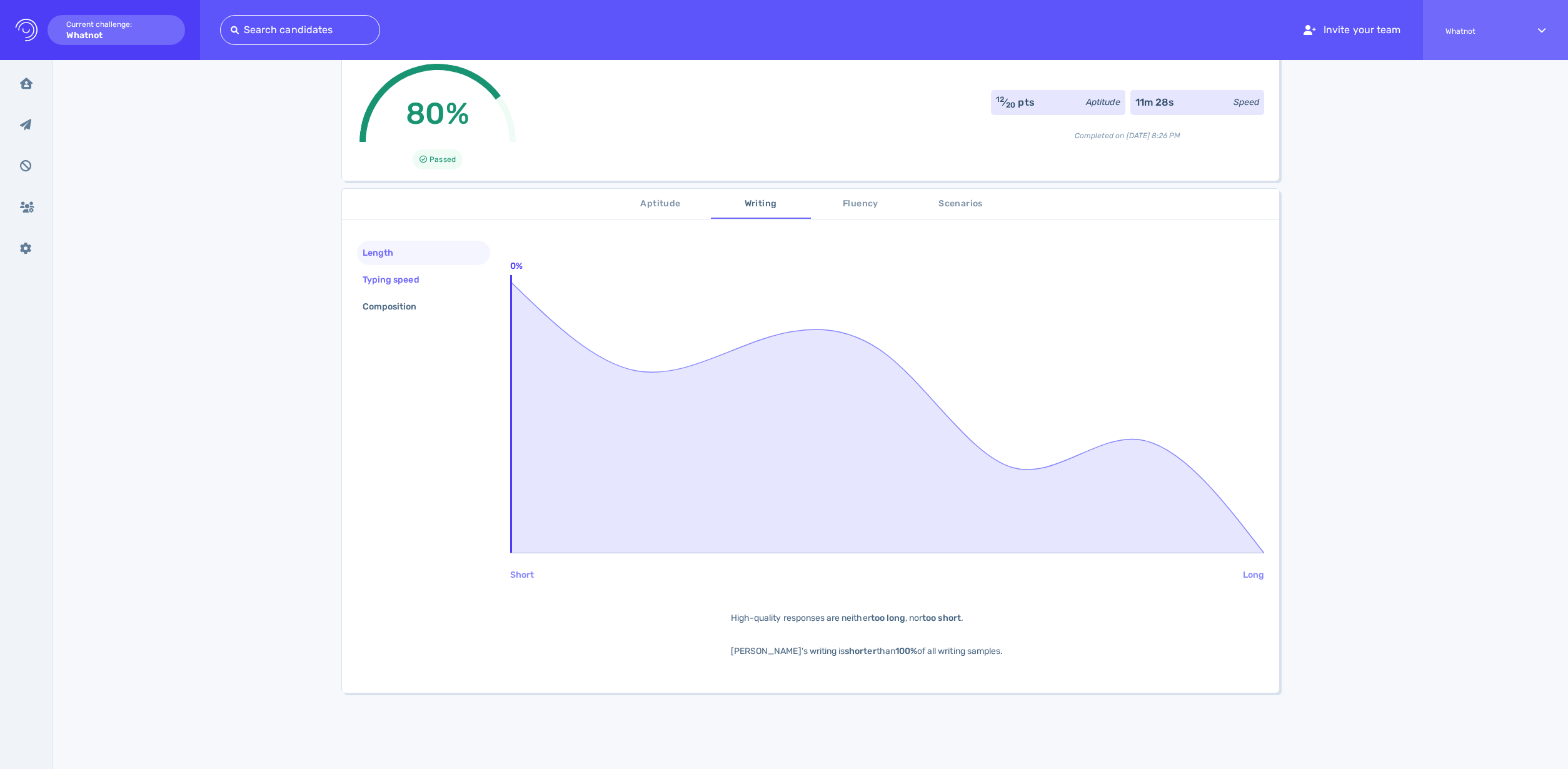
click at [427, 280] on div "Typing speed" at bounding box center [397, 280] width 75 height 18
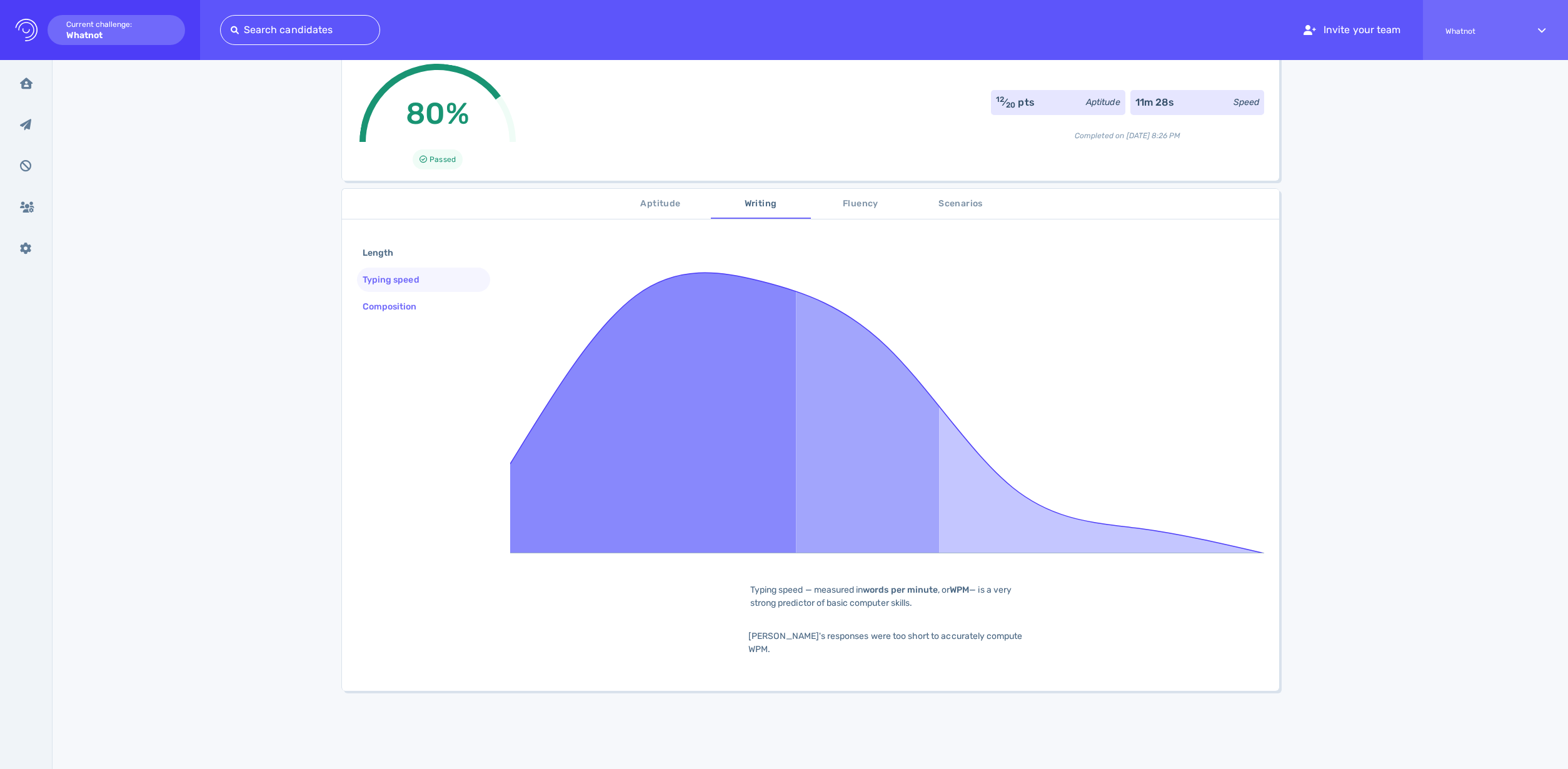
click at [410, 303] on div "Composition" at bounding box center [396, 307] width 72 height 18
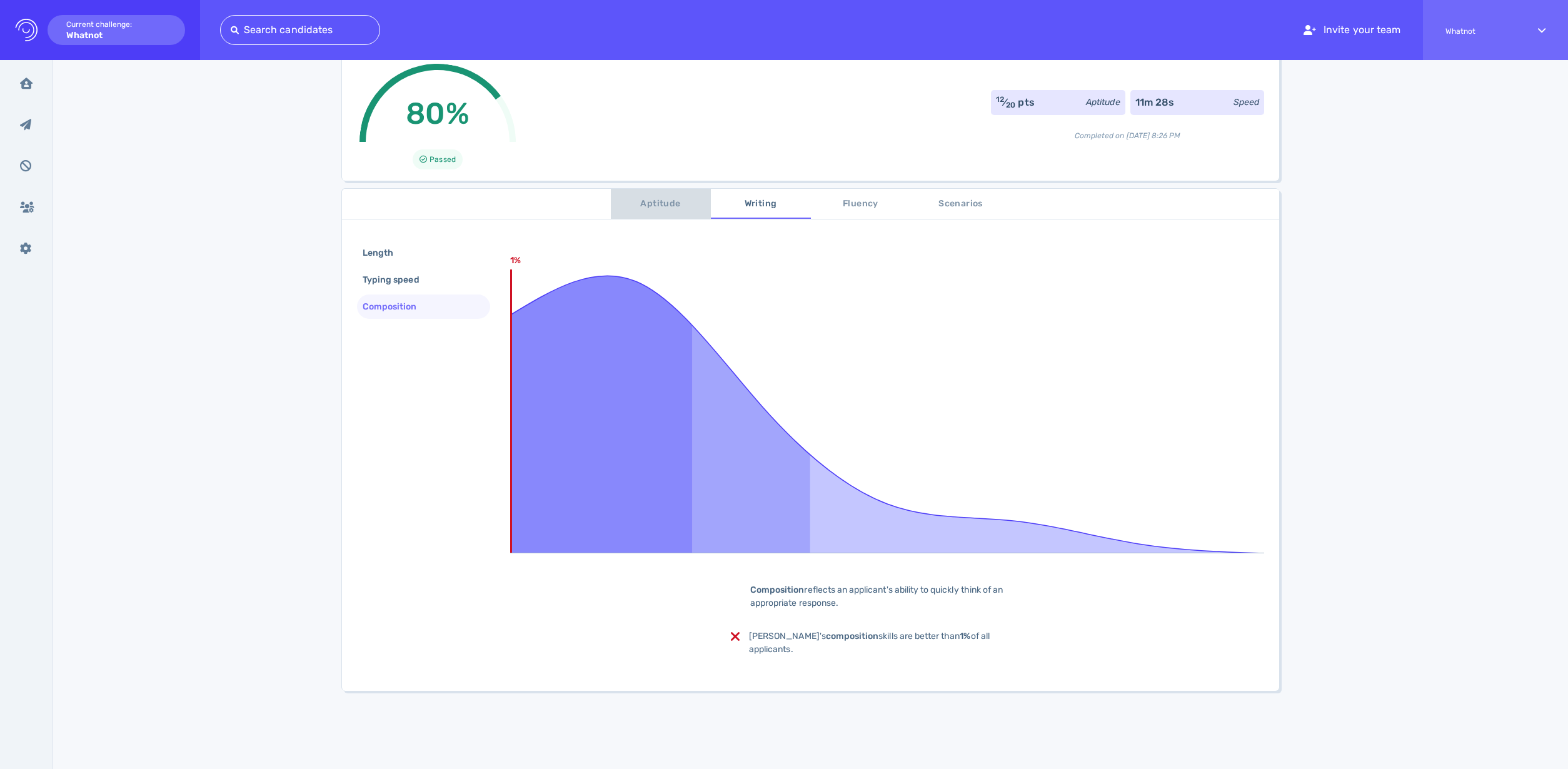
click at [662, 201] on span "Aptitude" at bounding box center [661, 203] width 85 height 16
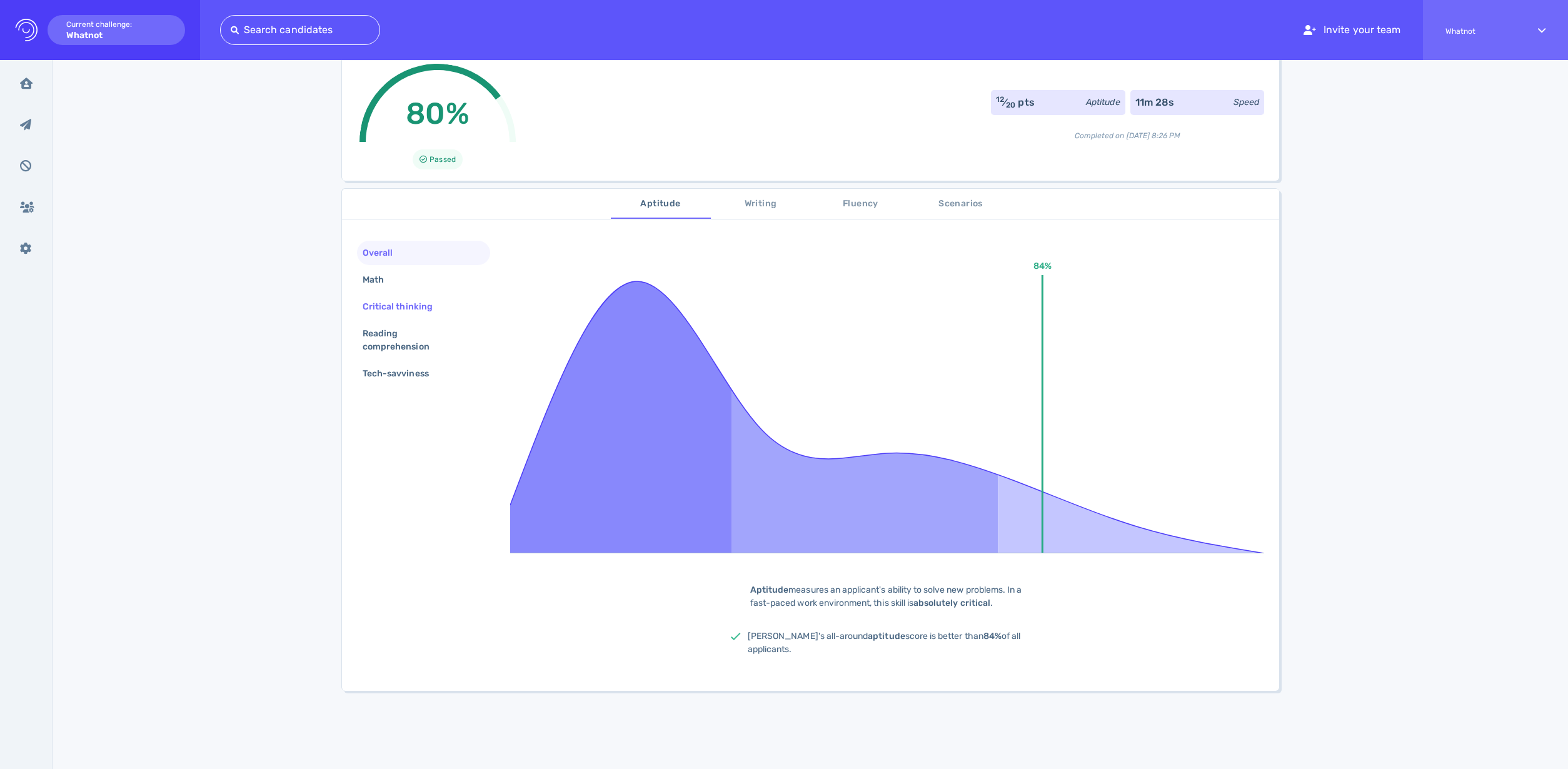
click at [403, 304] on div "Critical thinking" at bounding box center [403, 307] width 88 height 18
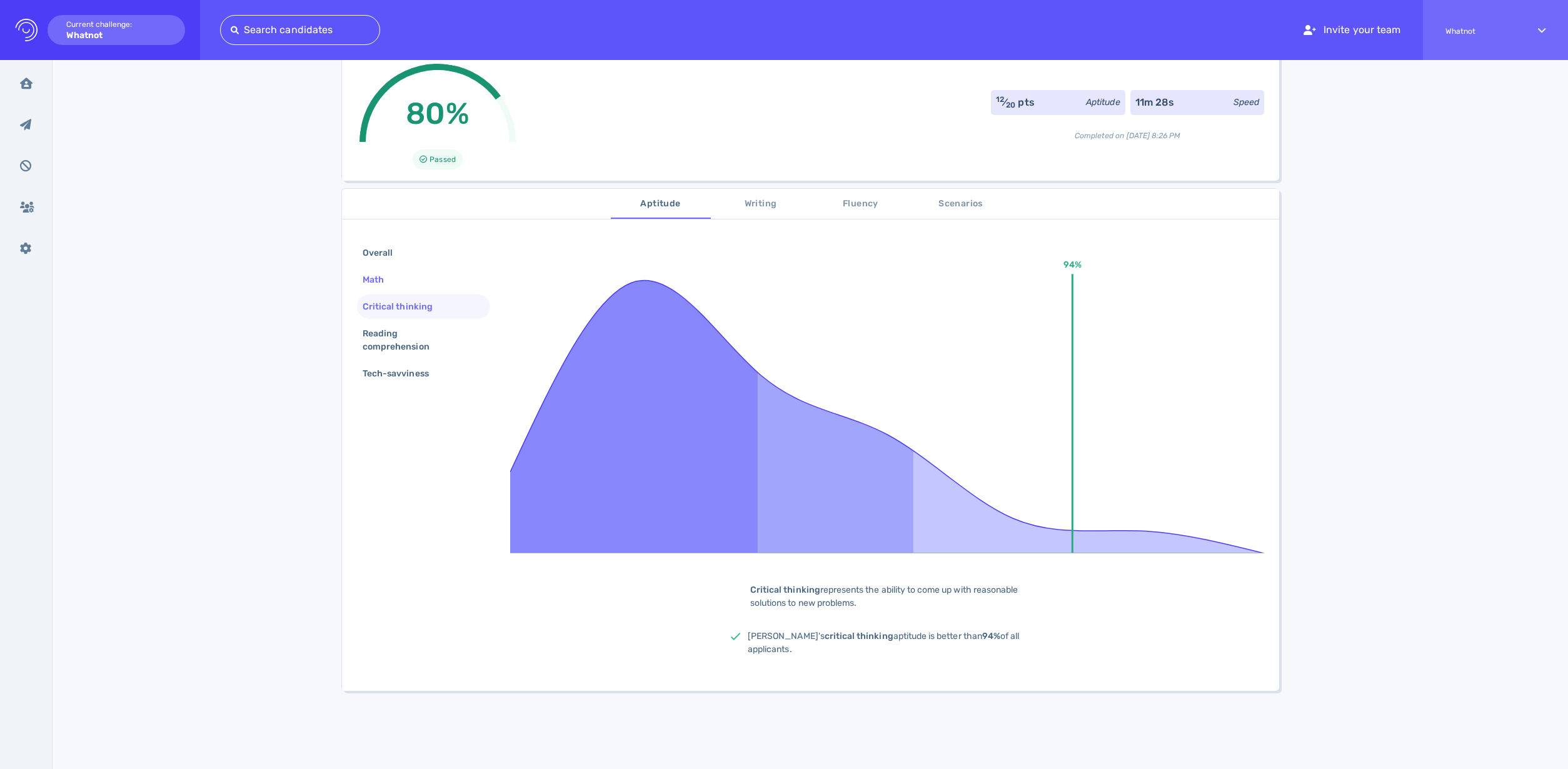
click at [402, 284] on div "Math" at bounding box center [423, 280] width 133 height 25
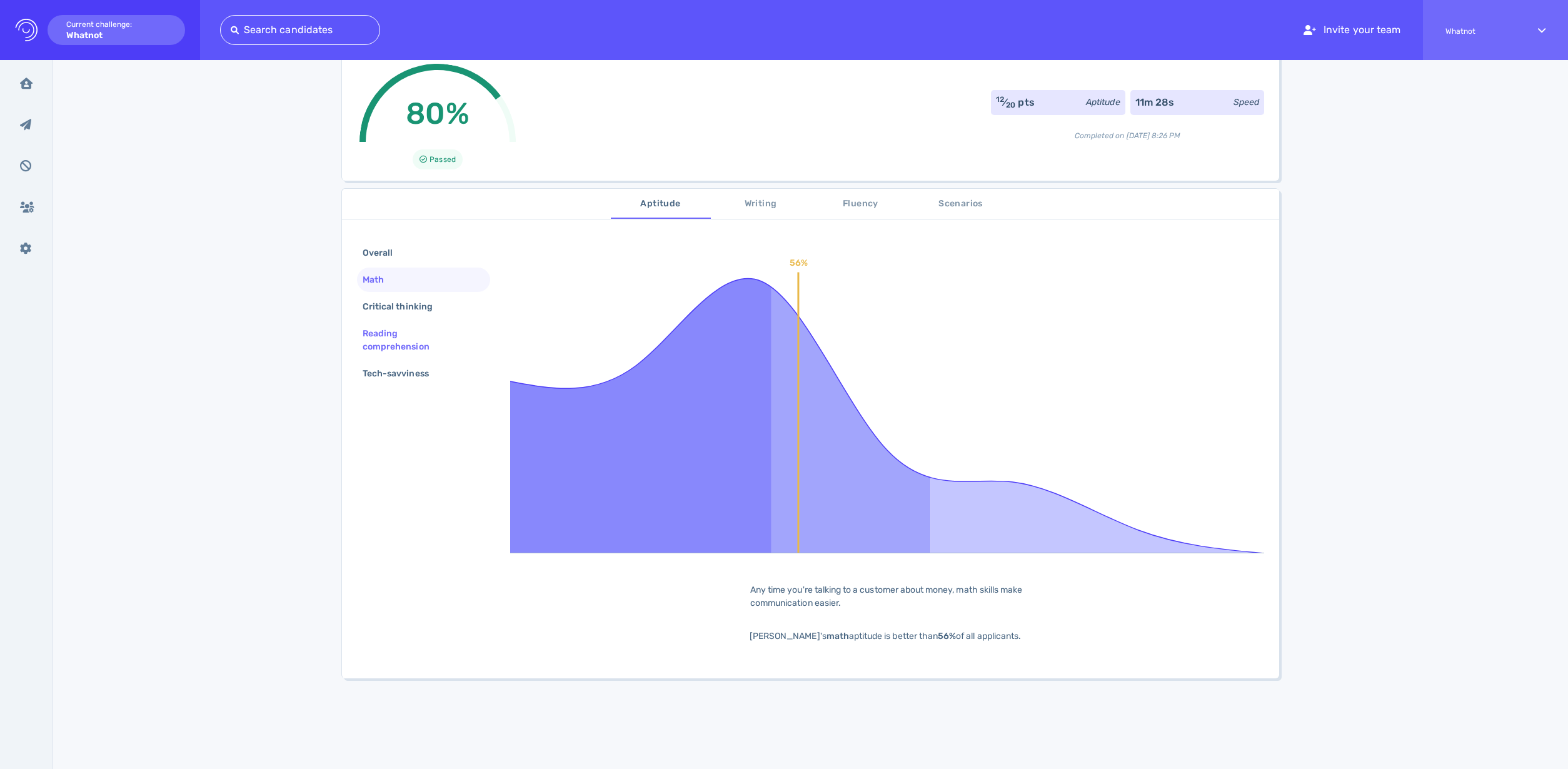
click at [408, 326] on div "Reading comprehension" at bounding box center [418, 340] width 117 height 31
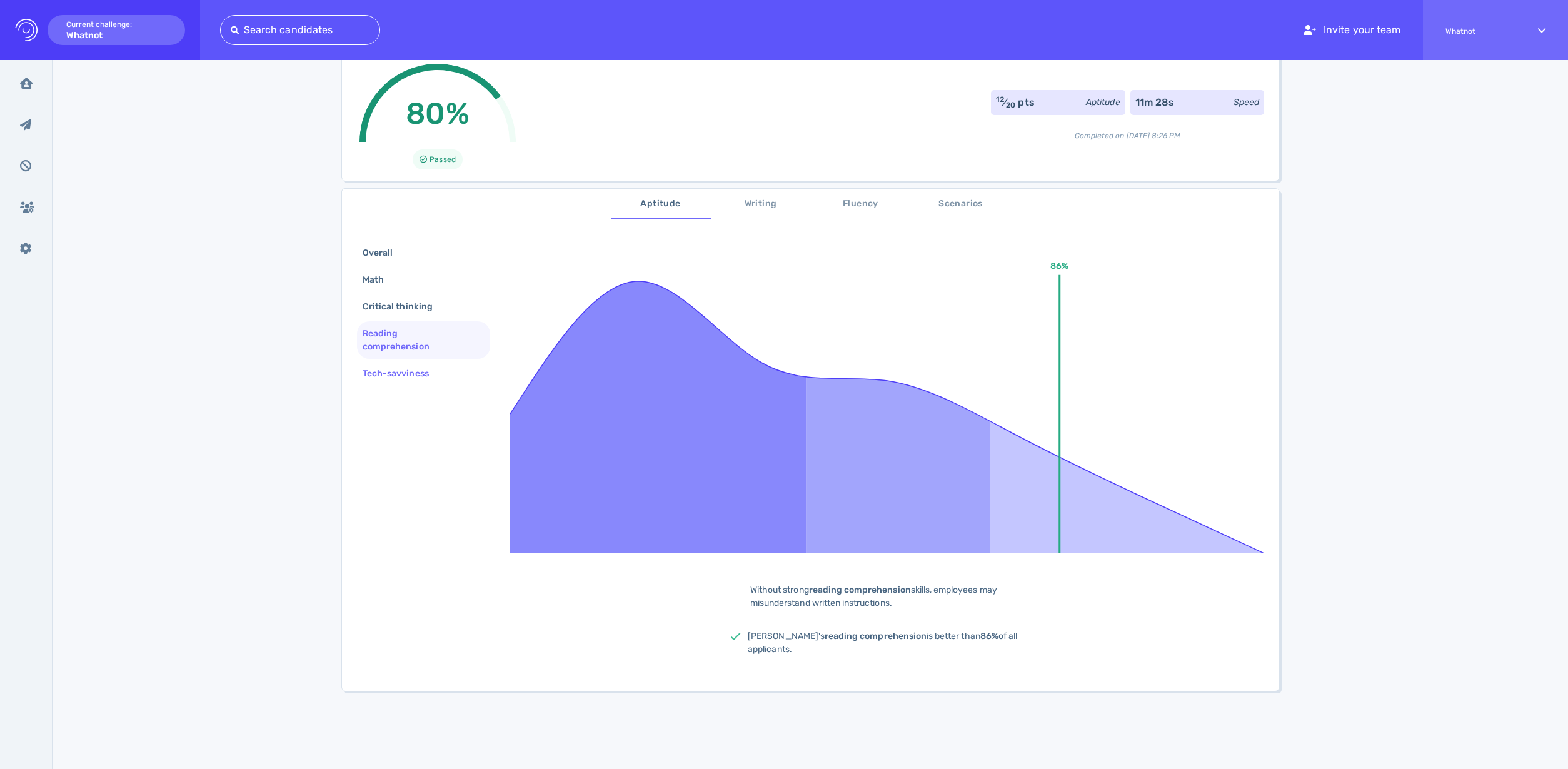
click at [401, 370] on div "Tech-savviness" at bounding box center [402, 373] width 84 height 18
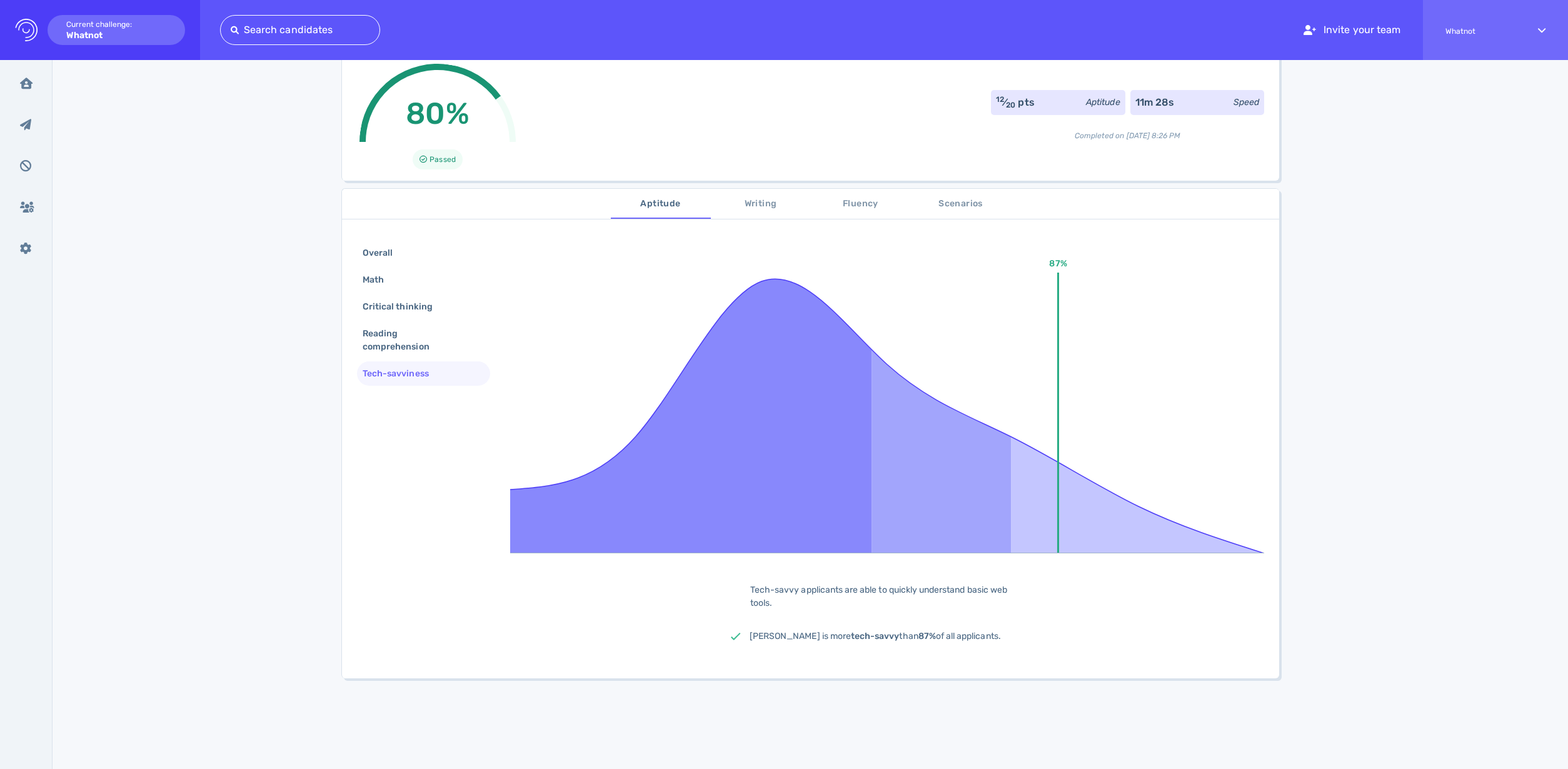
scroll to position [0, 0]
